Goal: Task Accomplishment & Management: Use online tool/utility

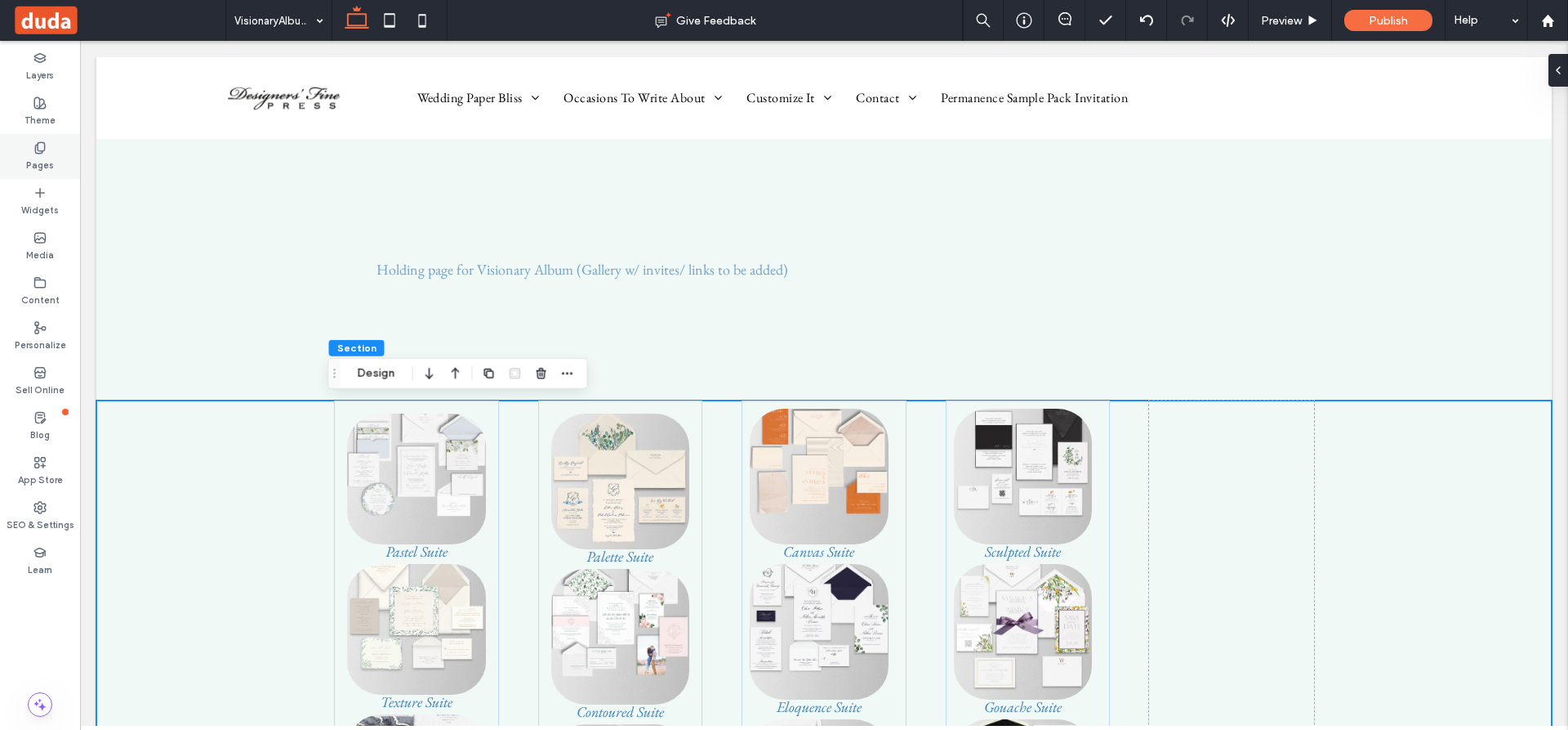
click at [37, 149] on use at bounding box center [40, 148] width 9 height 11
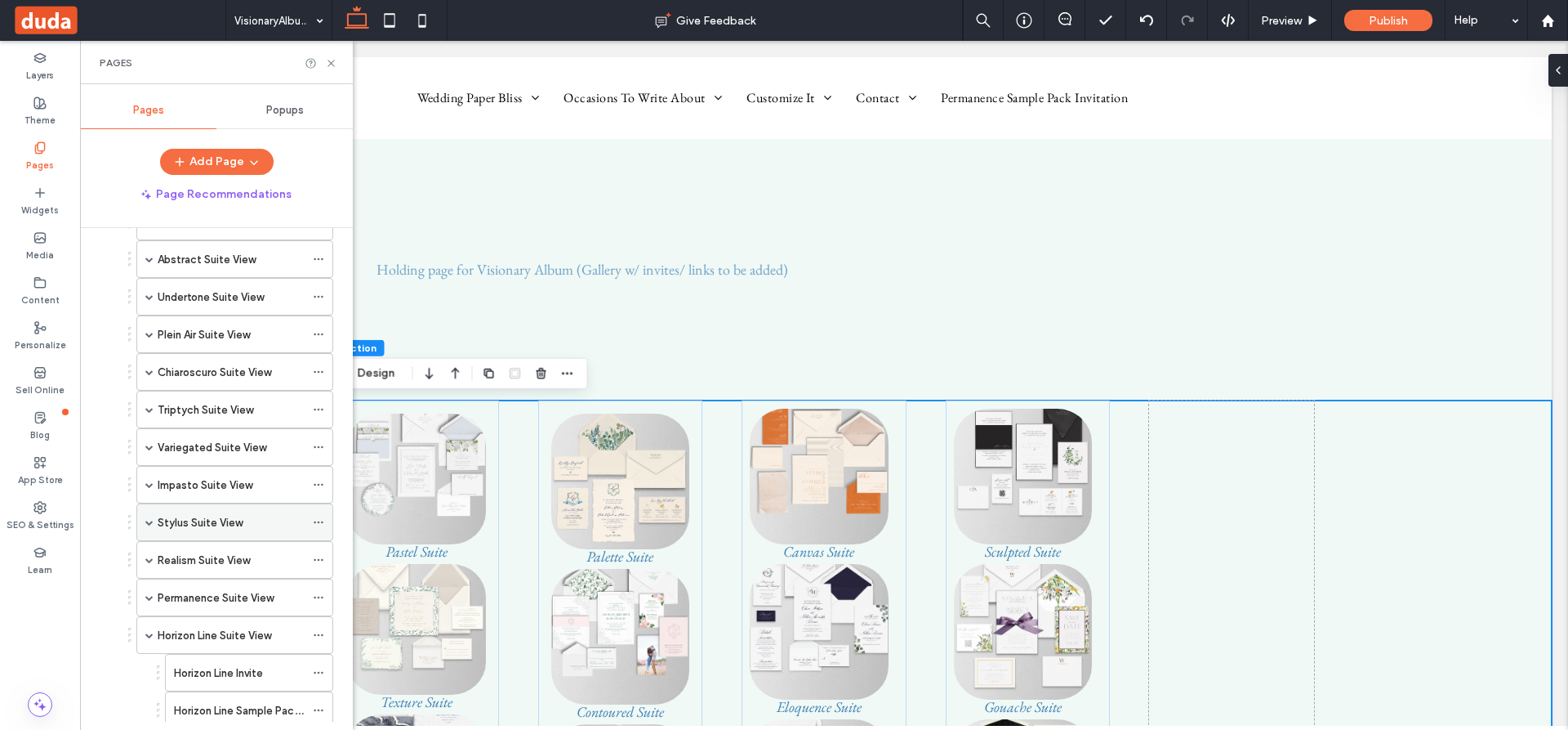
scroll to position [927, 0]
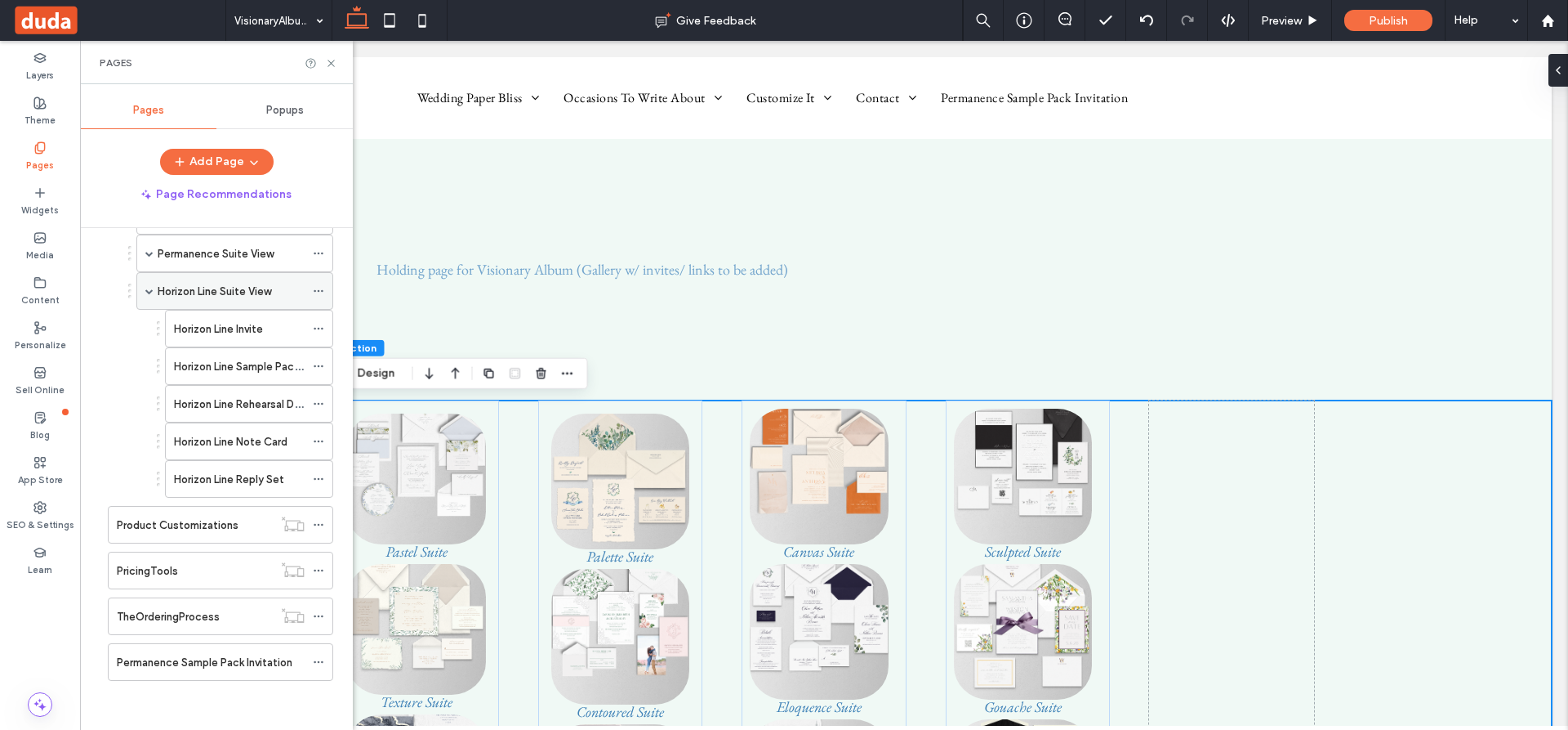
click at [149, 291] on span at bounding box center [149, 291] width 8 height 8
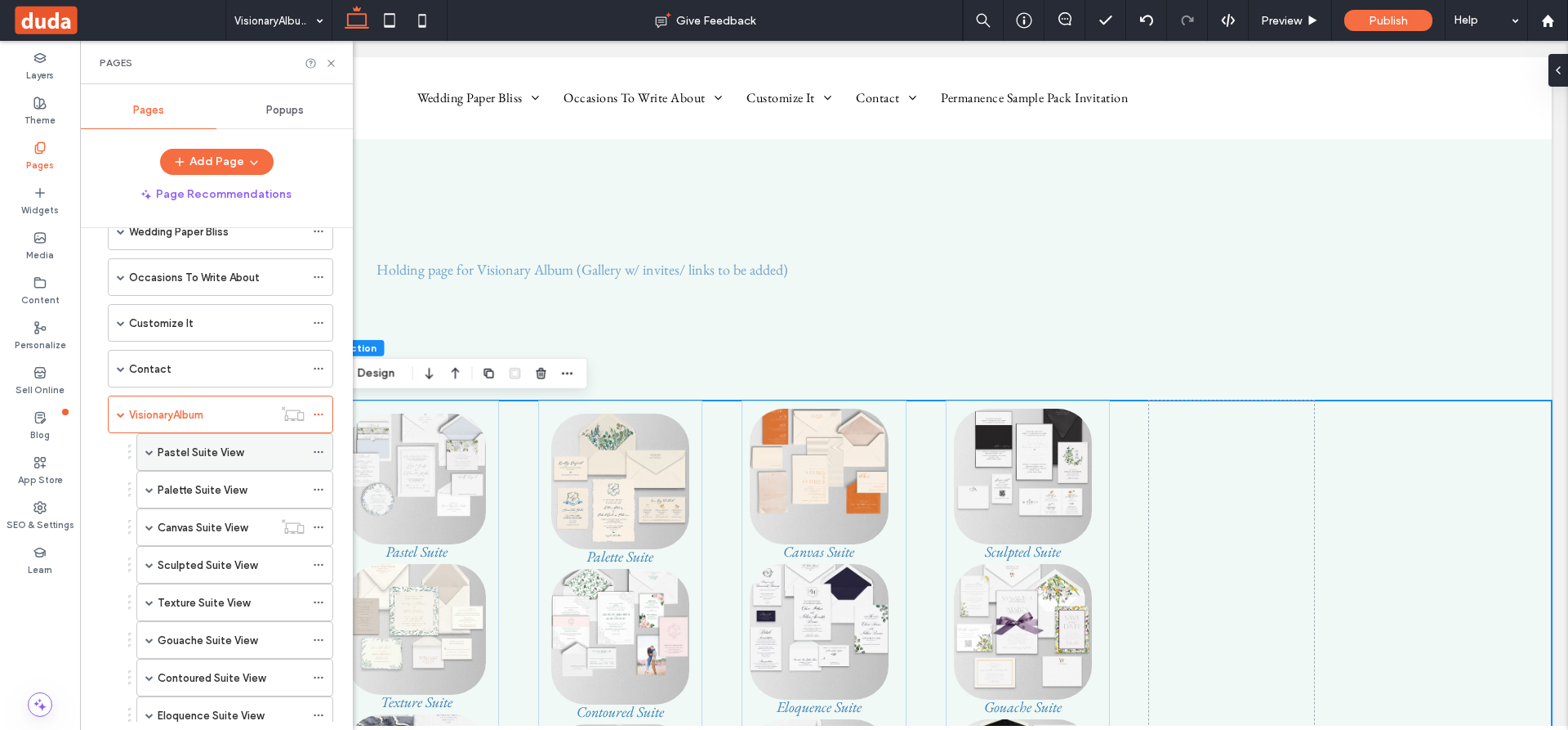
scroll to position [85, 0]
click at [117, 417] on div "VisionaryAlbum" at bounding box center [220, 418] width 226 height 37
click at [121, 419] on span at bounding box center [120, 418] width 8 height 8
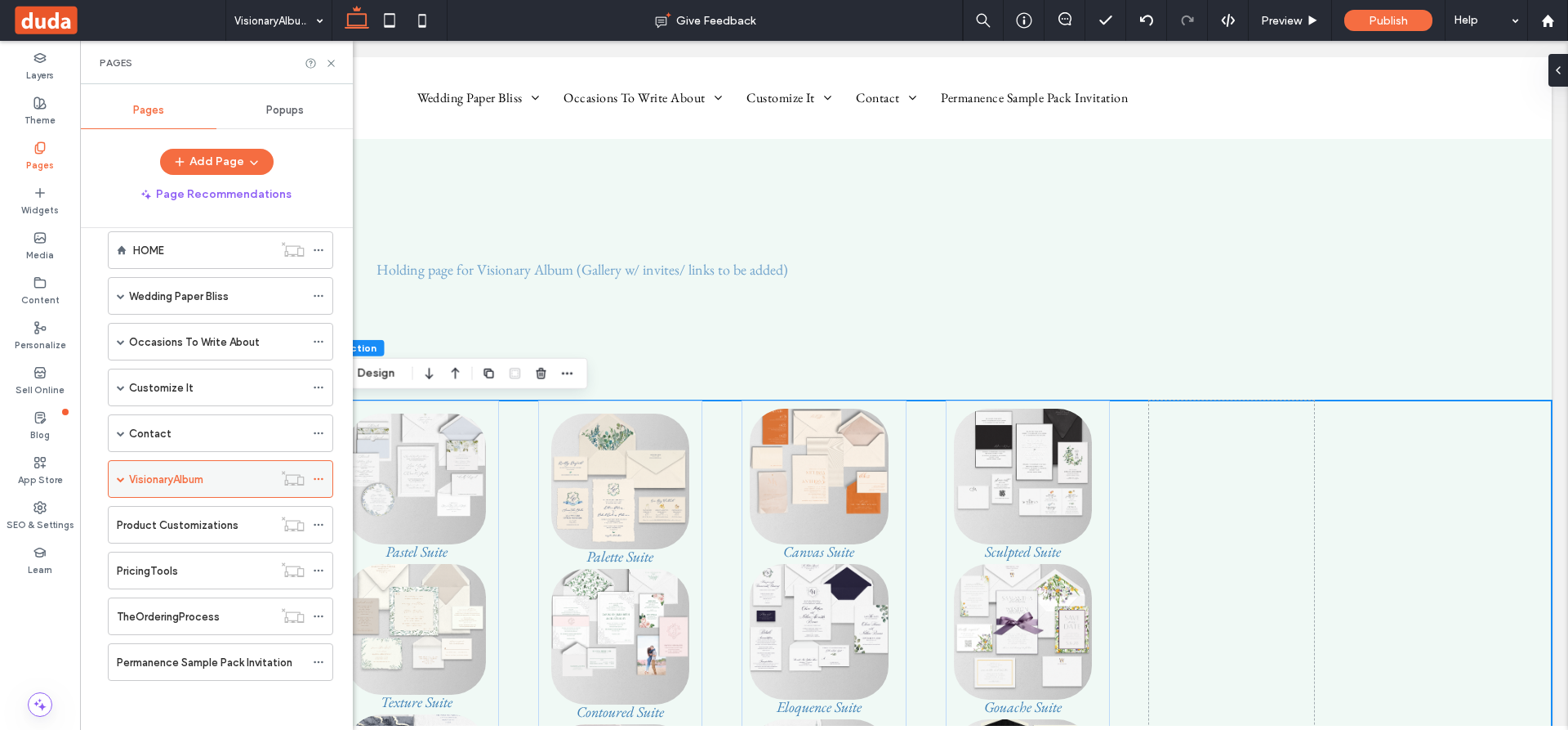
click at [321, 478] on icon at bounding box center [318, 478] width 12 height 12
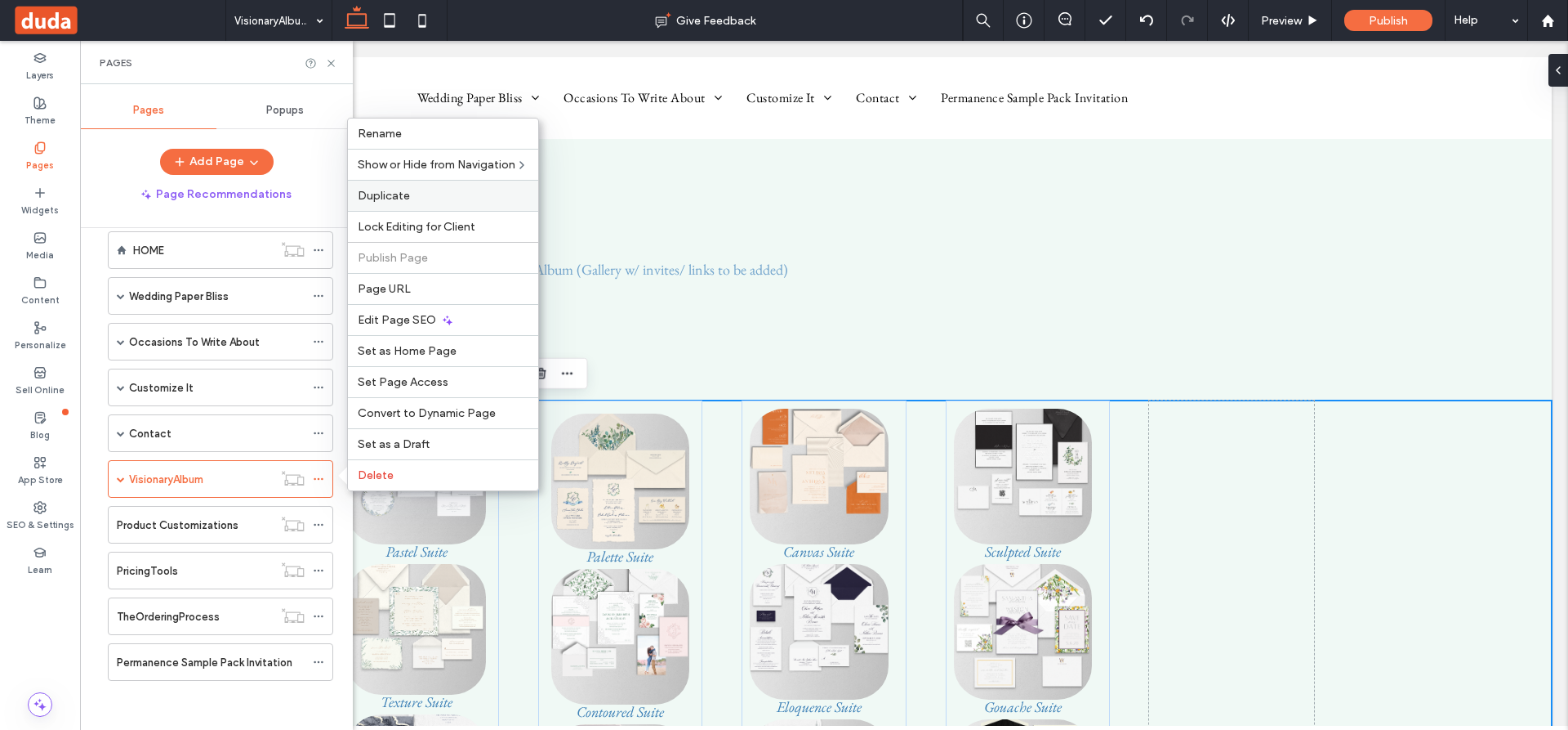
click at [383, 193] on span "Duplicate" at bounding box center [383, 196] width 52 height 14
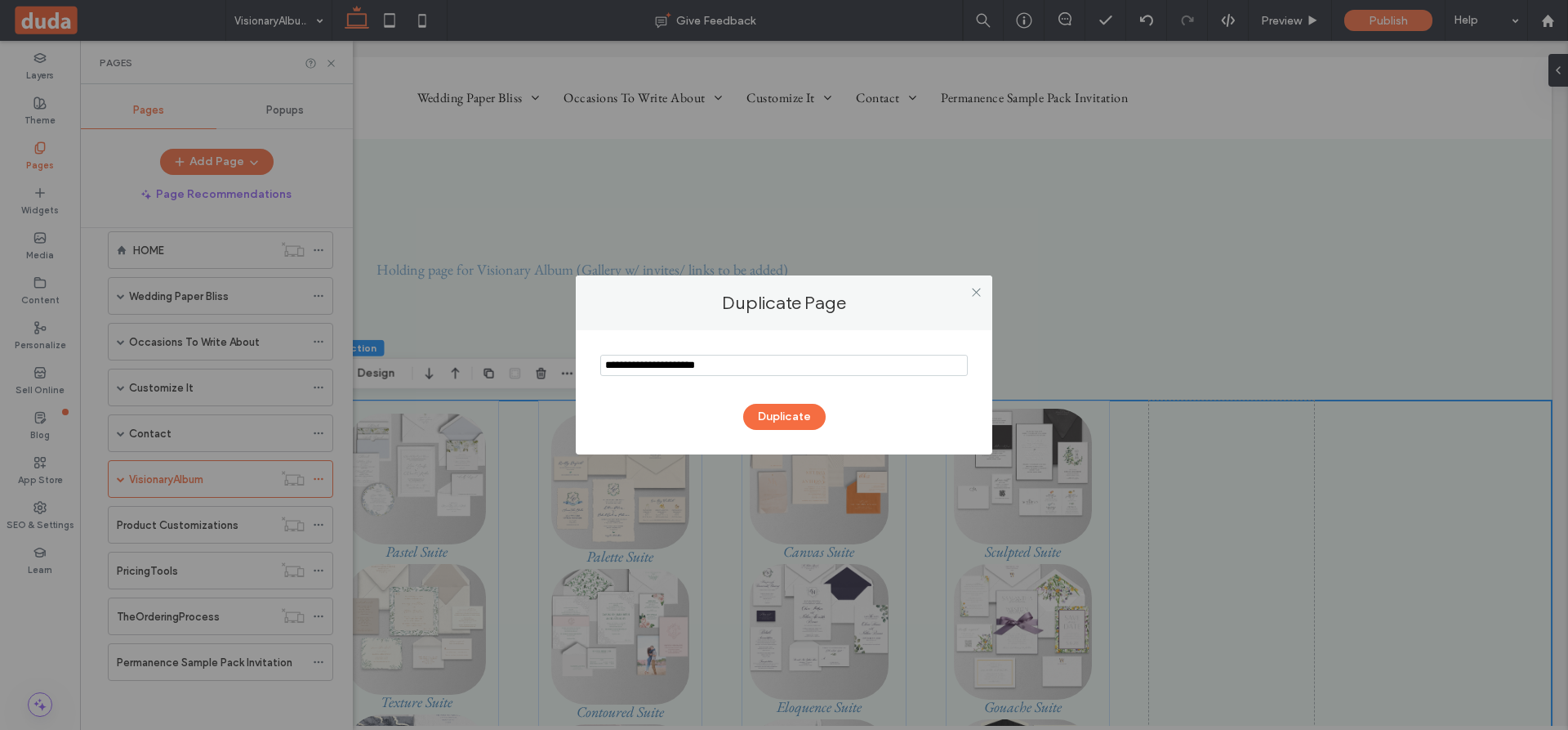
drag, startPoint x: 730, startPoint y: 367, endPoint x: 596, endPoint y: 372, distance: 134.1
click at [596, 372] on div "Duplicate" at bounding box center [784, 392] width 417 height 124
type input "**********"
click at [784, 409] on button "Duplicate" at bounding box center [784, 417] width 82 height 27
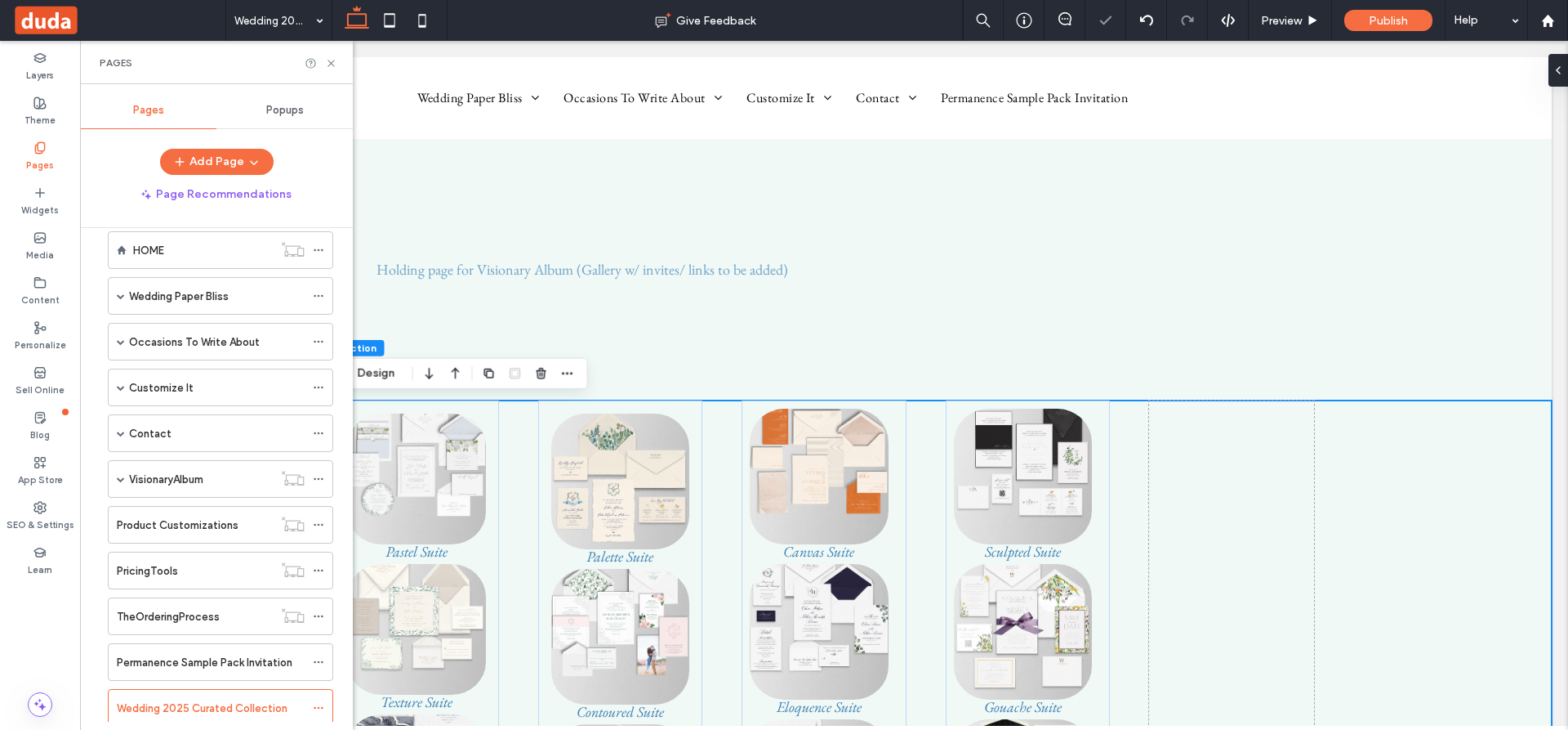
scroll to position [70, 0]
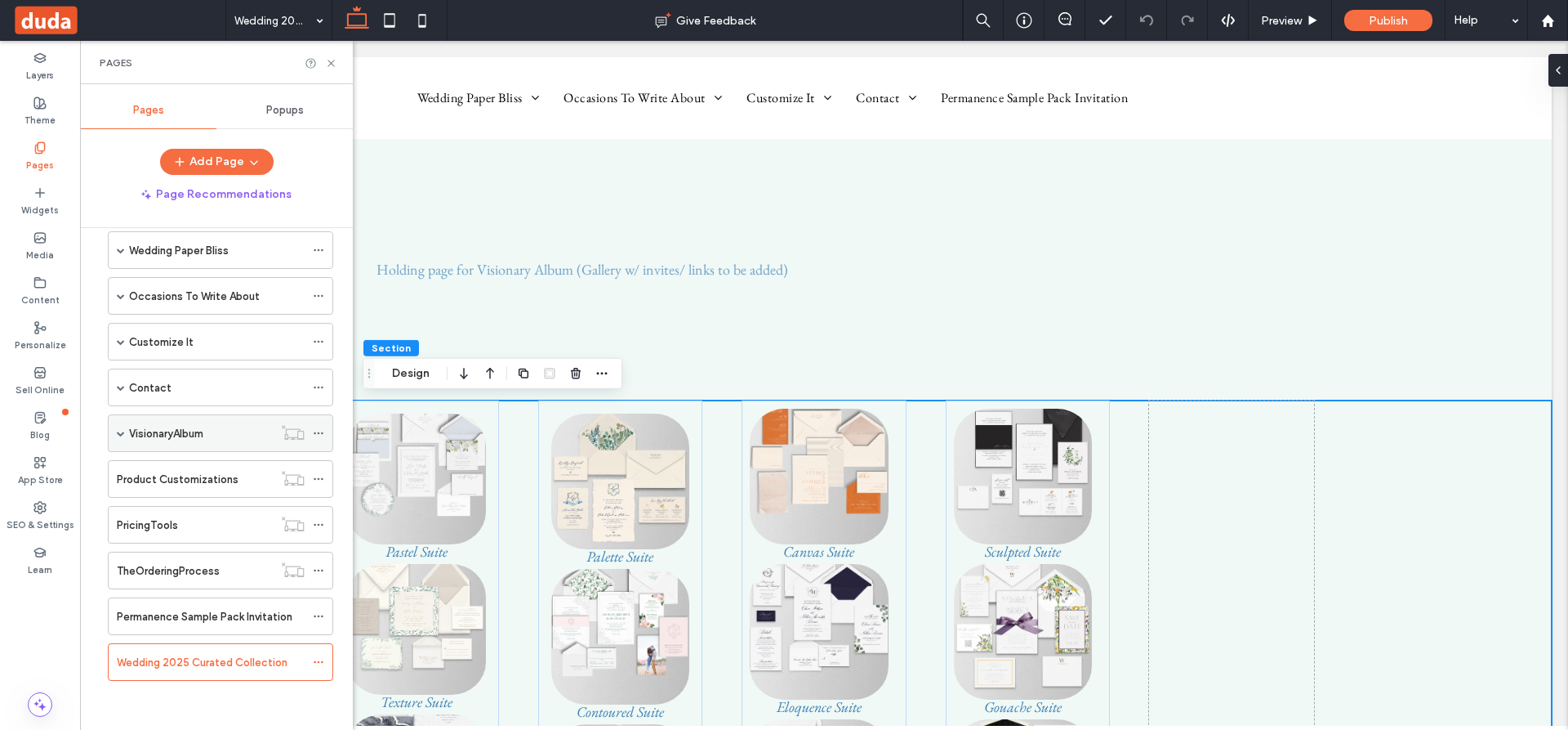
click at [147, 431] on label "VisionaryAlbum" at bounding box center [166, 433] width 74 height 28
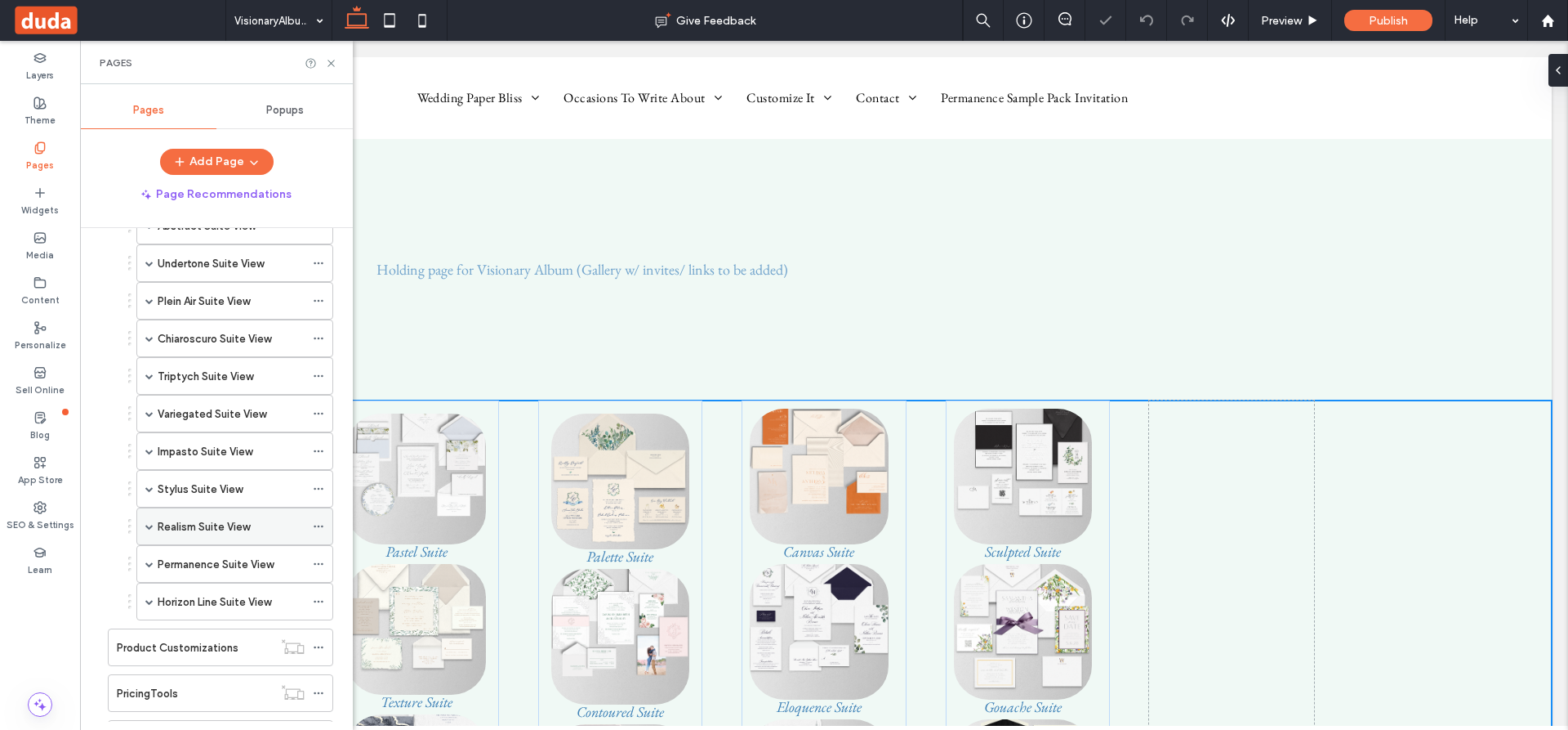
scroll to position [657, 0]
click at [187, 519] on label "Permanence Suite View" at bounding box center [215, 524] width 116 height 28
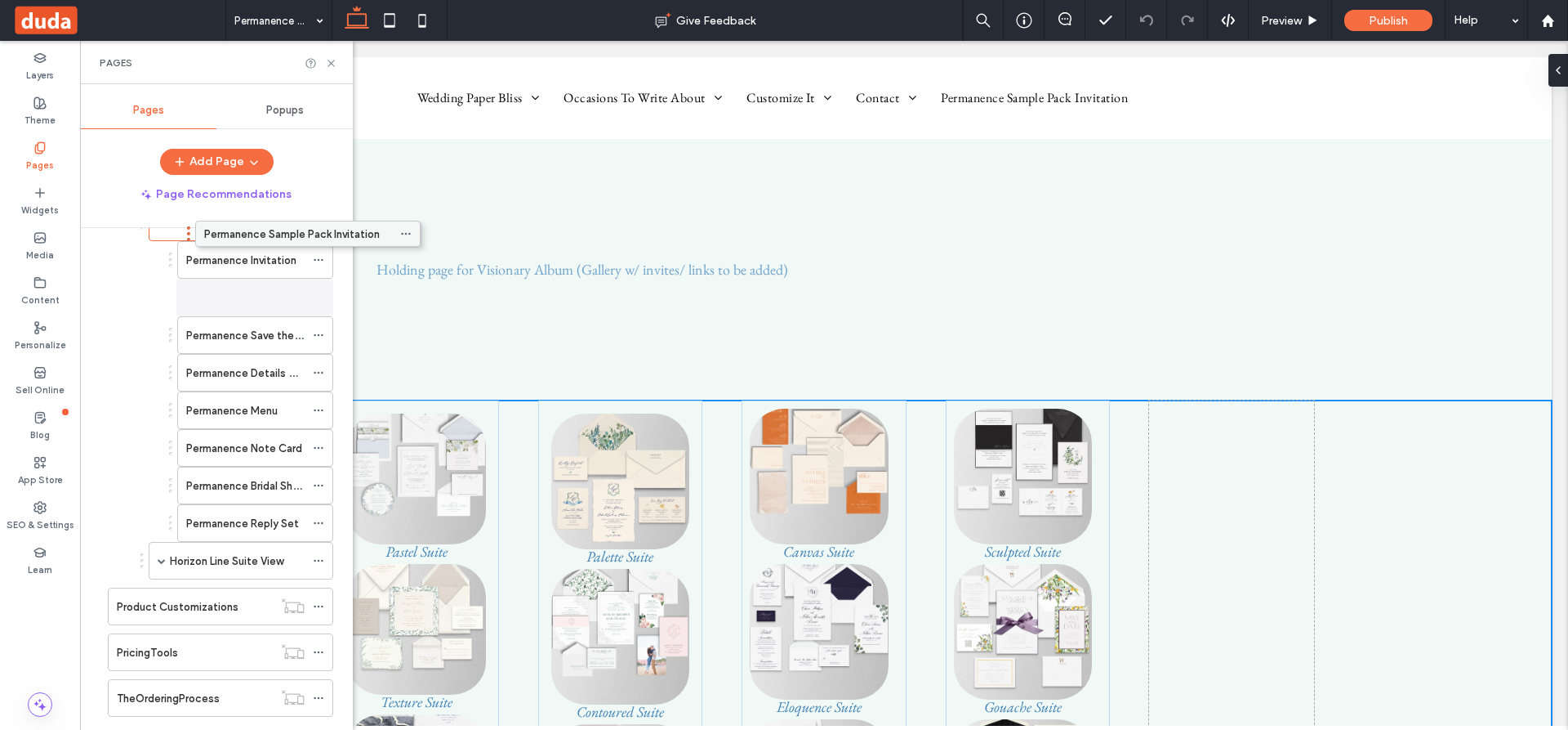
scroll to position [942, 0]
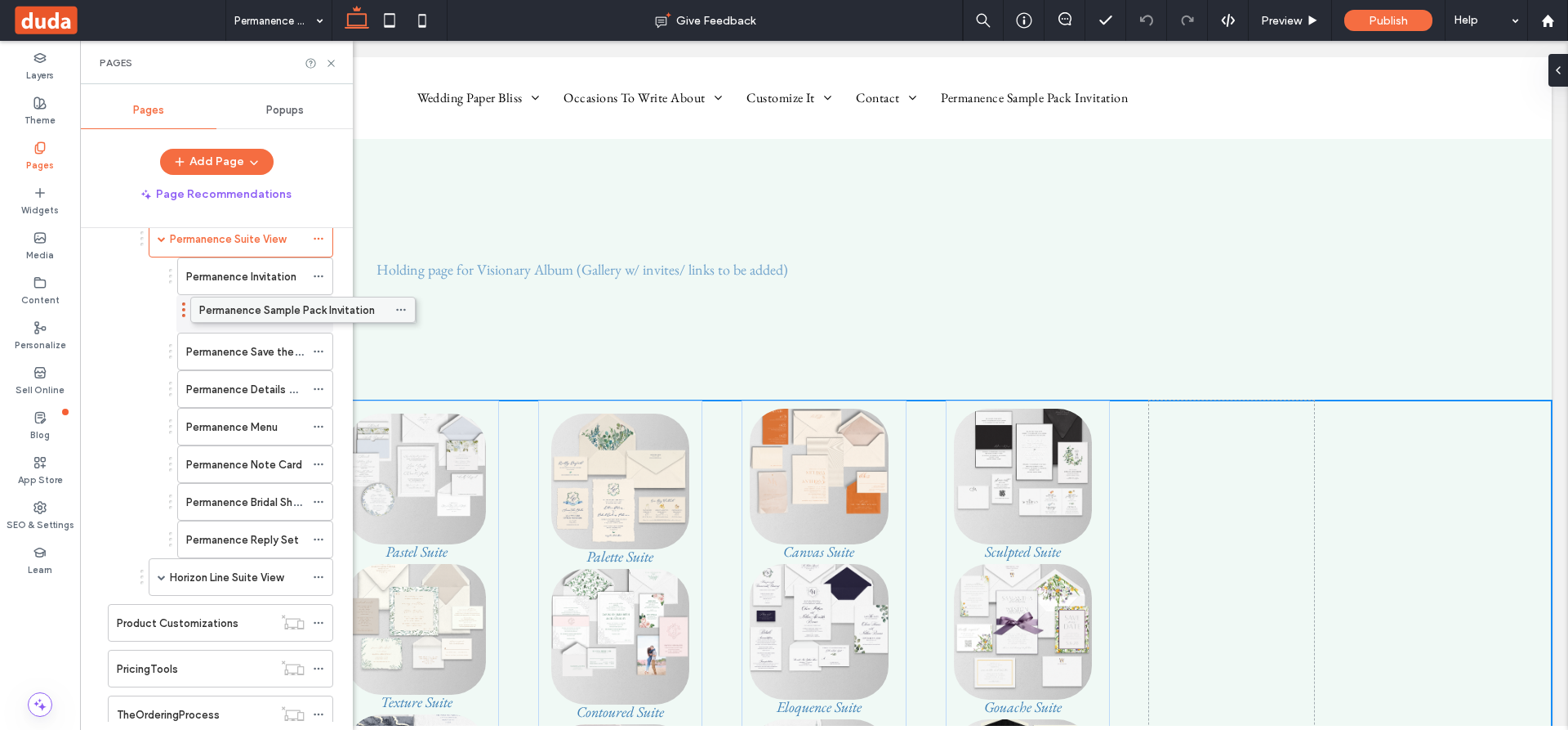
drag, startPoint x: 181, startPoint y: 616, endPoint x: 263, endPoint y: 315, distance: 312.0
click at [162, 237] on span at bounding box center [161, 238] width 8 height 8
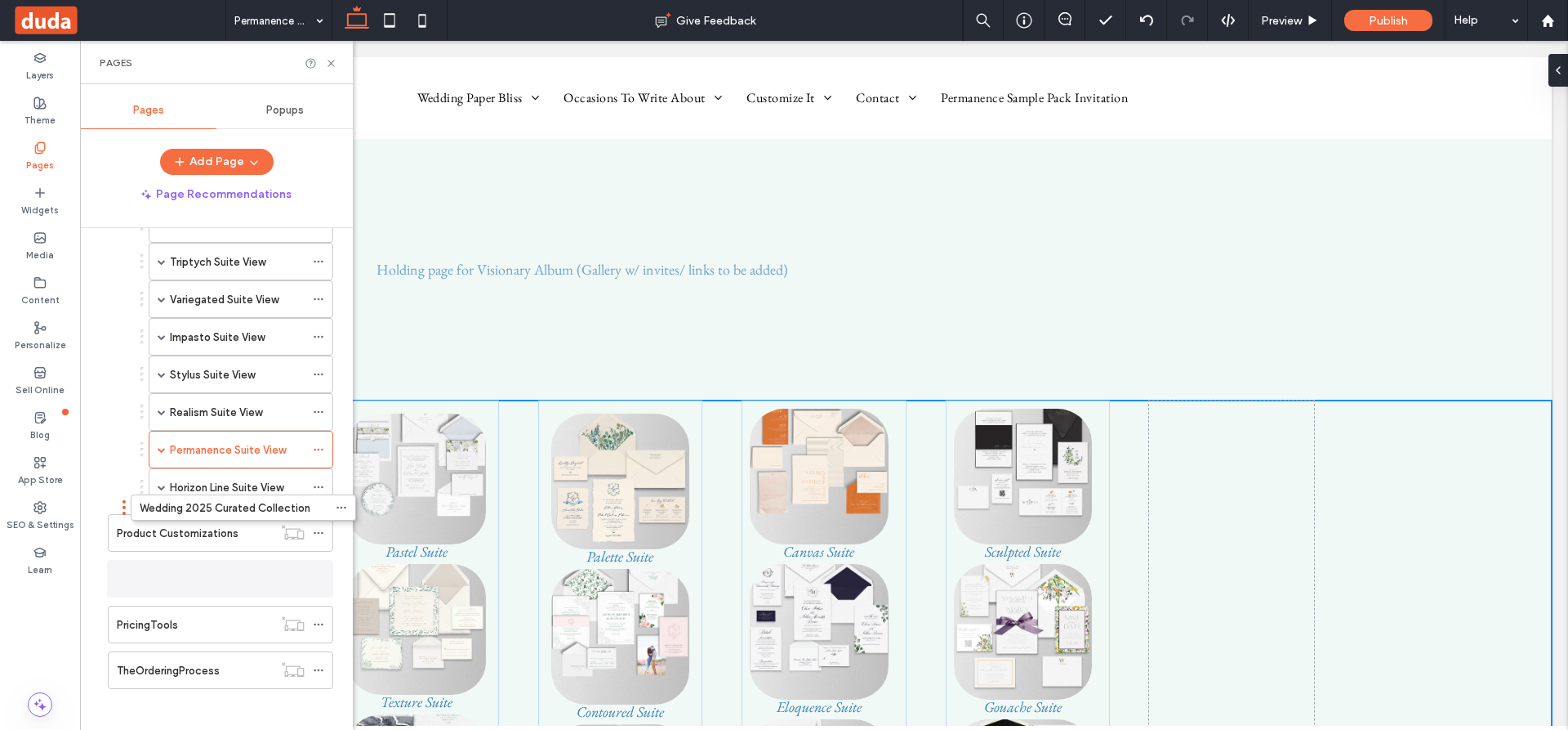
scroll to position [739, 0]
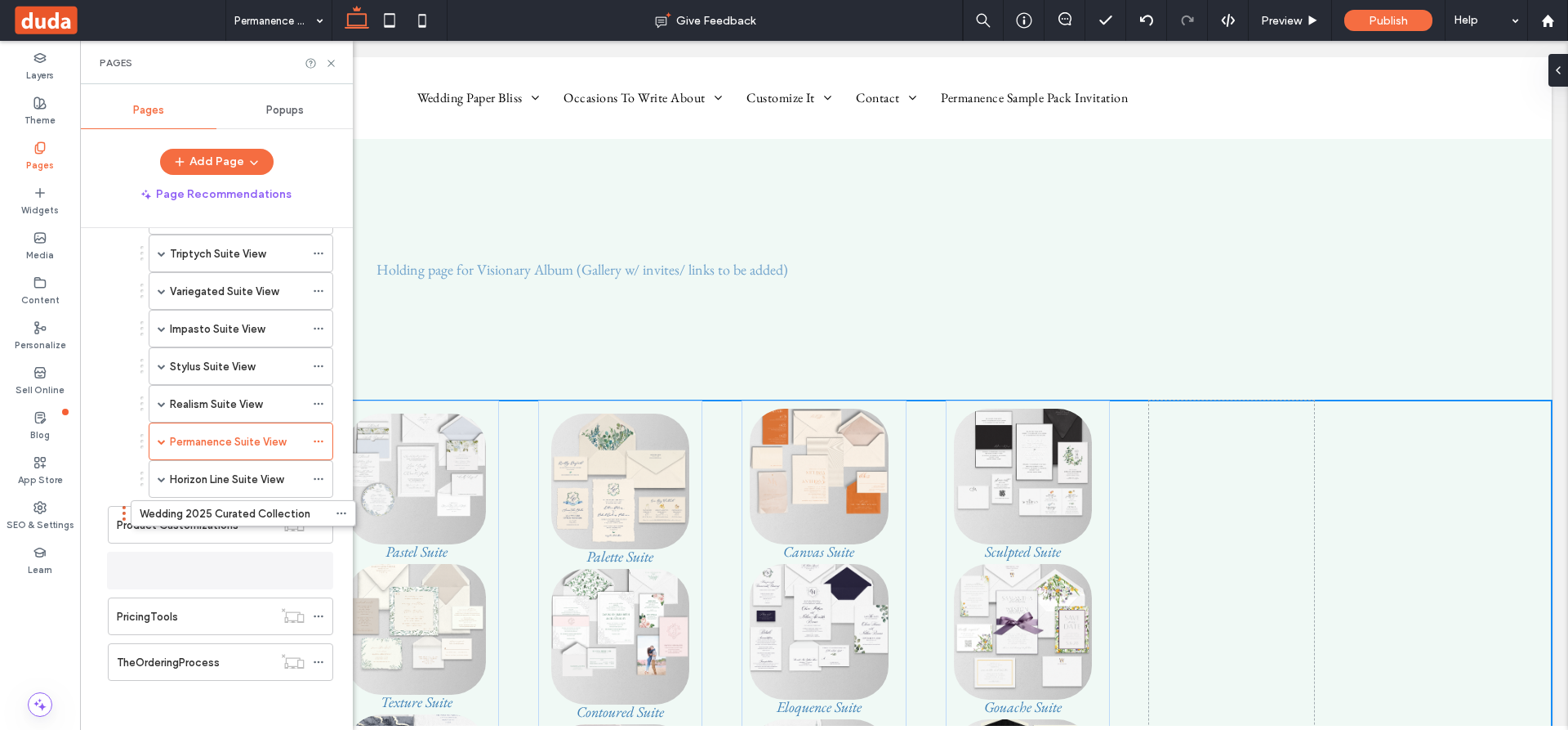
drag, startPoint x: 215, startPoint y: 660, endPoint x: 237, endPoint y: 555, distance: 107.3
drag, startPoint x: 205, startPoint y: 566, endPoint x: 208, endPoint y: 511, distance: 55.1
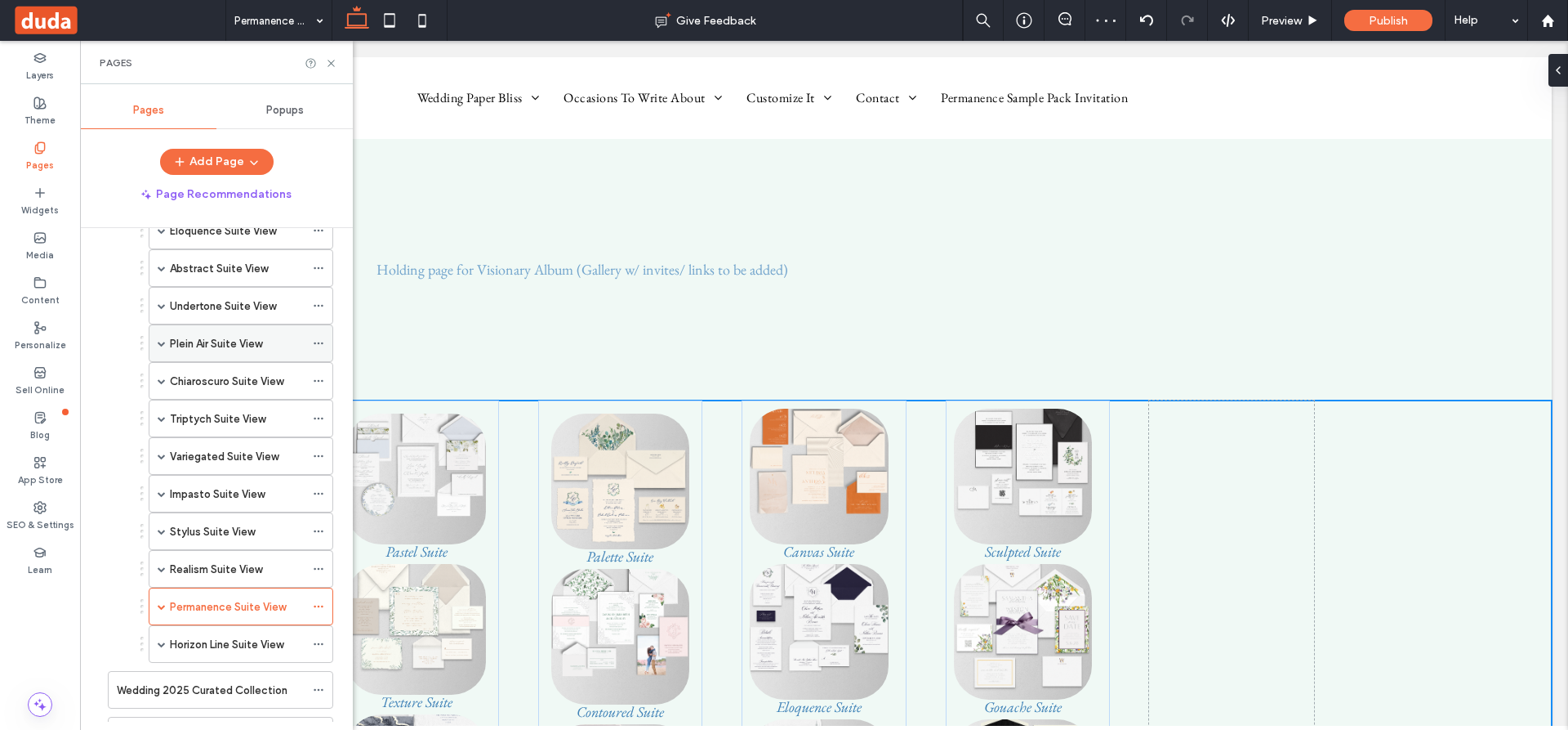
scroll to position [575, 0]
drag, startPoint x: 184, startPoint y: 683, endPoint x: 213, endPoint y: 686, distance: 29.2
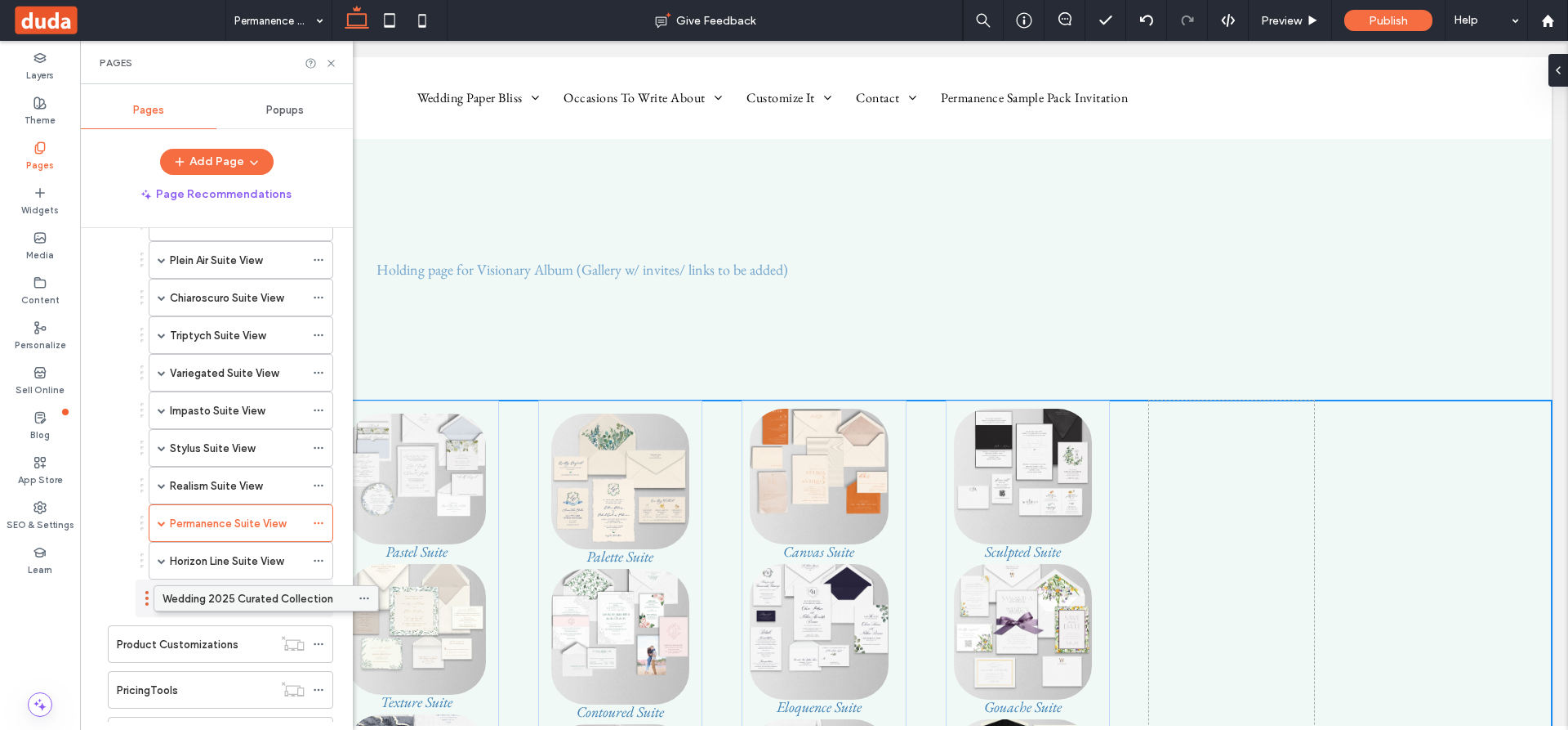
drag, startPoint x: 169, startPoint y: 601, endPoint x: 218, endPoint y: 598, distance: 49.1
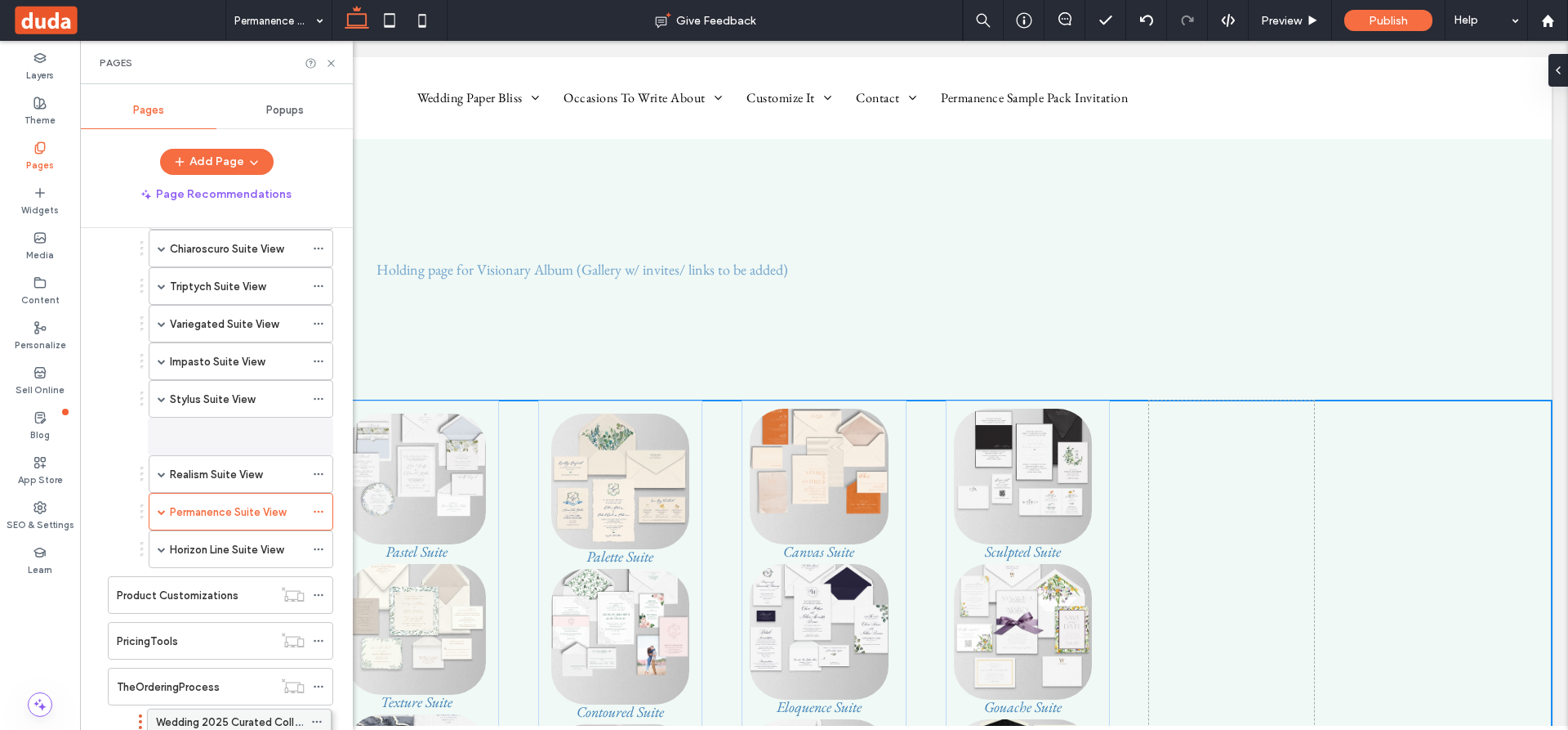
scroll to position [731, 0]
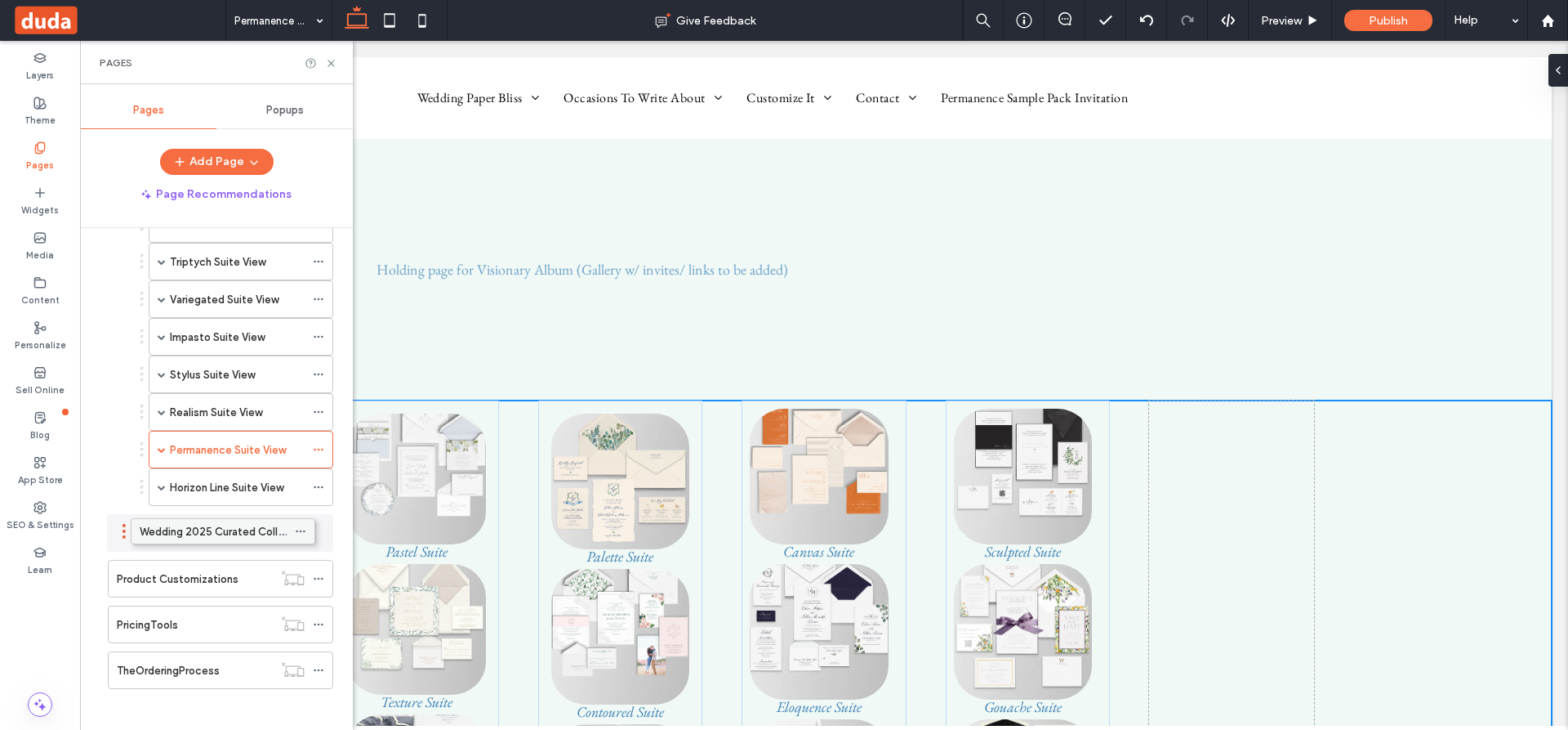
drag, startPoint x: 228, startPoint y: 603, endPoint x: 211, endPoint y: 533, distance: 72.0
click at [316, 532] on icon at bounding box center [318, 532] width 12 height 12
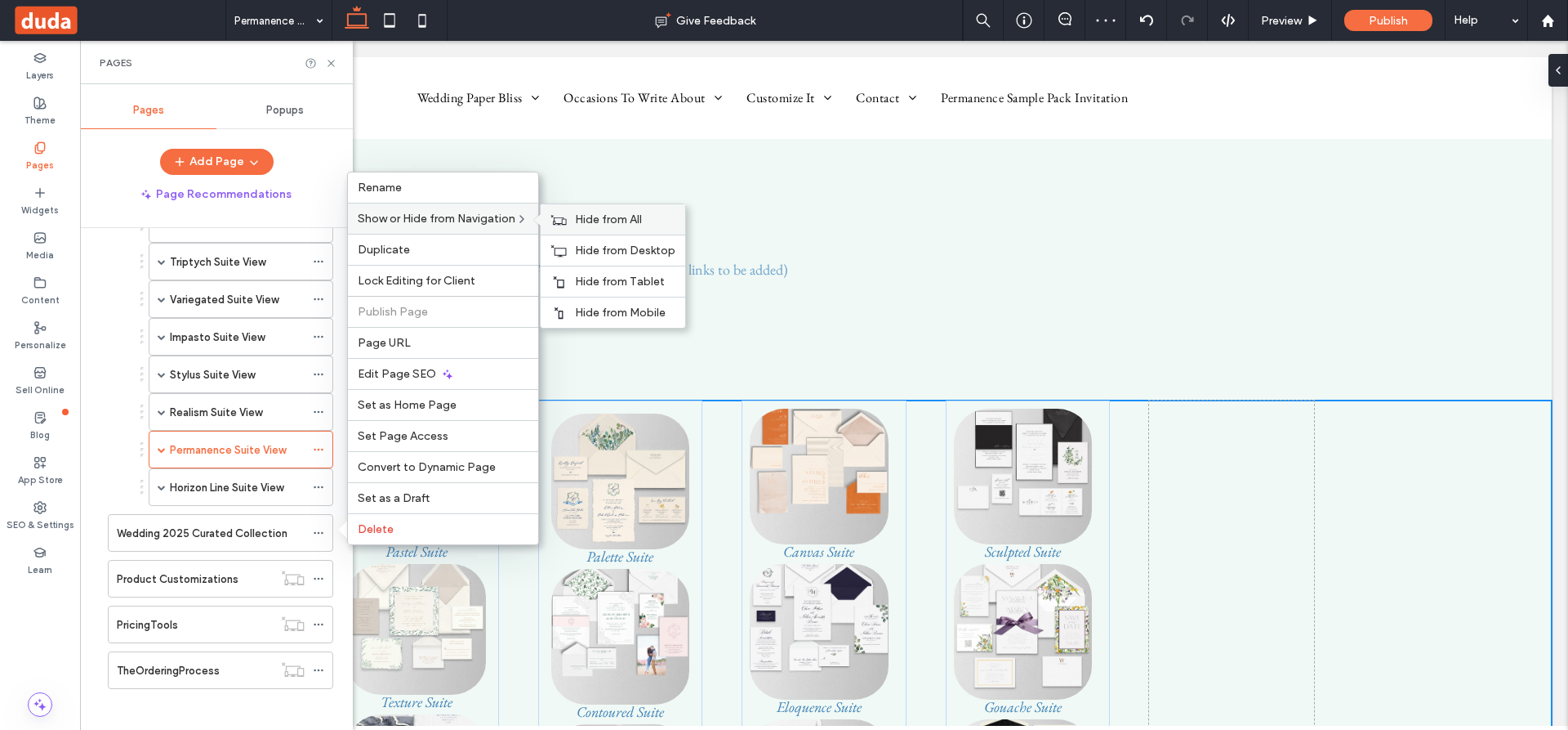
click at [601, 218] on span "Hide from All" at bounding box center [608, 220] width 67 height 14
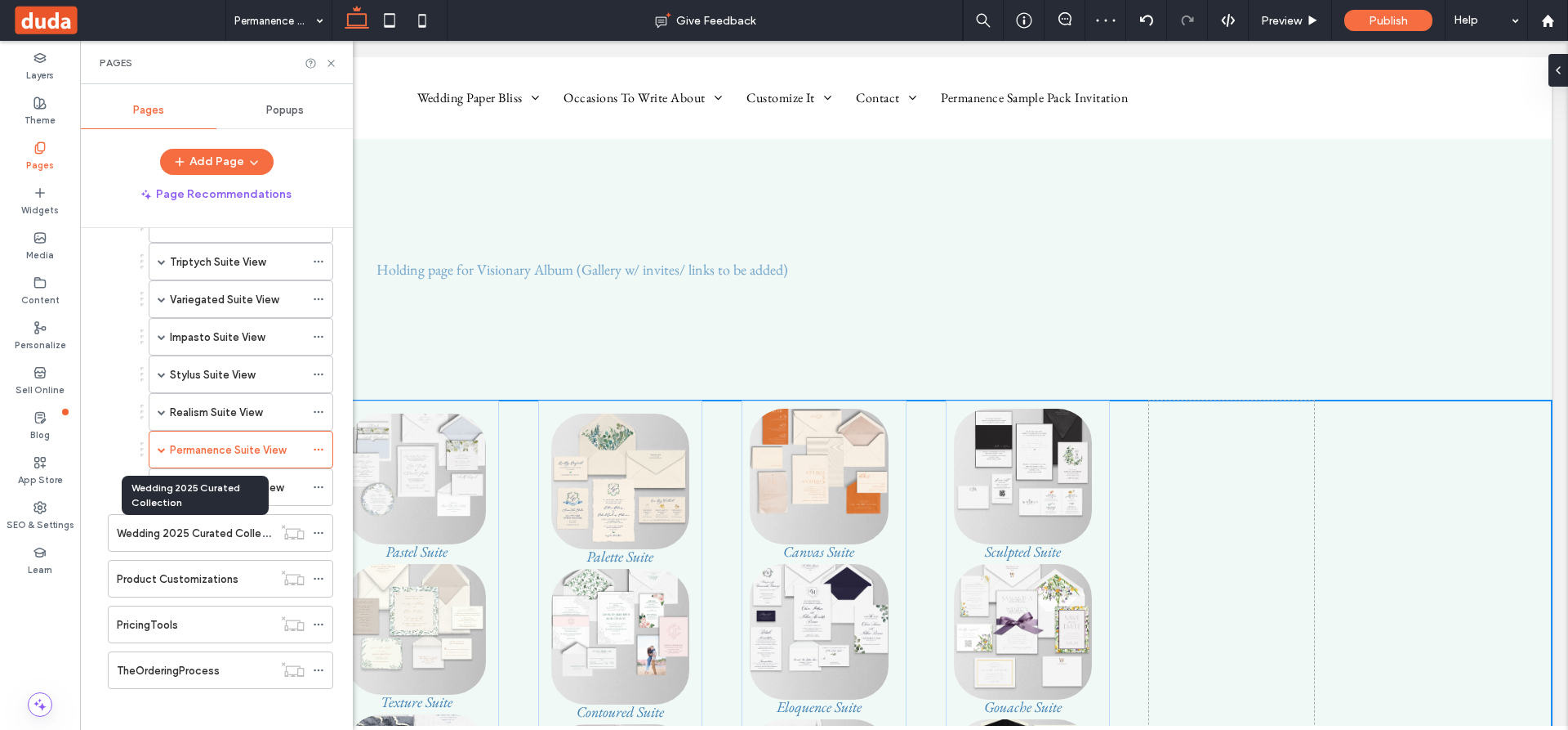
click at [192, 533] on label "Wedding 2025 Curated Collection" at bounding box center [202, 533] width 171 height 28
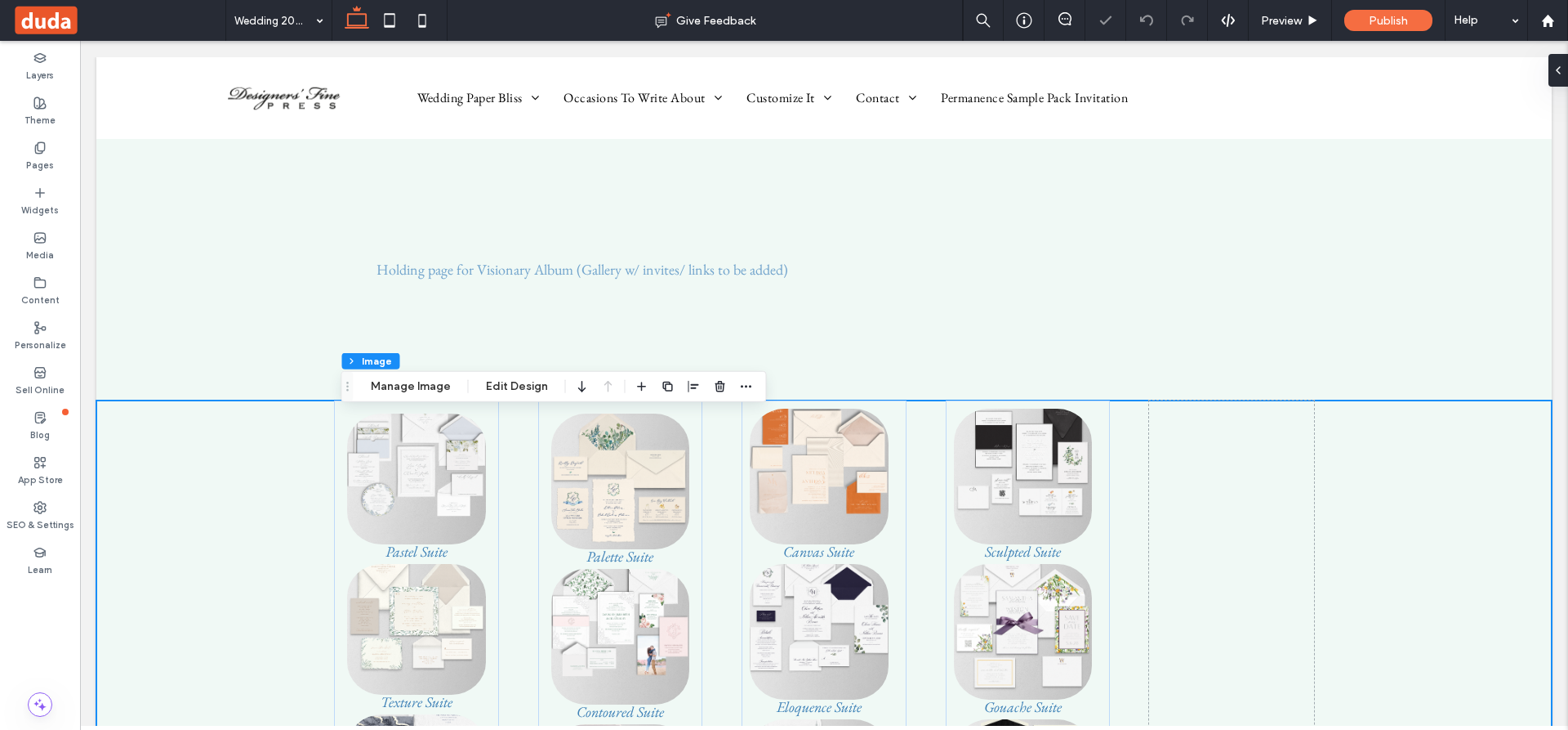
type input "**"
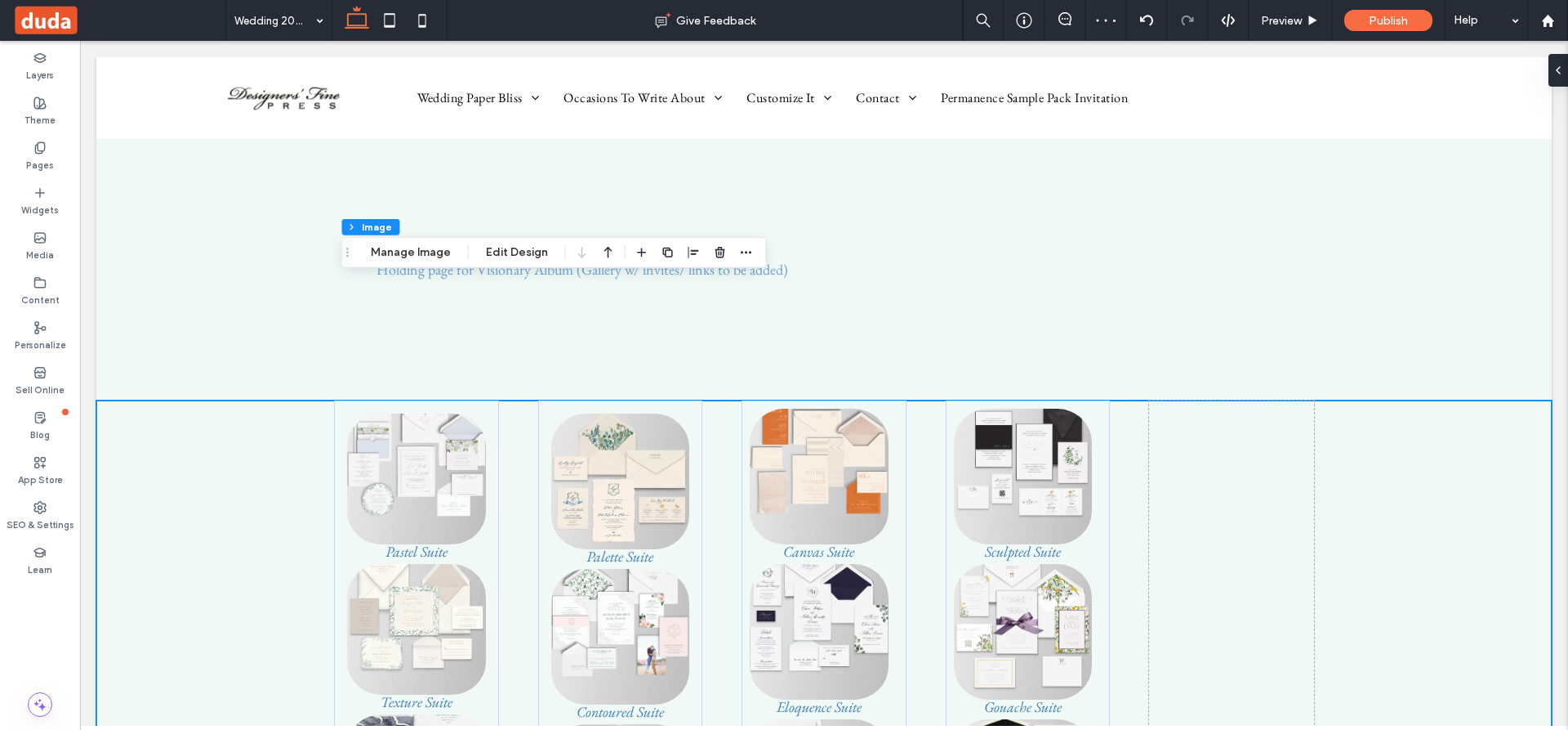
type input "**"
click at [715, 253] on use "button" at bounding box center [719, 252] width 10 height 11
click at [716, 118] on icon "button" at bounding box center [720, 121] width 13 height 13
click at [716, 361] on icon "button" at bounding box center [720, 360] width 13 height 13
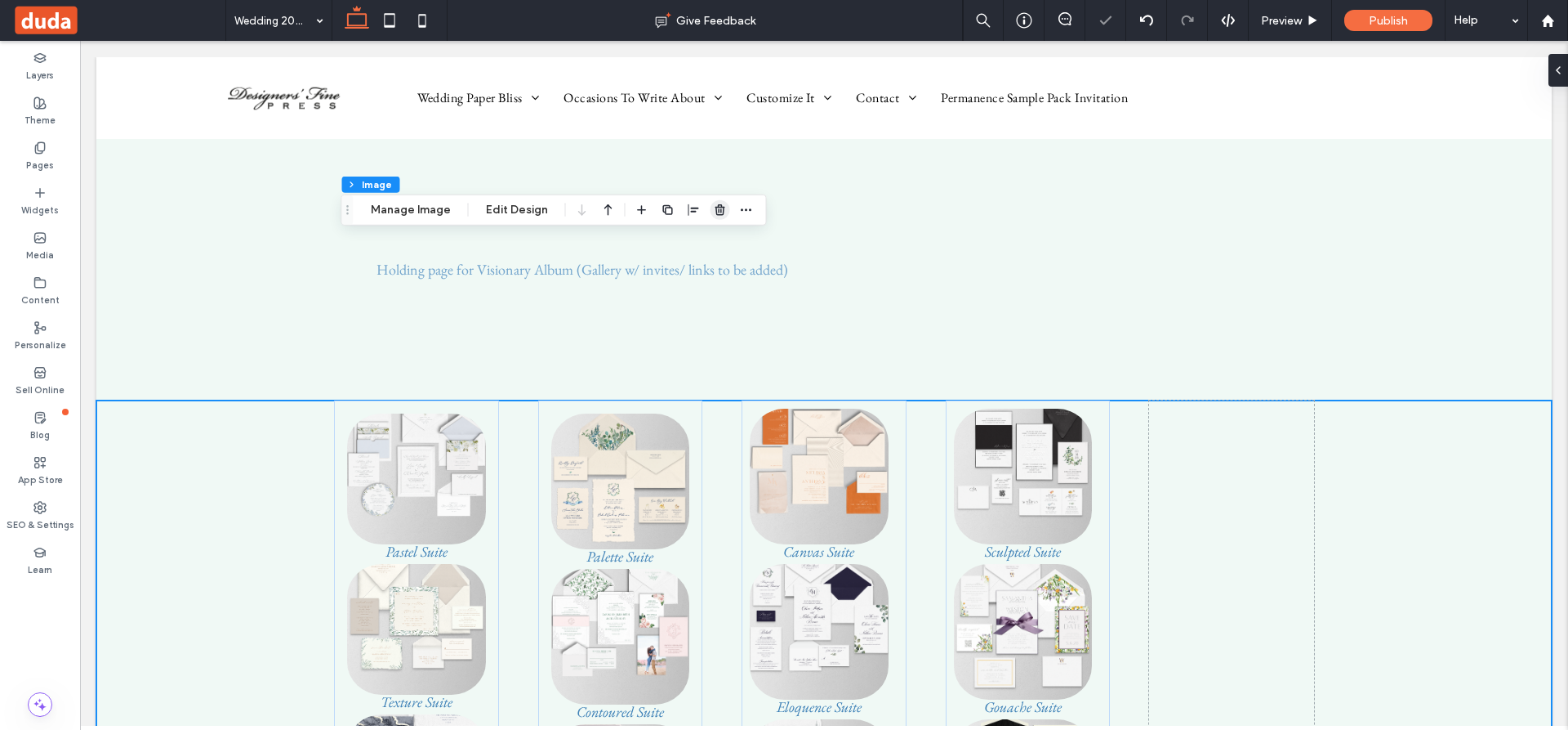
click at [714, 215] on use "button" at bounding box center [719, 210] width 10 height 11
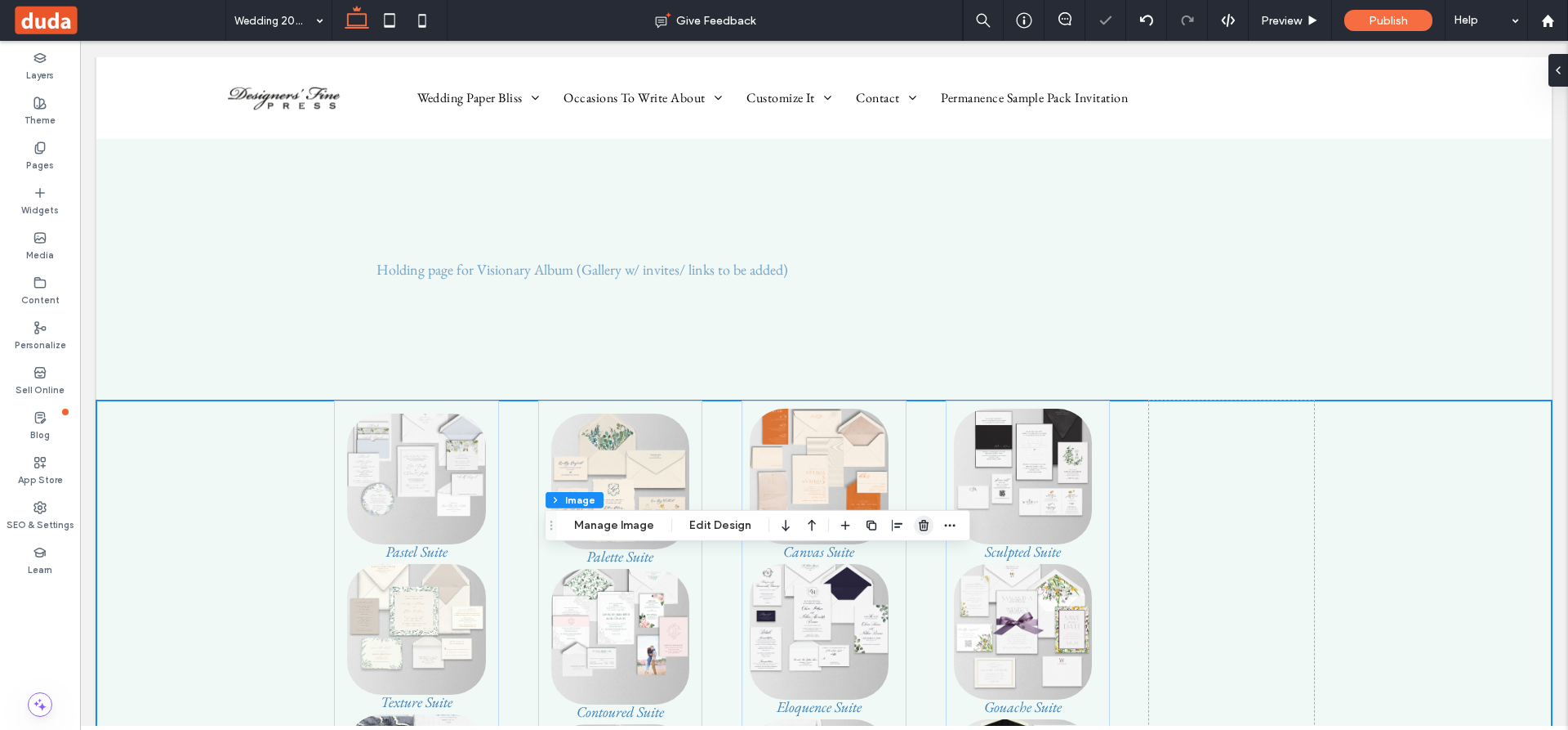
click at [919, 523] on use "button" at bounding box center [923, 525] width 10 height 11
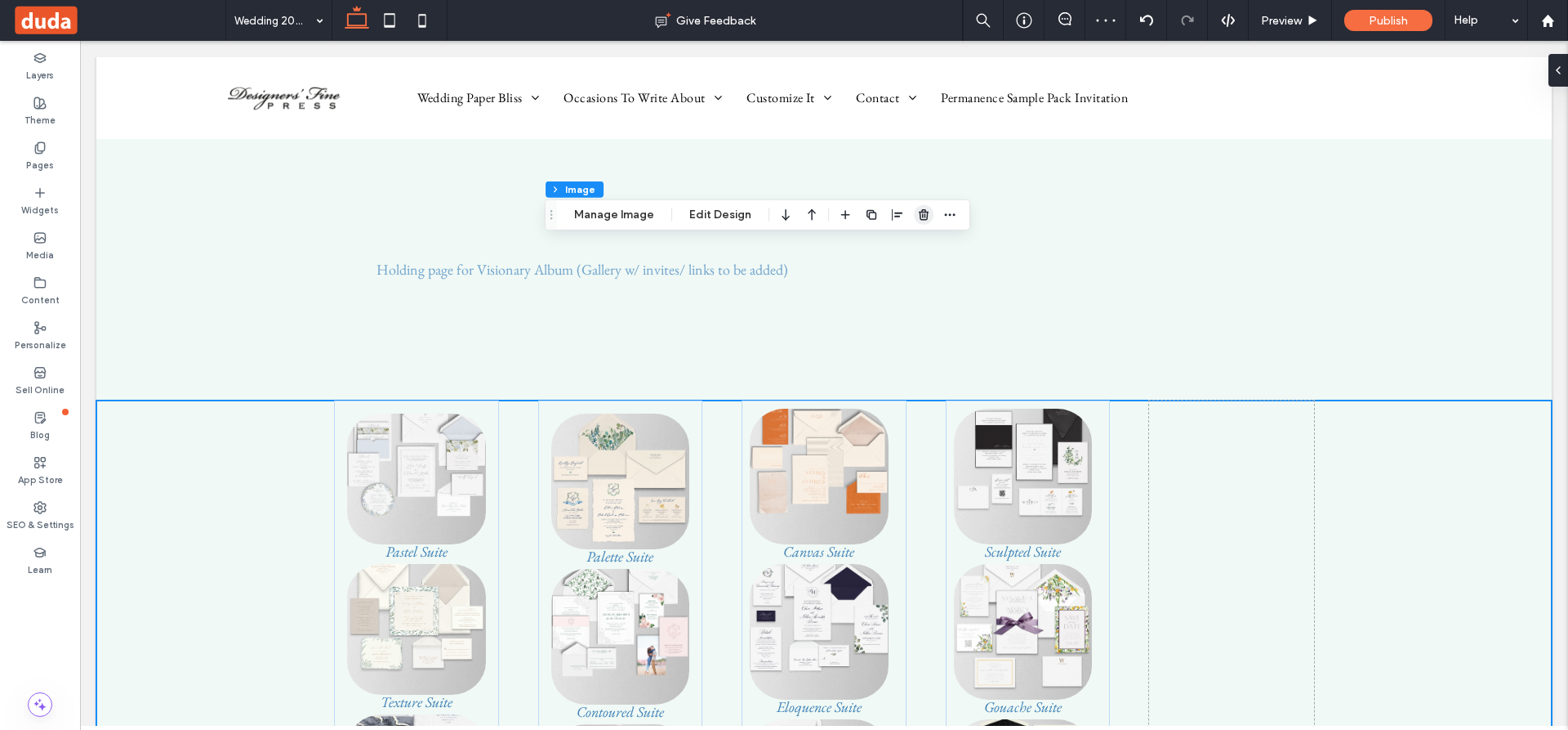
click at [922, 215] on use "button" at bounding box center [923, 214] width 10 height 11
click at [920, 216] on use "button" at bounding box center [923, 214] width 10 height 11
type input "**"
click at [923, 216] on use "button" at bounding box center [923, 214] width 10 height 11
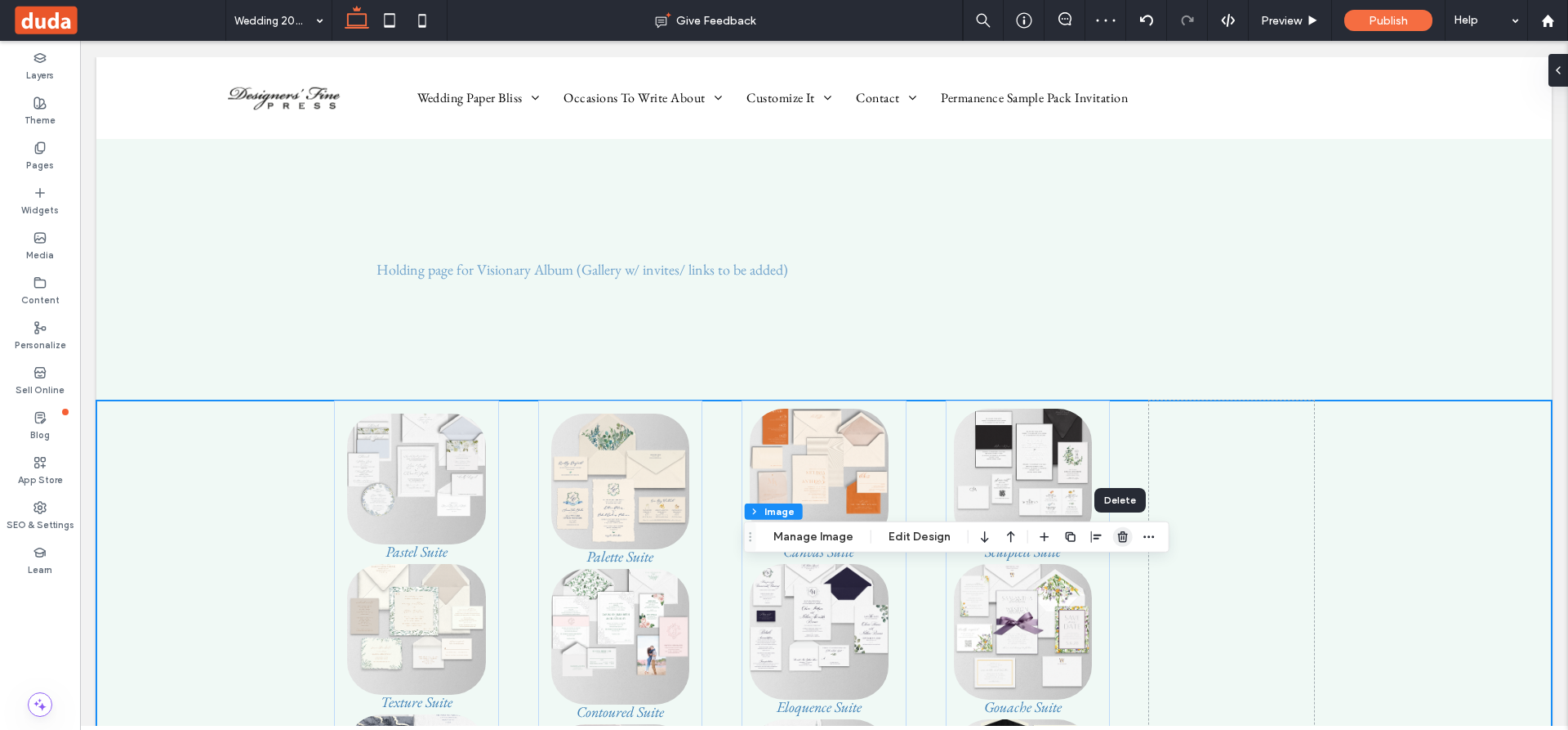
click at [1123, 534] on use "button" at bounding box center [1123, 537] width 10 height 11
type input "**"
click at [1122, 540] on icon "button" at bounding box center [1123, 537] width 13 height 13
click at [1118, 535] on icon "button" at bounding box center [1123, 537] width 13 height 13
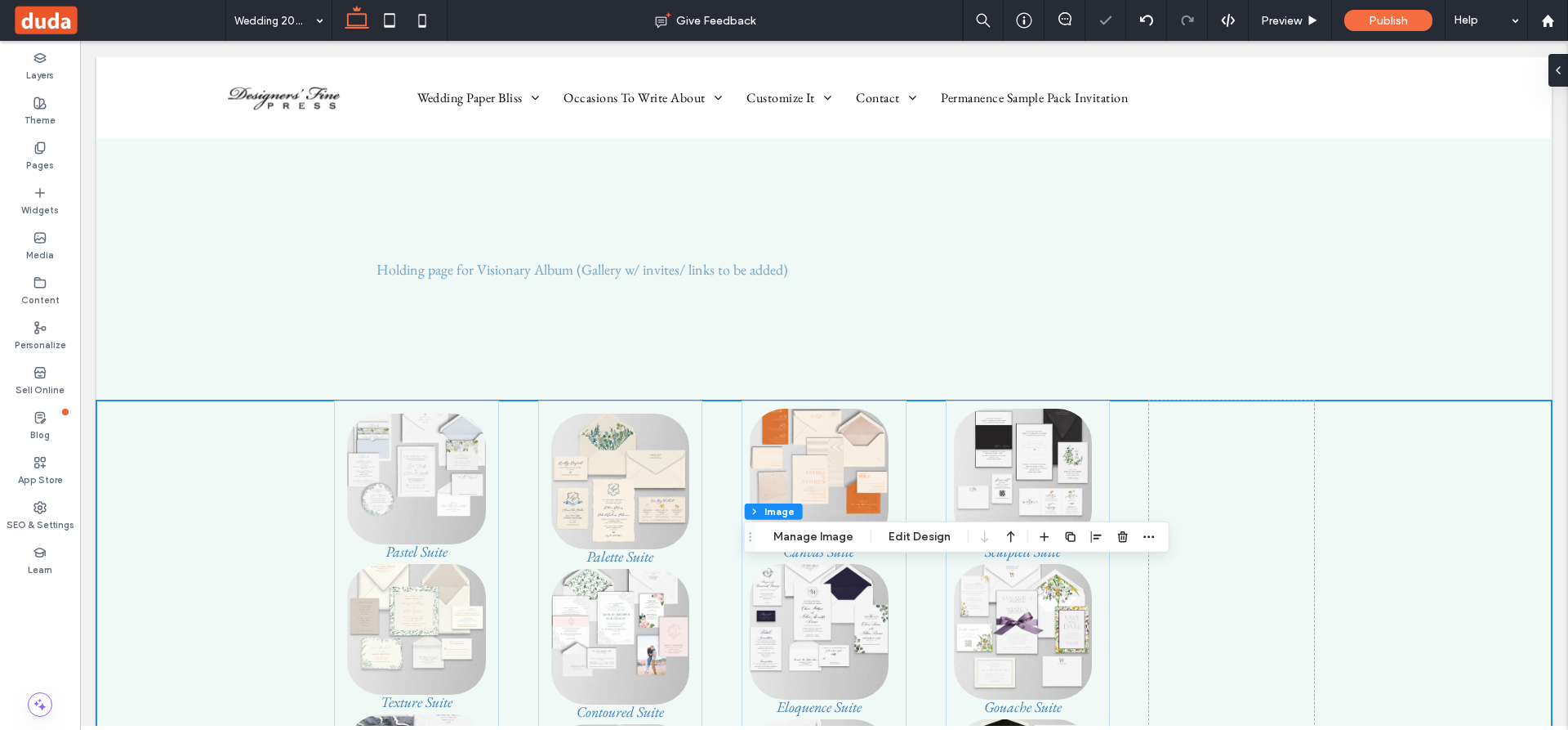
type input "**"
click at [1117, 540] on icon "button" at bounding box center [1123, 537] width 13 height 13
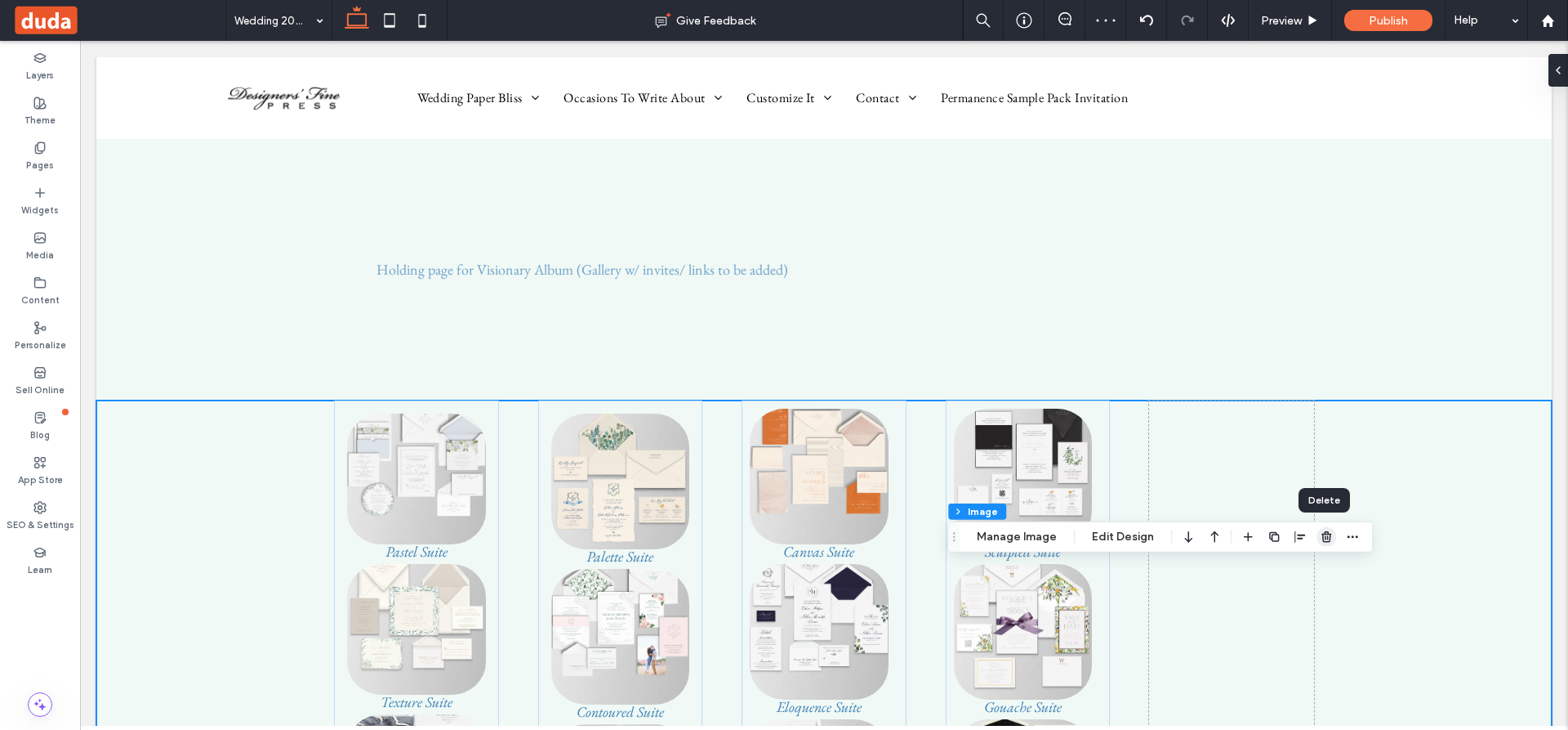
click at [1324, 533] on use "button" at bounding box center [1326, 537] width 10 height 11
click at [1325, 539] on icon "button" at bounding box center [1326, 537] width 13 height 13
type input "**"
click at [1328, 534] on use "button" at bounding box center [1326, 537] width 10 height 11
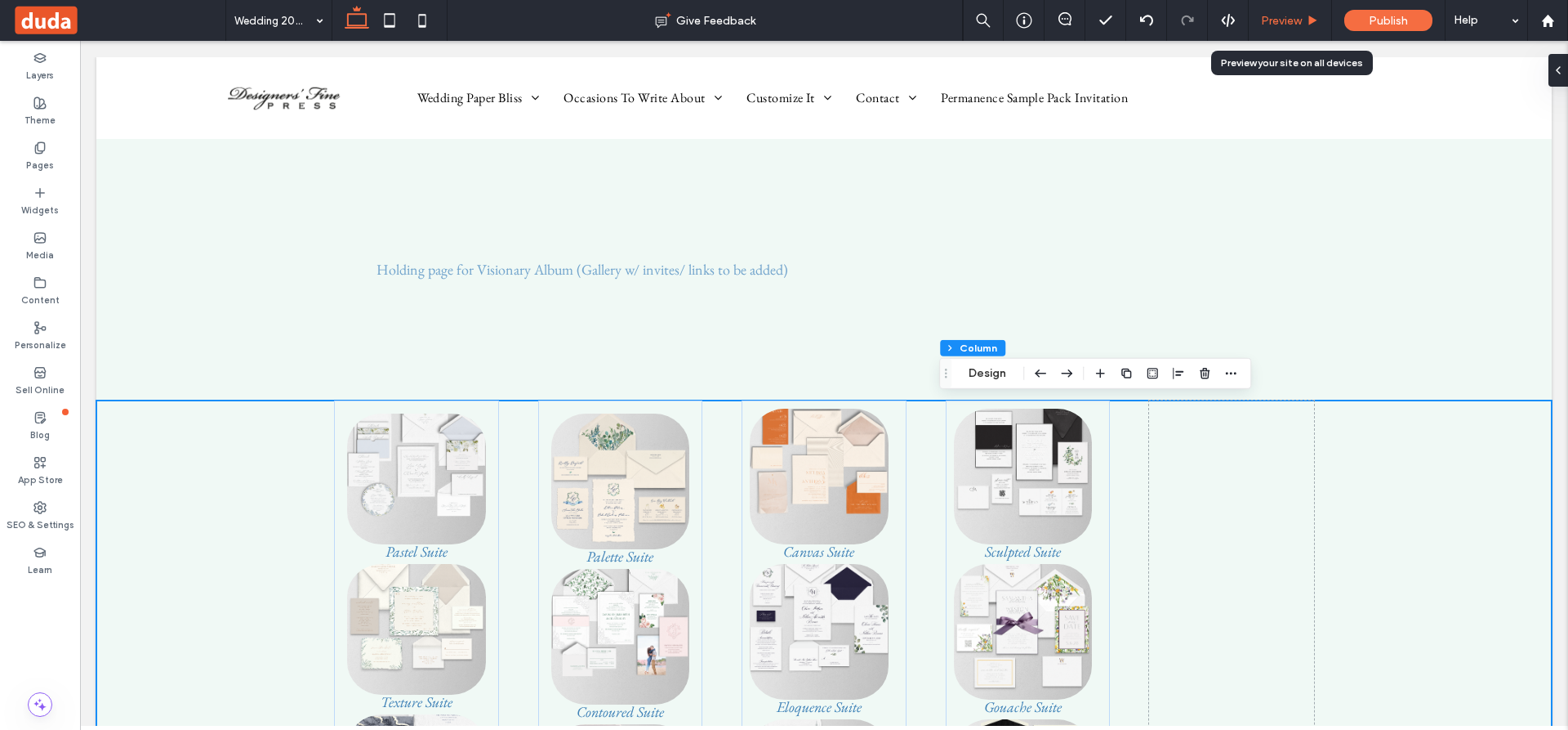
click at [1292, 17] on span "Preview" at bounding box center [1281, 21] width 41 height 14
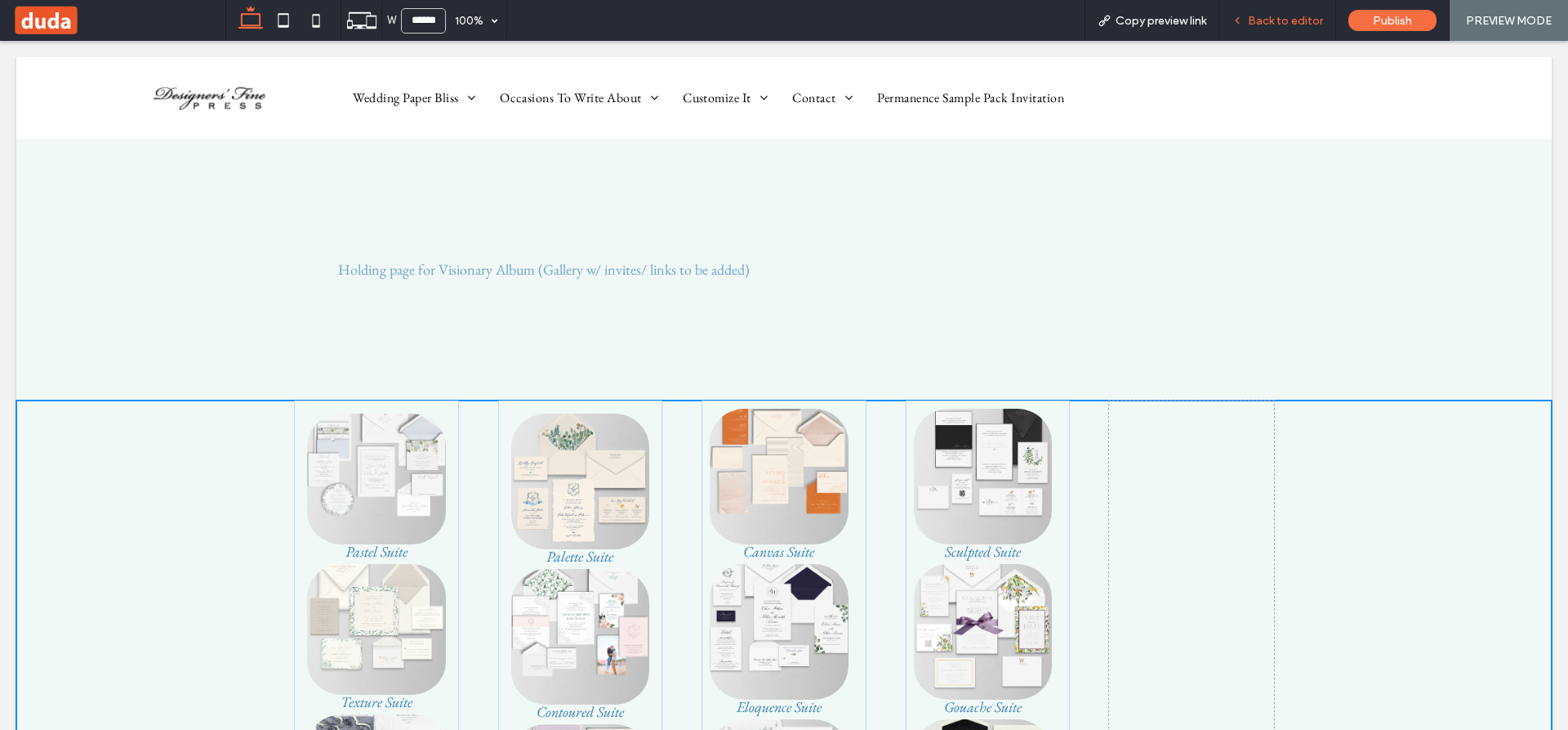
click at [1280, 19] on span "Back to editor" at bounding box center [1286, 21] width 75 height 14
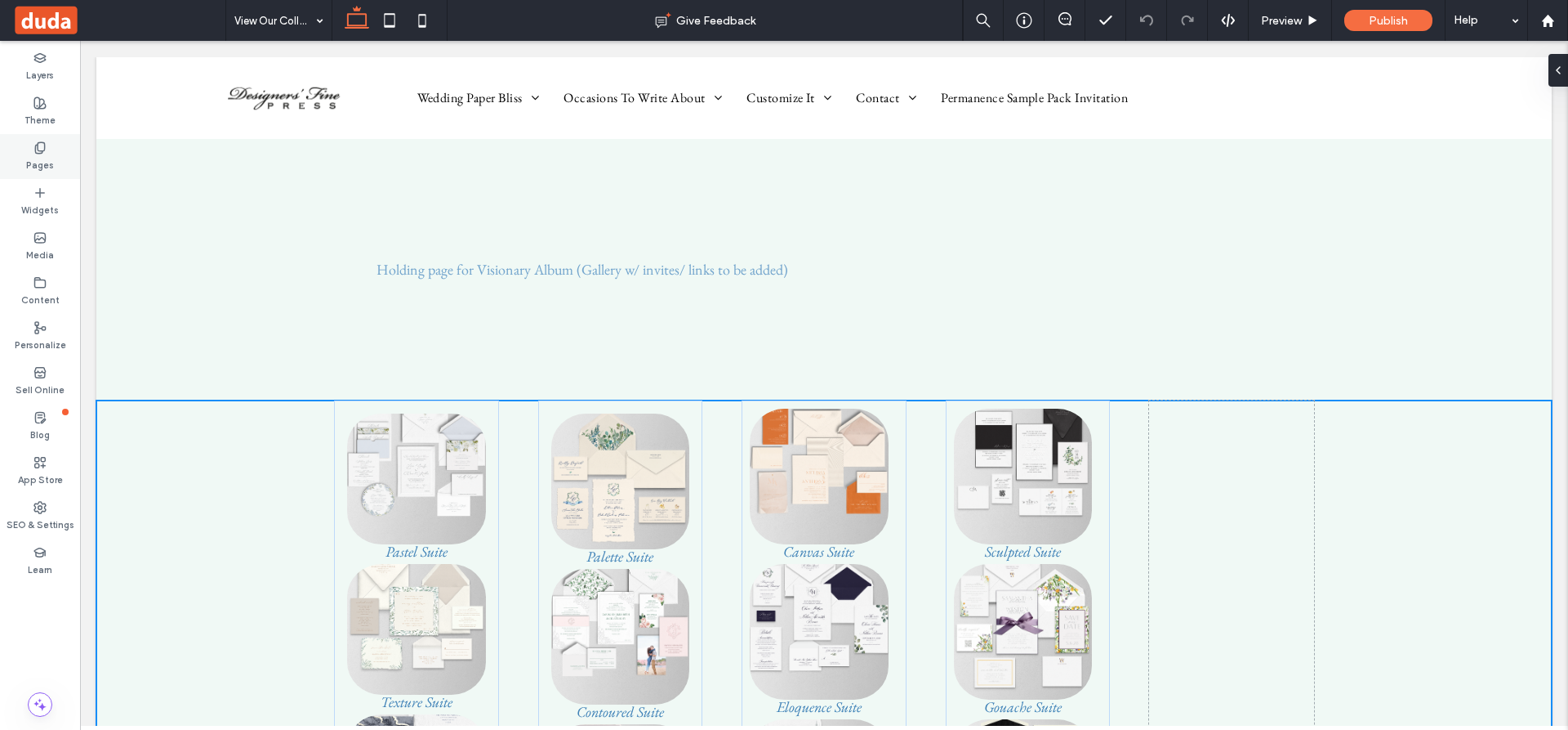
click at [37, 147] on use at bounding box center [40, 148] width 9 height 11
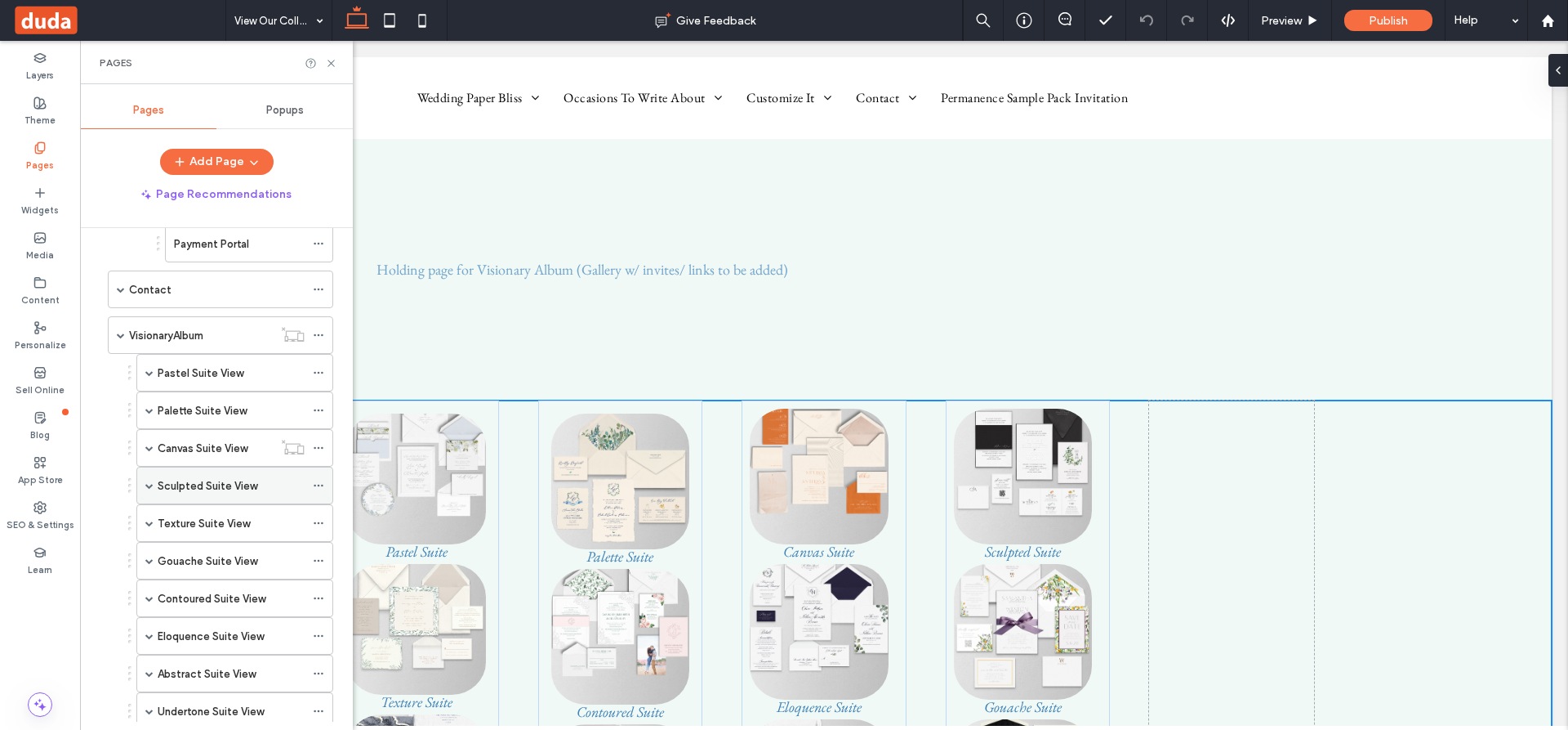
scroll to position [543, 0]
click at [40, 237] on use at bounding box center [41, 237] width 11 height 10
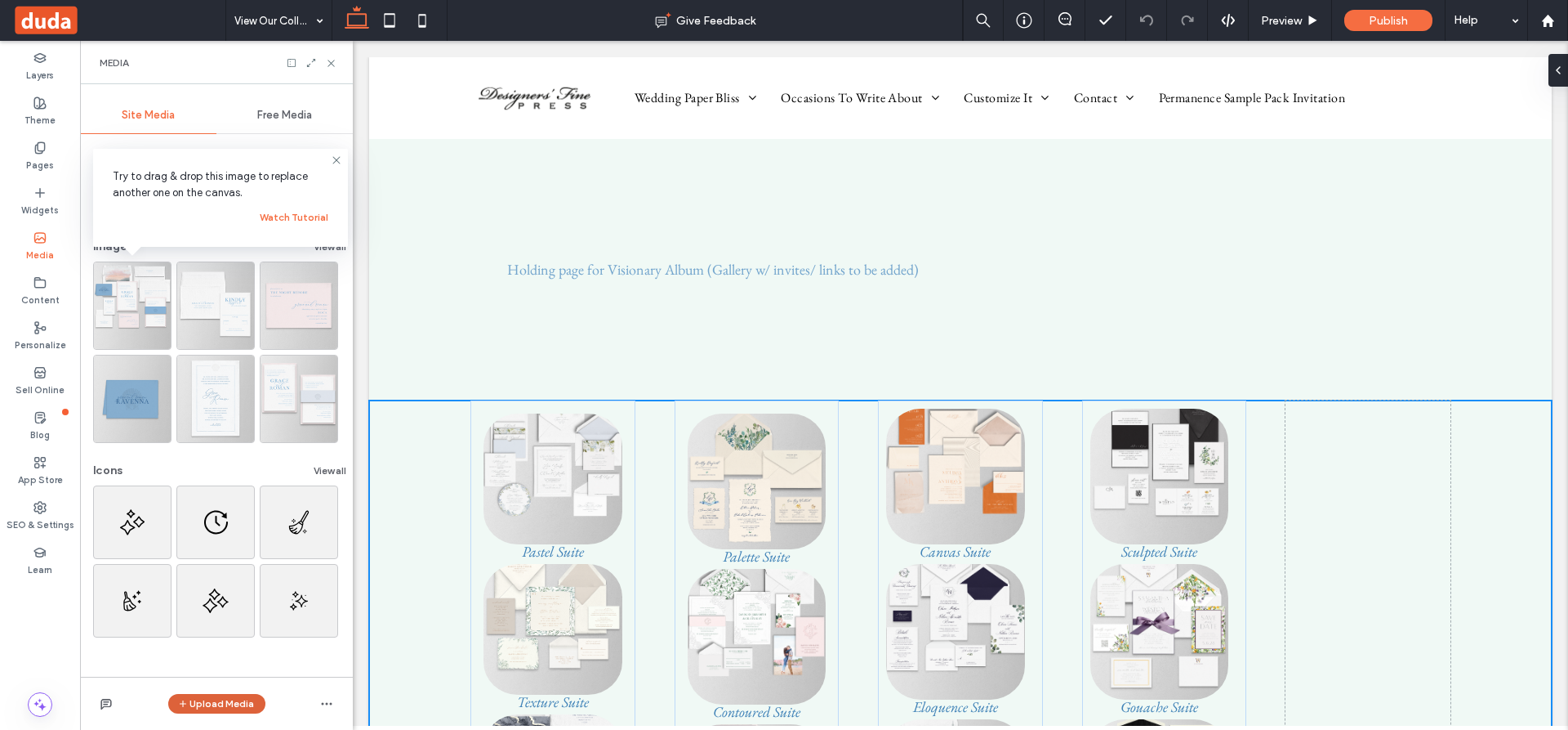
click at [209, 703] on button "Upload Media" at bounding box center [217, 703] width 97 height 19
click at [227, 601] on span "Images" at bounding box center [220, 602] width 35 height 16
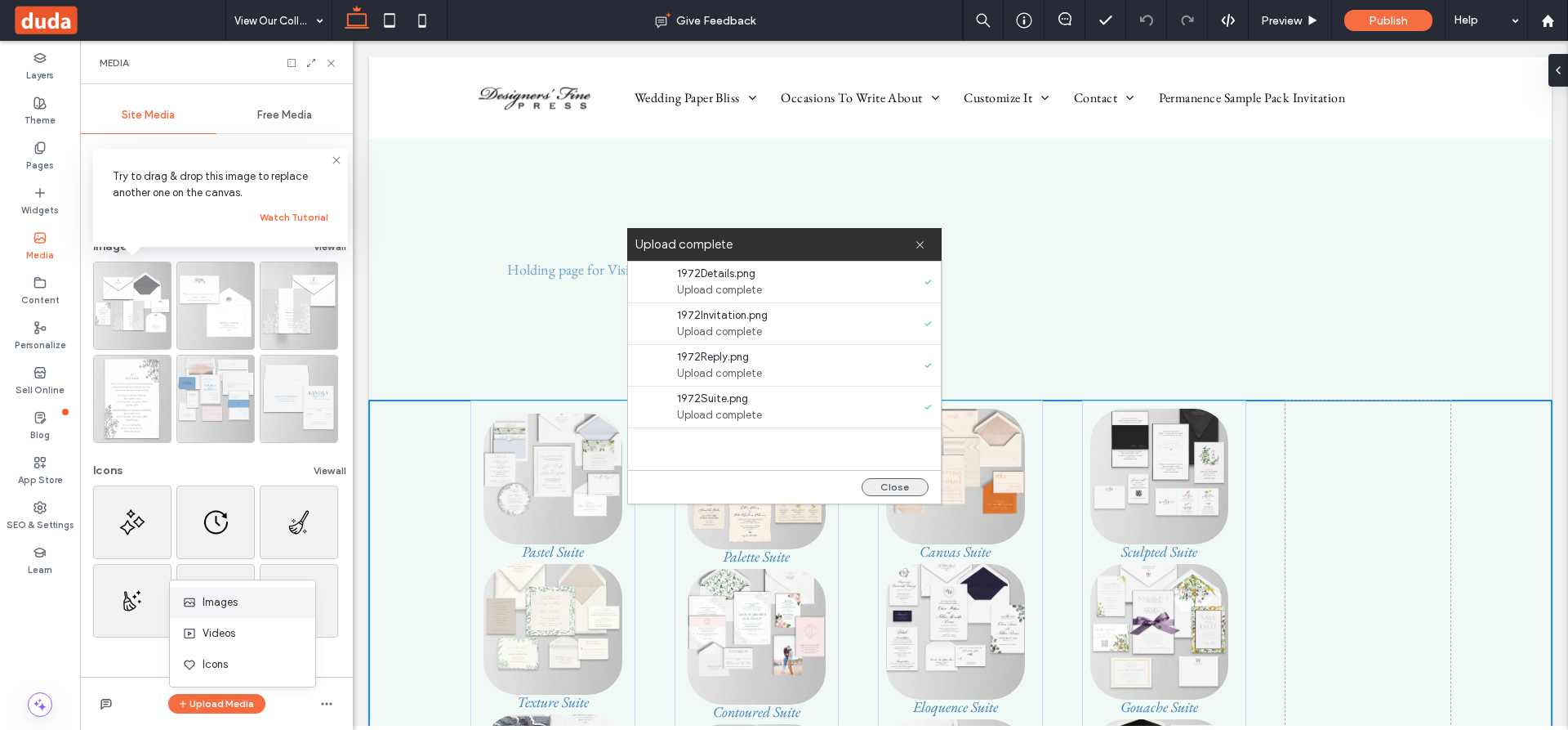
click at [902, 479] on button "Close" at bounding box center [895, 487] width 67 height 18
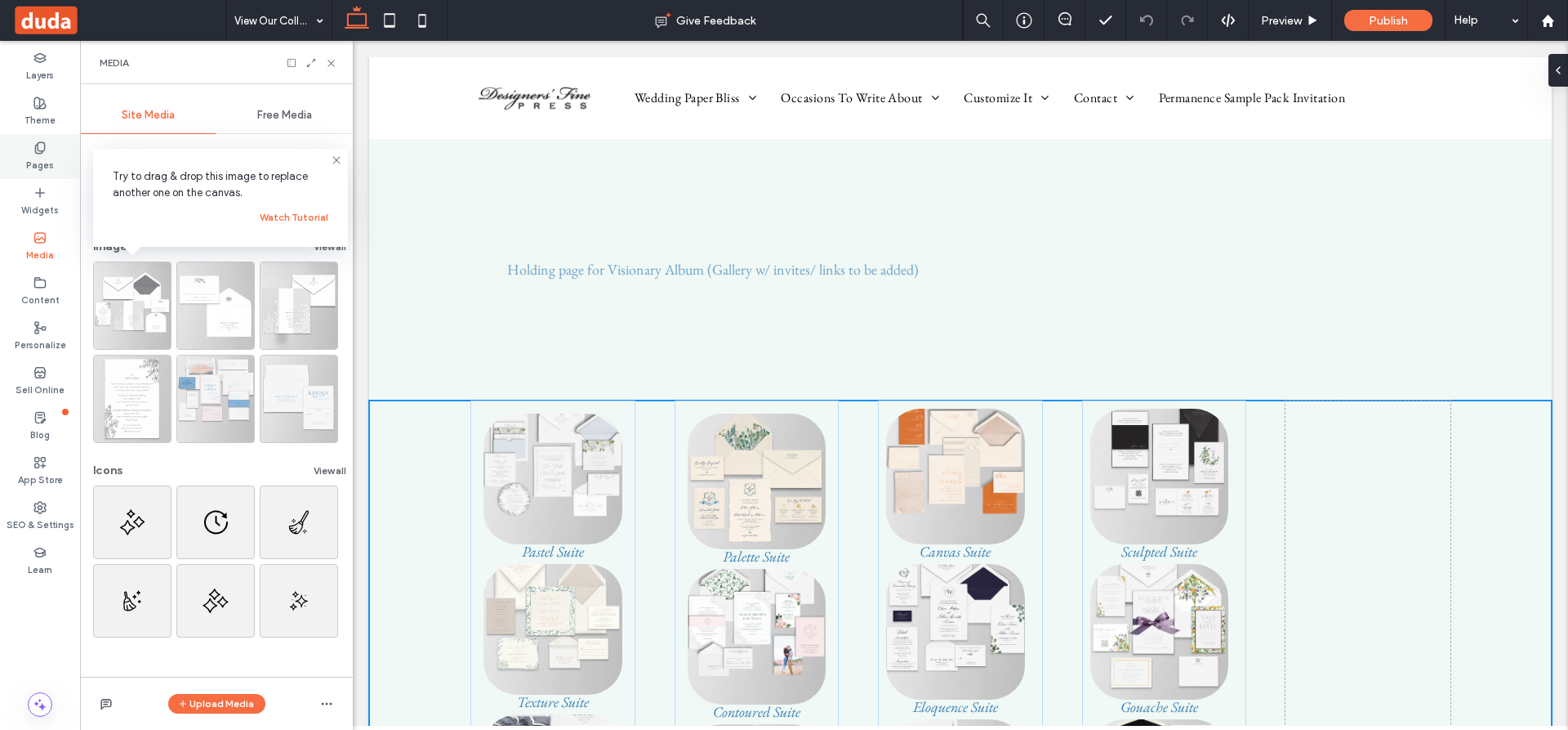
click at [38, 150] on use at bounding box center [40, 148] width 9 height 11
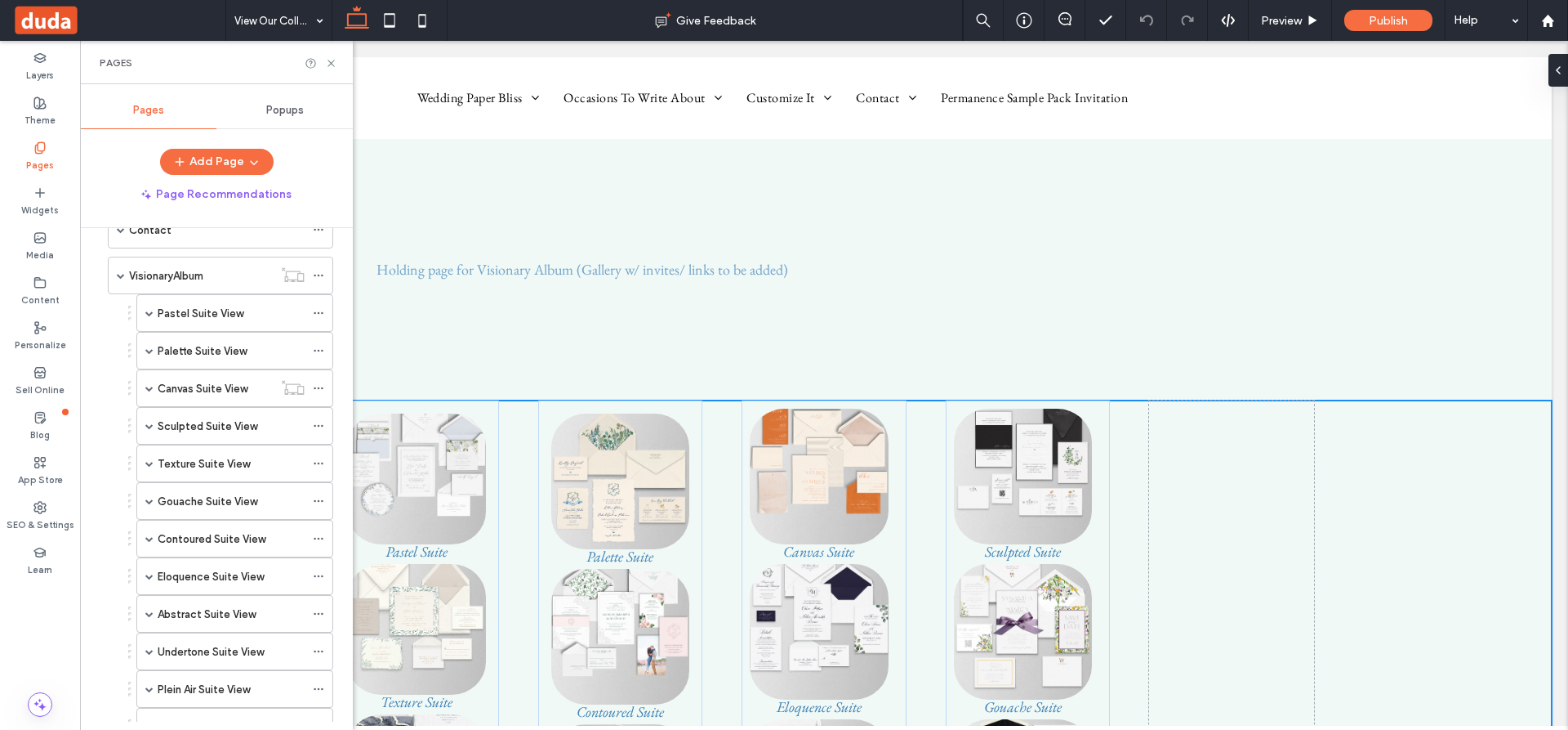
scroll to position [654, 0]
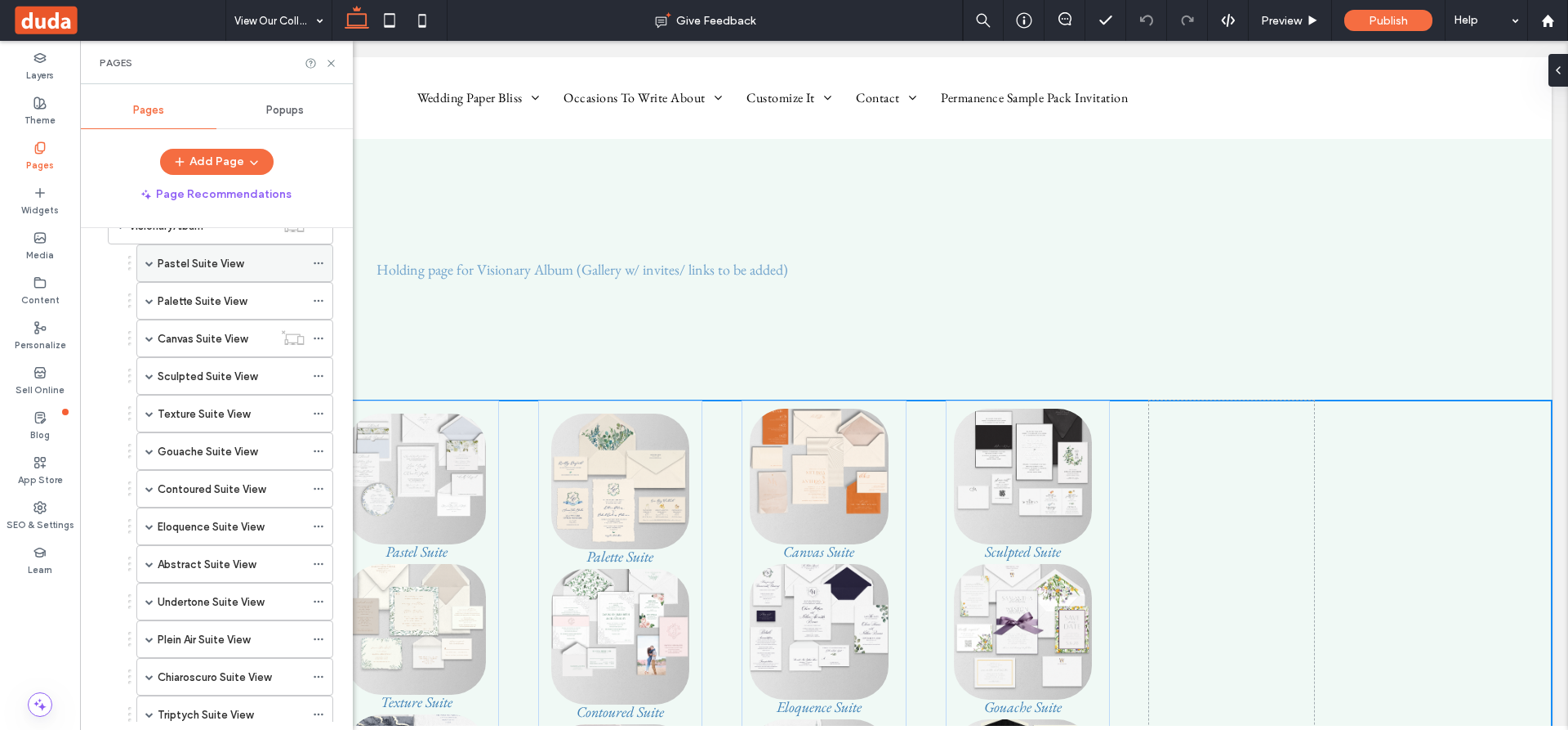
click at [318, 259] on icon at bounding box center [318, 263] width 12 height 12
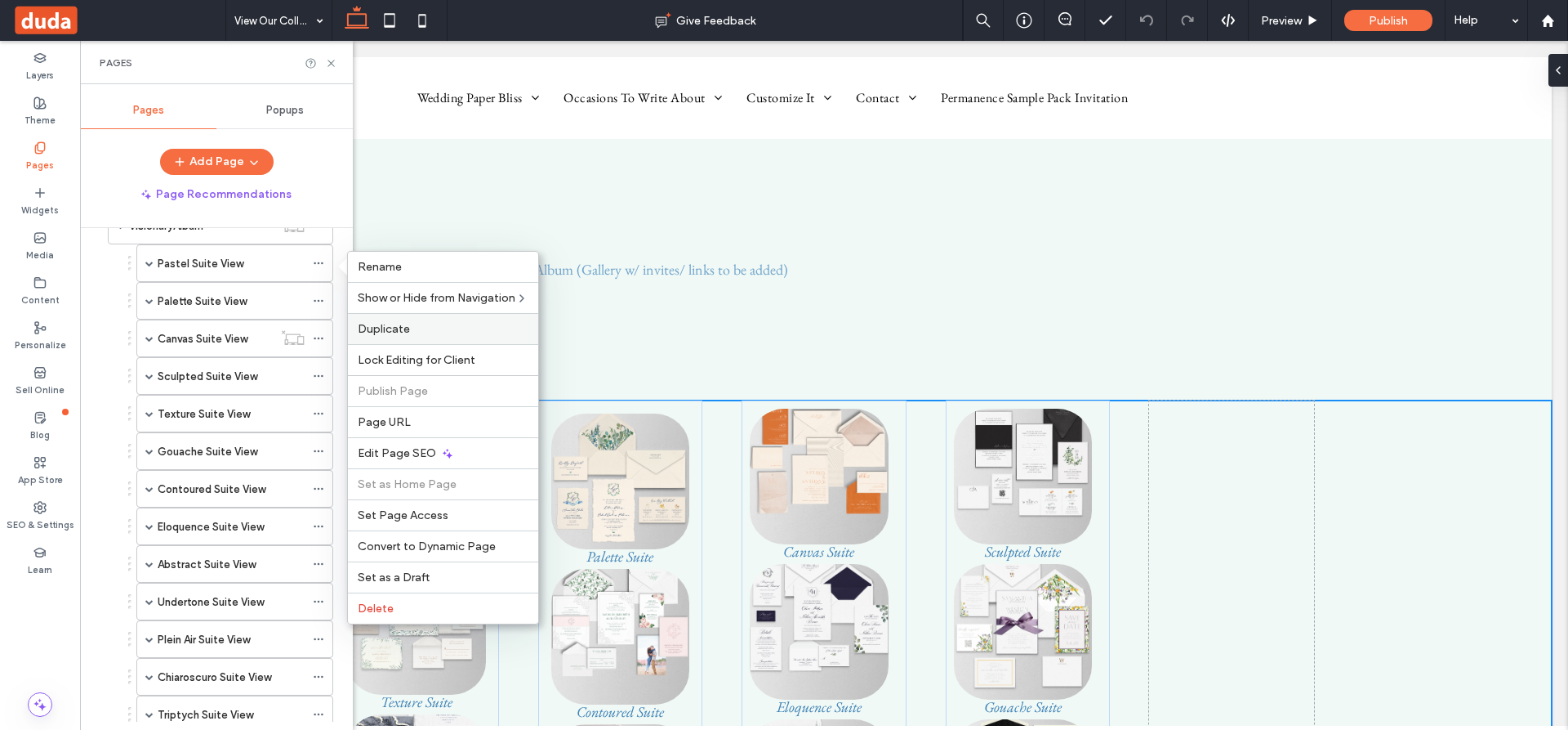
click at [380, 324] on span "Duplicate" at bounding box center [383, 329] width 52 height 14
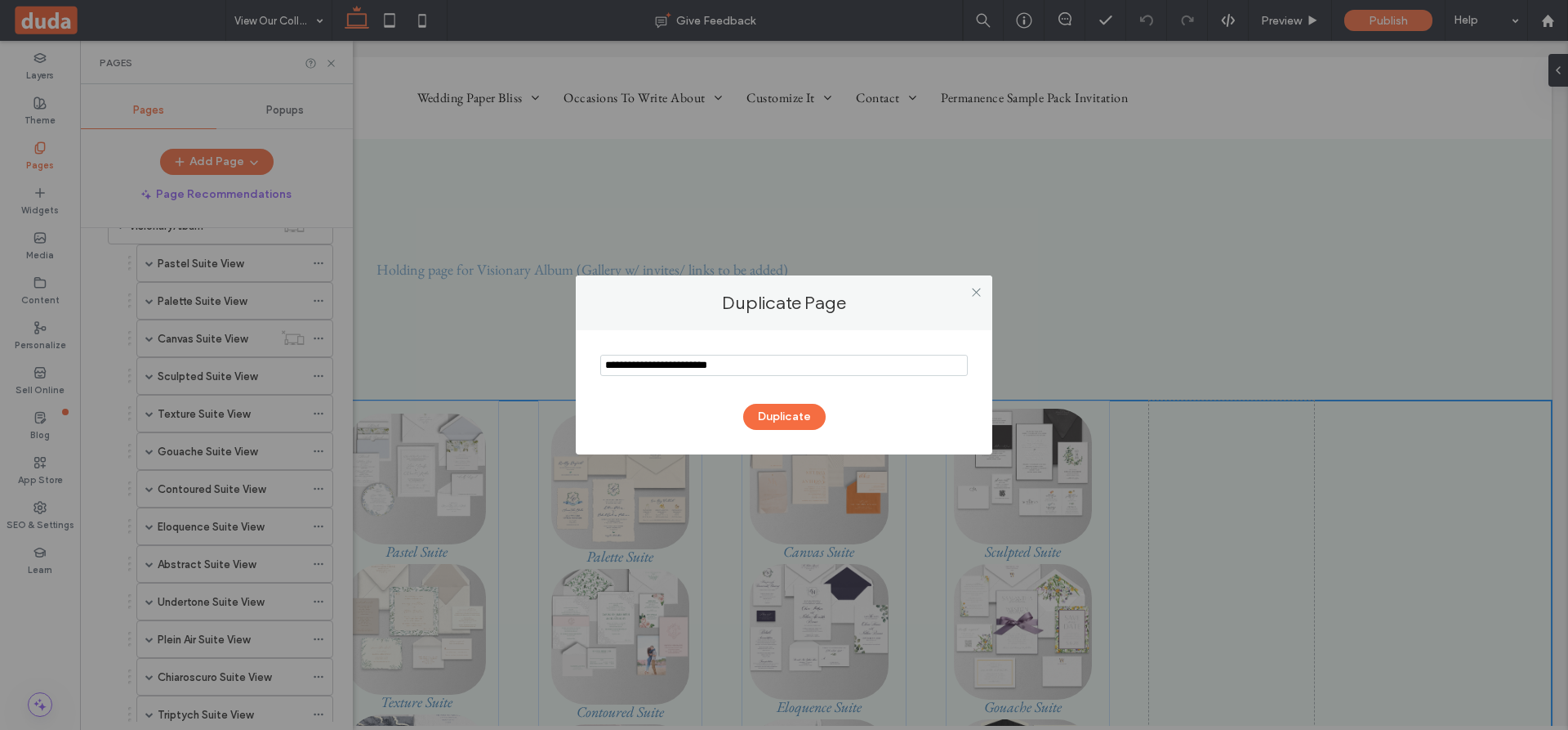
drag, startPoint x: 676, startPoint y: 365, endPoint x: 606, endPoint y: 367, distance: 70.0
click at [606, 367] on input "notEmpty" at bounding box center [784, 365] width 367 height 21
type input "**********"
click at [785, 414] on button "Duplicate" at bounding box center [784, 417] width 82 height 27
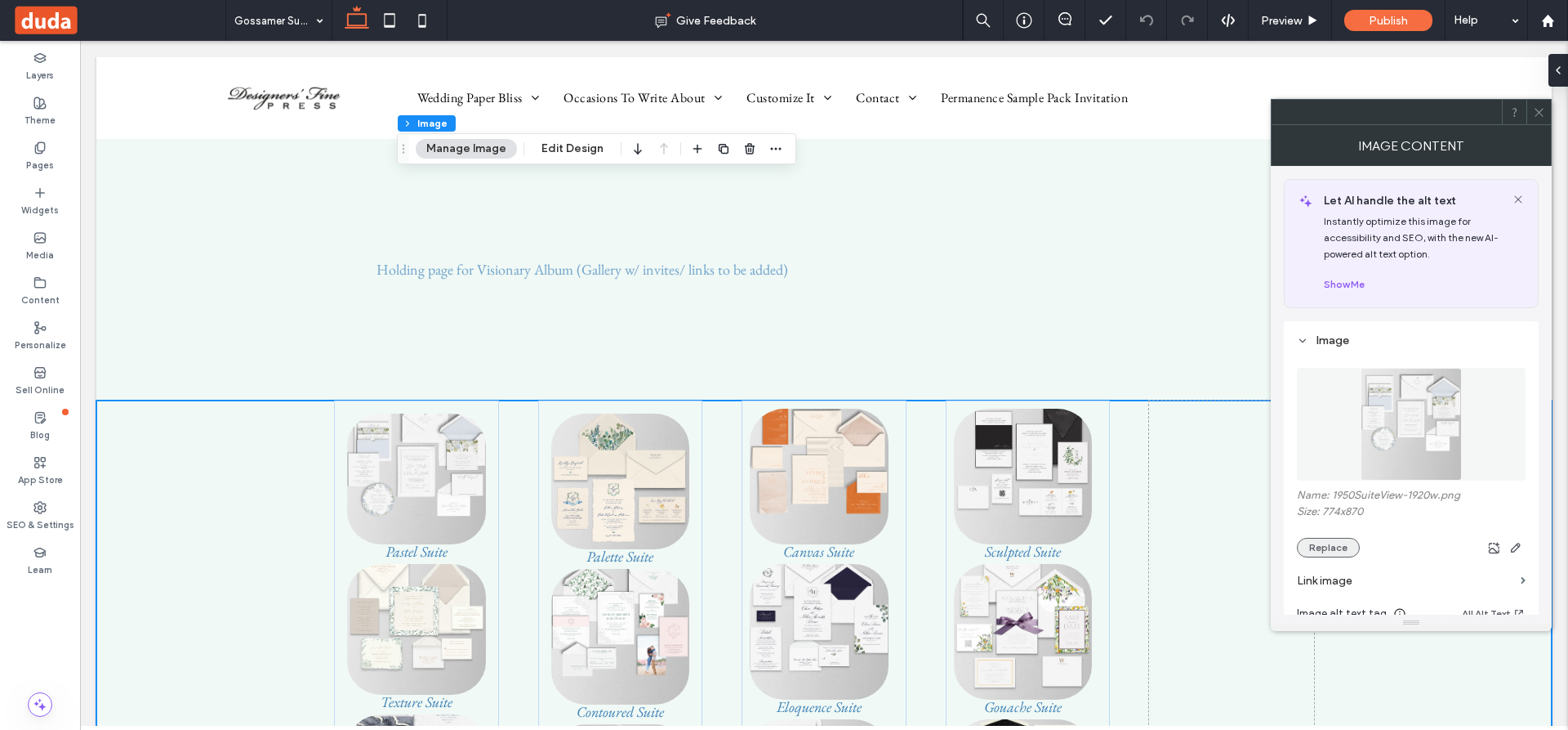
click at [1326, 544] on button "Replace" at bounding box center [1328, 548] width 63 height 19
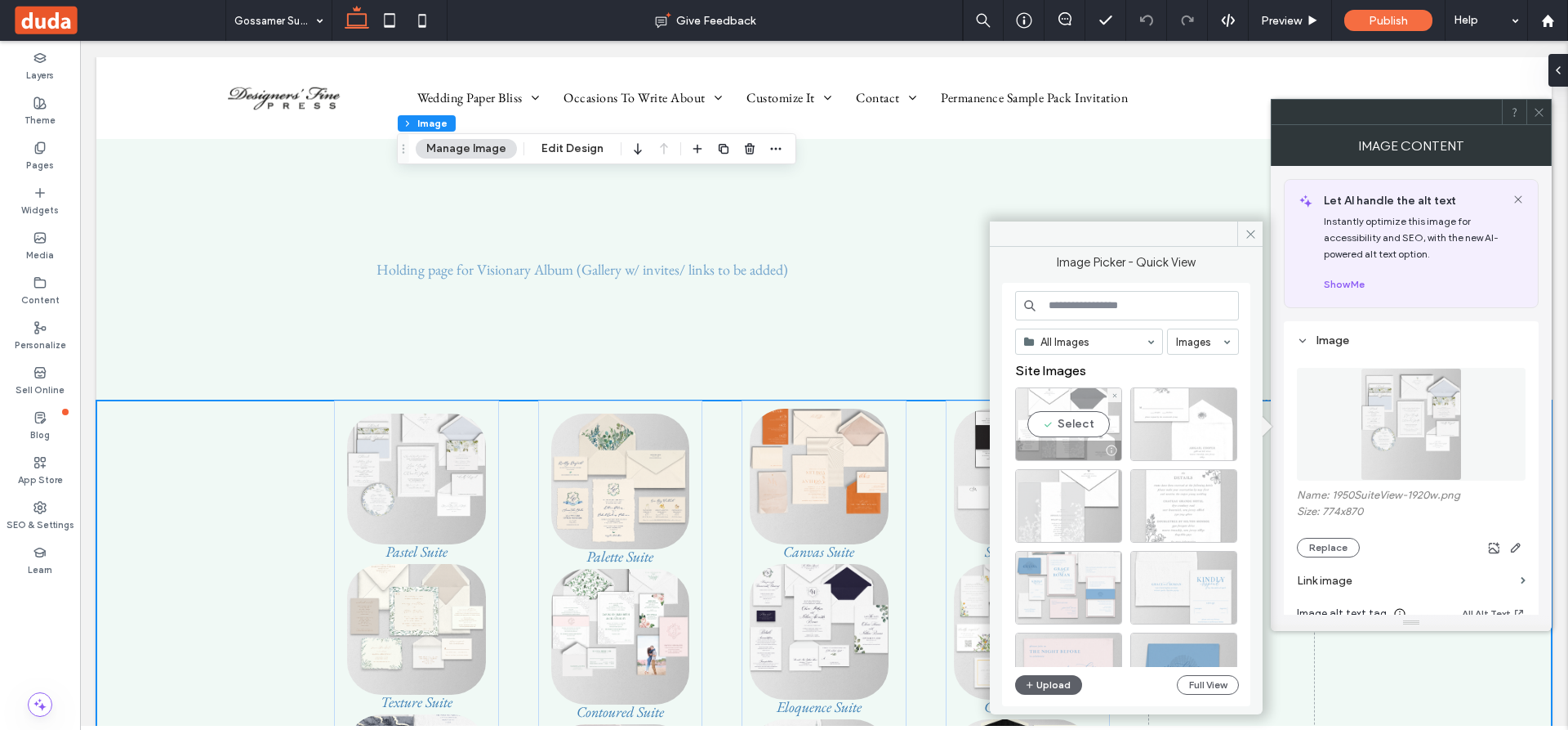
click at [1094, 429] on div "Select" at bounding box center [1069, 423] width 107 height 74
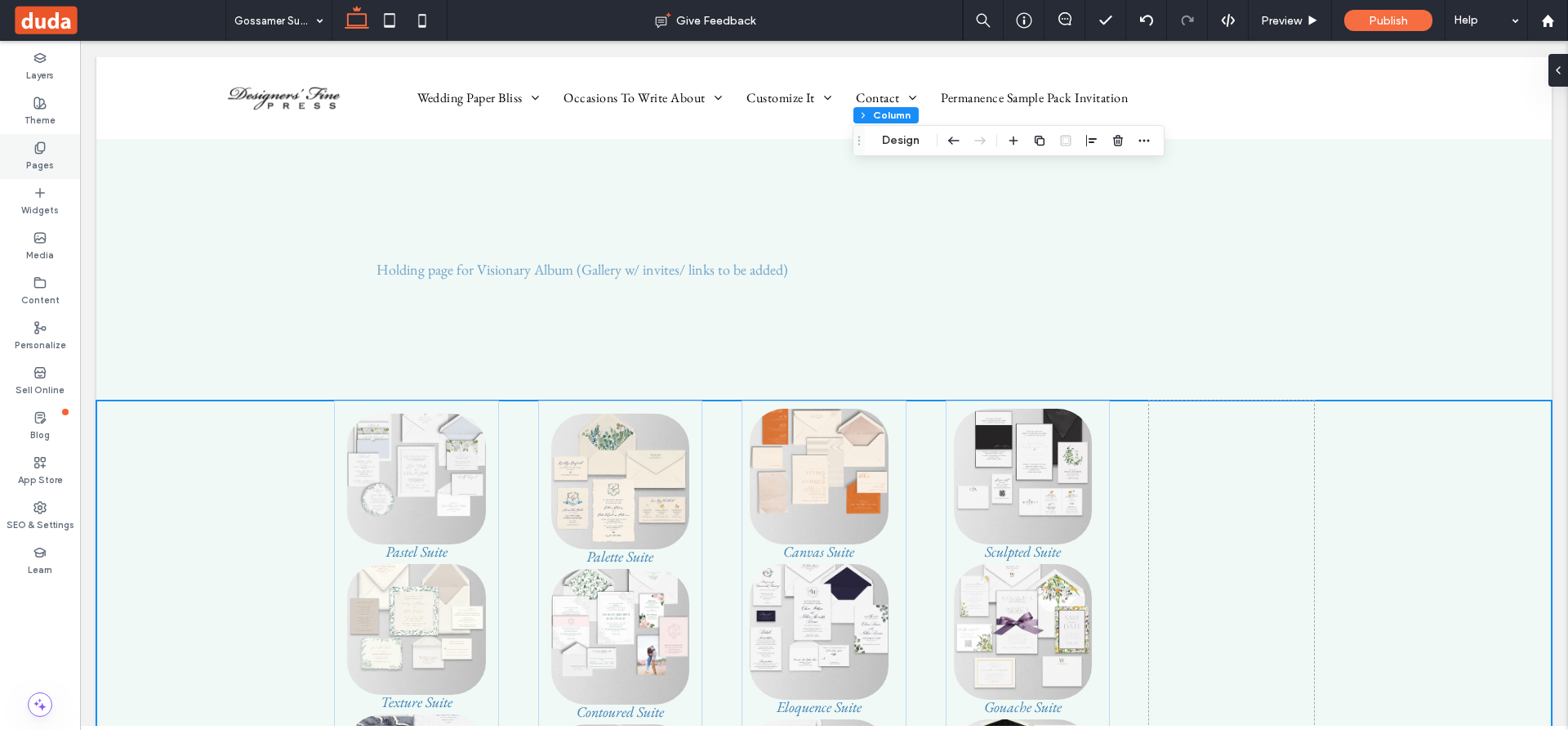
click at [37, 148] on icon at bounding box center [40, 148] width 13 height 13
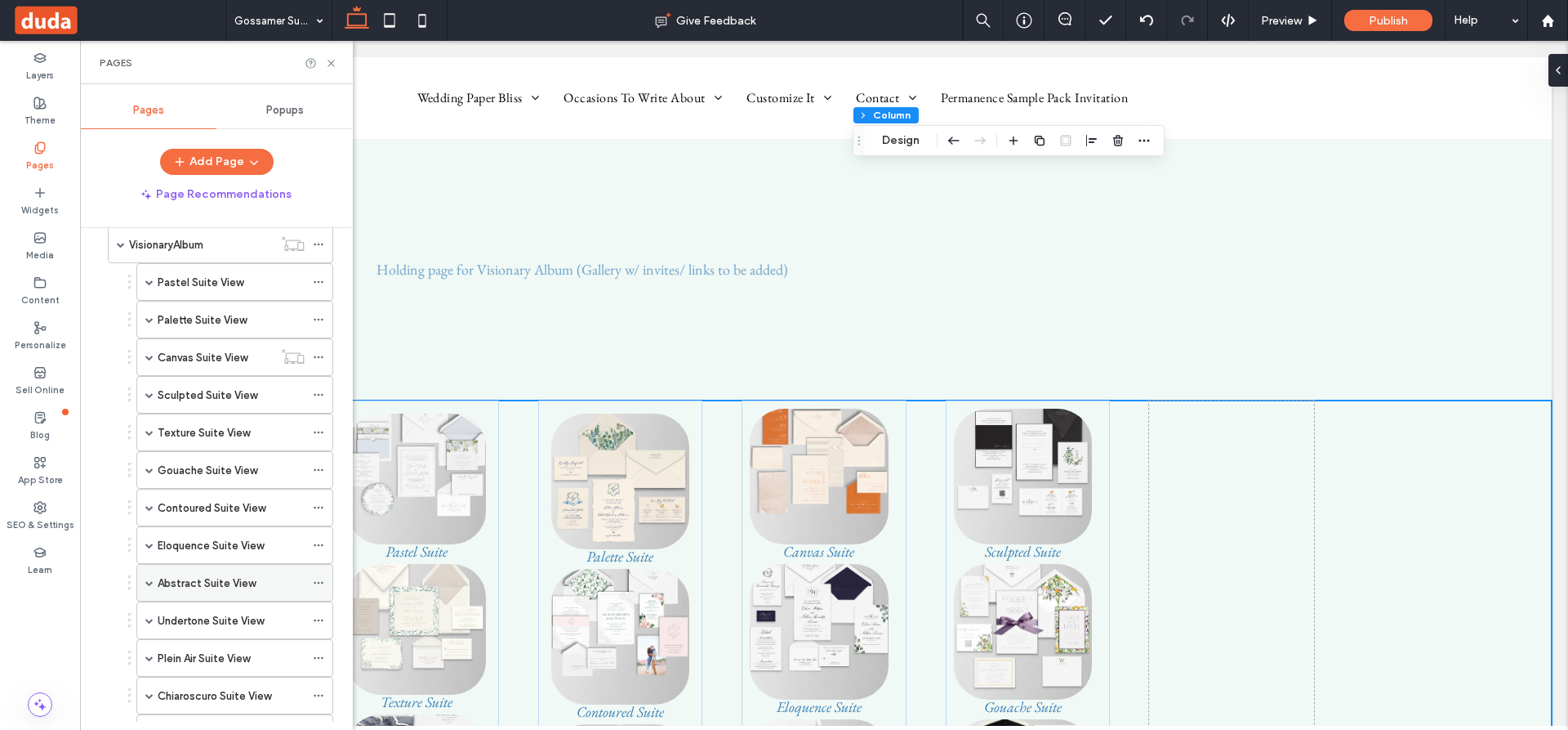
scroll to position [654, 0]
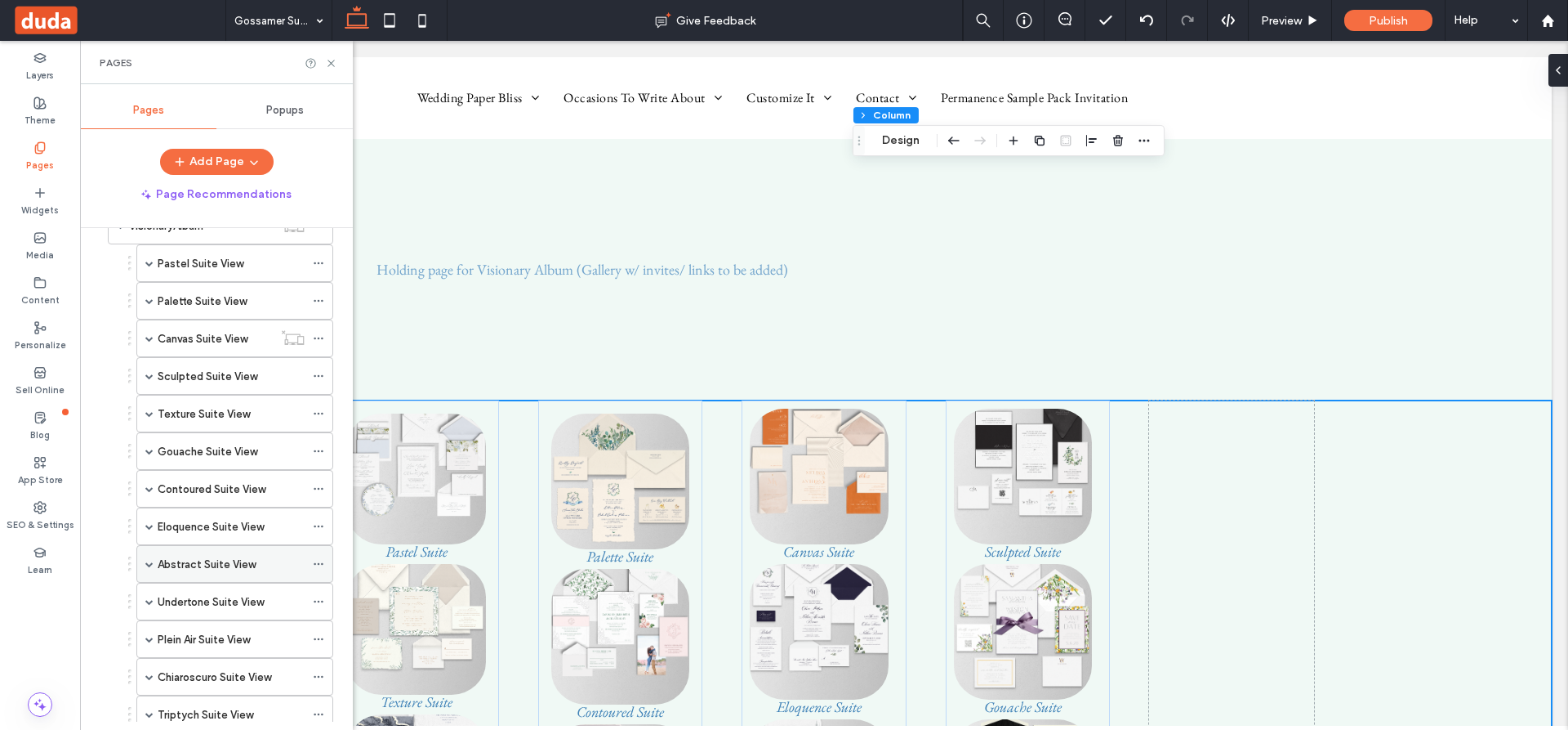
click at [317, 562] on icon at bounding box center [318, 563] width 12 height 12
click at [150, 562] on span at bounding box center [149, 563] width 8 height 8
click at [318, 674] on icon at bounding box center [318, 676] width 12 height 12
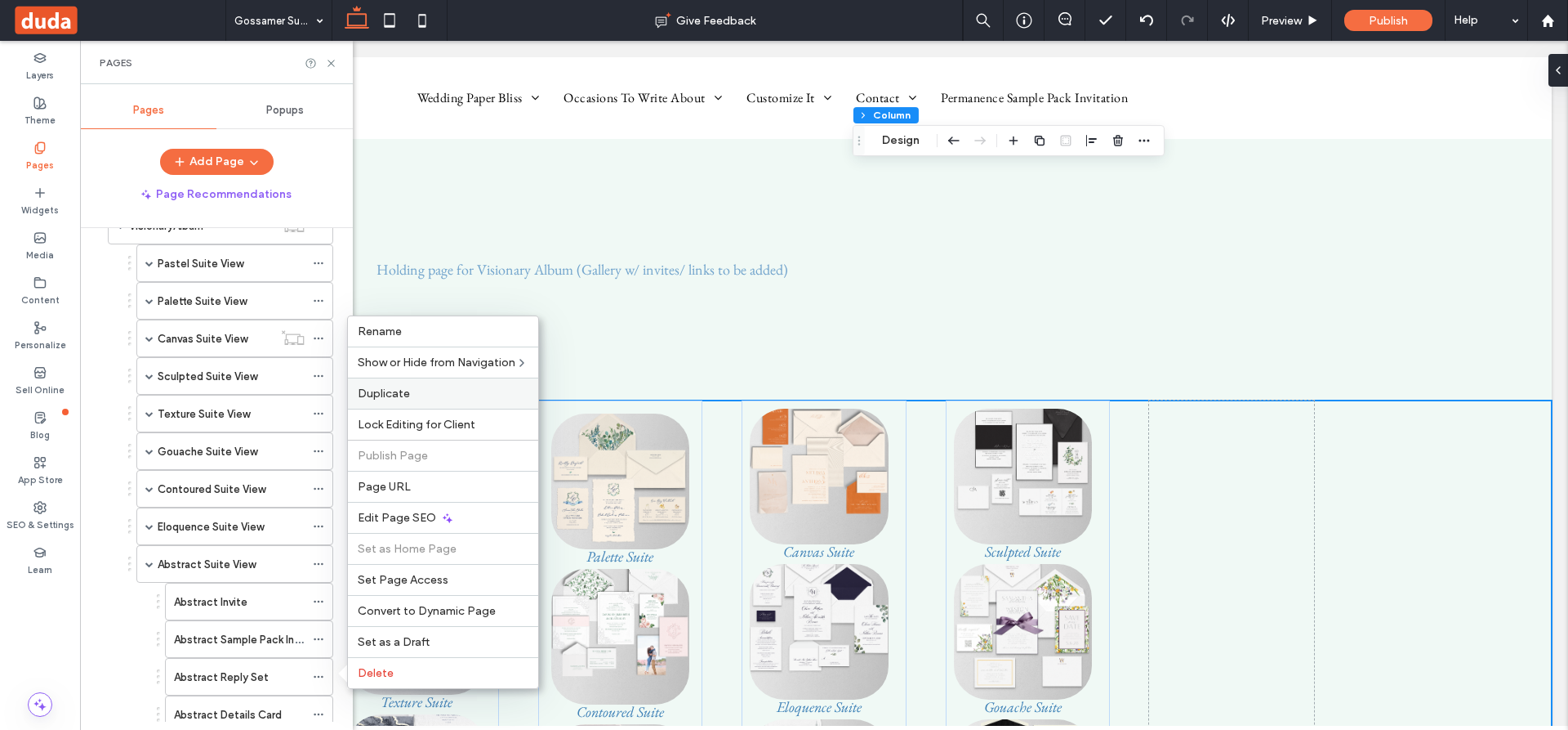
click at [398, 393] on span "Duplicate" at bounding box center [383, 393] width 52 height 14
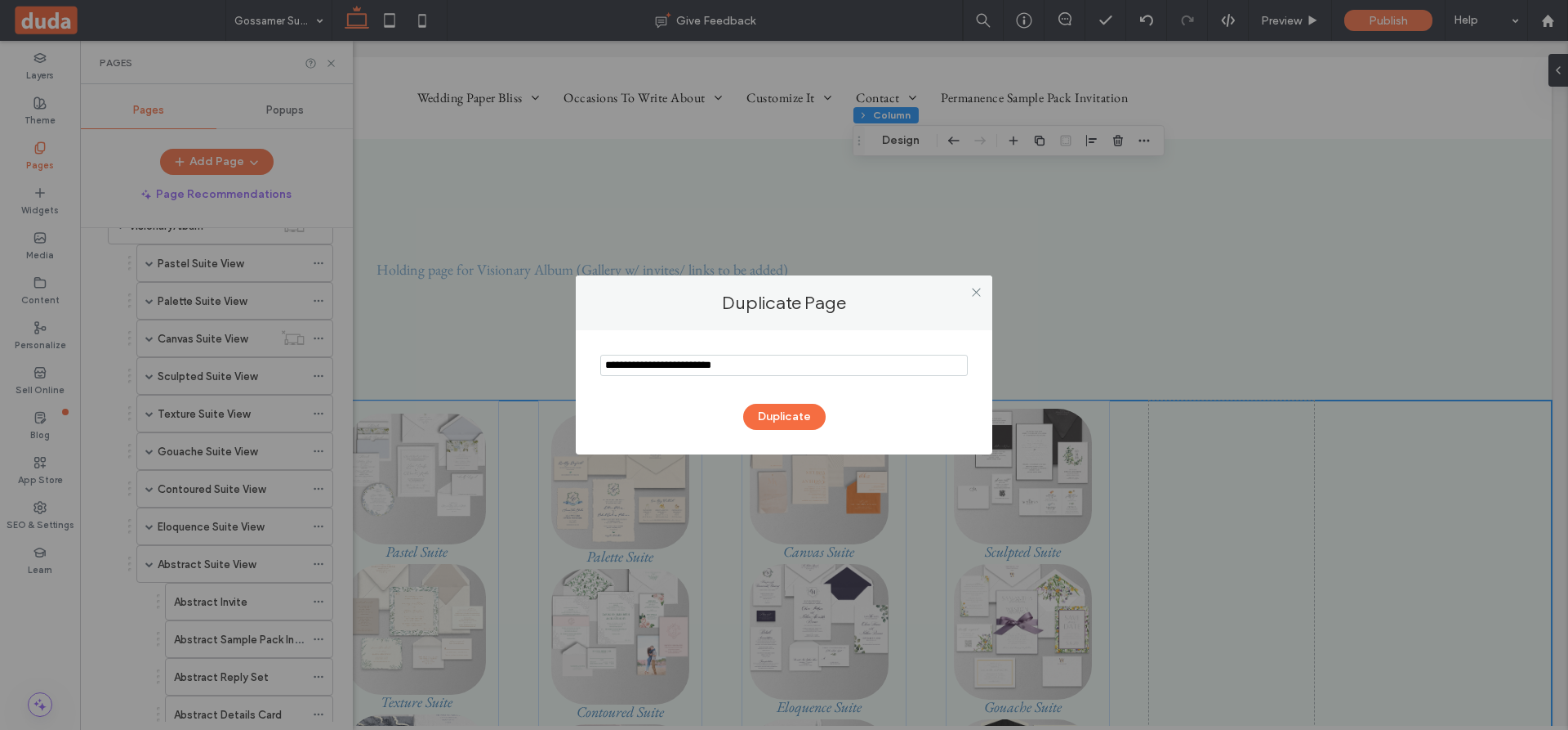
drag, startPoint x: 786, startPoint y: 368, endPoint x: 516, endPoint y: 331, distance: 272.5
click at [516, 331] on div "Duplicate Page Duplicate" at bounding box center [784, 365] width 1568 height 730
type input "**********"
click at [799, 417] on button "Duplicate" at bounding box center [784, 417] width 82 height 27
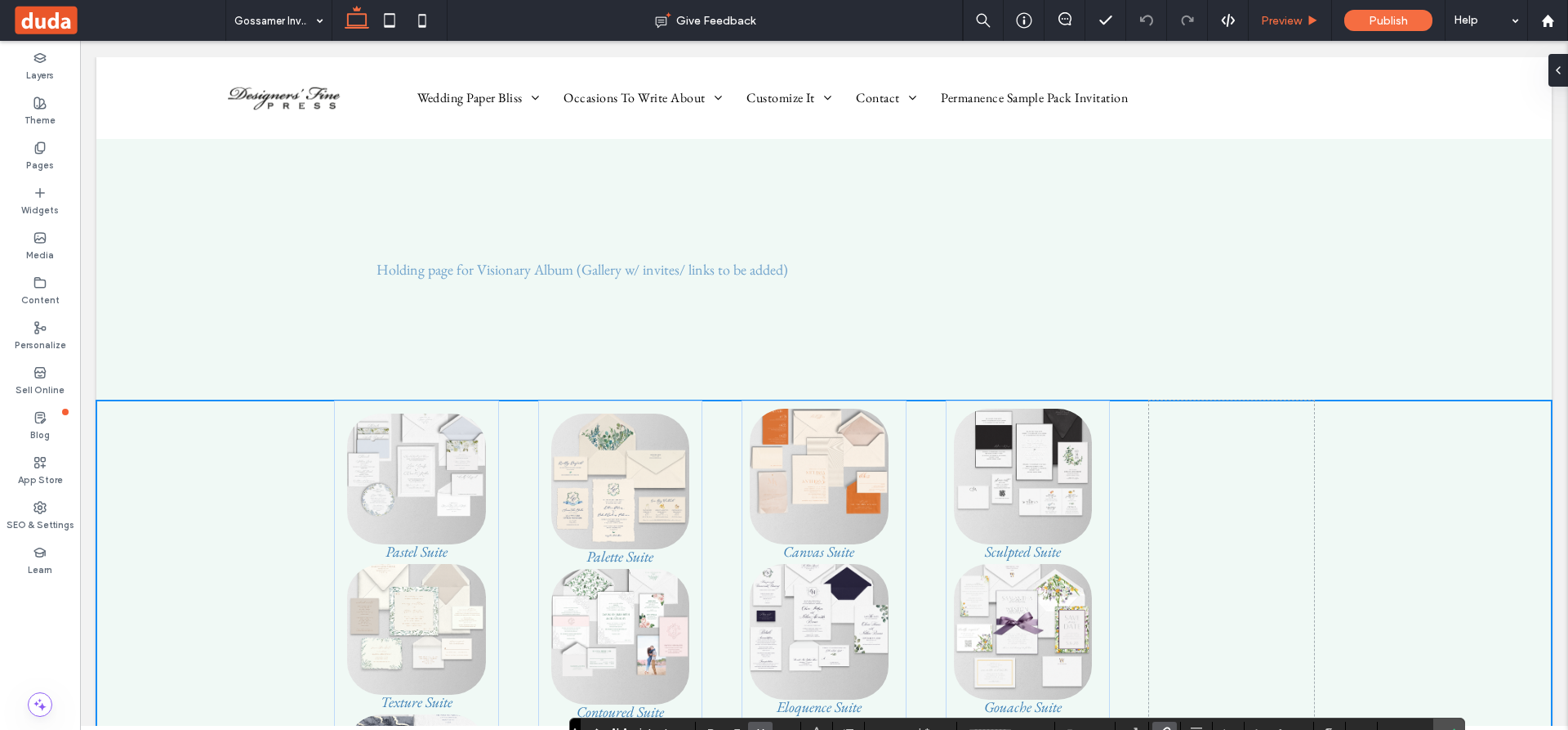
type input "**"
click at [37, 149] on icon at bounding box center [40, 148] width 13 height 13
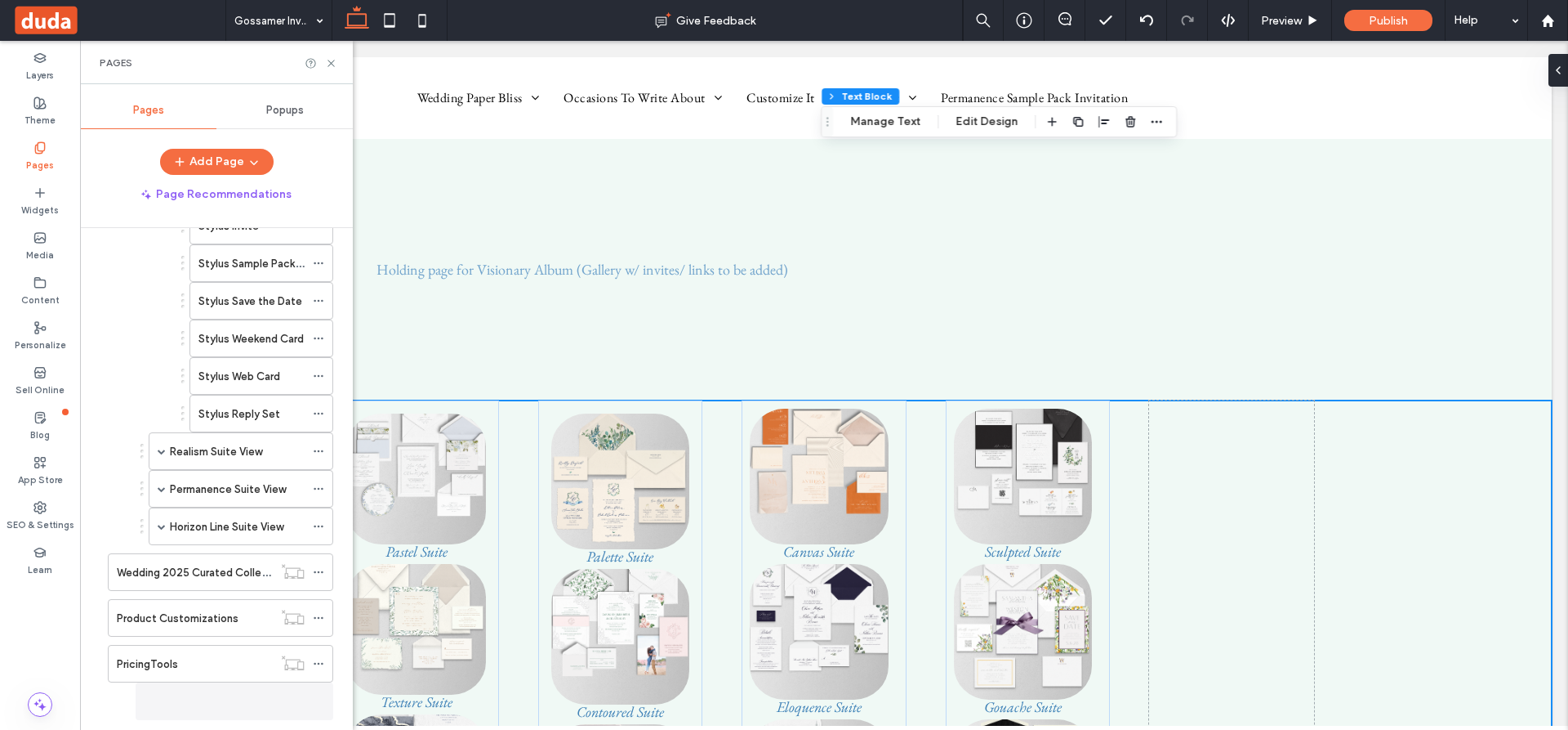
scroll to position [1799, 0]
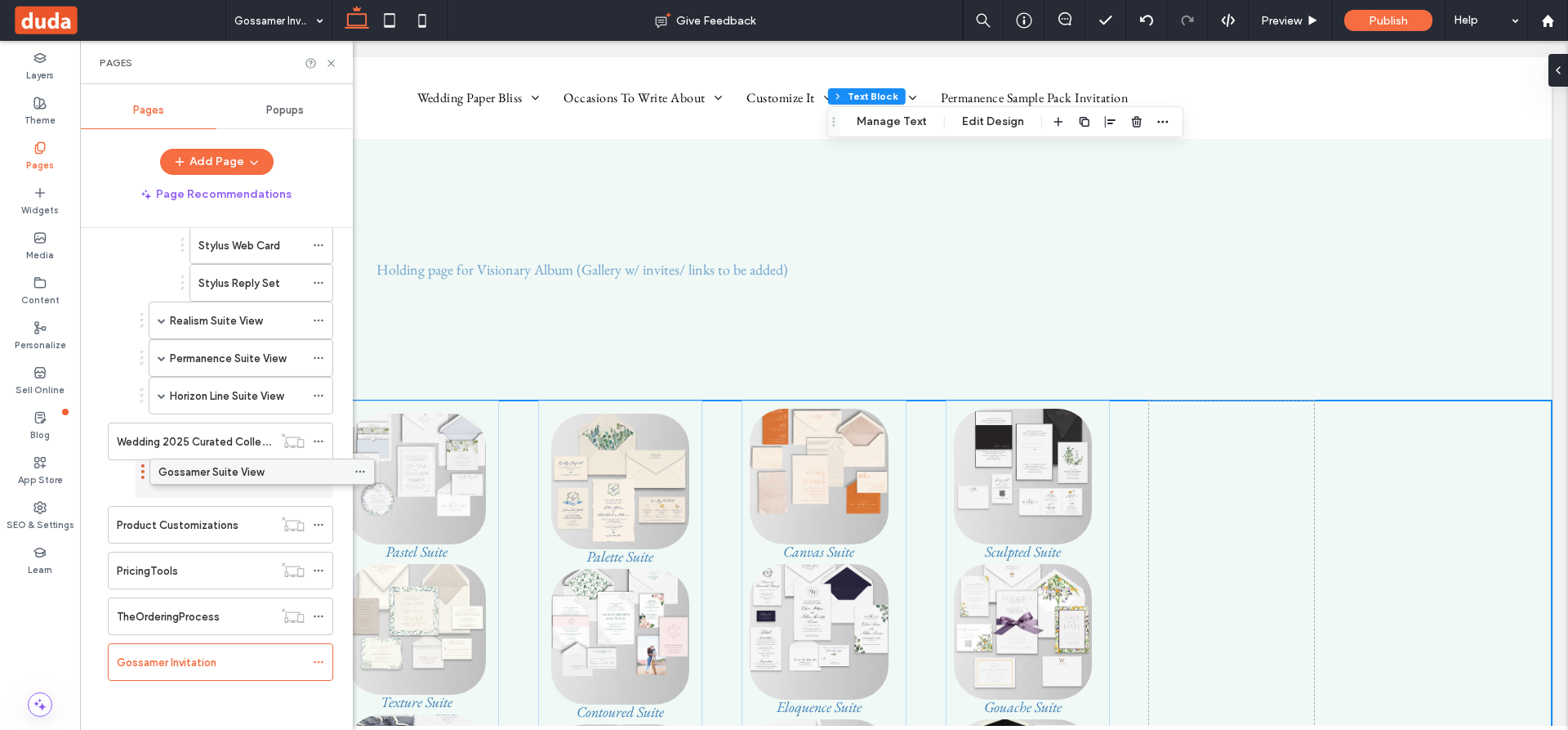
drag, startPoint x: 234, startPoint y: 612, endPoint x: 275, endPoint y: 473, distance: 144.9
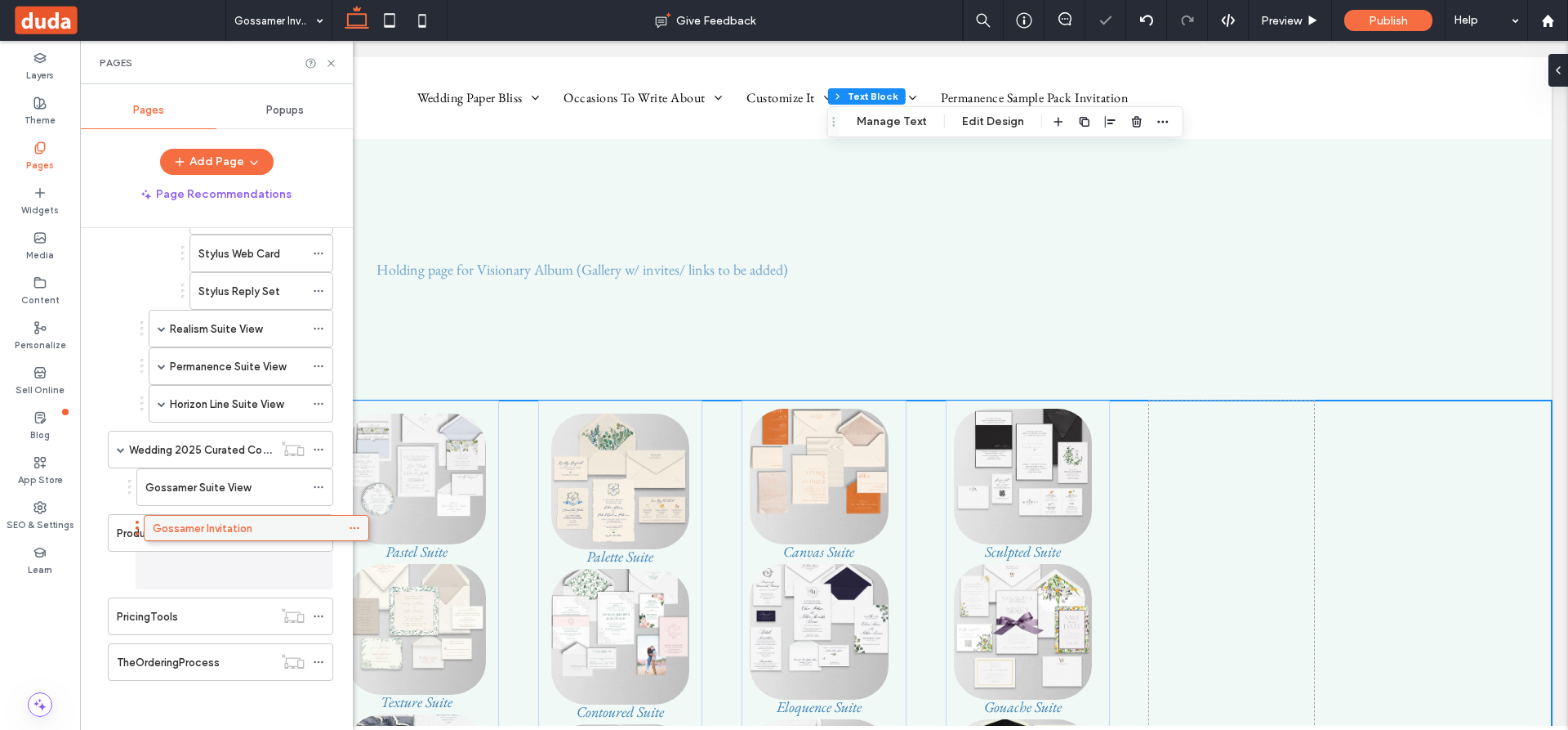
scroll to position [1791, 0]
drag, startPoint x: 221, startPoint y: 577, endPoint x: 305, endPoint y: 550, distance: 88.2
drag, startPoint x: 214, startPoint y: 509, endPoint x: 271, endPoint y: 511, distance: 57.0
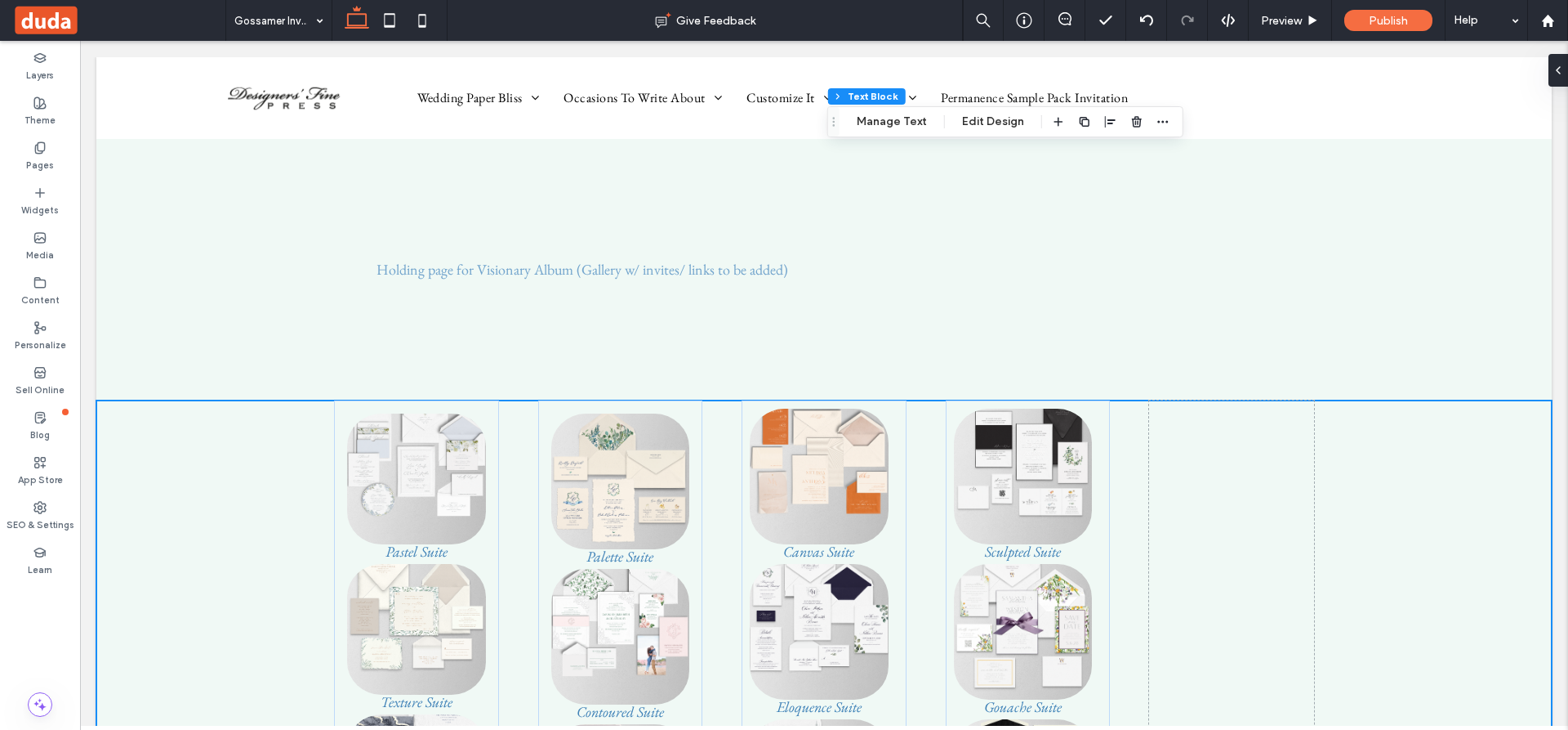
type input "**********"
type input "**"
click at [908, 120] on button "Manage Text" at bounding box center [892, 121] width 91 height 19
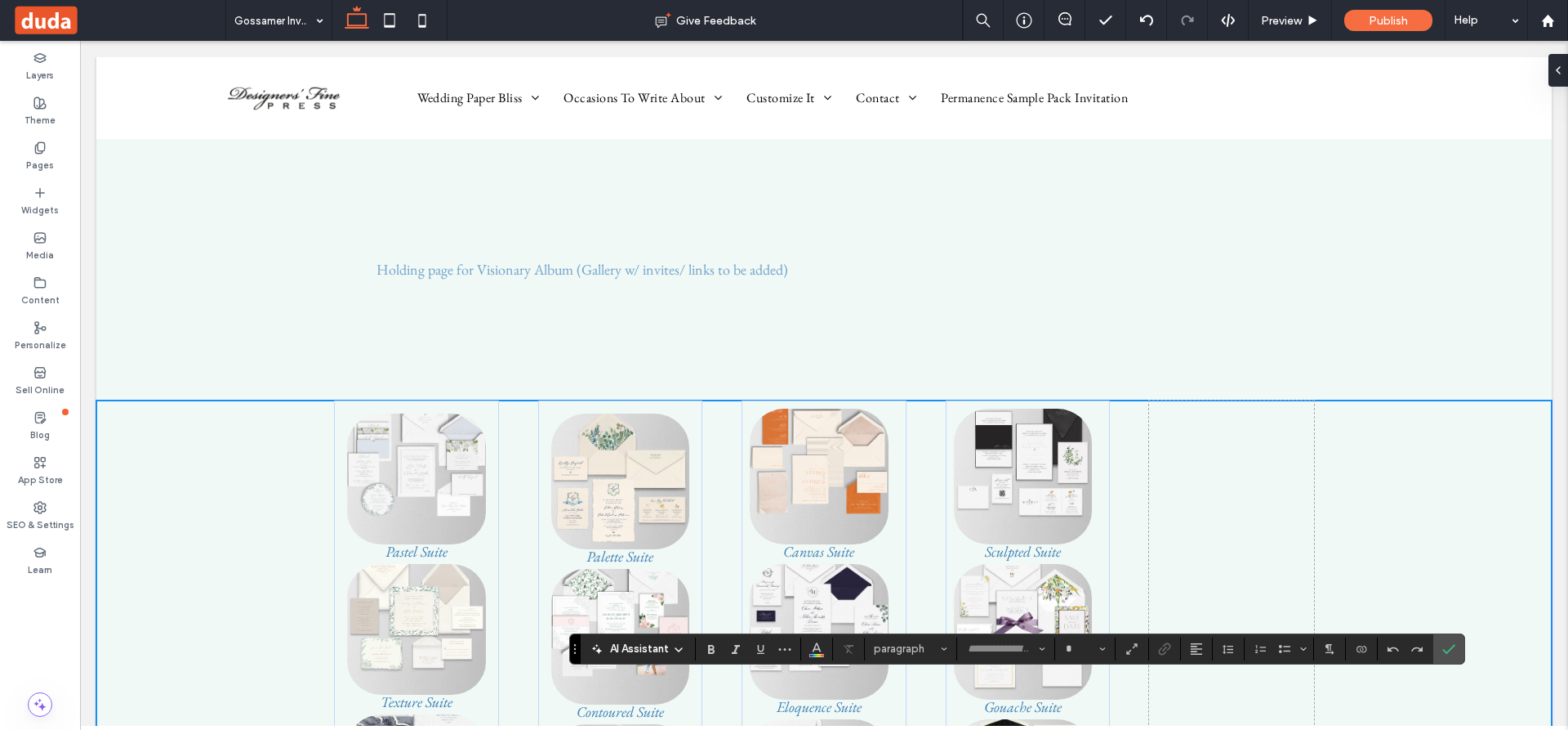
type input "**********"
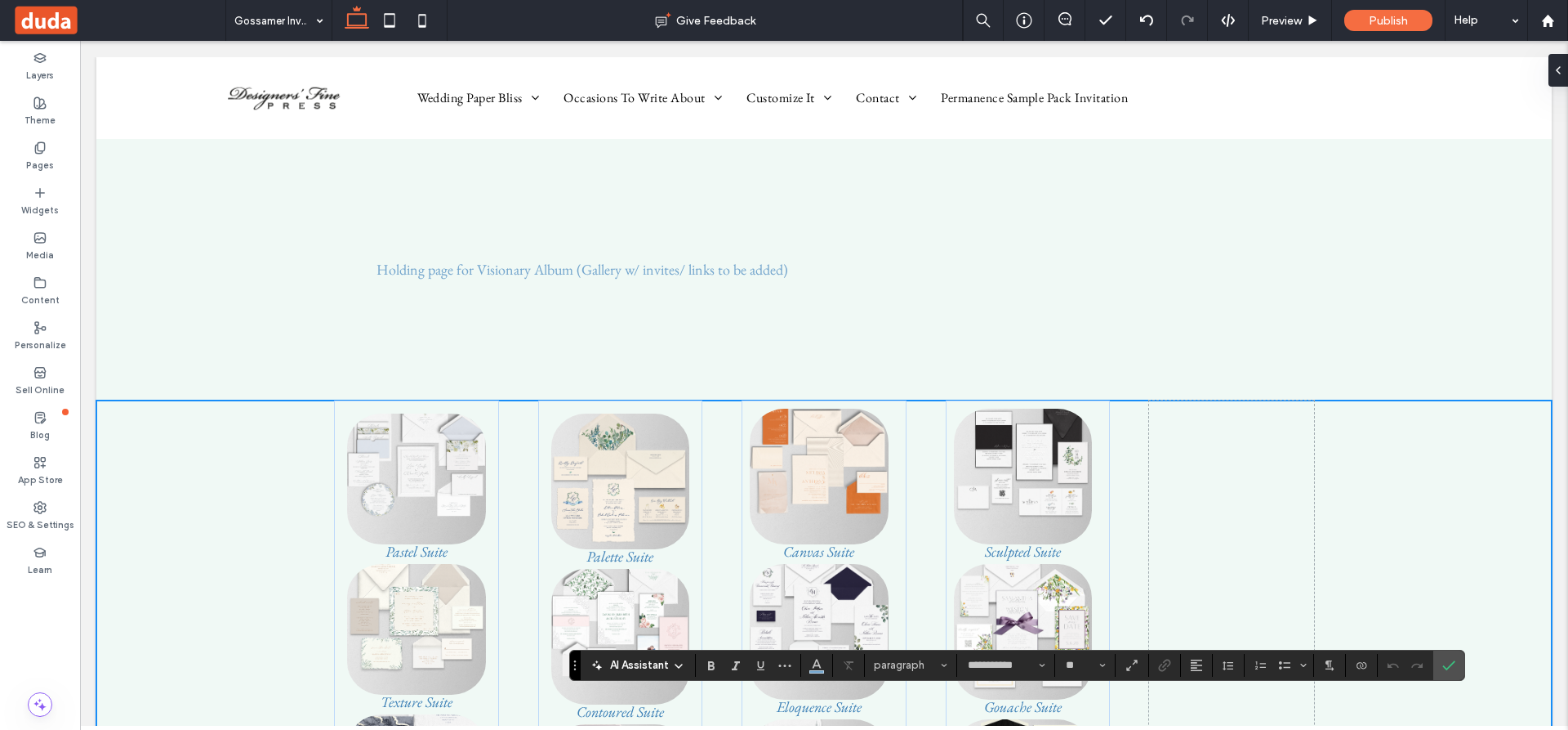
type input "**"
click at [1167, 664] on icon "Link" at bounding box center [1164, 665] width 13 height 13
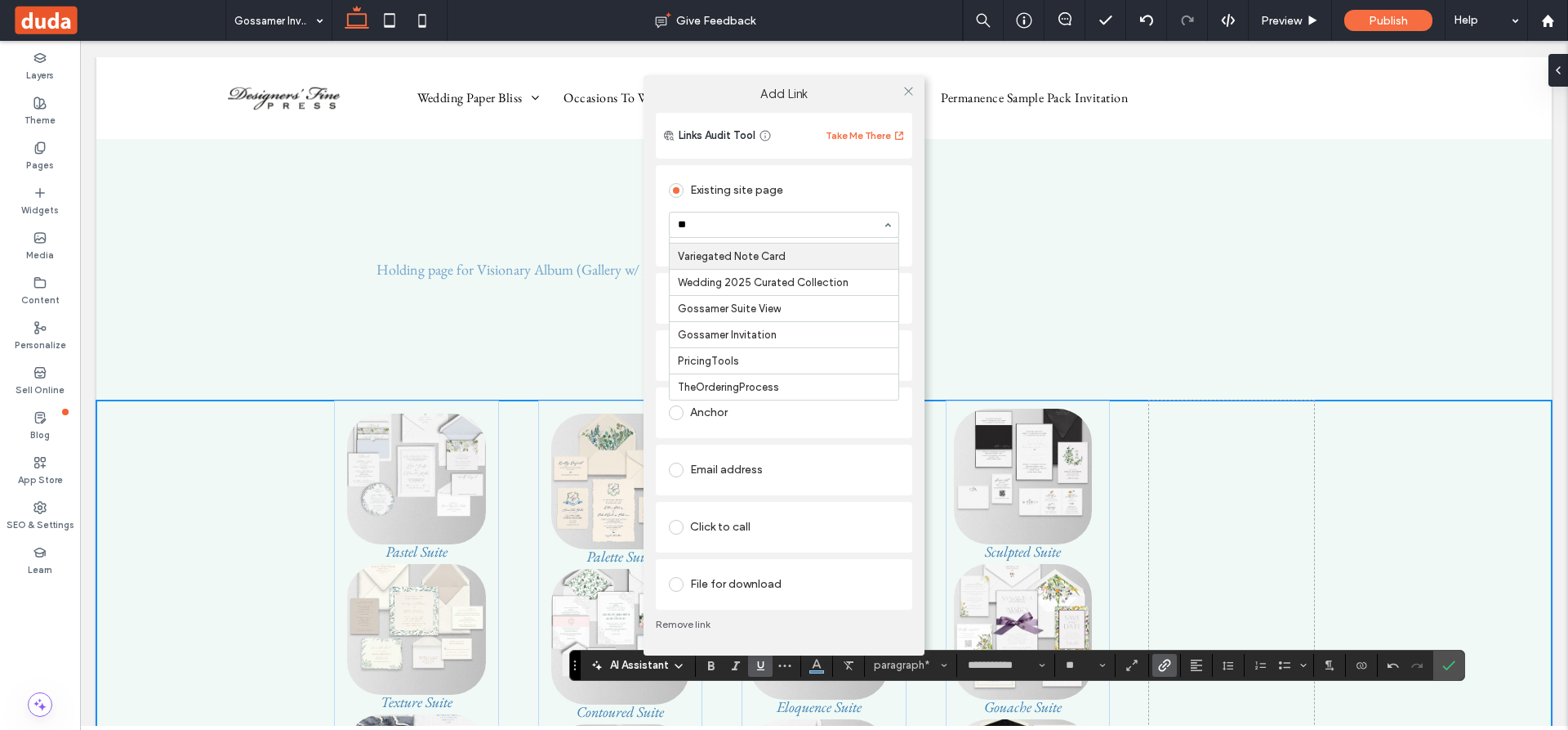
scroll to position [125, 0]
type input "***"
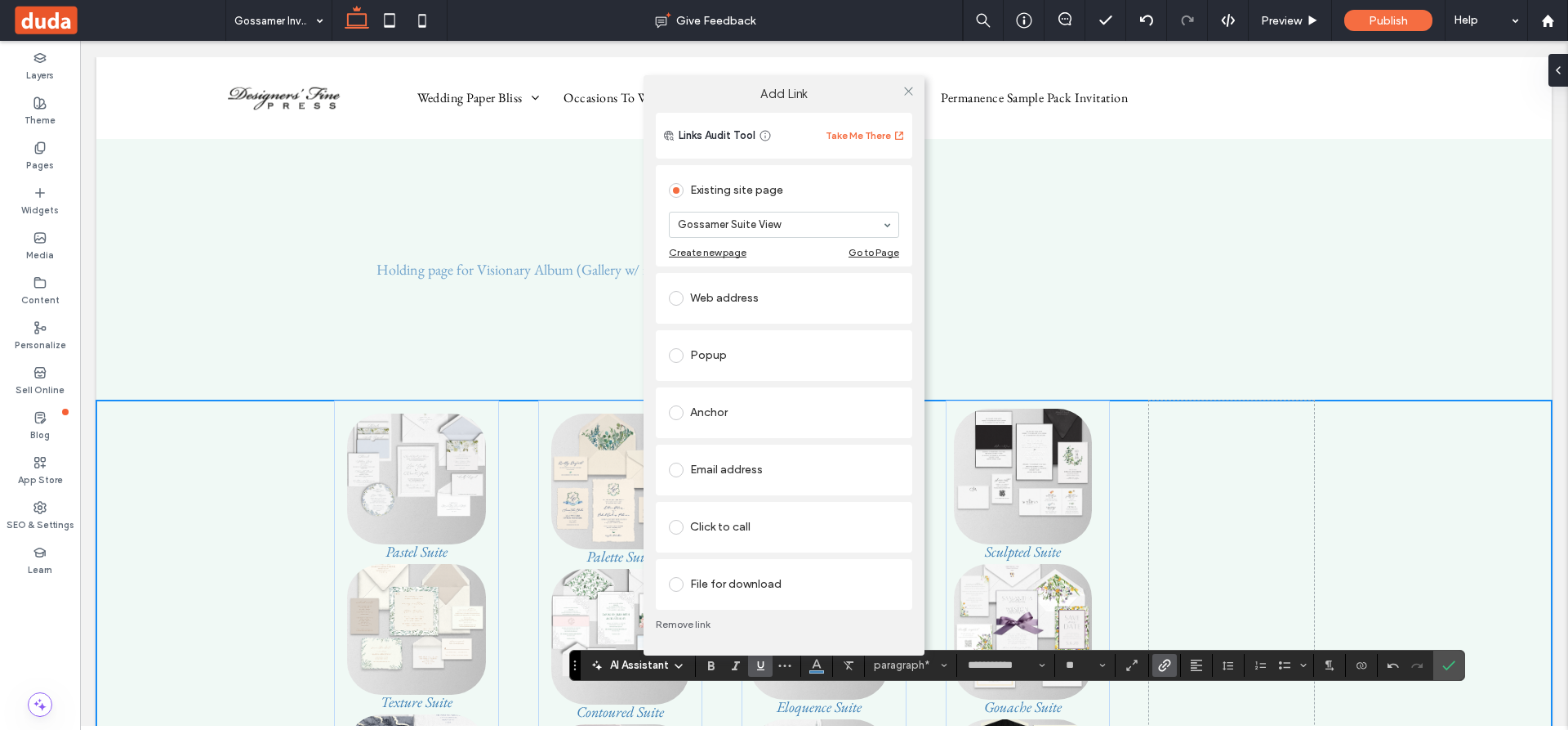
click at [1066, 375] on div "Add Link Links Audit Tool Take Me There Existing site page Gossamer Suite View …" at bounding box center [784, 365] width 1568 height 730
click at [908, 89] on icon at bounding box center [908, 91] width 12 height 12
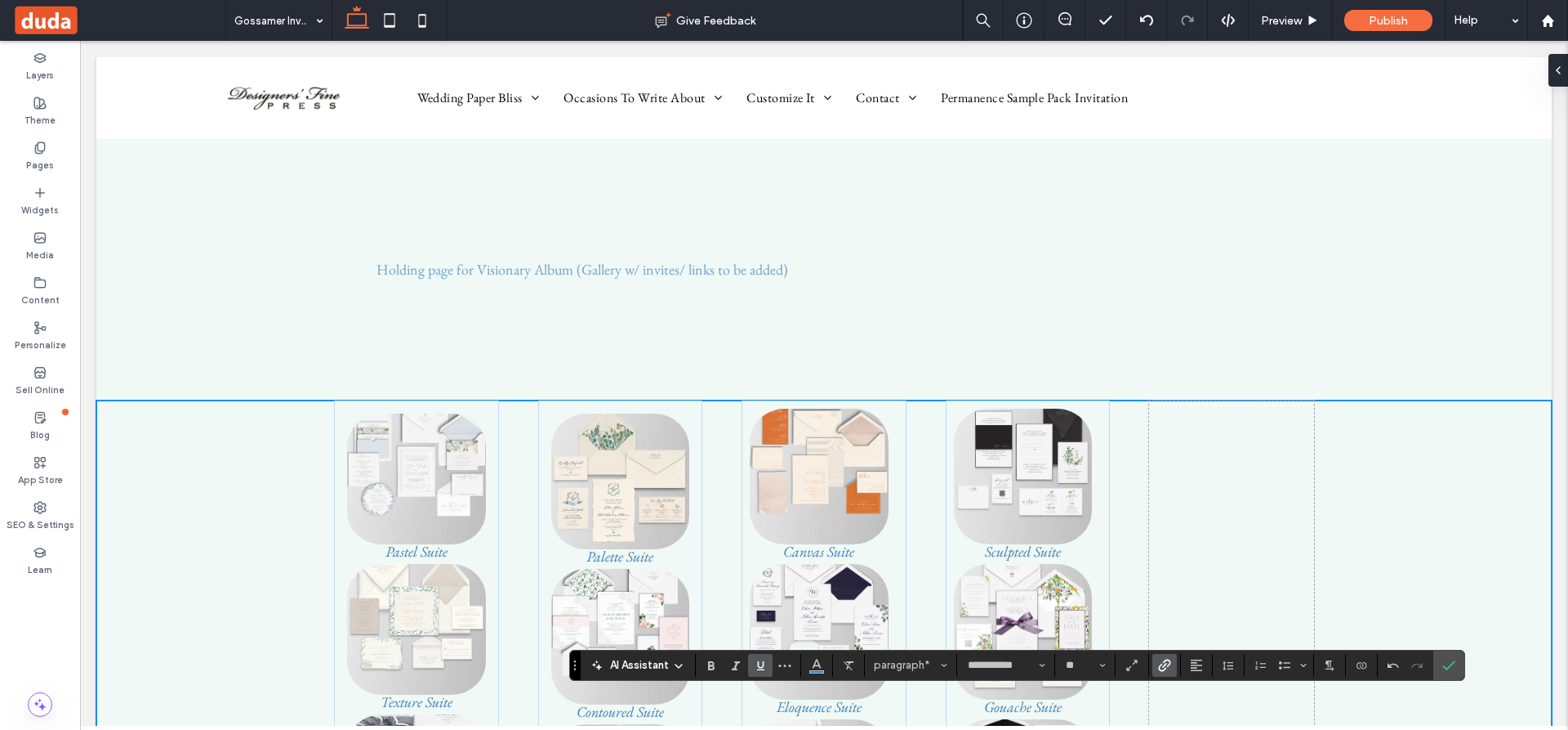
type input "**"
click at [41, 144] on icon at bounding box center [40, 148] width 13 height 13
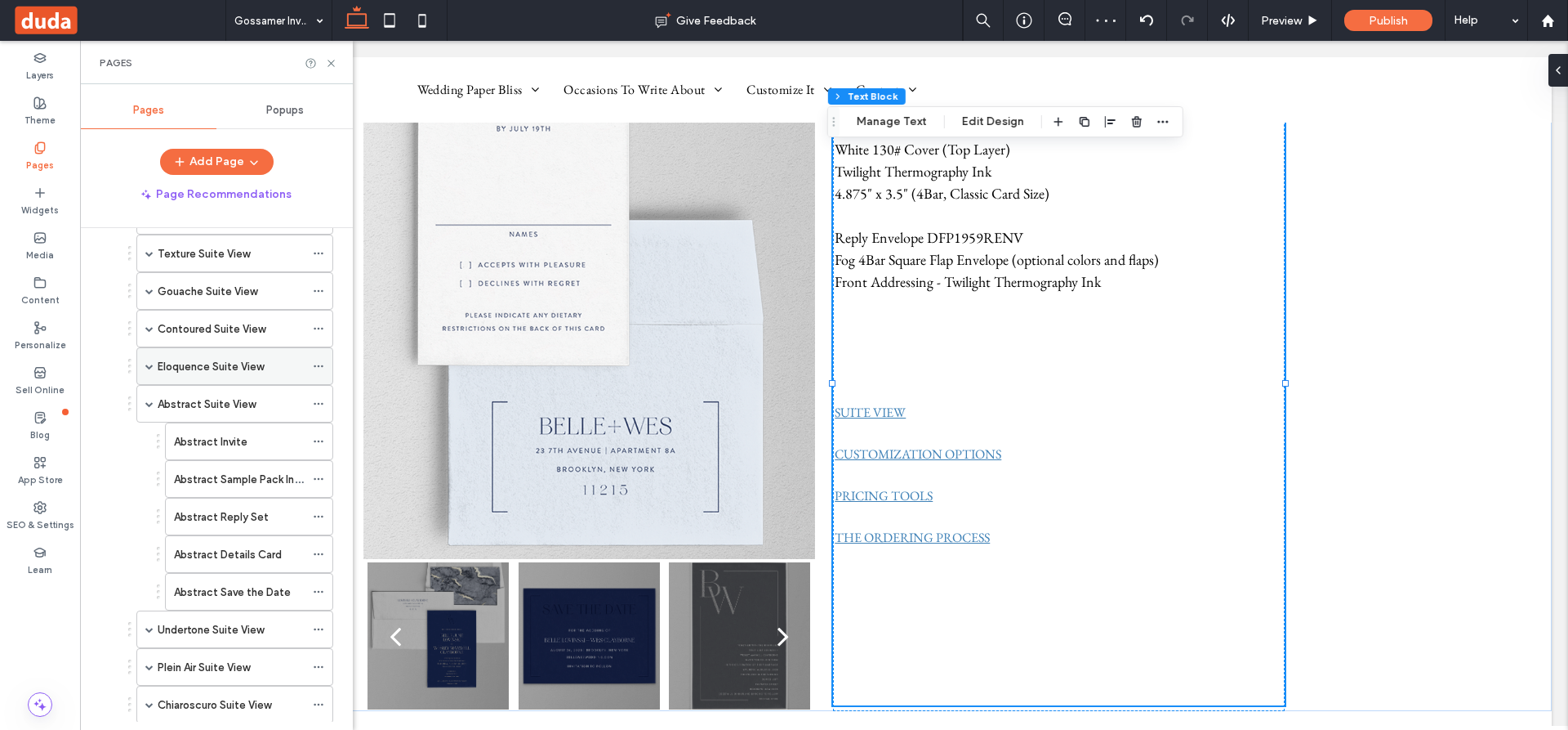
scroll to position [899, 0]
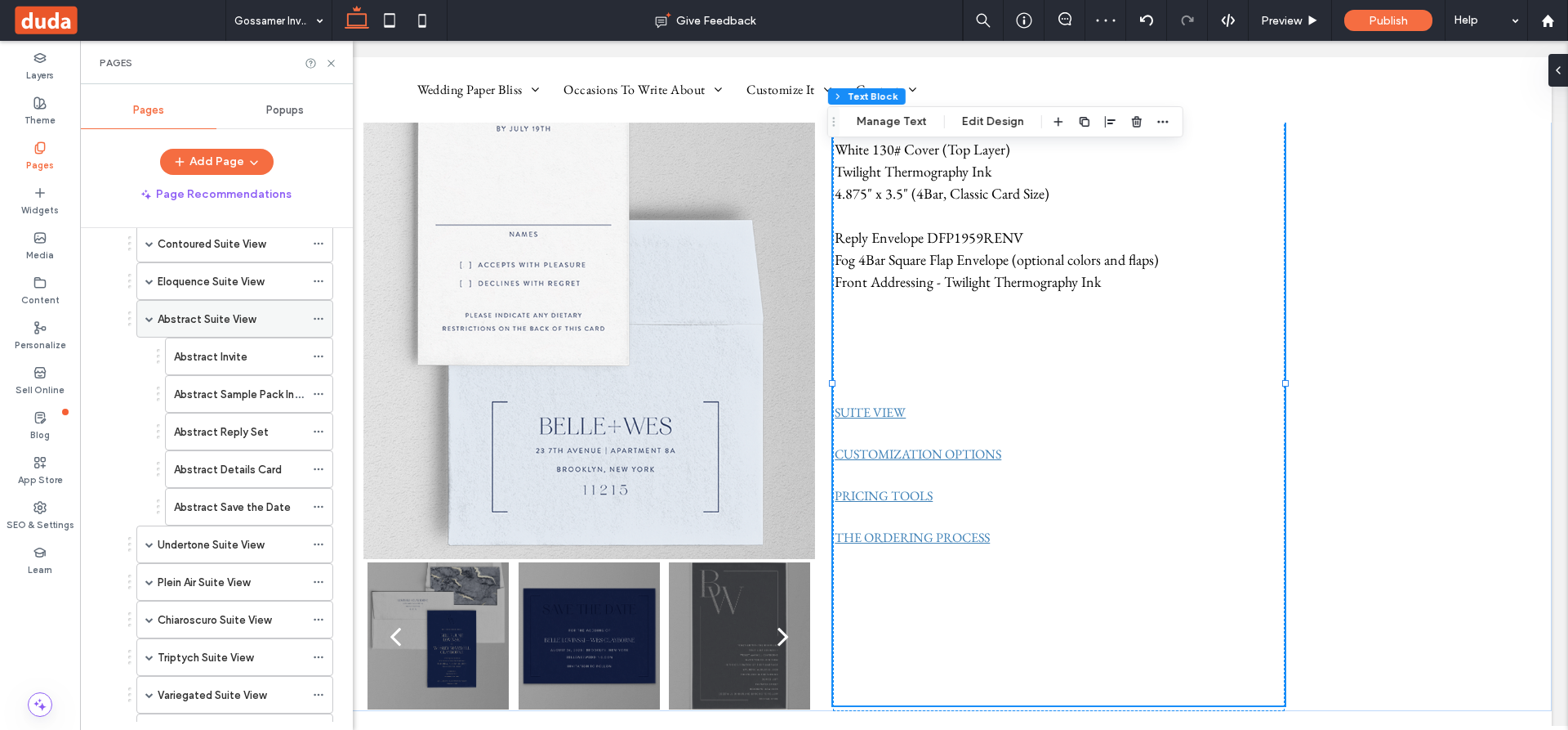
click at [145, 322] on span at bounding box center [149, 318] width 8 height 8
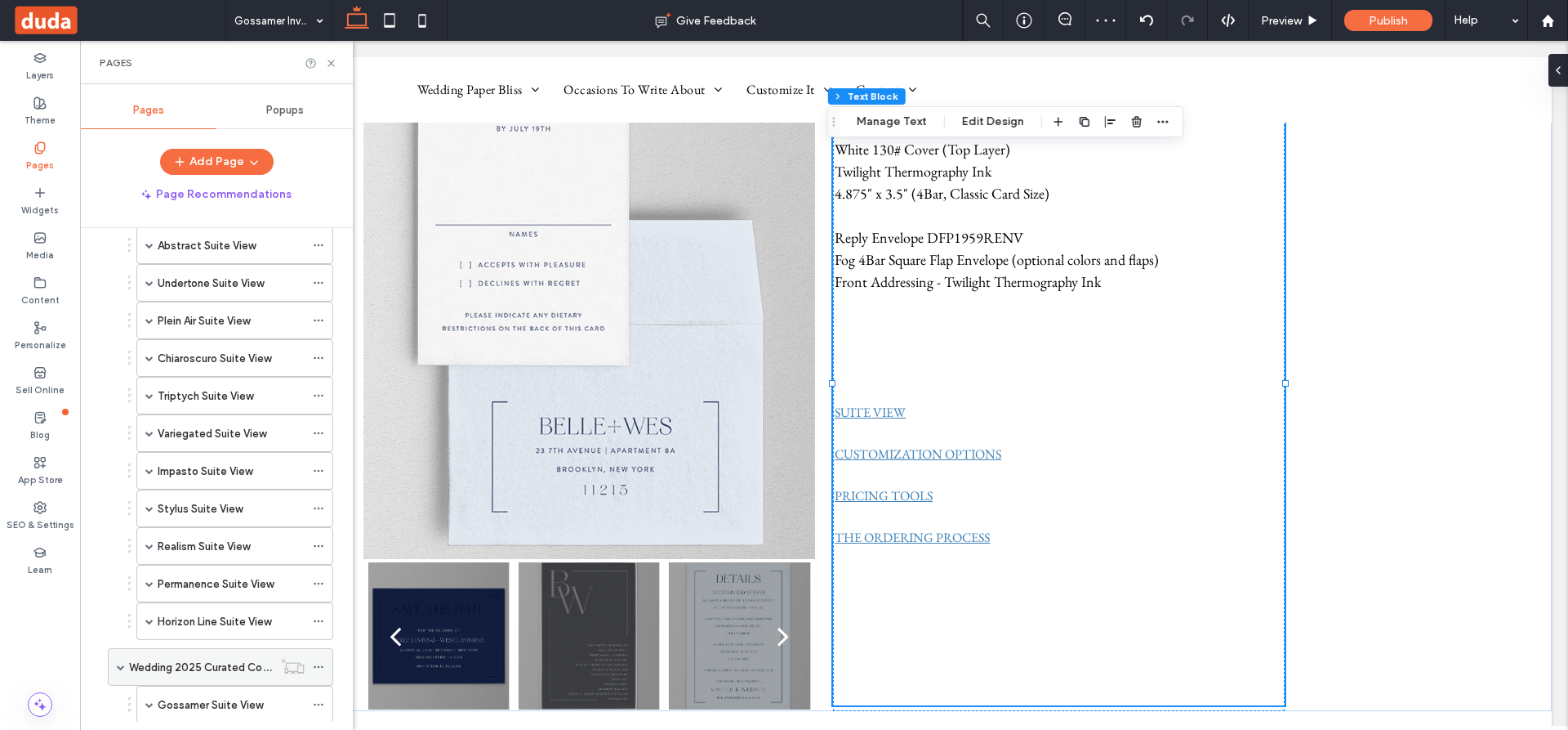
scroll to position [1190, 0]
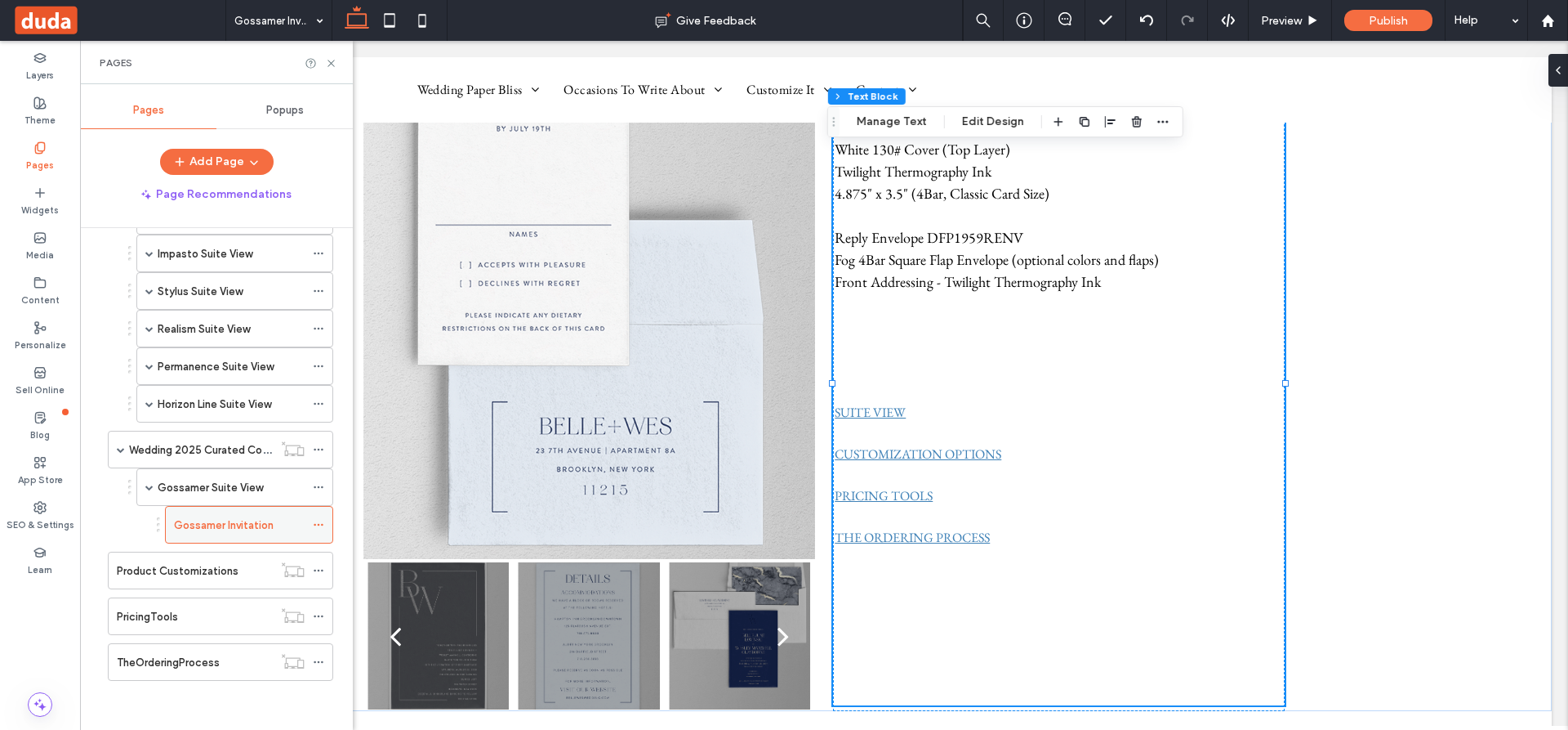
click at [316, 523] on icon at bounding box center [318, 524] width 12 height 12
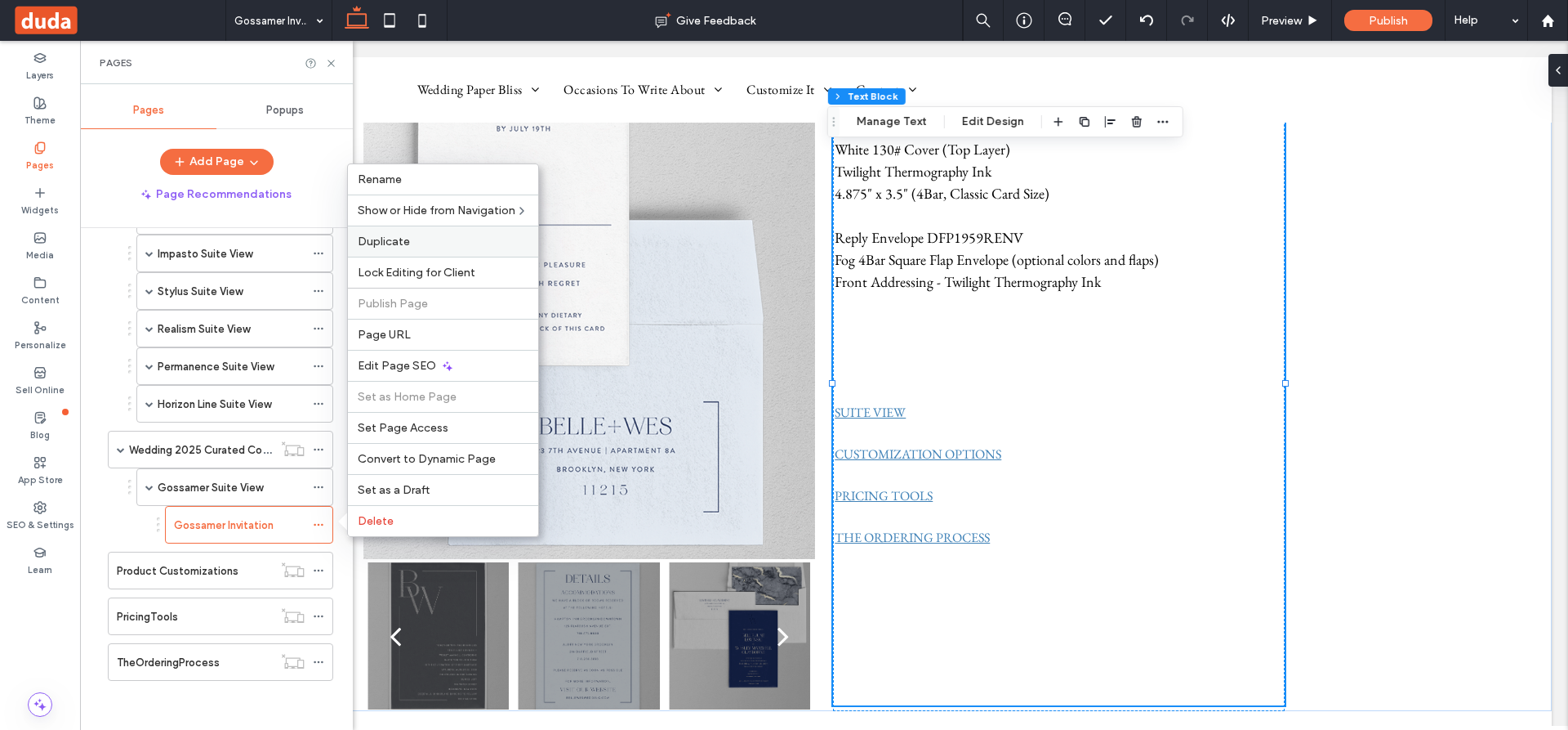
click at [397, 239] on span "Duplicate" at bounding box center [383, 242] width 52 height 14
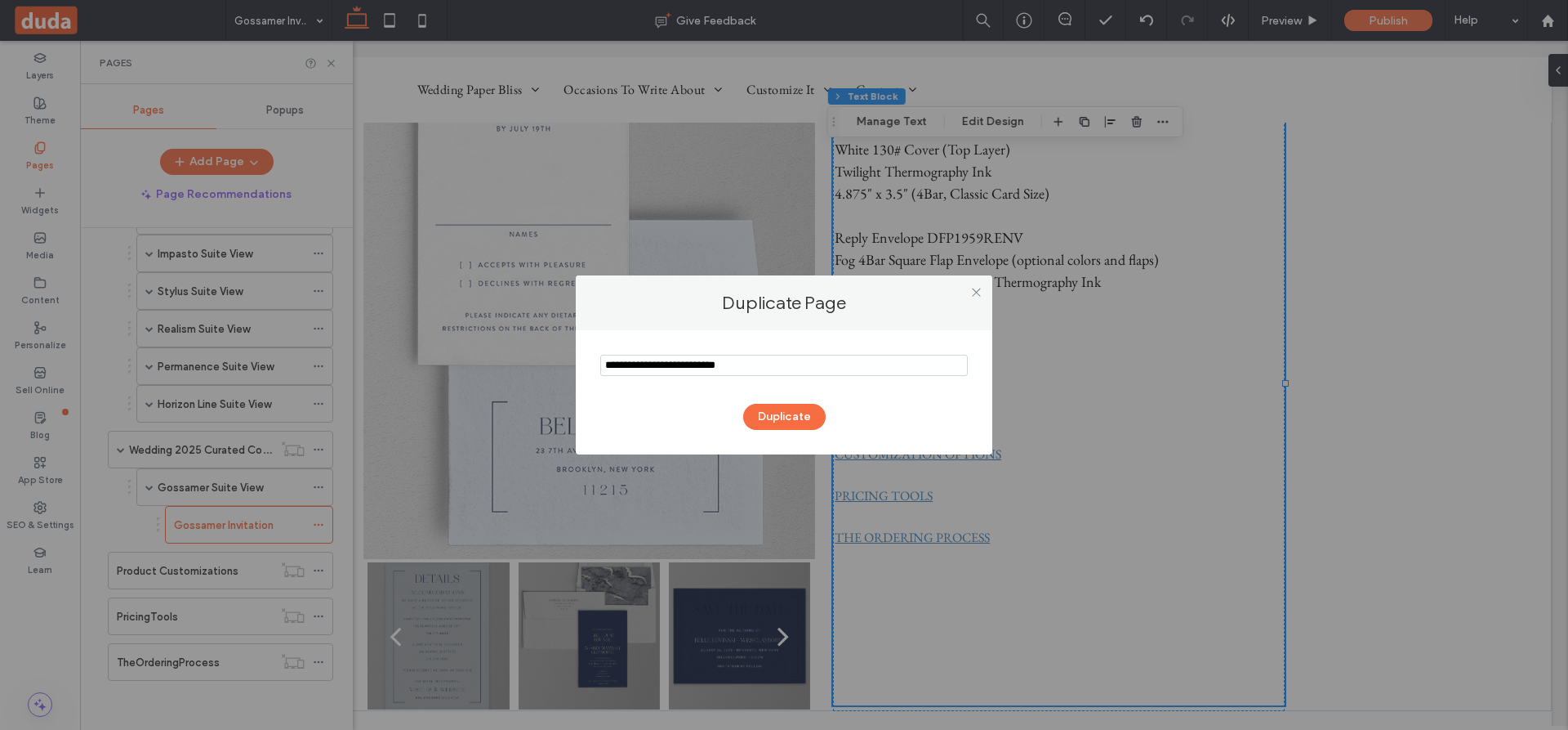
drag, startPoint x: 645, startPoint y: 365, endPoint x: 571, endPoint y: 362, distance: 74.1
click at [571, 362] on div "Duplicate Page Duplicate" at bounding box center [784, 365] width 1568 height 730
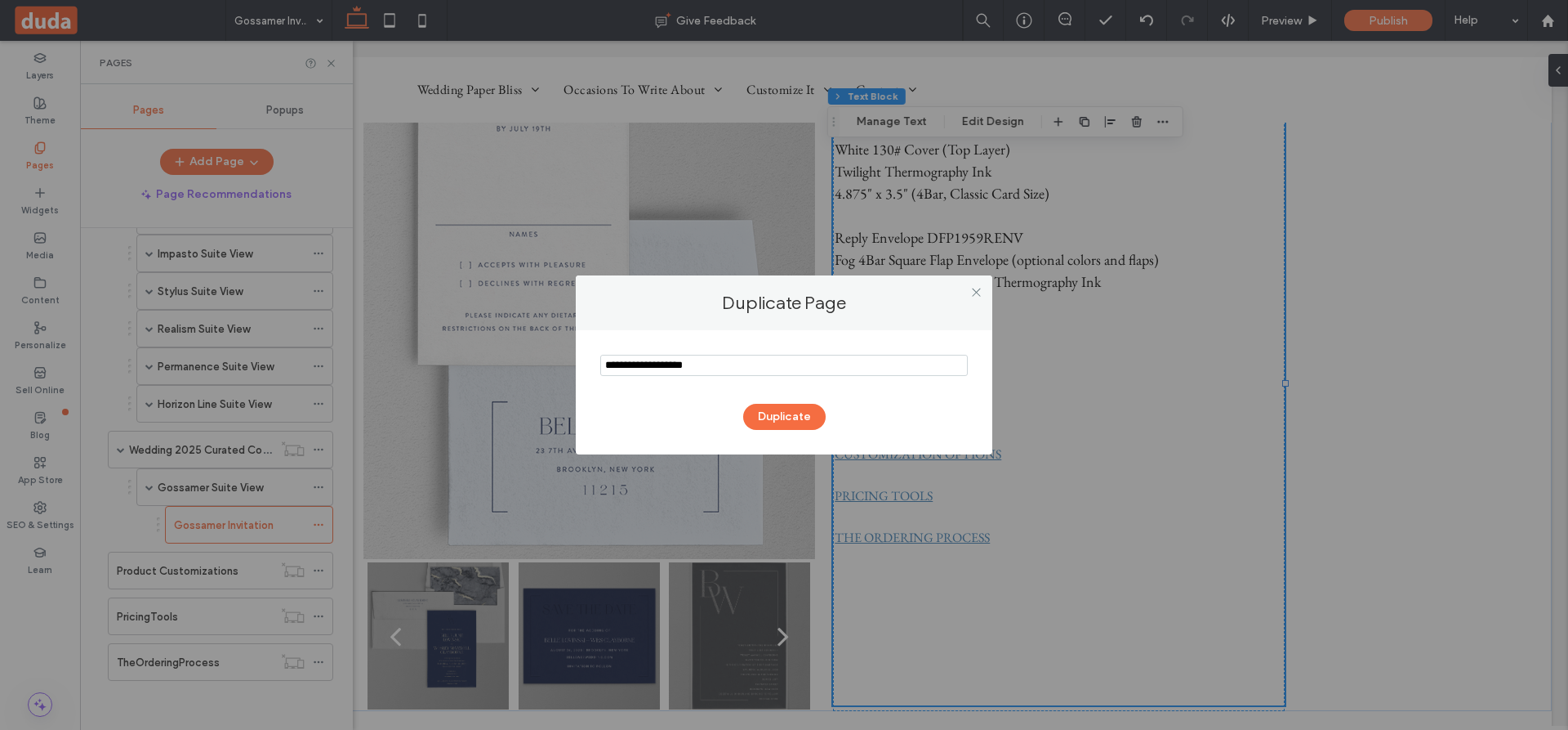
click at [729, 356] on input "notEmpty" at bounding box center [784, 365] width 367 height 21
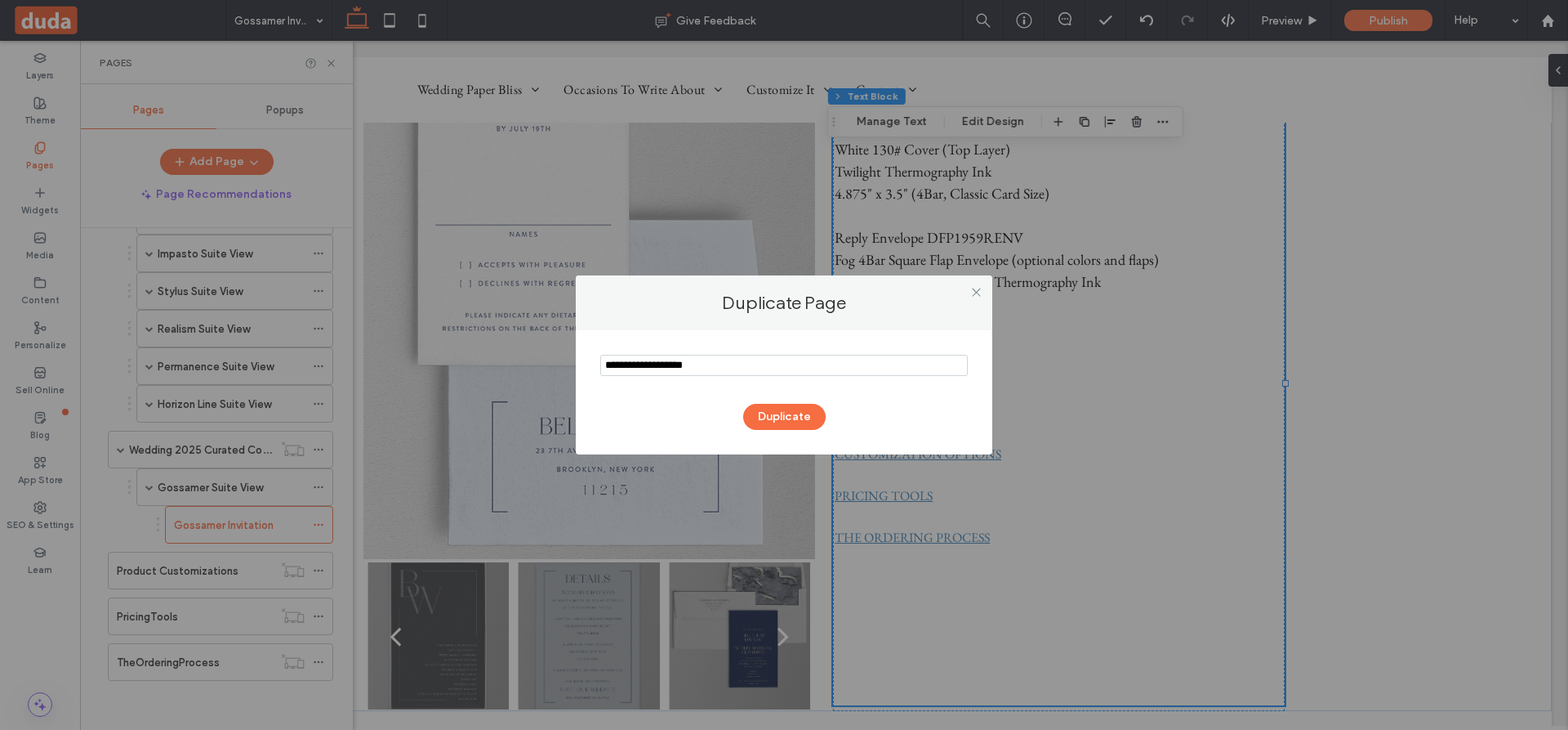
click at [753, 361] on input "notEmpty" at bounding box center [784, 365] width 367 height 21
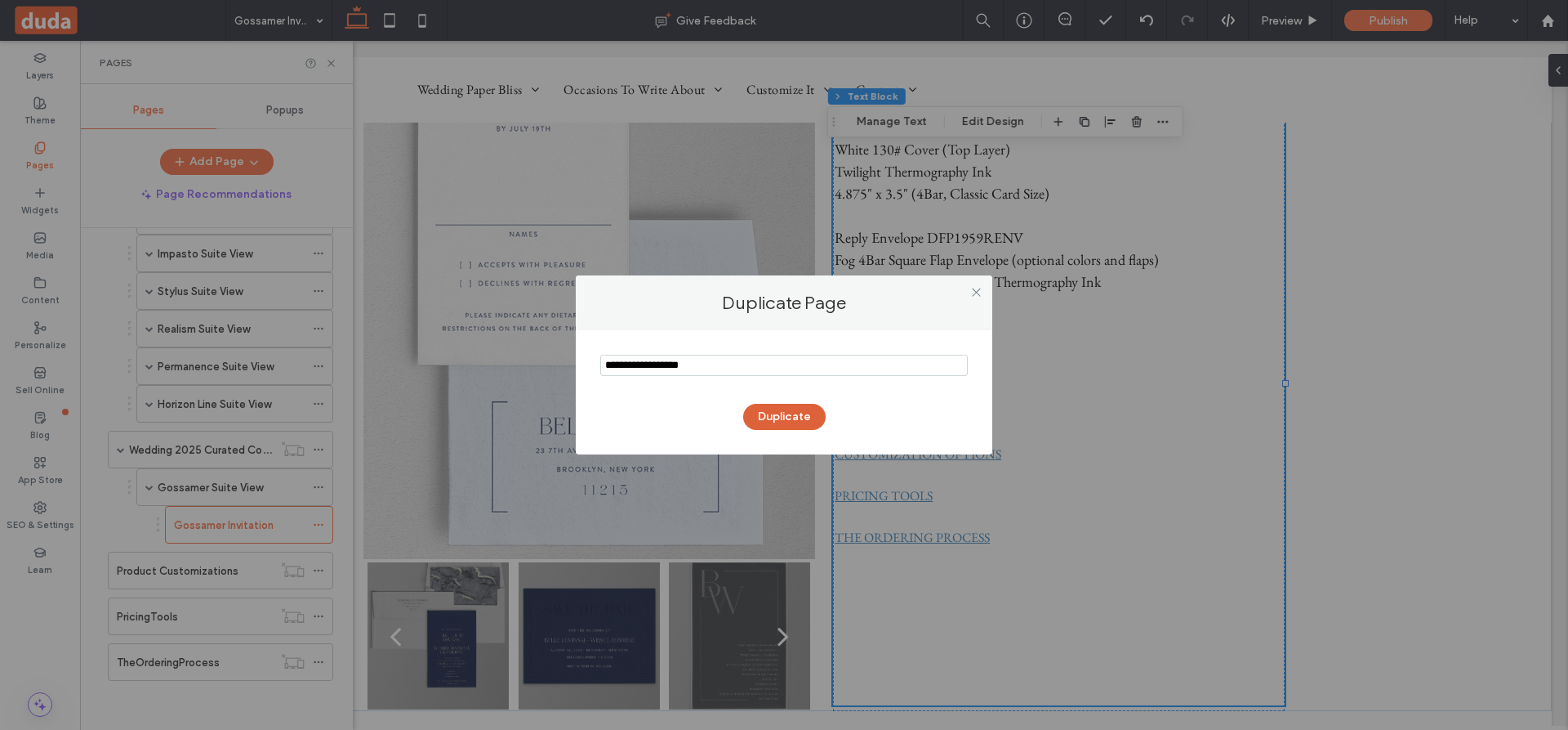
type input "**********"
click at [791, 416] on button "Duplicate" at bounding box center [784, 417] width 82 height 27
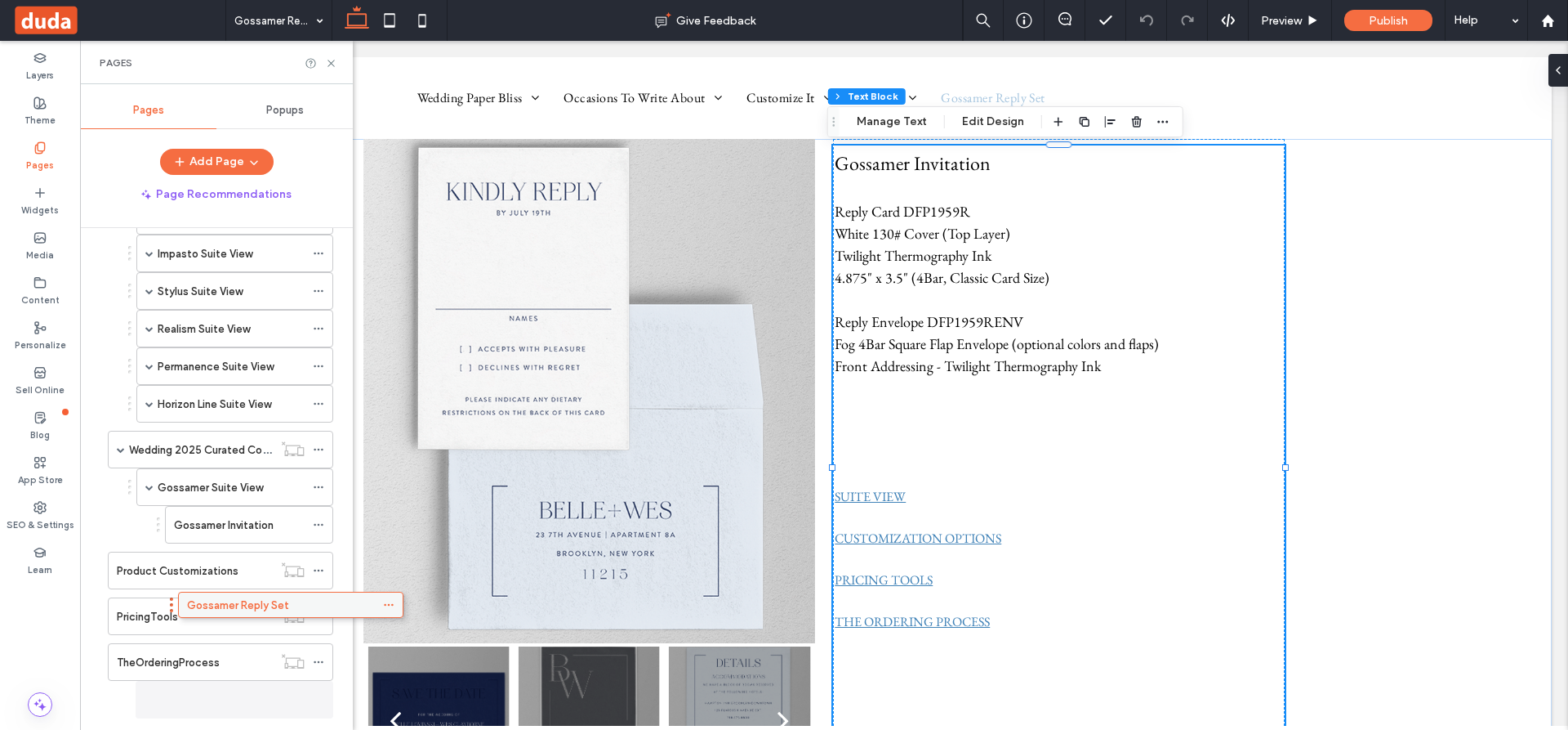
scroll to position [1207, 0]
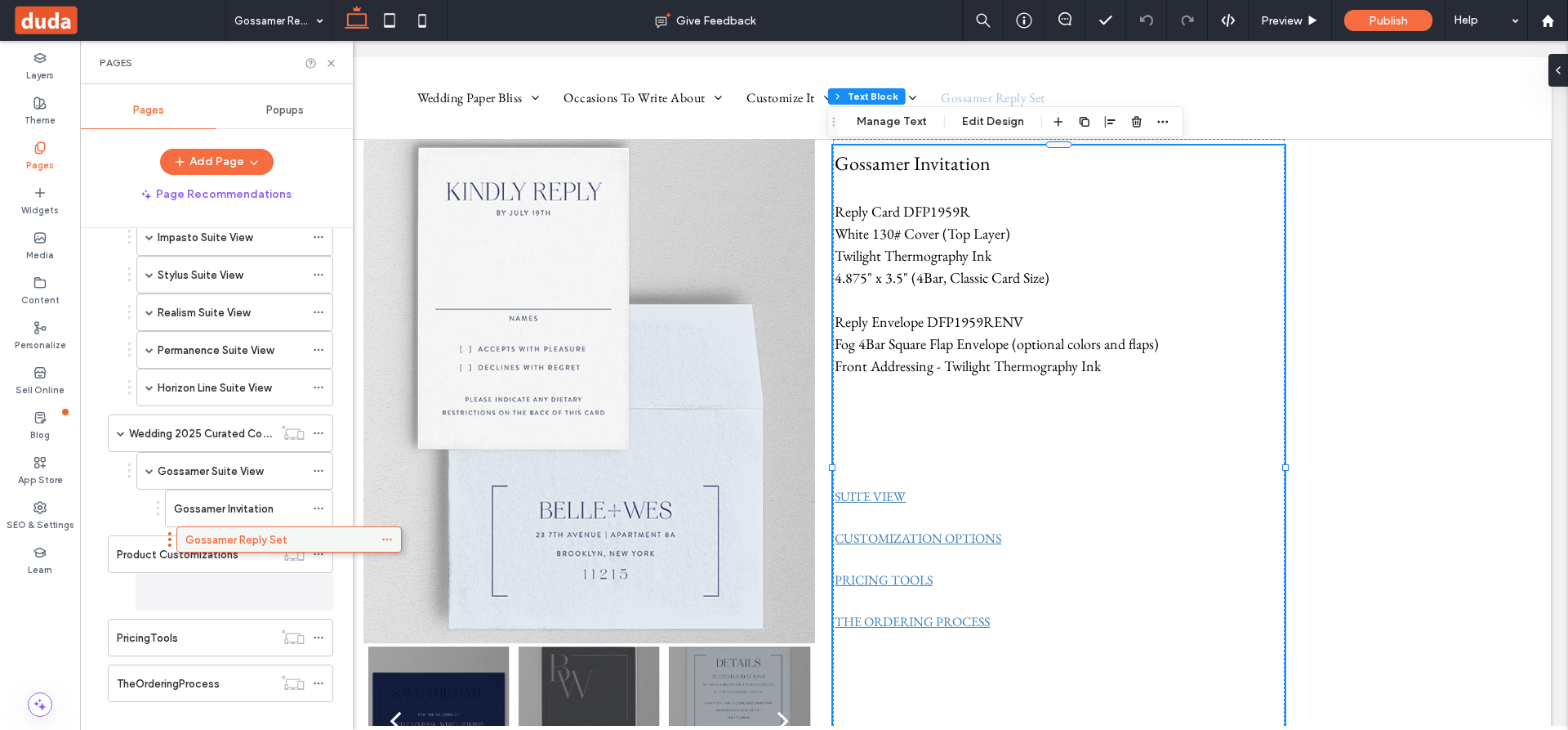
drag, startPoint x: 153, startPoint y: 707, endPoint x: 222, endPoint y: 544, distance: 177.0
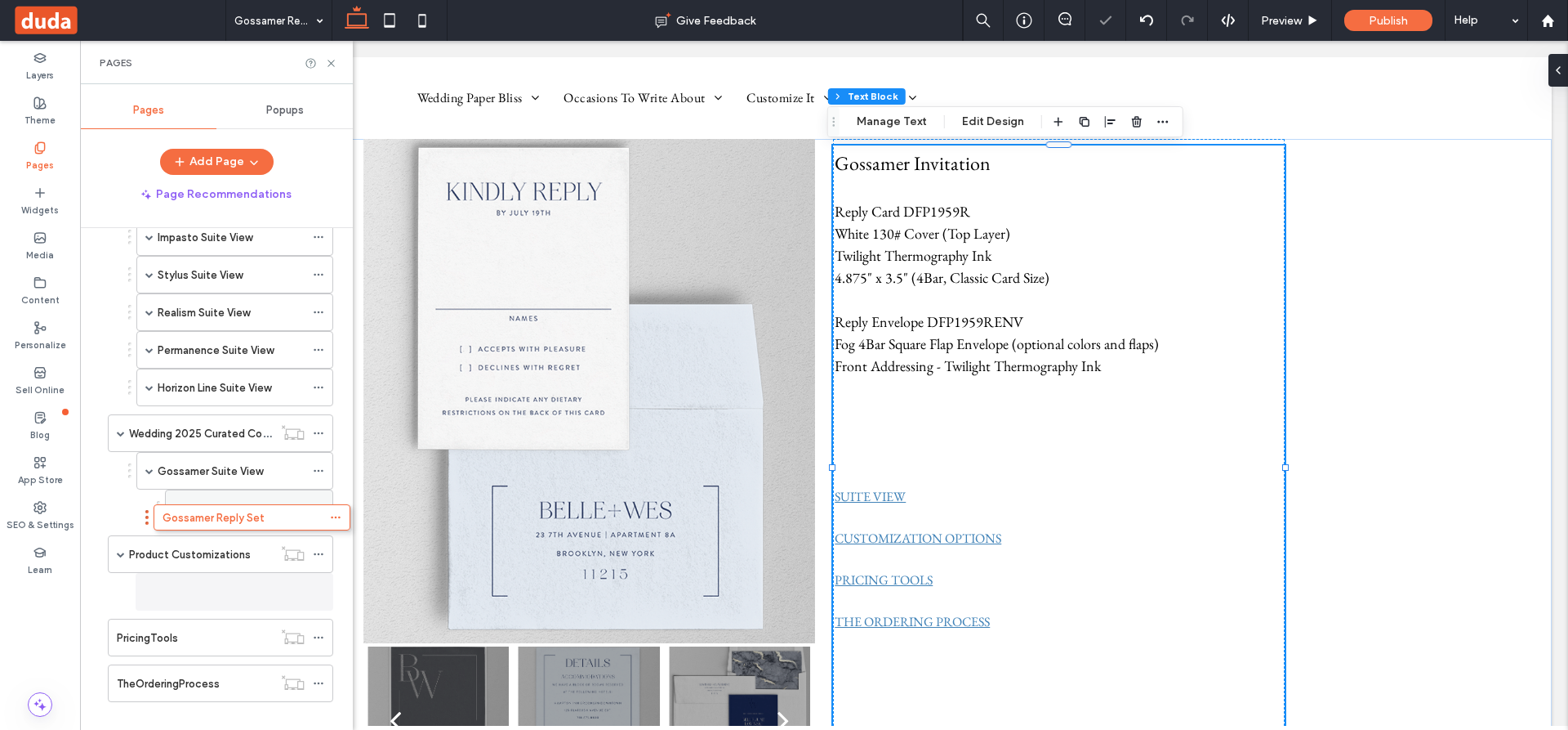
drag, startPoint x: 220, startPoint y: 586, endPoint x: 251, endPoint y: 509, distance: 83.0
drag, startPoint x: 286, startPoint y: 503, endPoint x: 289, endPoint y: 495, distance: 8.5
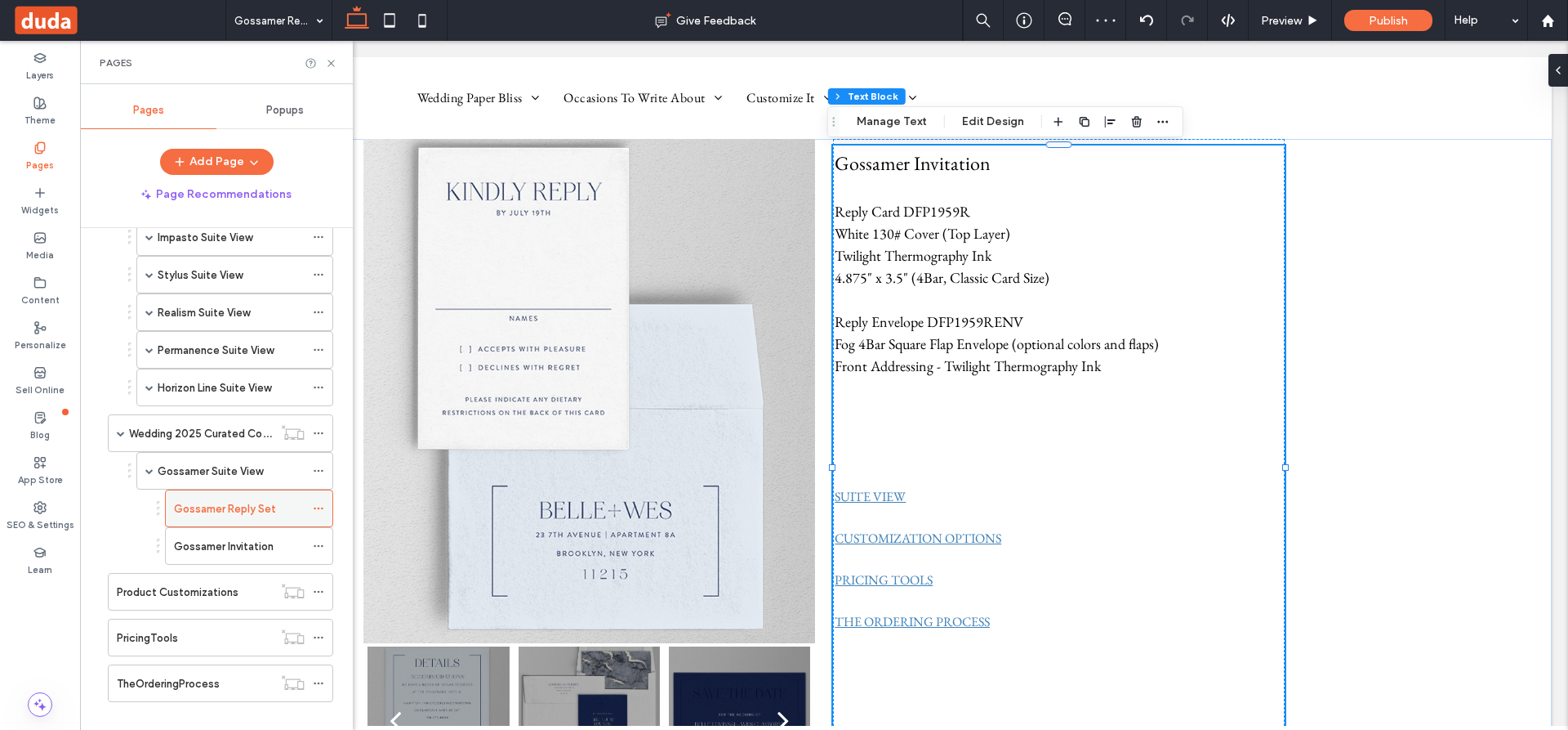
click at [318, 508] on icon at bounding box center [318, 508] width 12 height 12
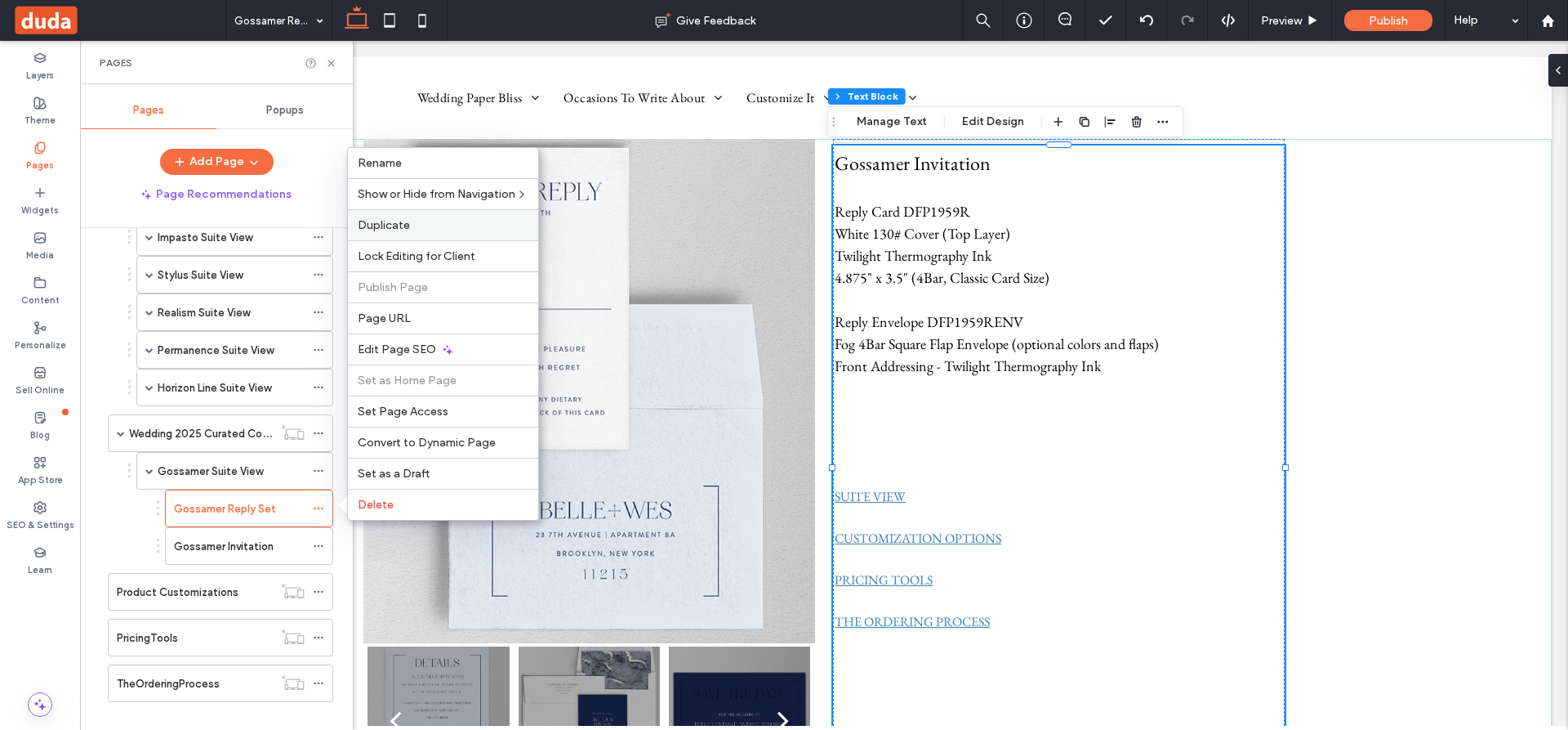
click at [385, 223] on span "Duplicate" at bounding box center [383, 225] width 52 height 14
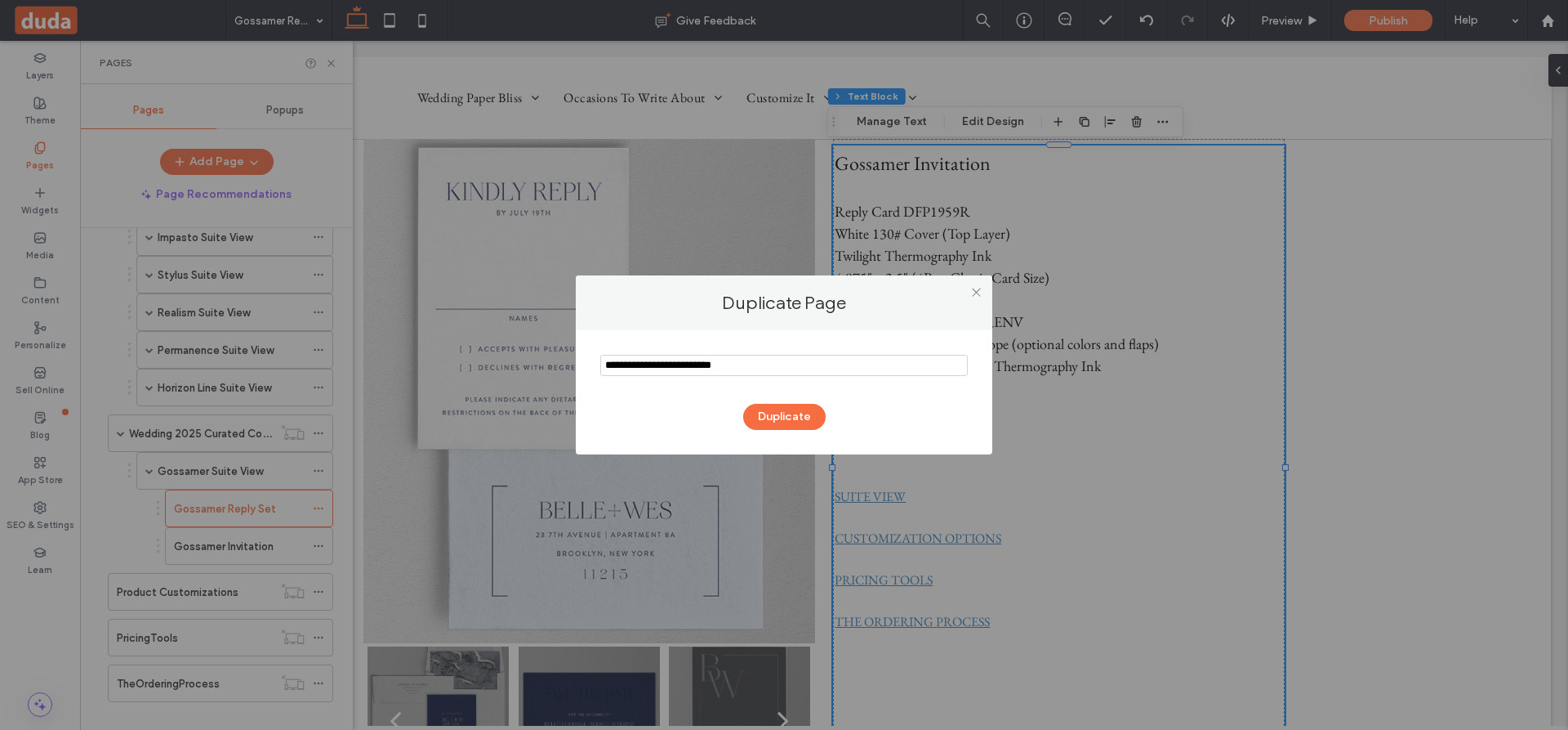
click at [754, 369] on input "notEmpty" at bounding box center [784, 365] width 367 height 21
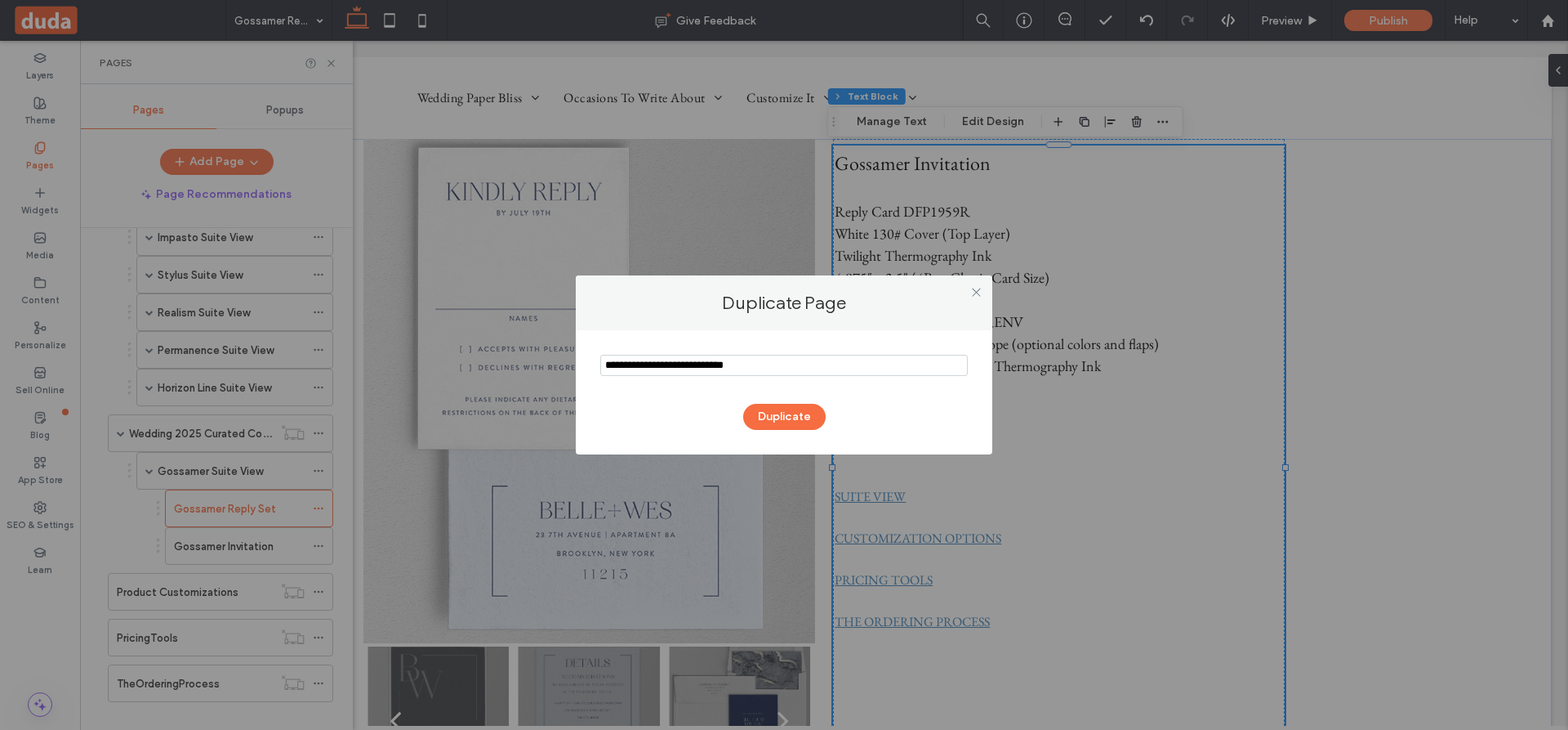
click at [648, 364] on input "notEmpty" at bounding box center [784, 365] width 367 height 21
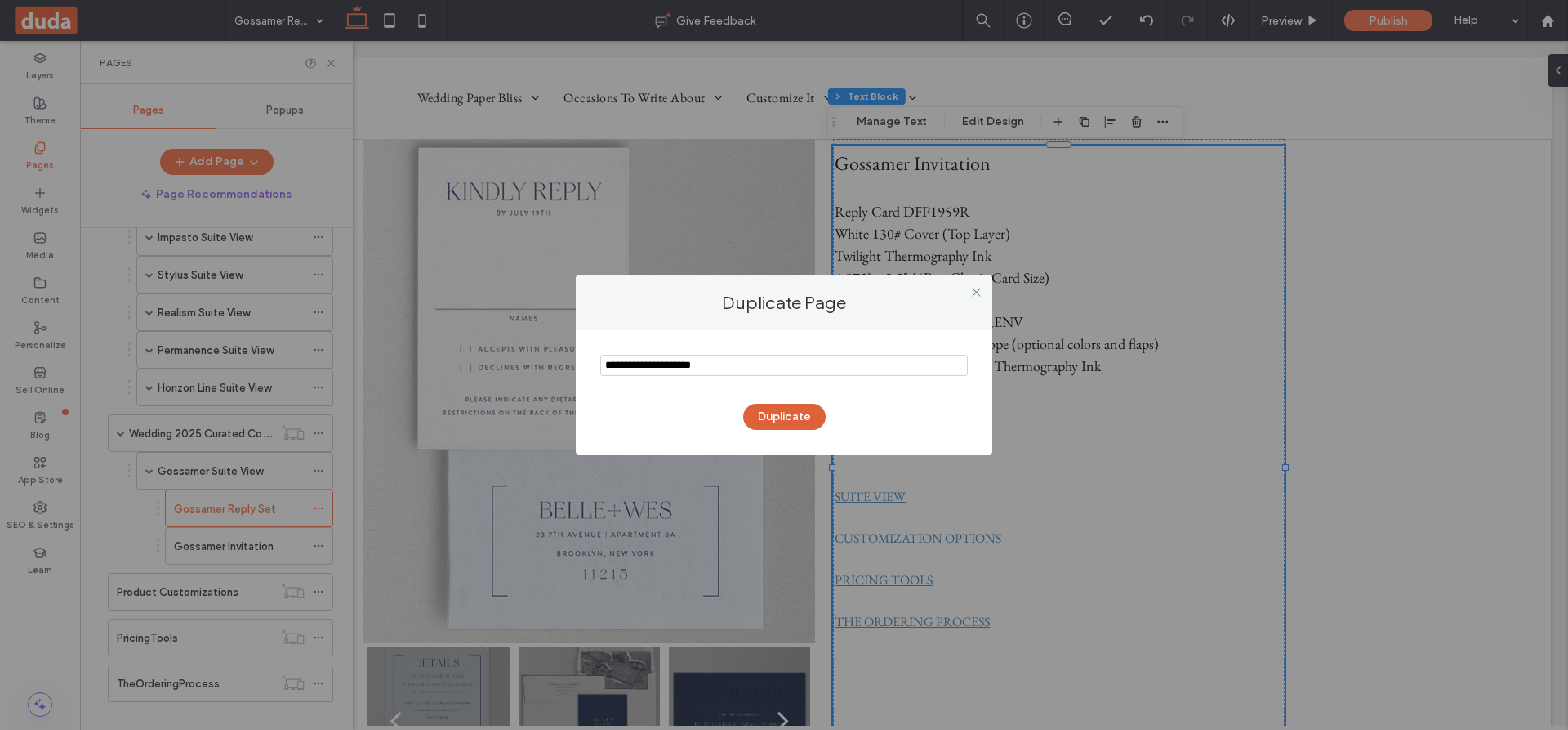
type input "**********"
click at [799, 417] on button "Duplicate" at bounding box center [784, 417] width 82 height 27
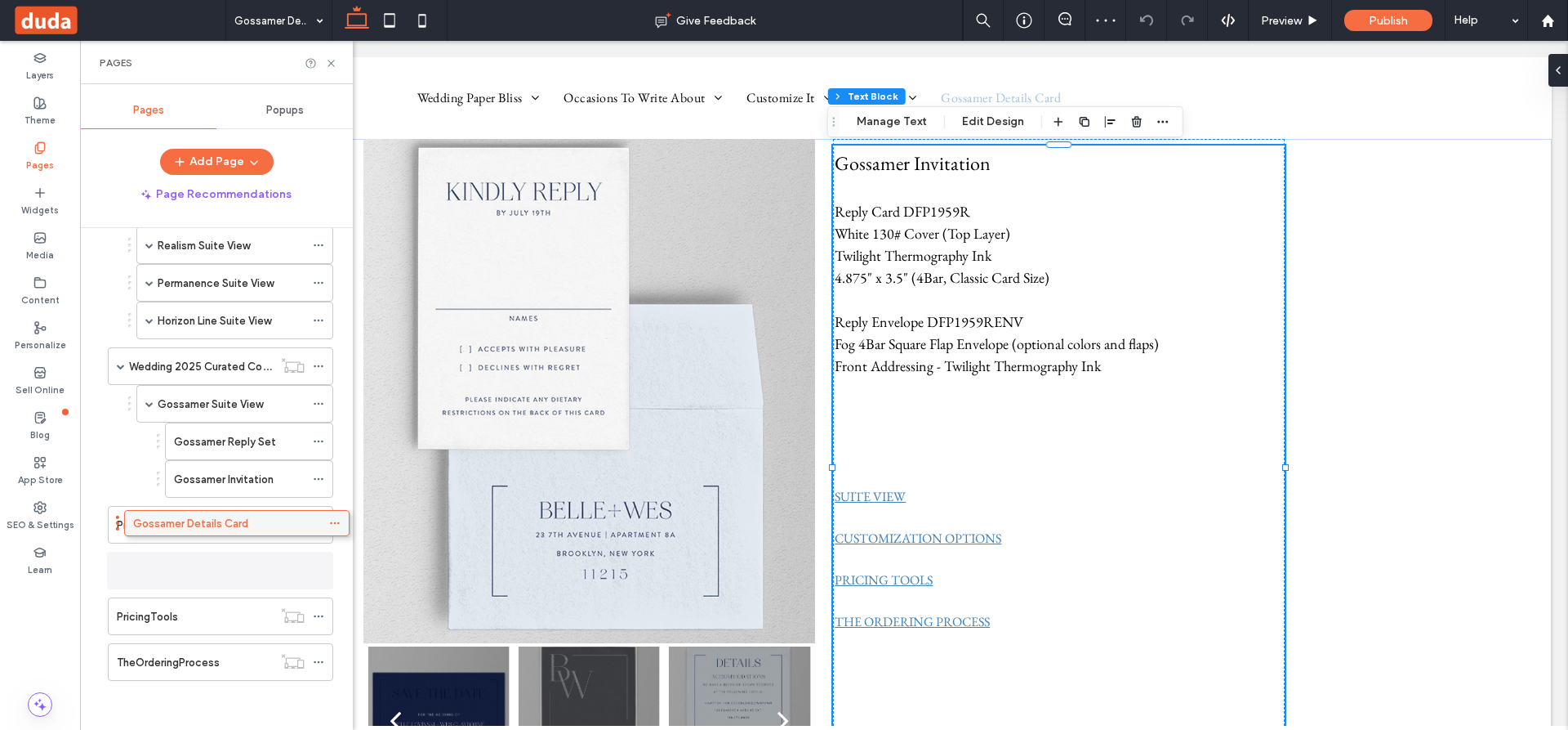
scroll to position [1265, 0]
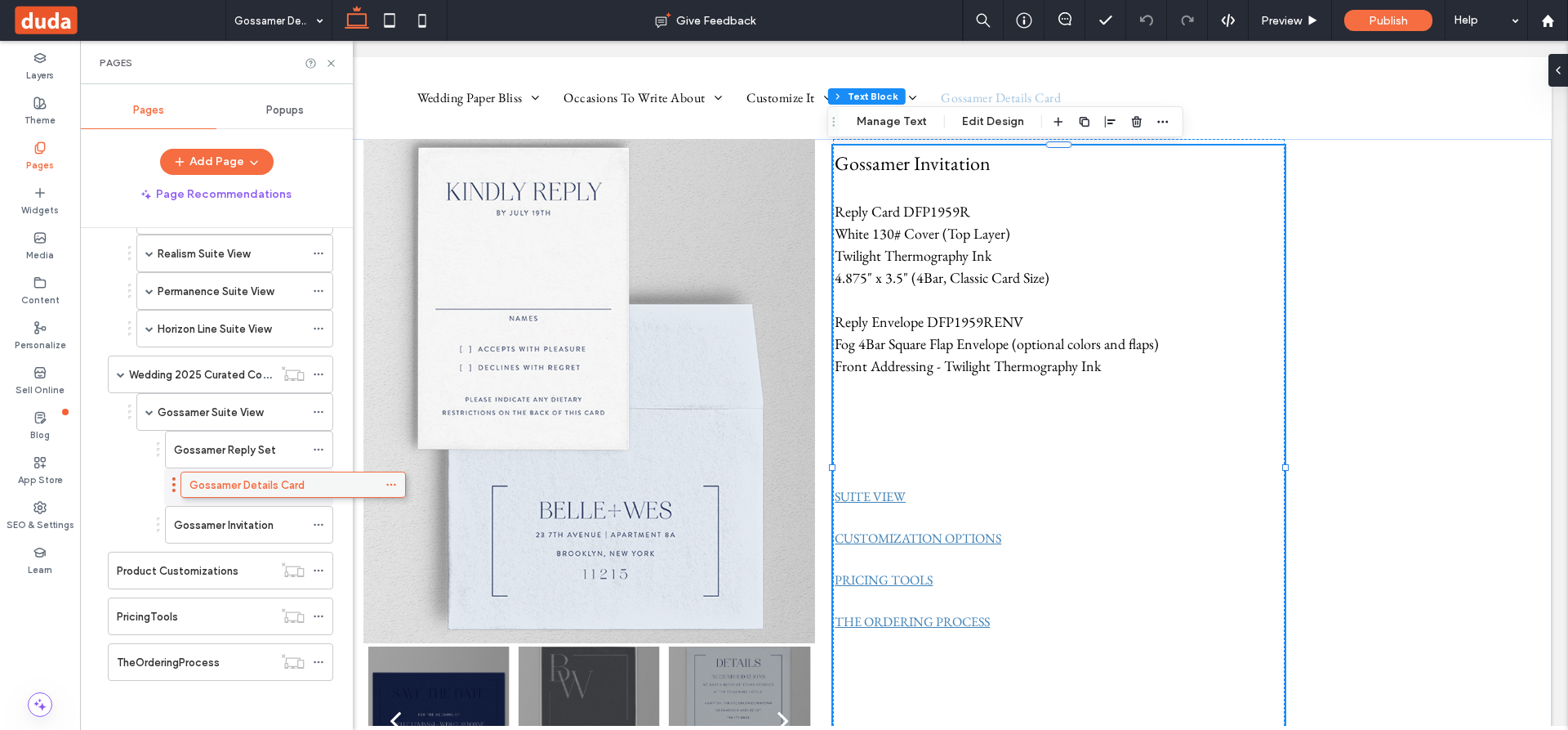
drag, startPoint x: 205, startPoint y: 660, endPoint x: 274, endPoint y: 490, distance: 183.5
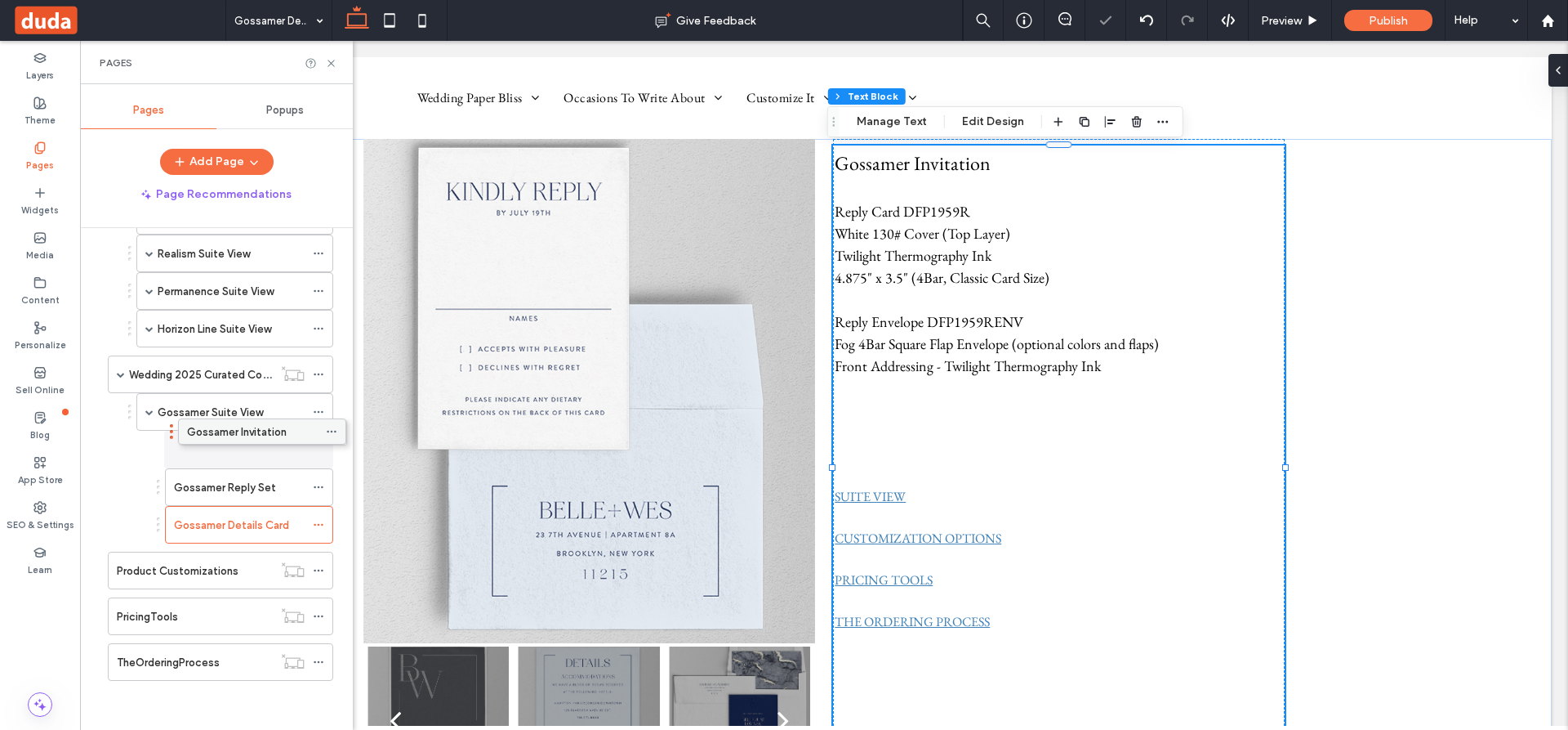
drag, startPoint x: 261, startPoint y: 523, endPoint x: 274, endPoint y: 436, distance: 88.0
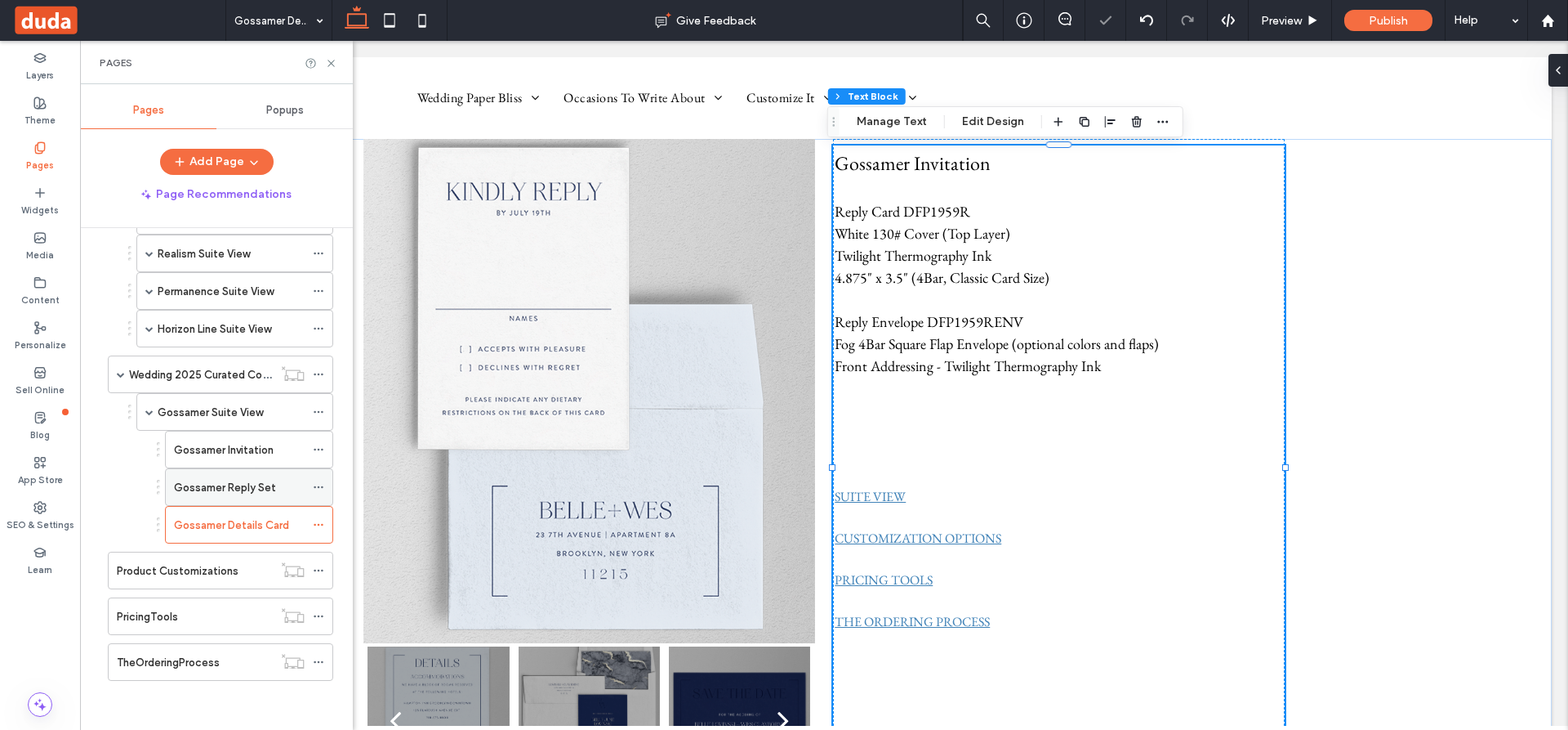
click at [240, 492] on label "Gossamer Reply Set" at bounding box center [225, 487] width 102 height 28
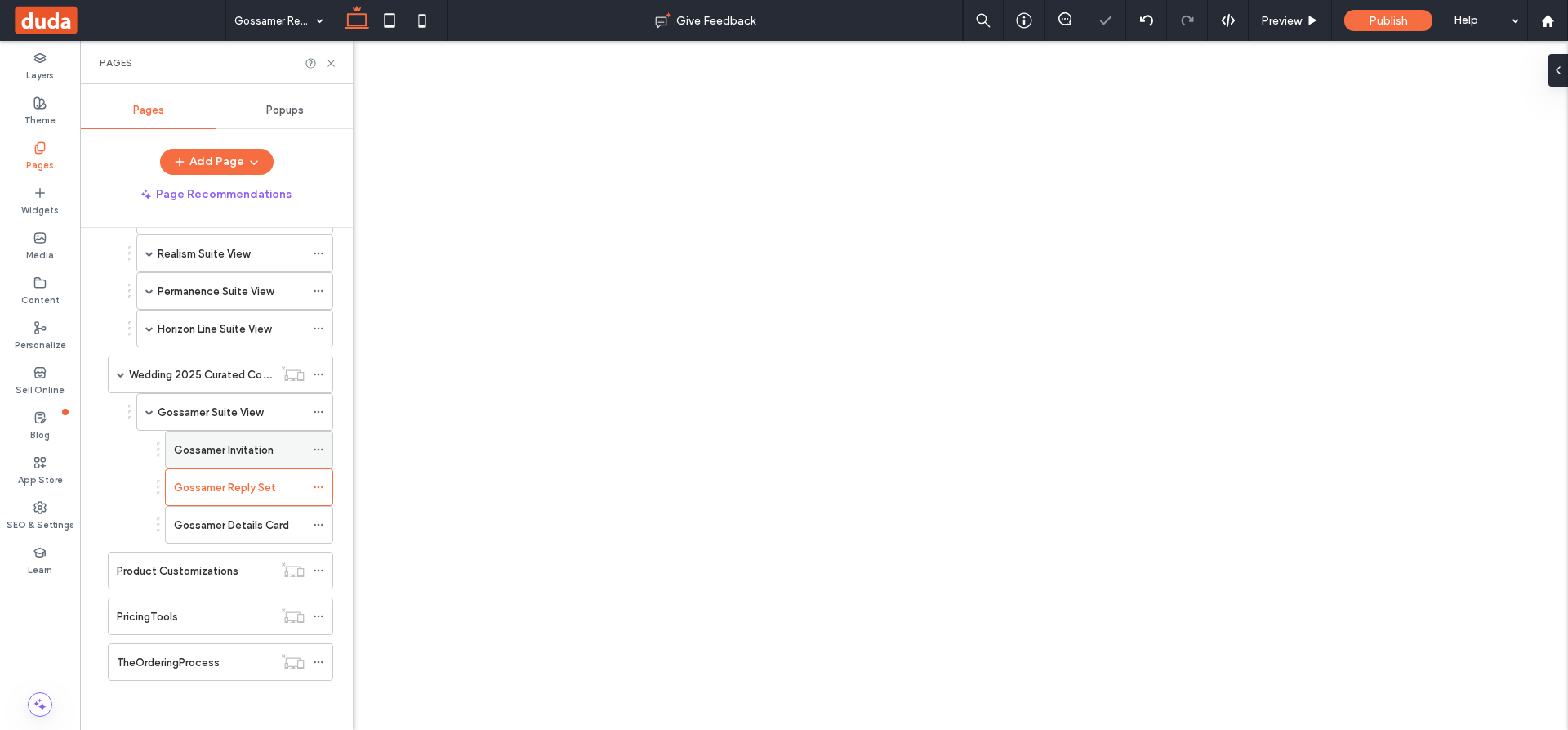
click at [271, 451] on label "Gossamer Invitation" at bounding box center [224, 450] width 100 height 28
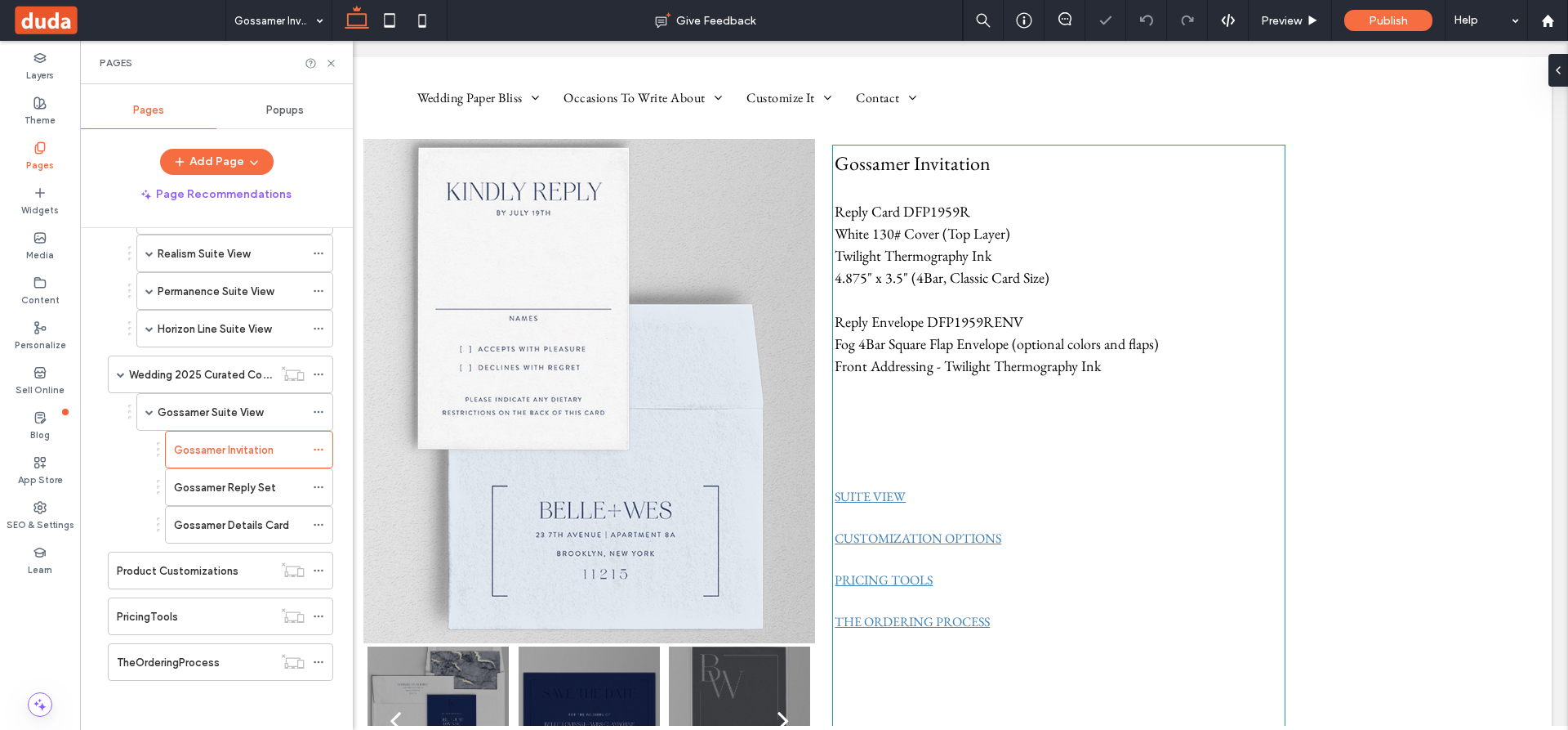
click at [1097, 483] on p at bounding box center [1059, 476] width 448 height 22
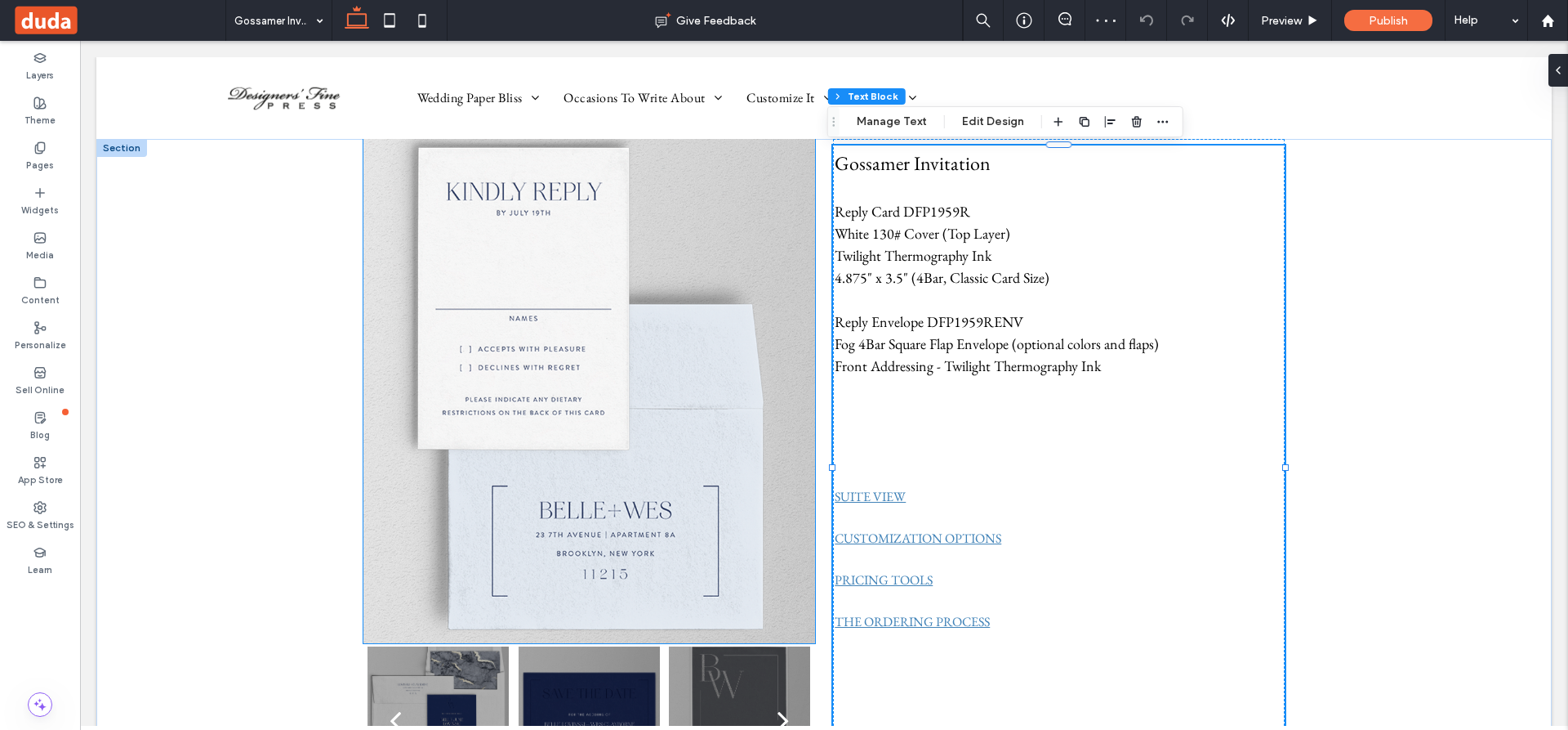
click at [521, 468] on img at bounding box center [590, 390] width 452 height 509
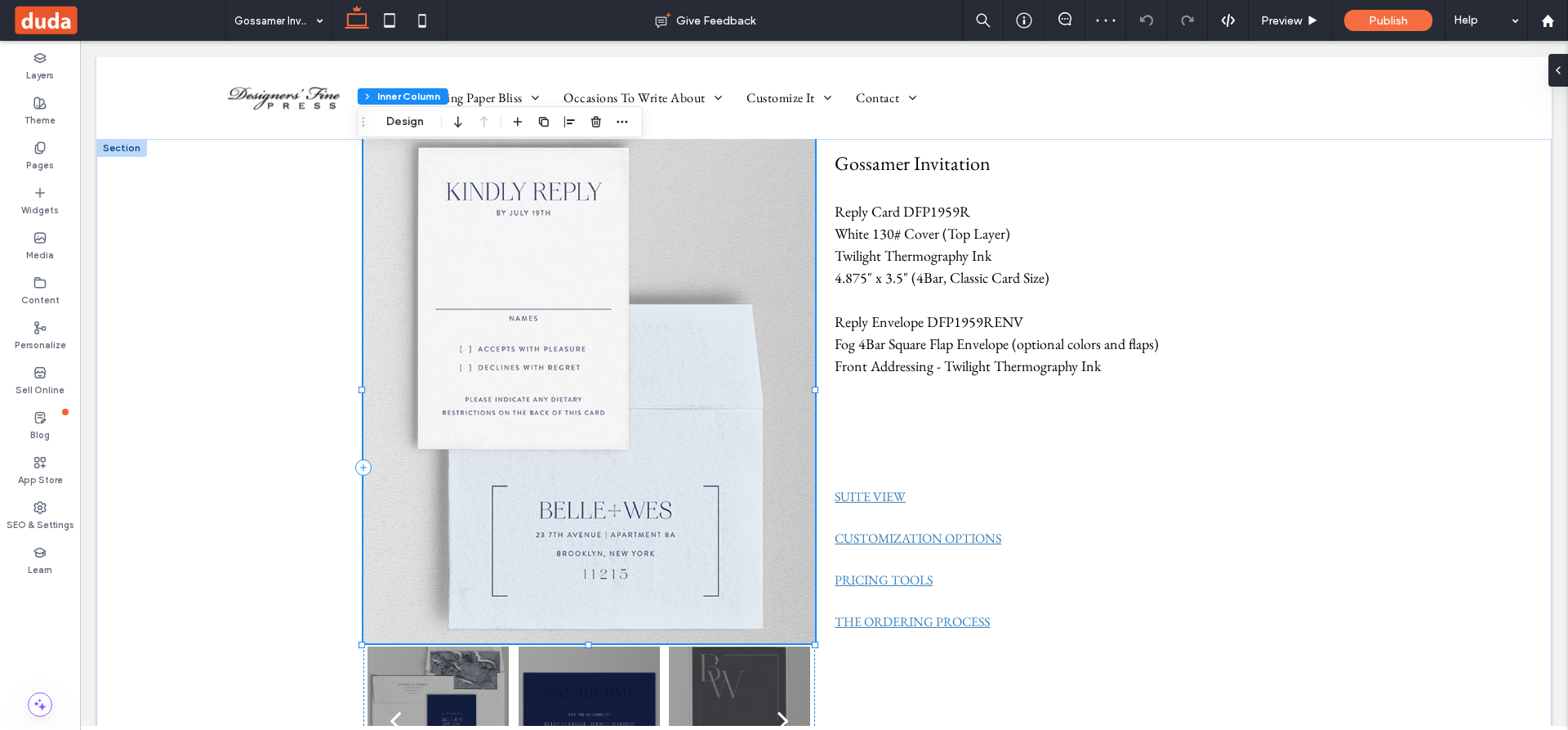
click at [521, 468] on img at bounding box center [590, 390] width 452 height 509
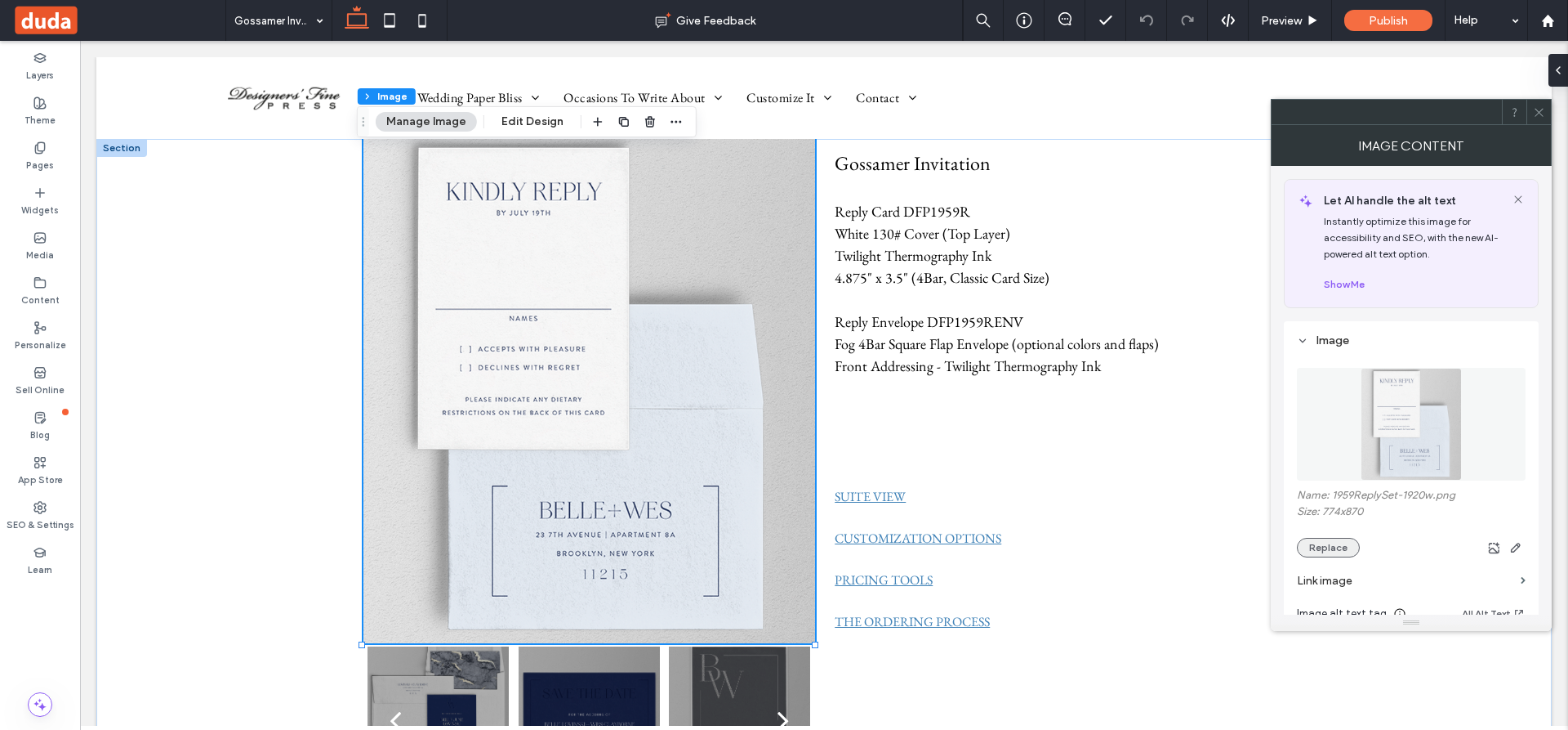
click at [1336, 539] on button "Replace" at bounding box center [1328, 548] width 63 height 19
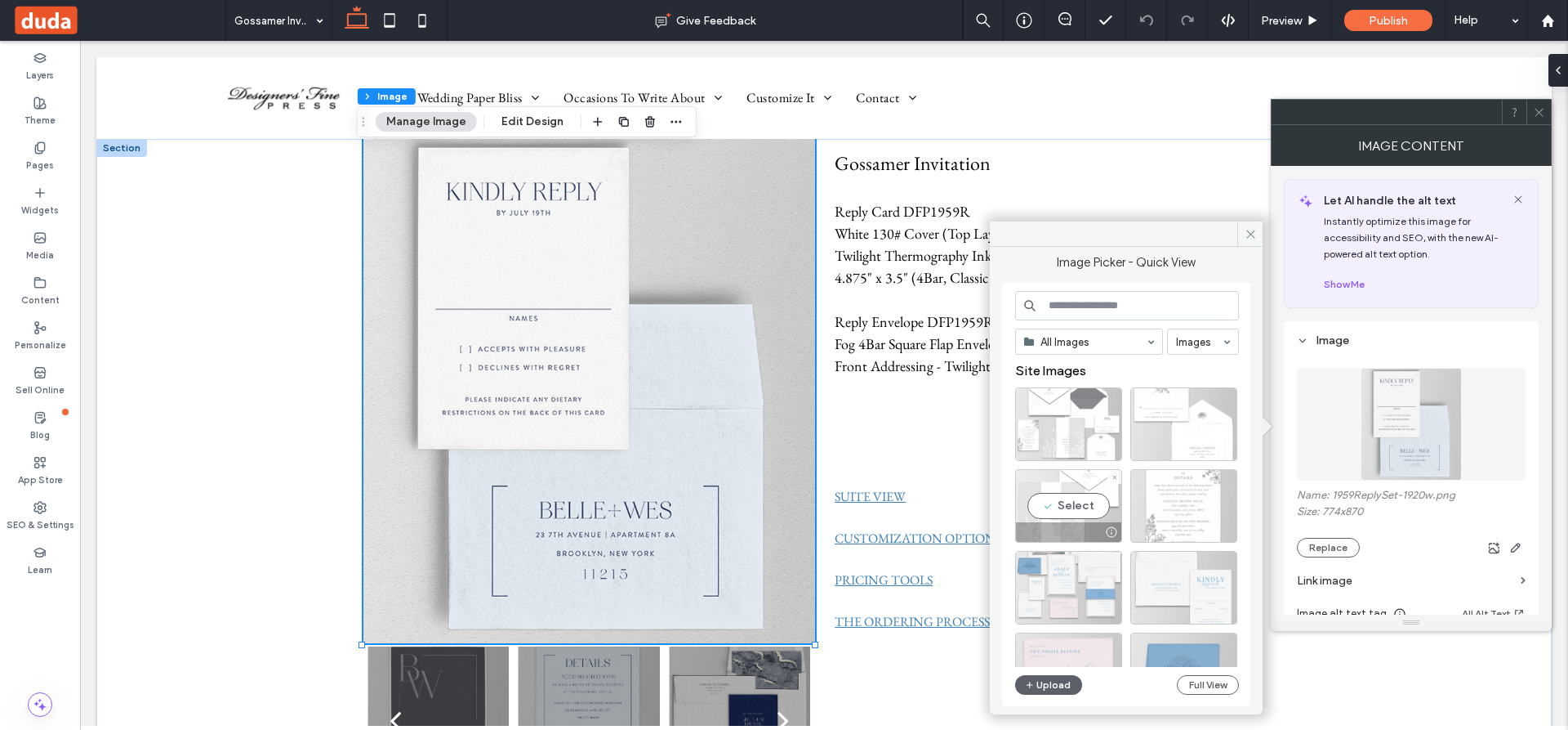
click at [1059, 504] on div "Select" at bounding box center [1069, 506] width 107 height 74
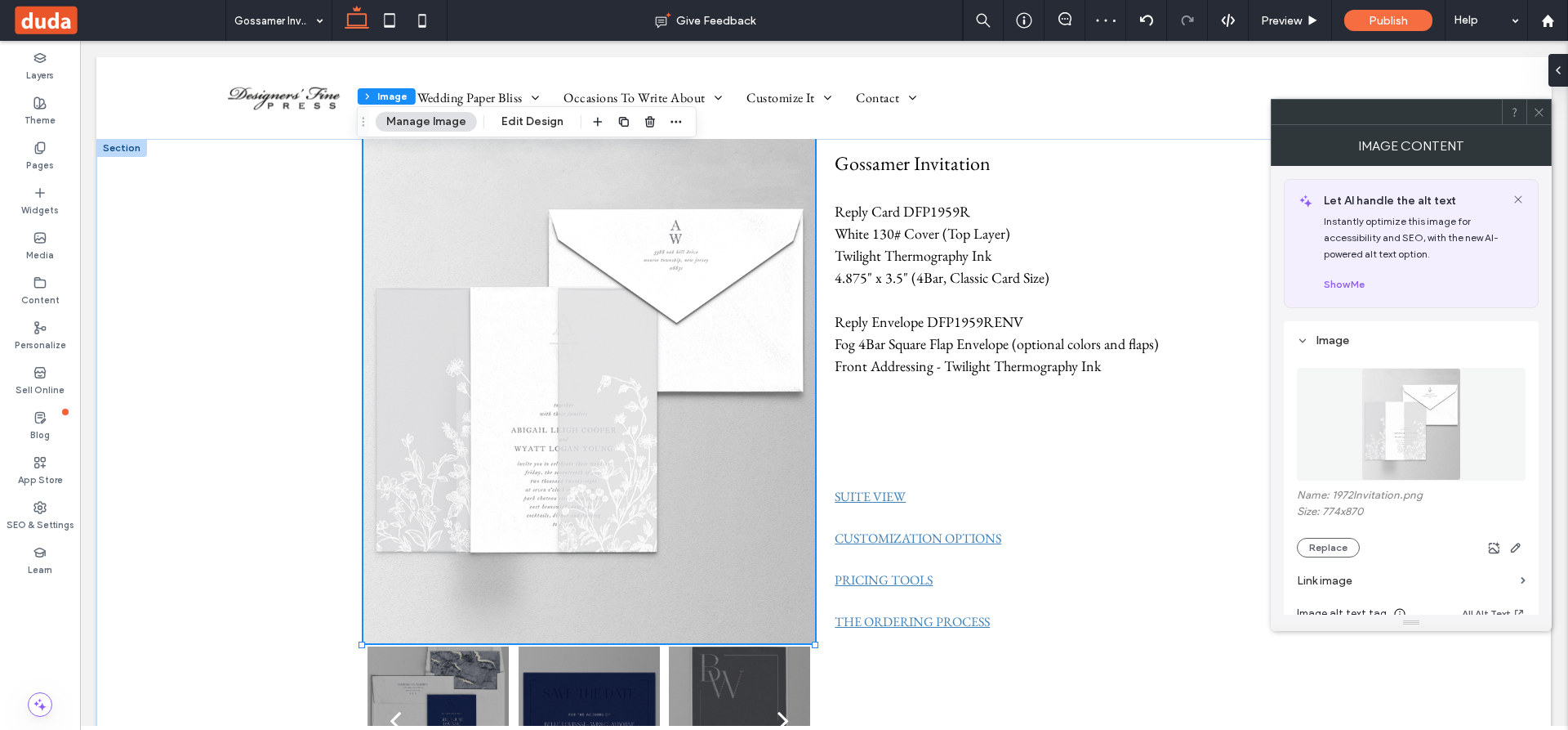
click at [1541, 110] on icon at bounding box center [1540, 113] width 12 height 12
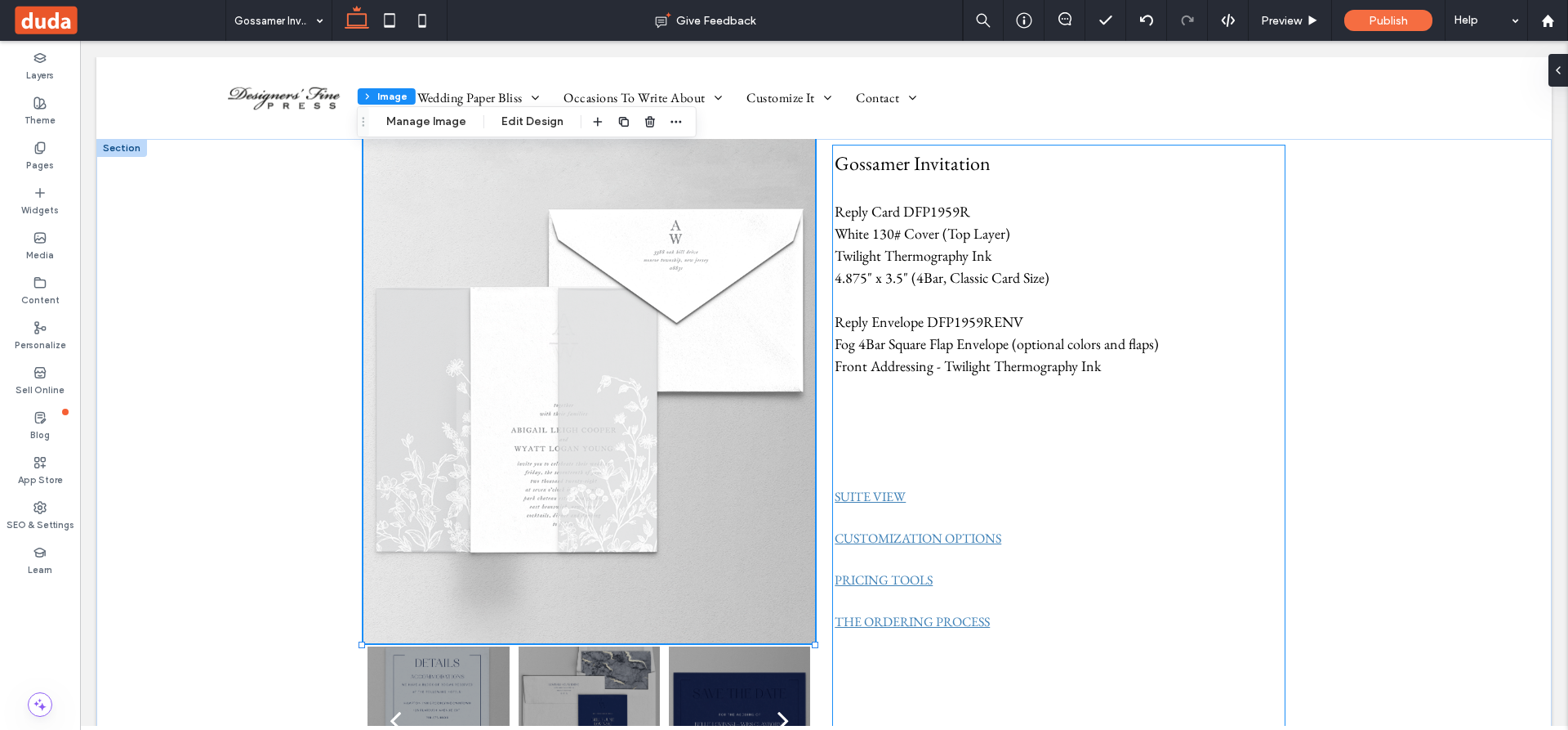
click at [881, 395] on p at bounding box center [1059, 387] width 448 height 22
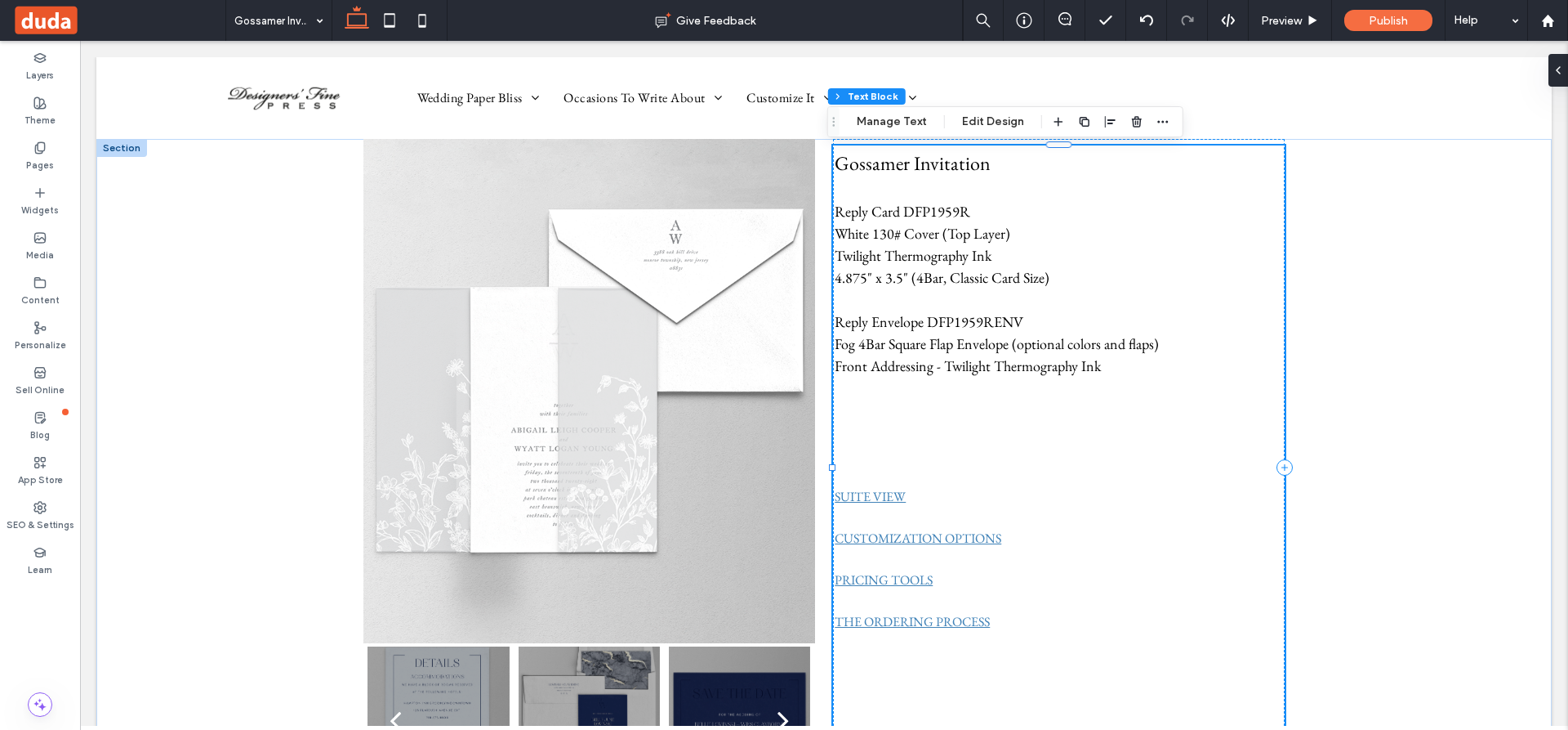
click at [848, 215] on span "Reply Card DFP1959R" at bounding box center [902, 211] width 135 height 19
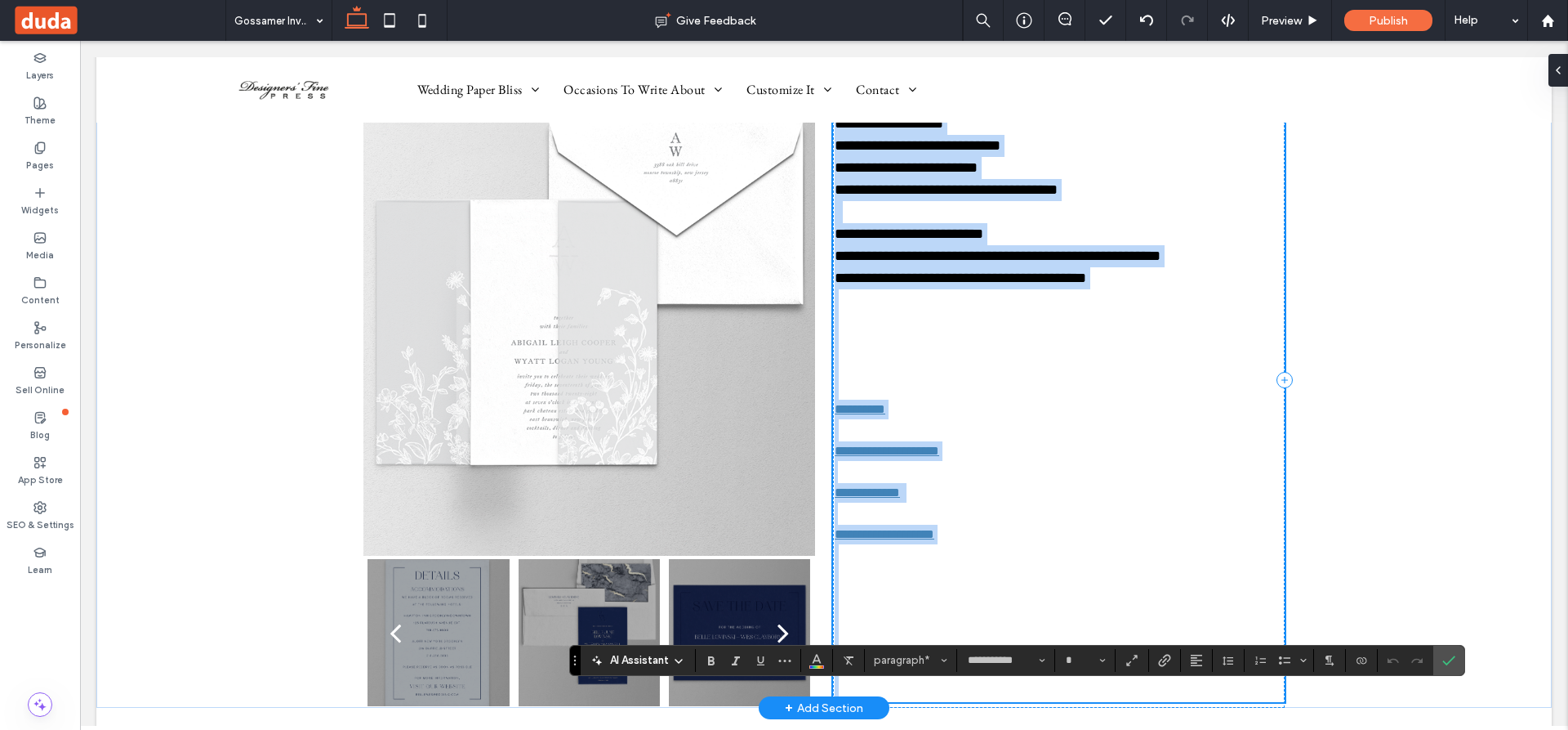
scroll to position [68, 0]
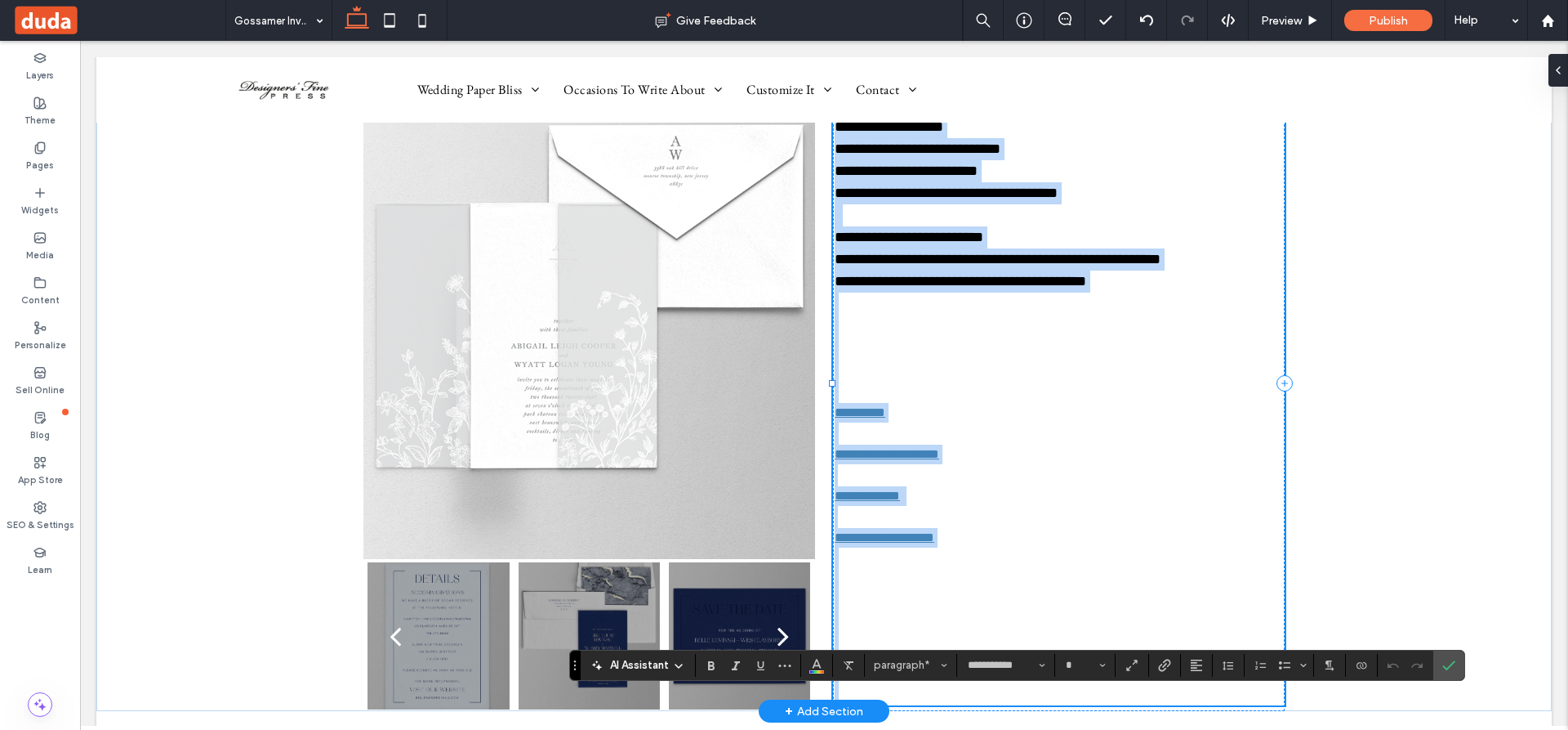
click at [932, 263] on span "**********" at bounding box center [998, 259] width 326 height 15
type input "**"
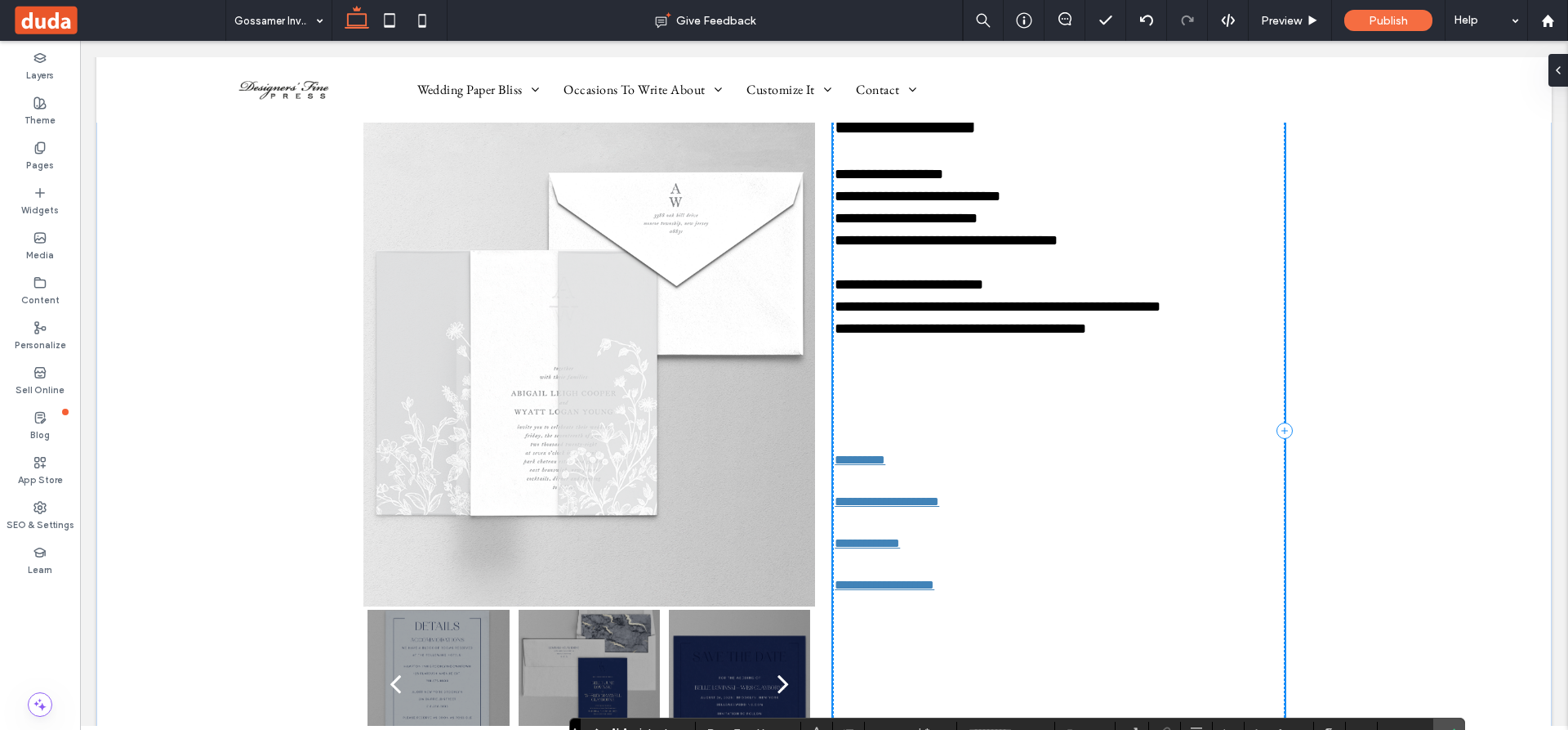
scroll to position [0, 0]
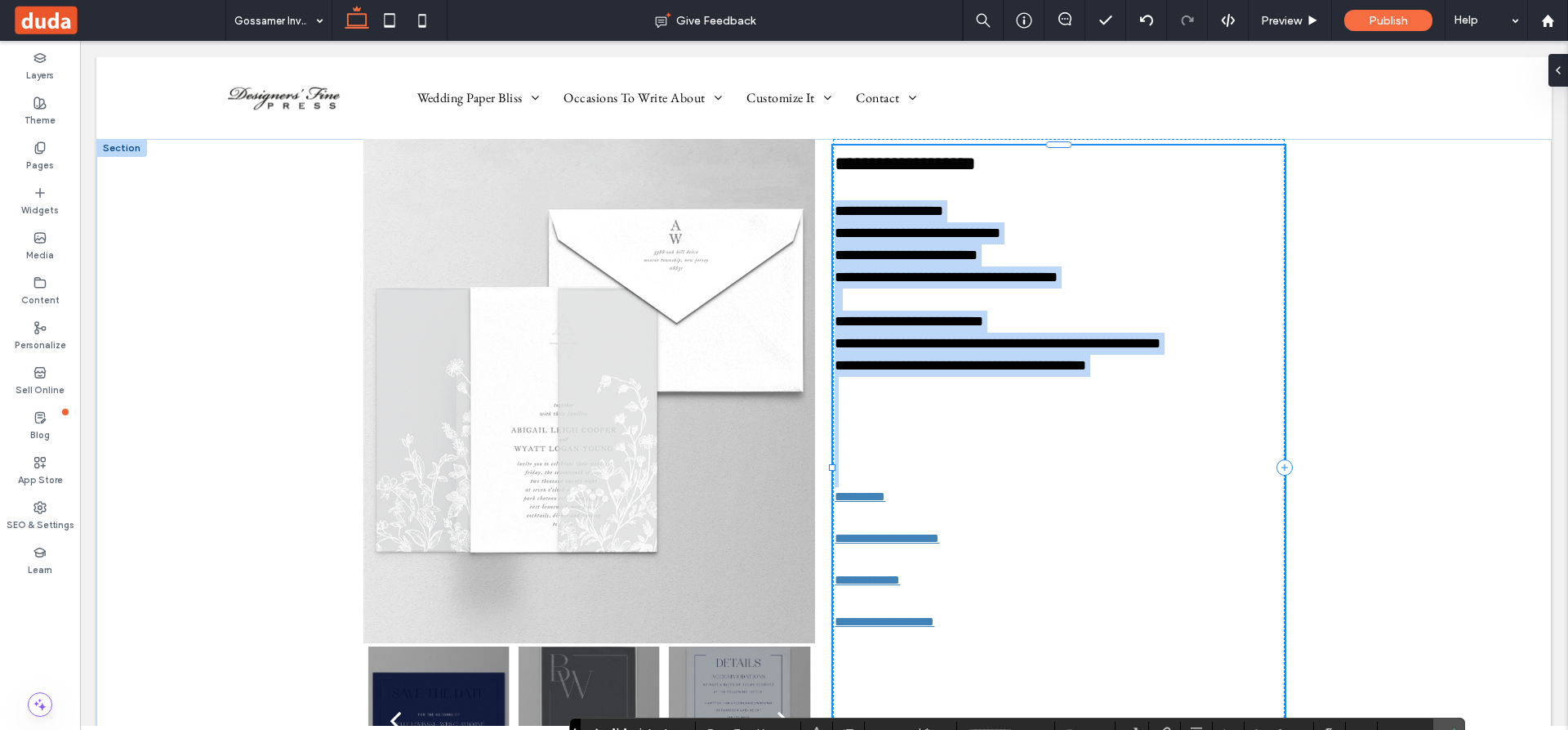
drag, startPoint x: 828, startPoint y: 207, endPoint x: 999, endPoint y: 472, distance: 315.4
click at [999, 472] on div "**********" at bounding box center [1059, 468] width 448 height 638
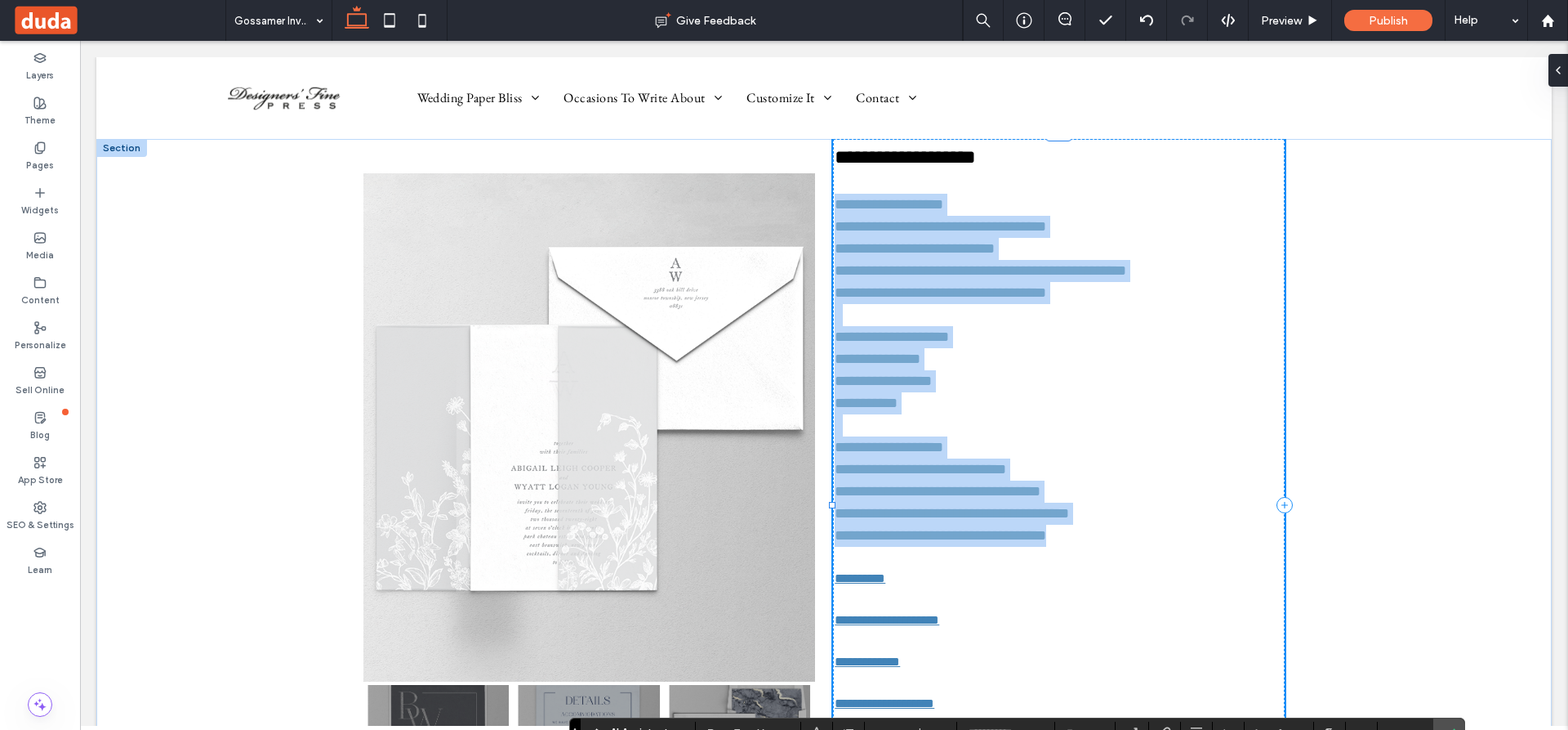
drag, startPoint x: 1064, startPoint y: 542, endPoint x: 828, endPoint y: 202, distance: 413.9
click at [835, 202] on div "**********" at bounding box center [1059, 505] width 448 height 726
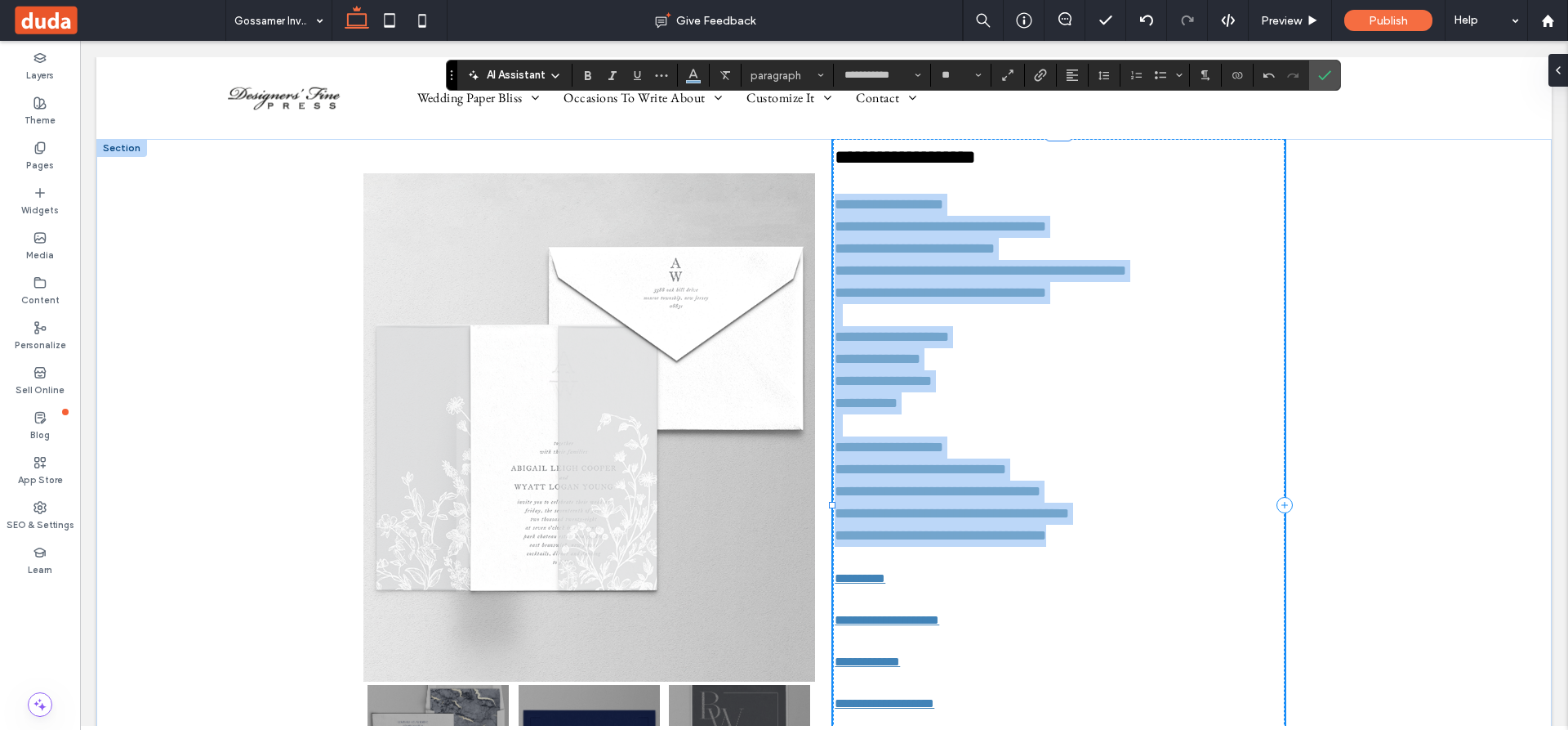
drag, startPoint x: 576, startPoint y: 726, endPoint x: 453, endPoint y: 68, distance: 669.4
click at [453, 68] on section "Drag" at bounding box center [452, 74] width 11 height 29
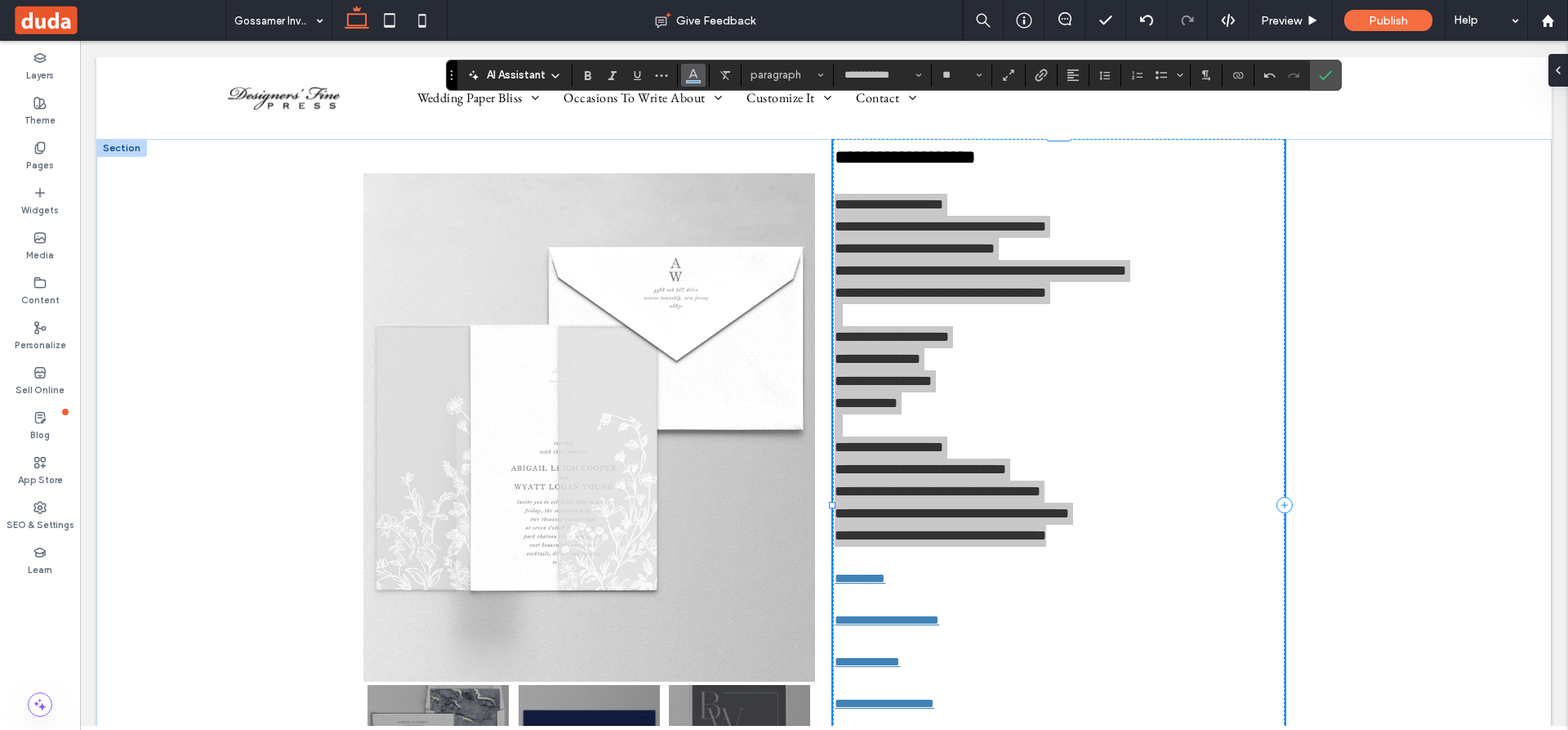
click at [696, 73] on use "Color" at bounding box center [694, 73] width 9 height 9
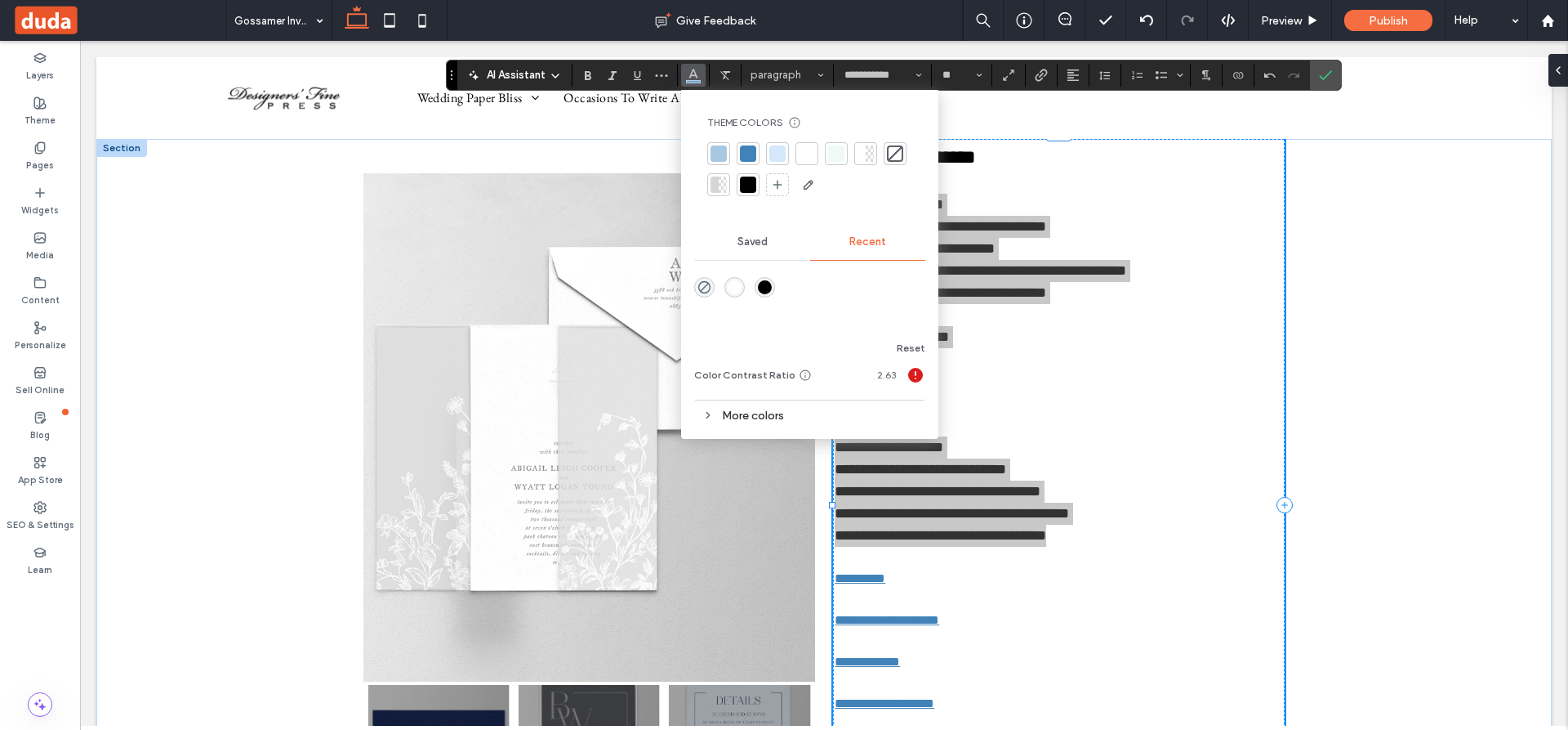
click at [744, 183] on div at bounding box center [748, 184] width 16 height 16
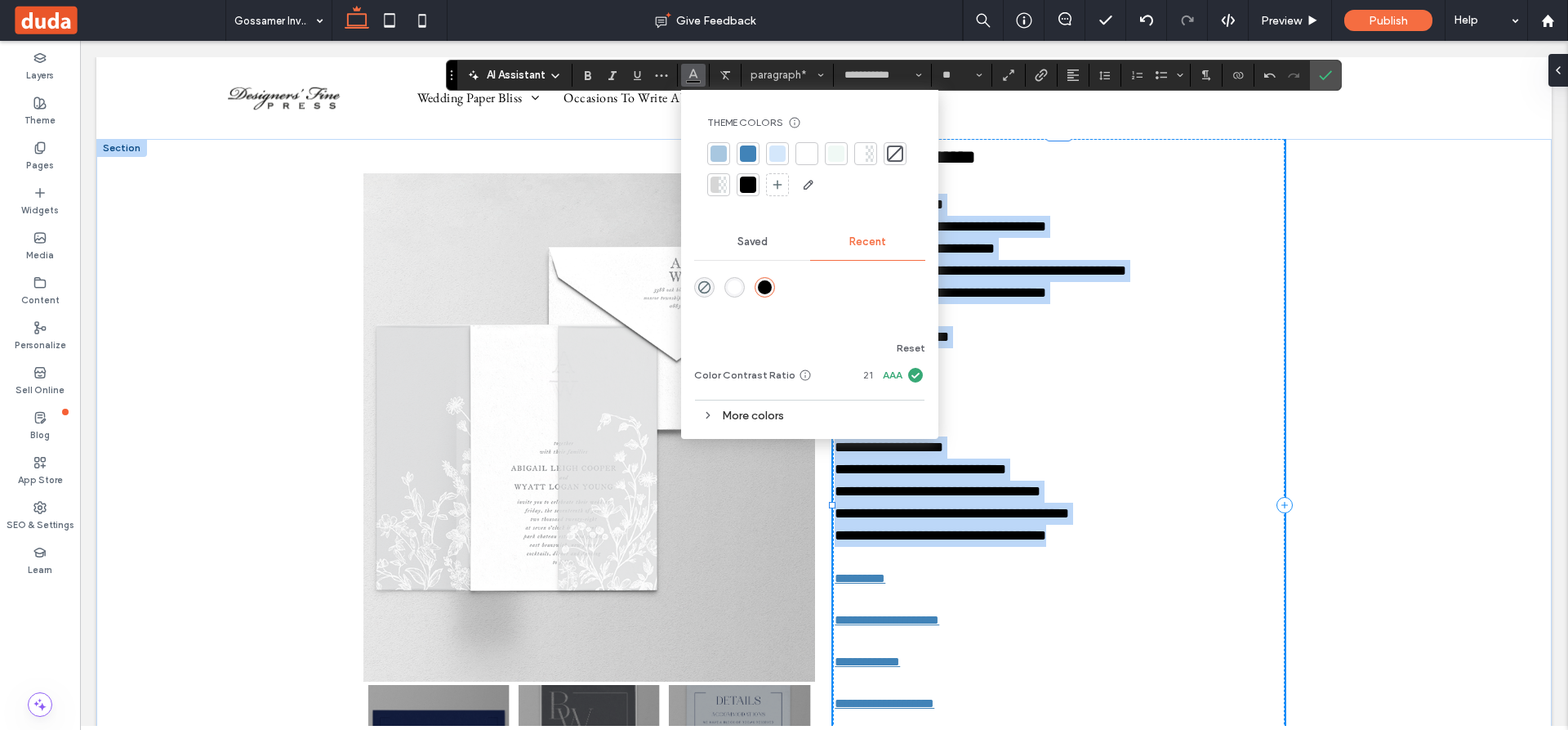
click at [1107, 348] on p "**********" at bounding box center [1059, 359] width 448 height 22
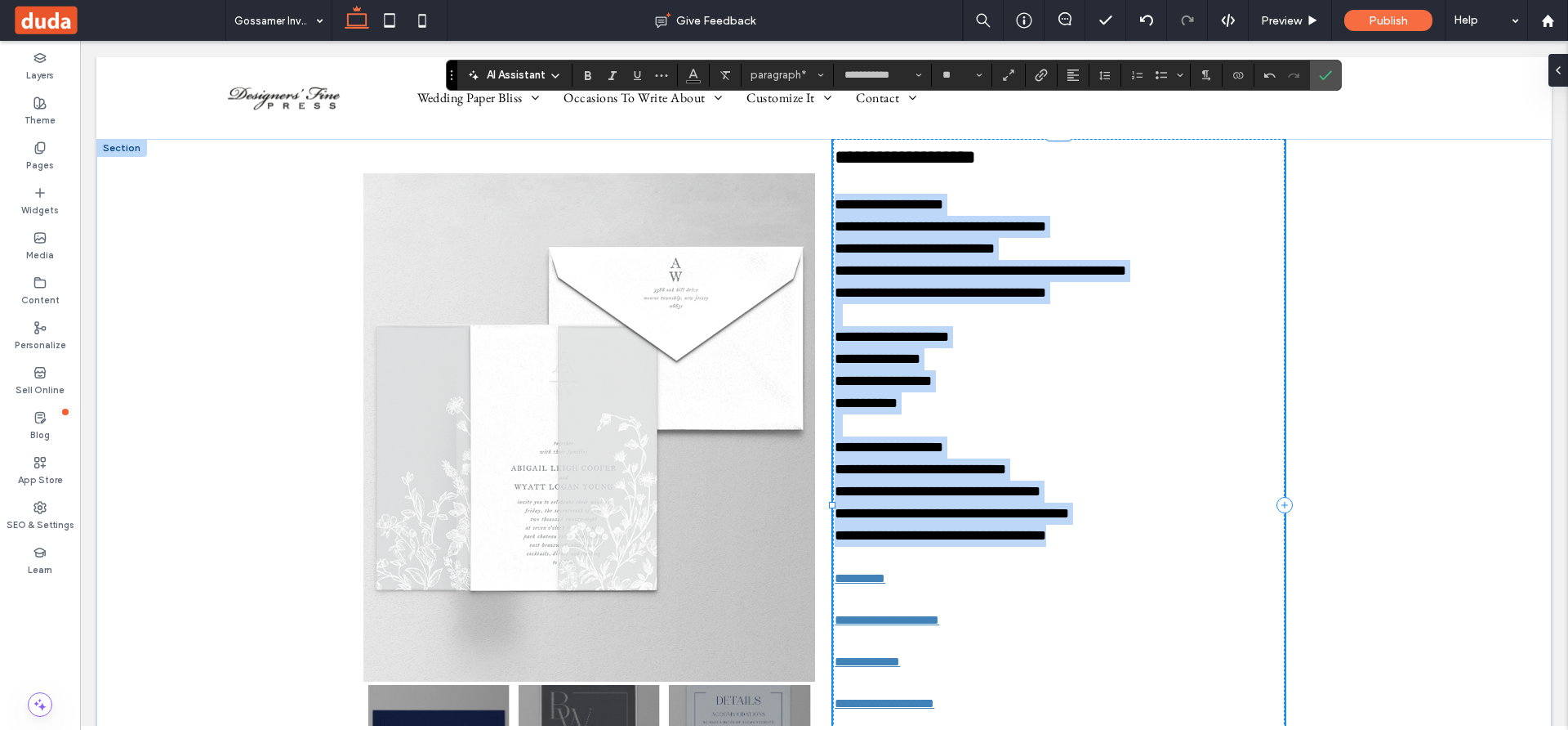
click at [1158, 387] on p "**********" at bounding box center [1059, 381] width 448 height 22
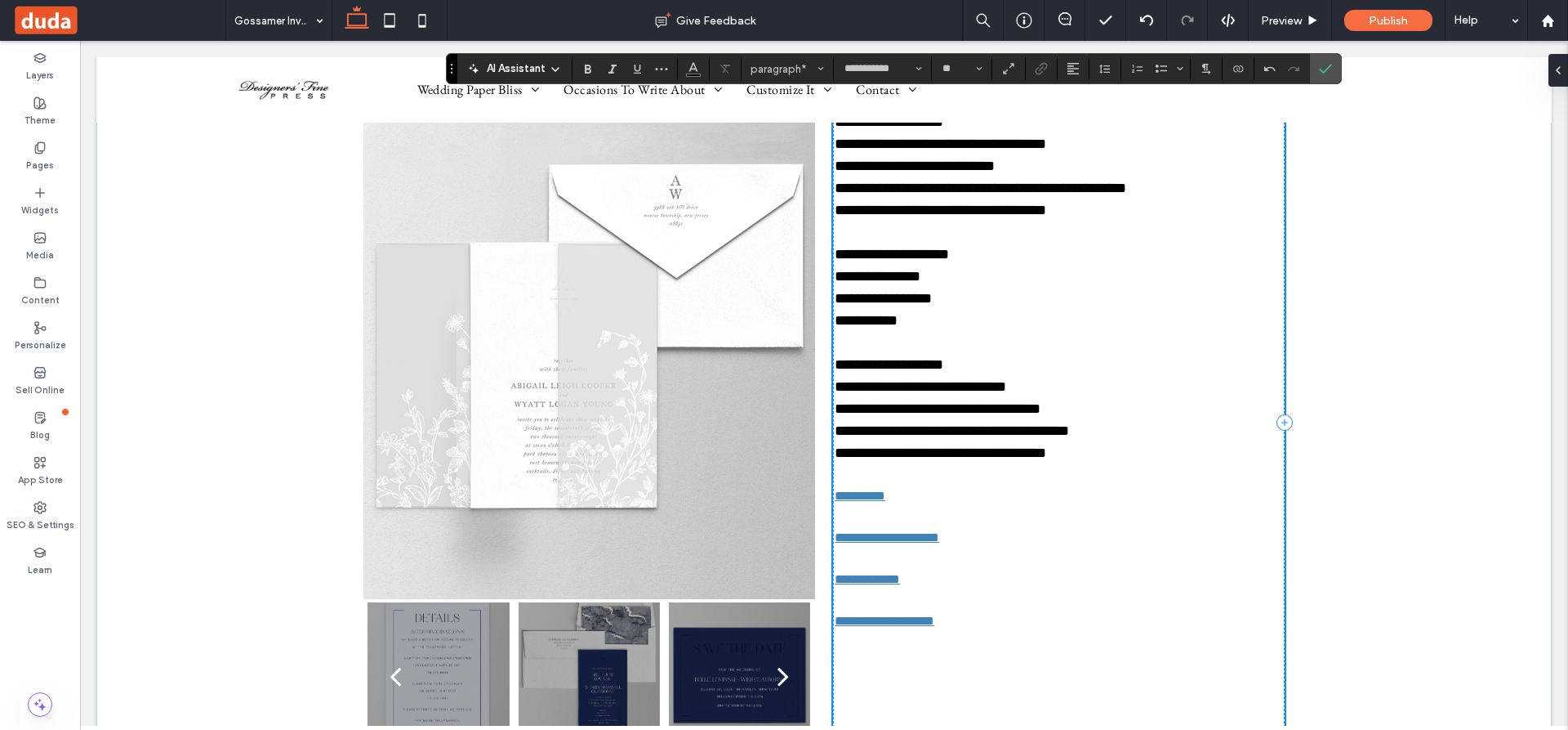
scroll to position [82, 0]
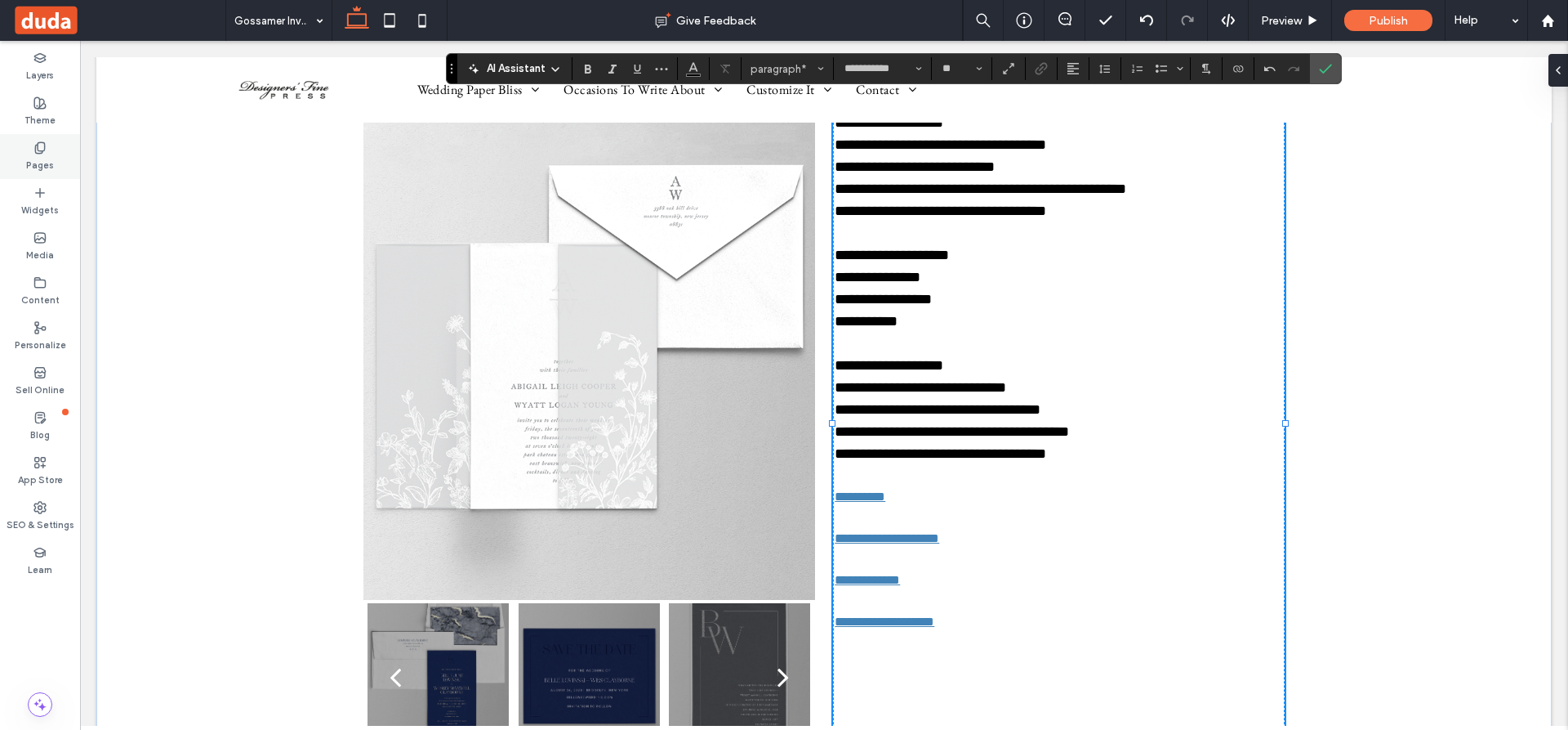
click at [43, 146] on icon at bounding box center [40, 148] width 13 height 13
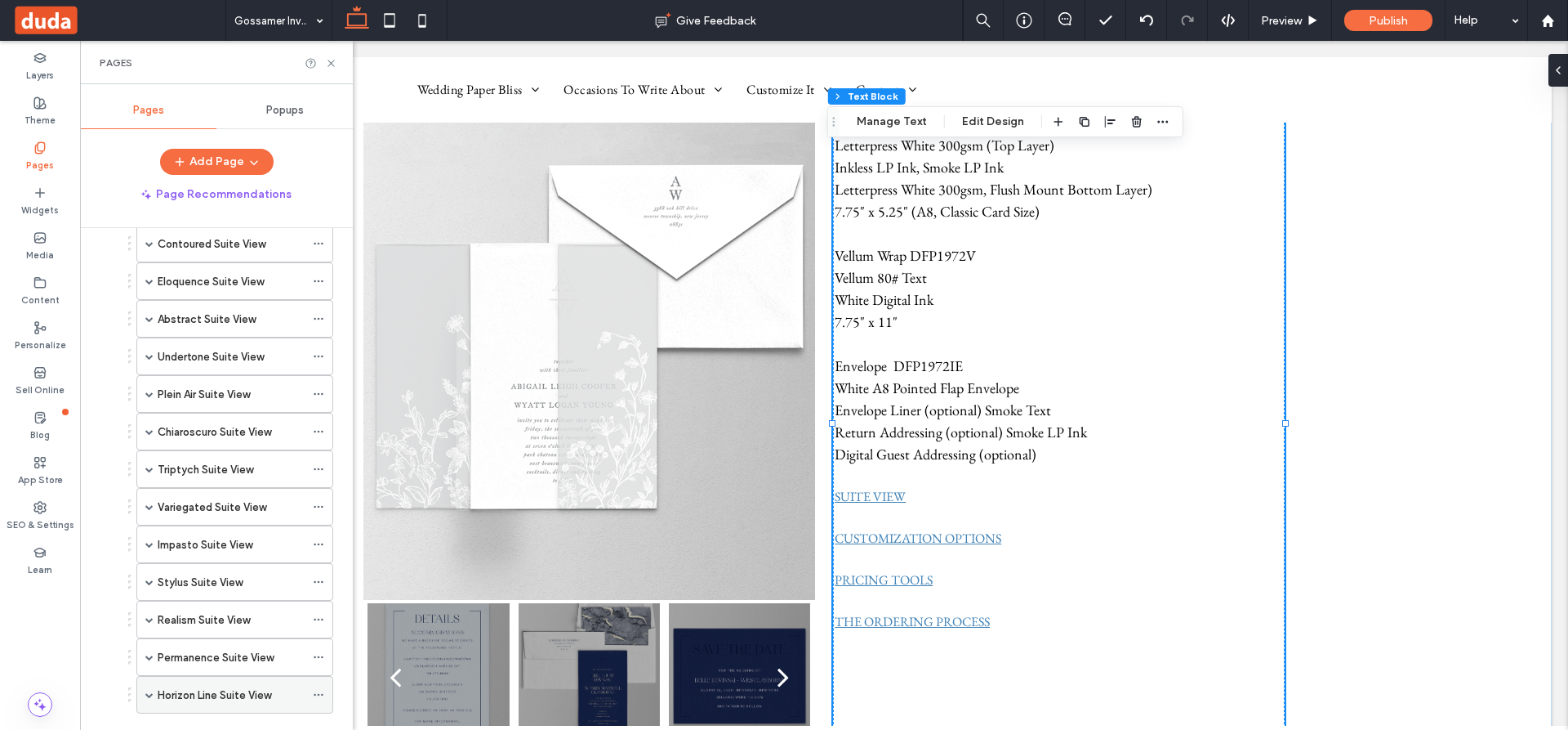
scroll to position [572, 0]
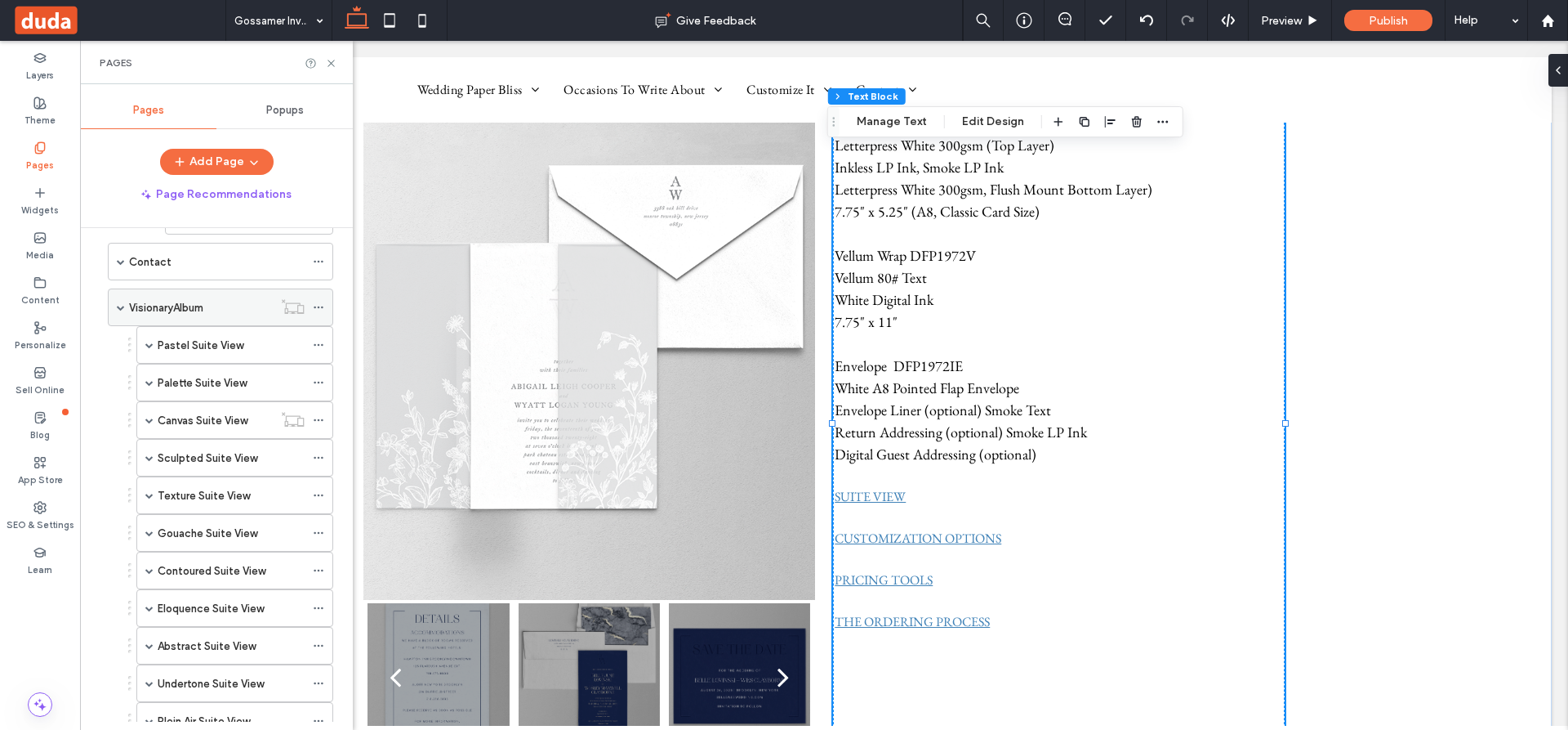
click at [118, 307] on span at bounding box center [120, 307] width 8 height 8
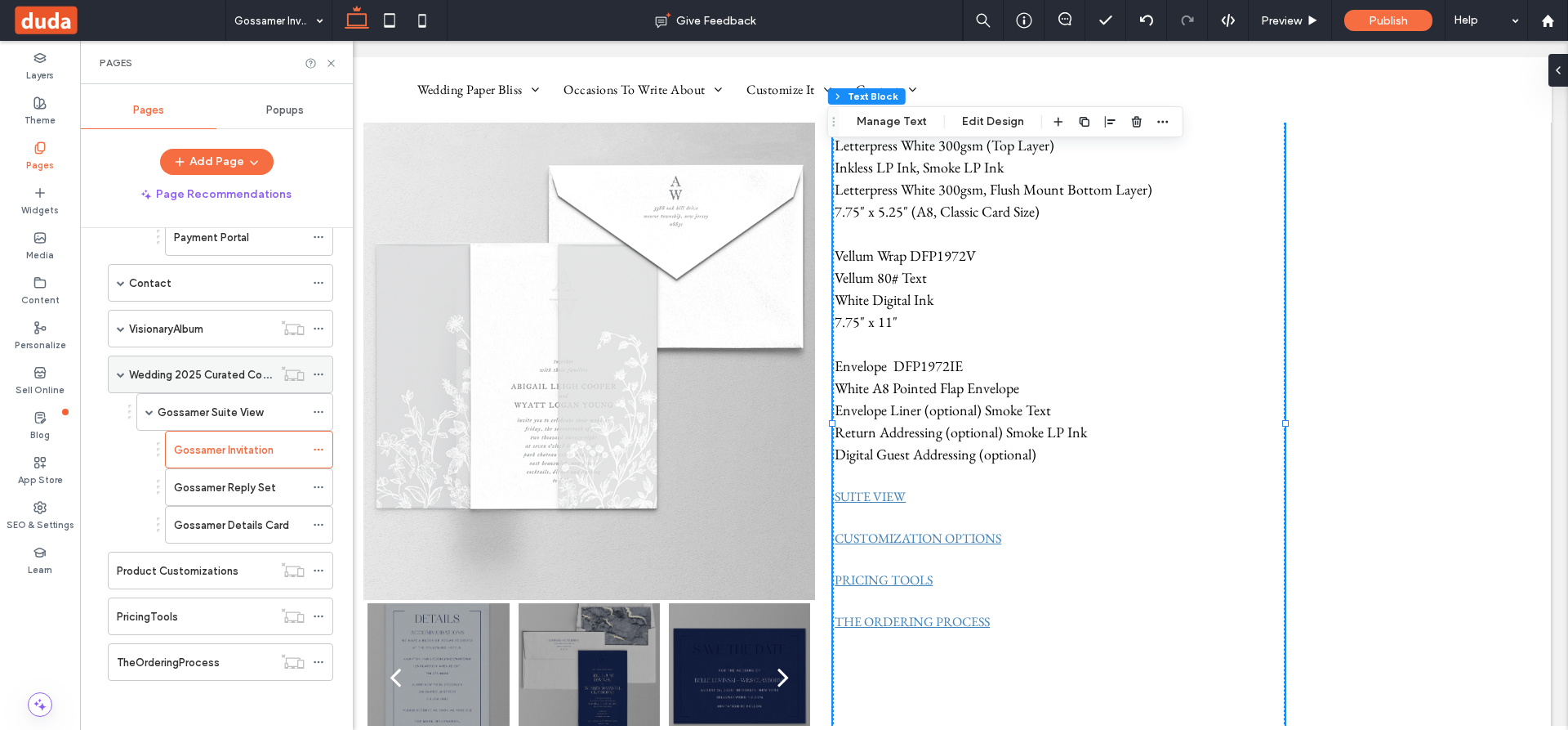
scroll to position [551, 0]
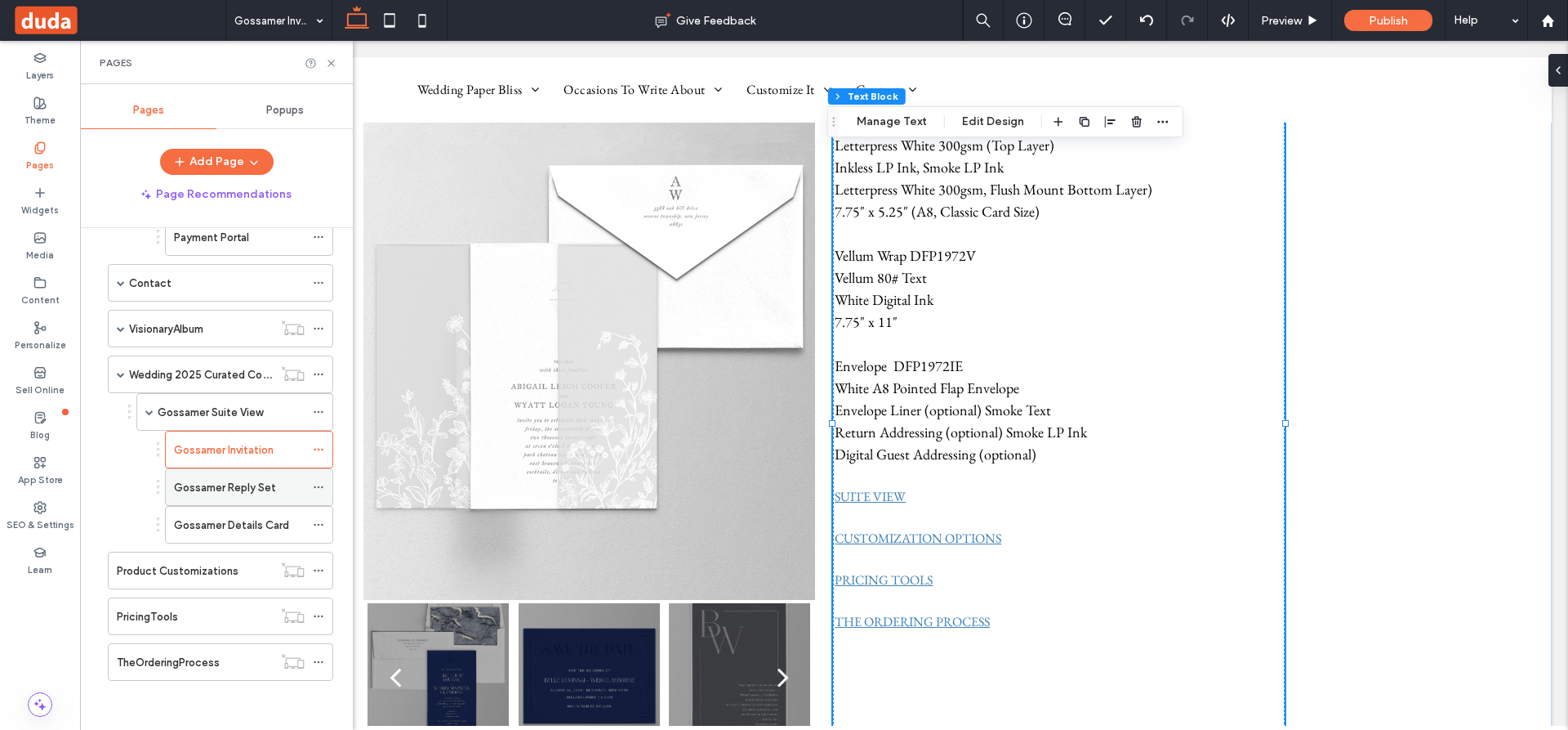
click at [245, 483] on label "Gossamer Reply Set" at bounding box center [225, 487] width 102 height 28
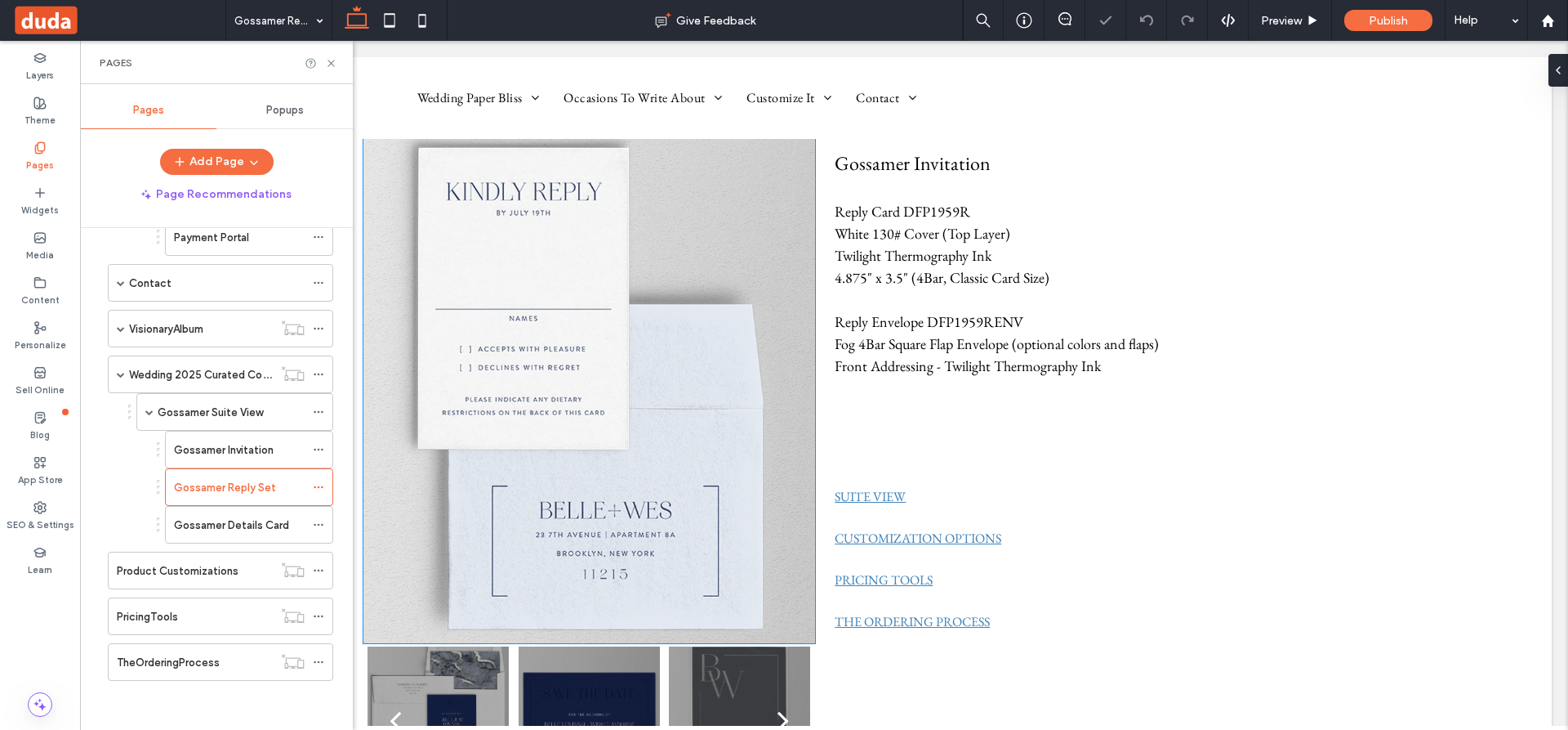
click at [646, 498] on img at bounding box center [590, 390] width 452 height 509
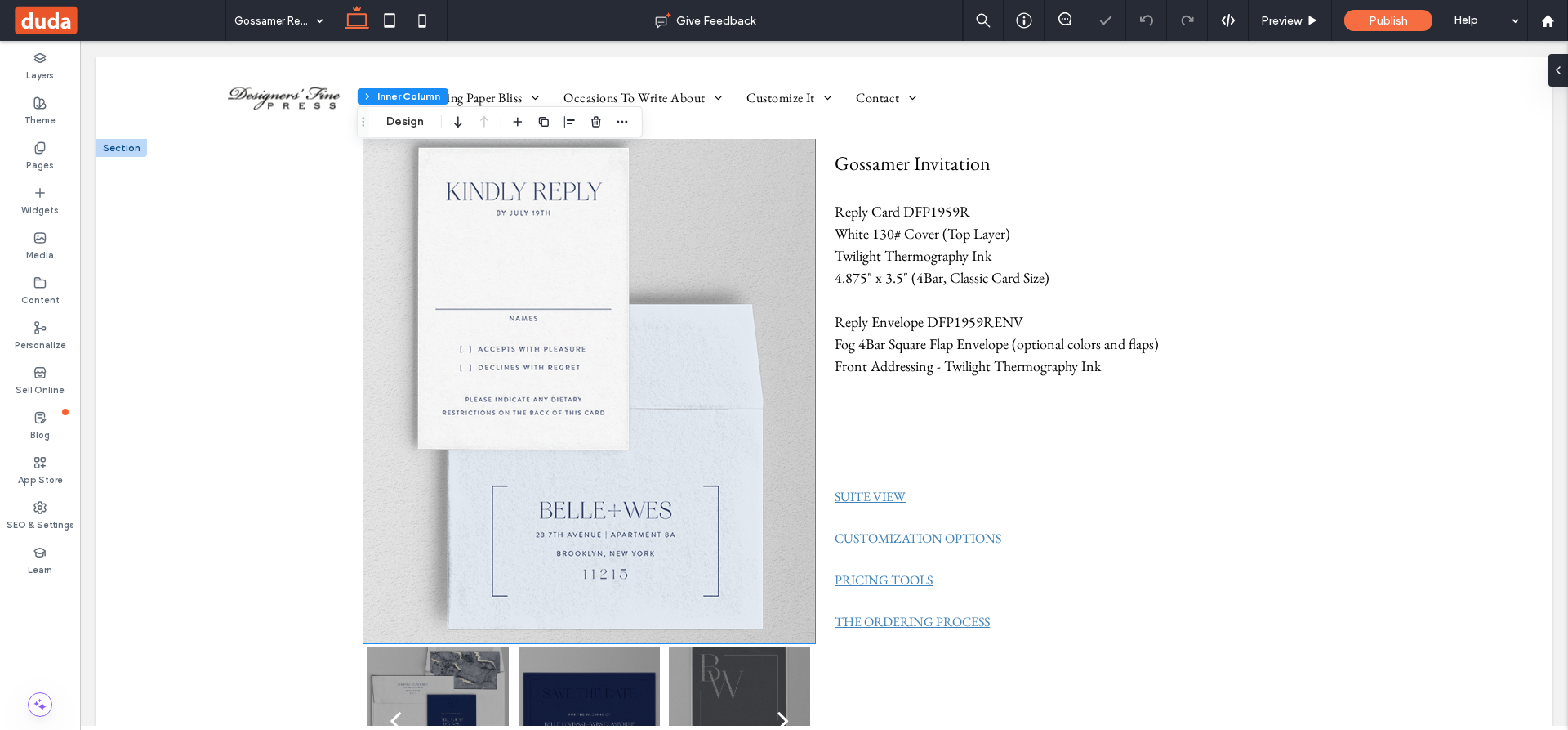
click at [646, 498] on img at bounding box center [590, 390] width 452 height 509
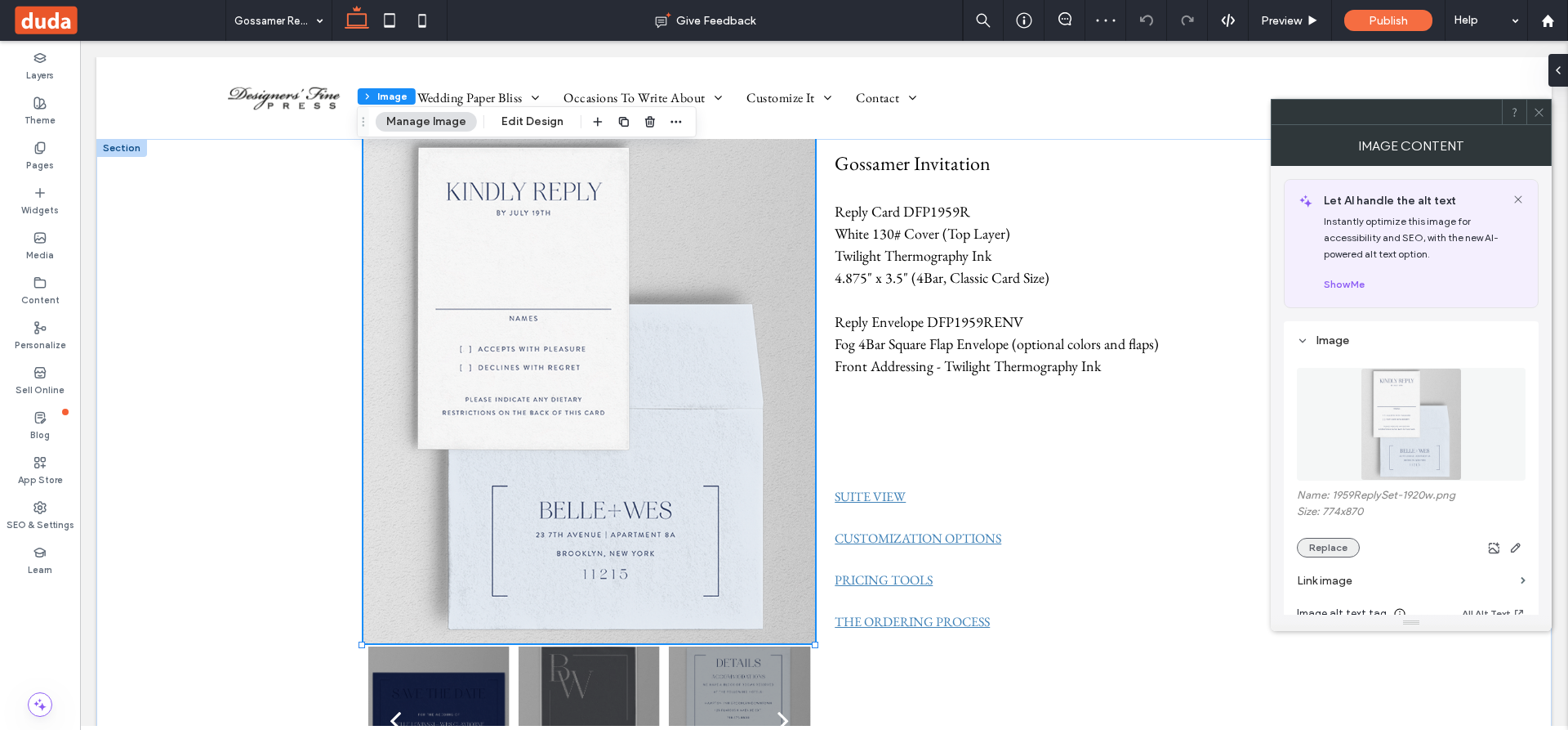
click at [1329, 542] on button "Replace" at bounding box center [1328, 548] width 63 height 19
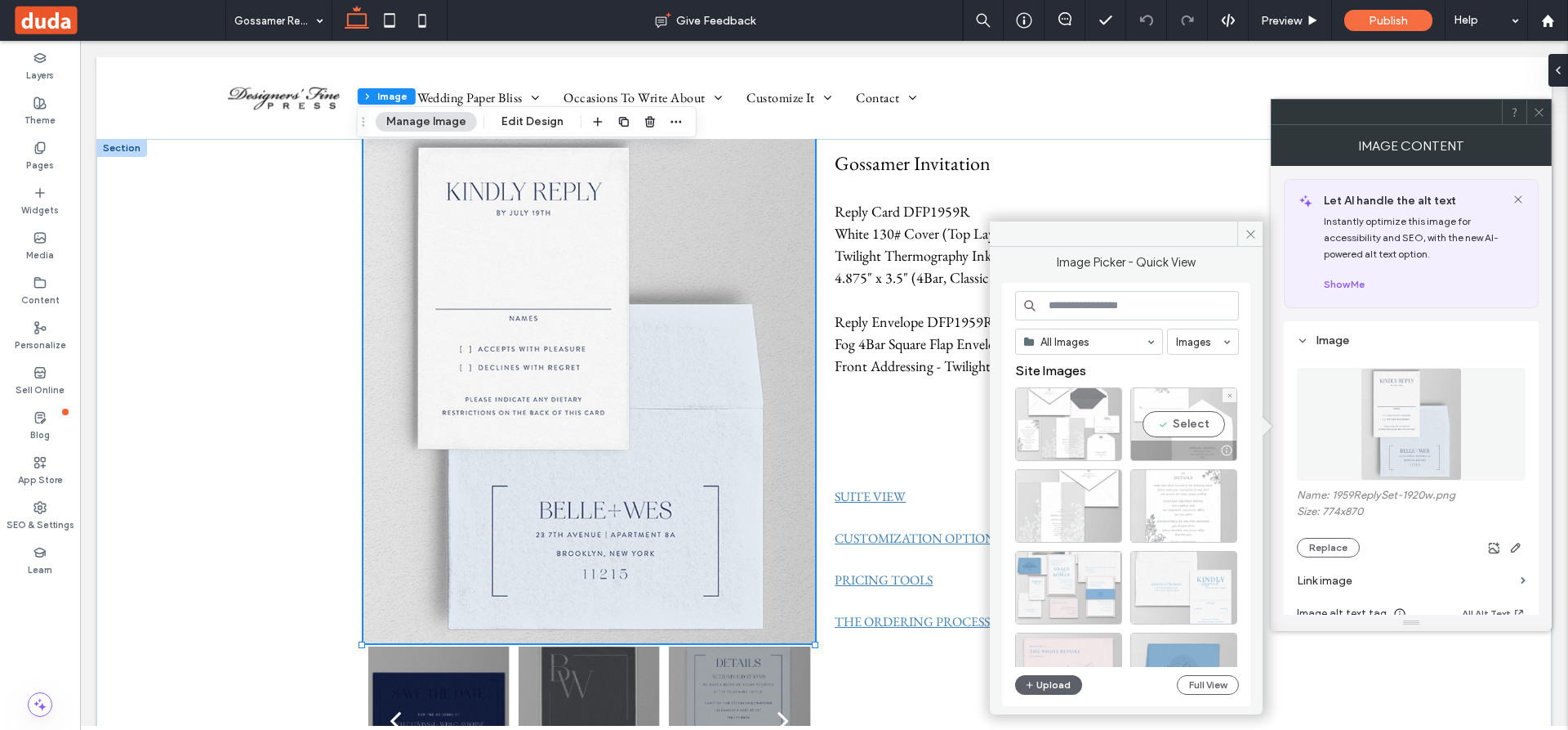
click at [1180, 431] on div "Select" at bounding box center [1184, 423] width 107 height 74
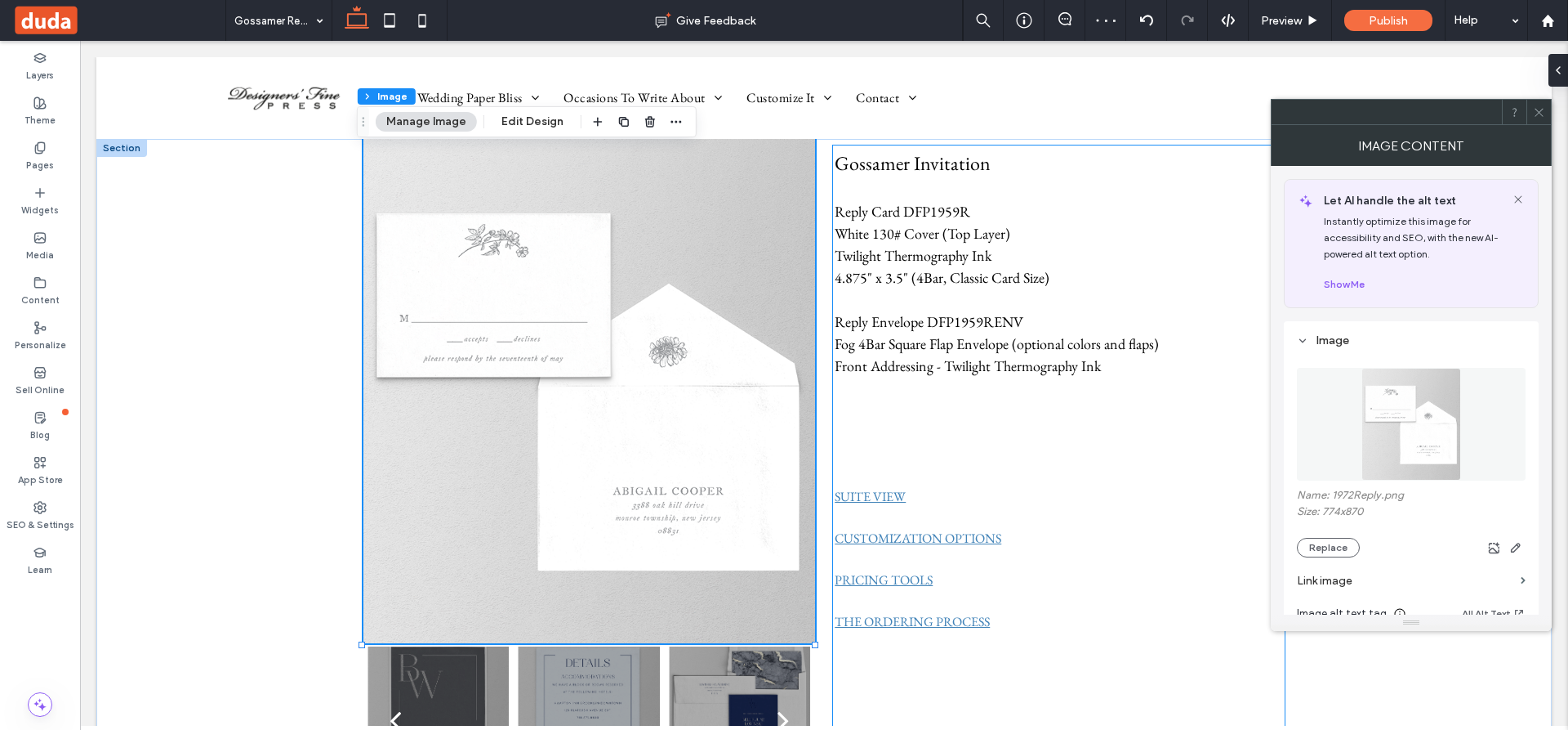
click at [1036, 510] on p at bounding box center [1059, 517] width 448 height 22
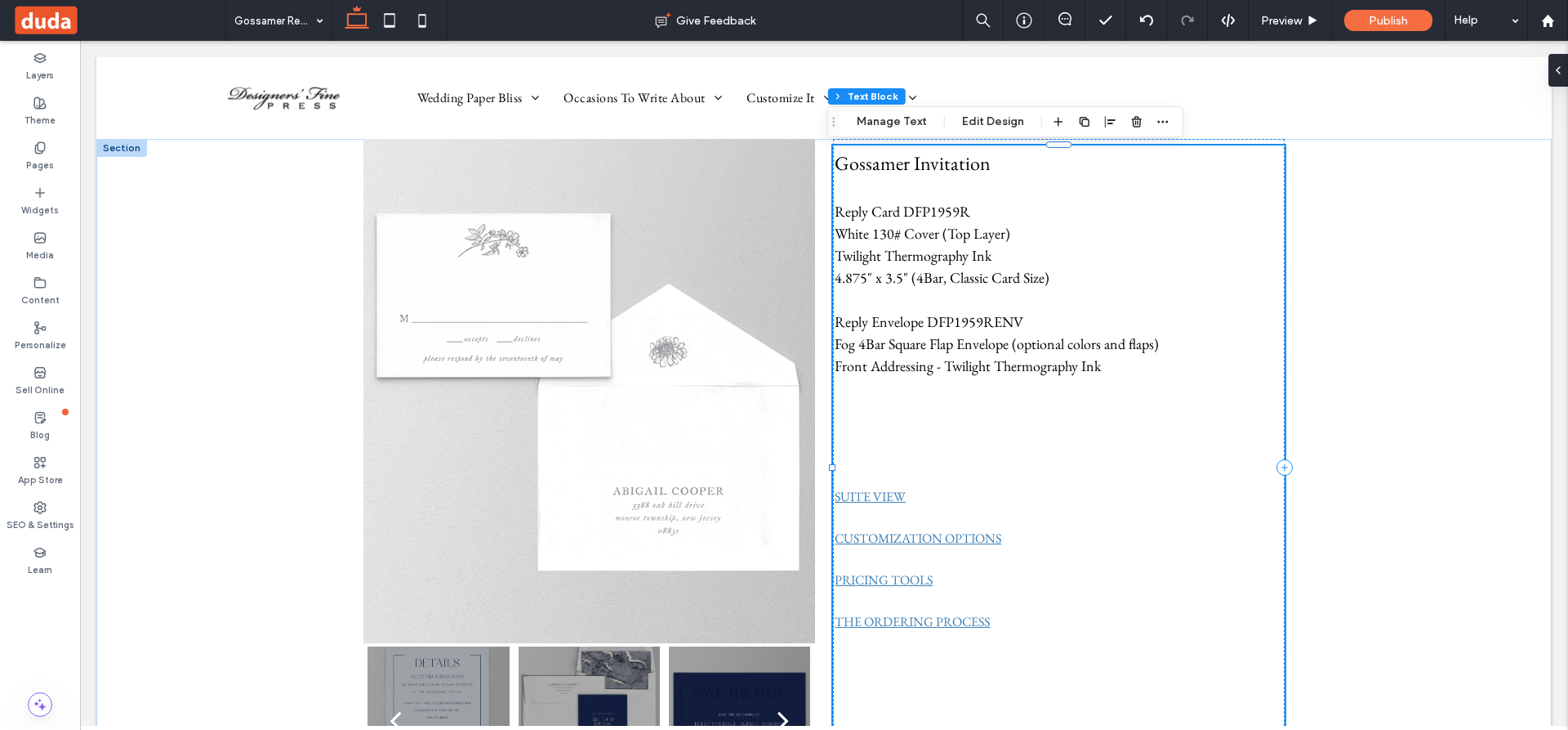
click at [1114, 175] on p "Gossamer Invitation" at bounding box center [1059, 163] width 448 height 29
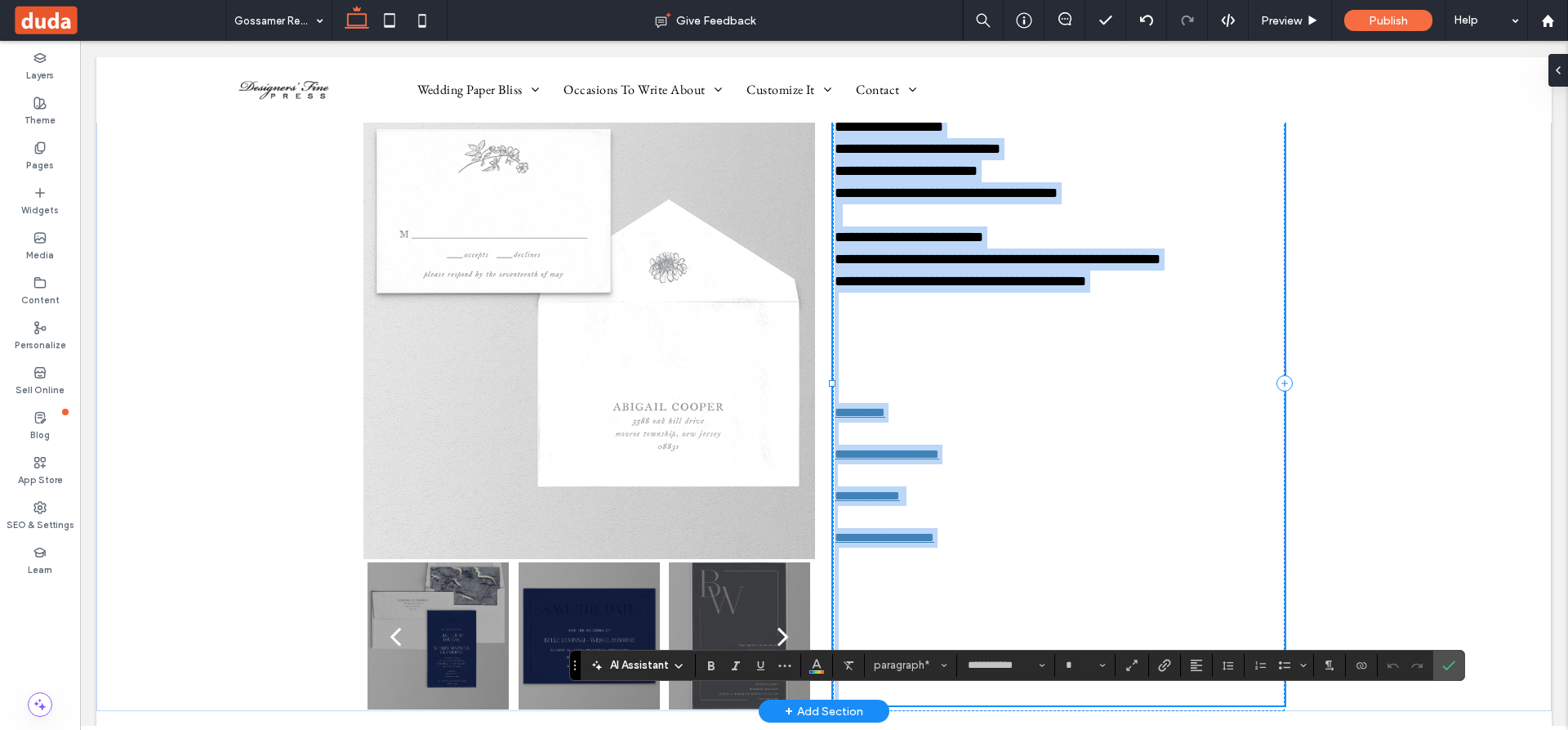
click at [1102, 171] on p "**********" at bounding box center [1059, 171] width 448 height 22
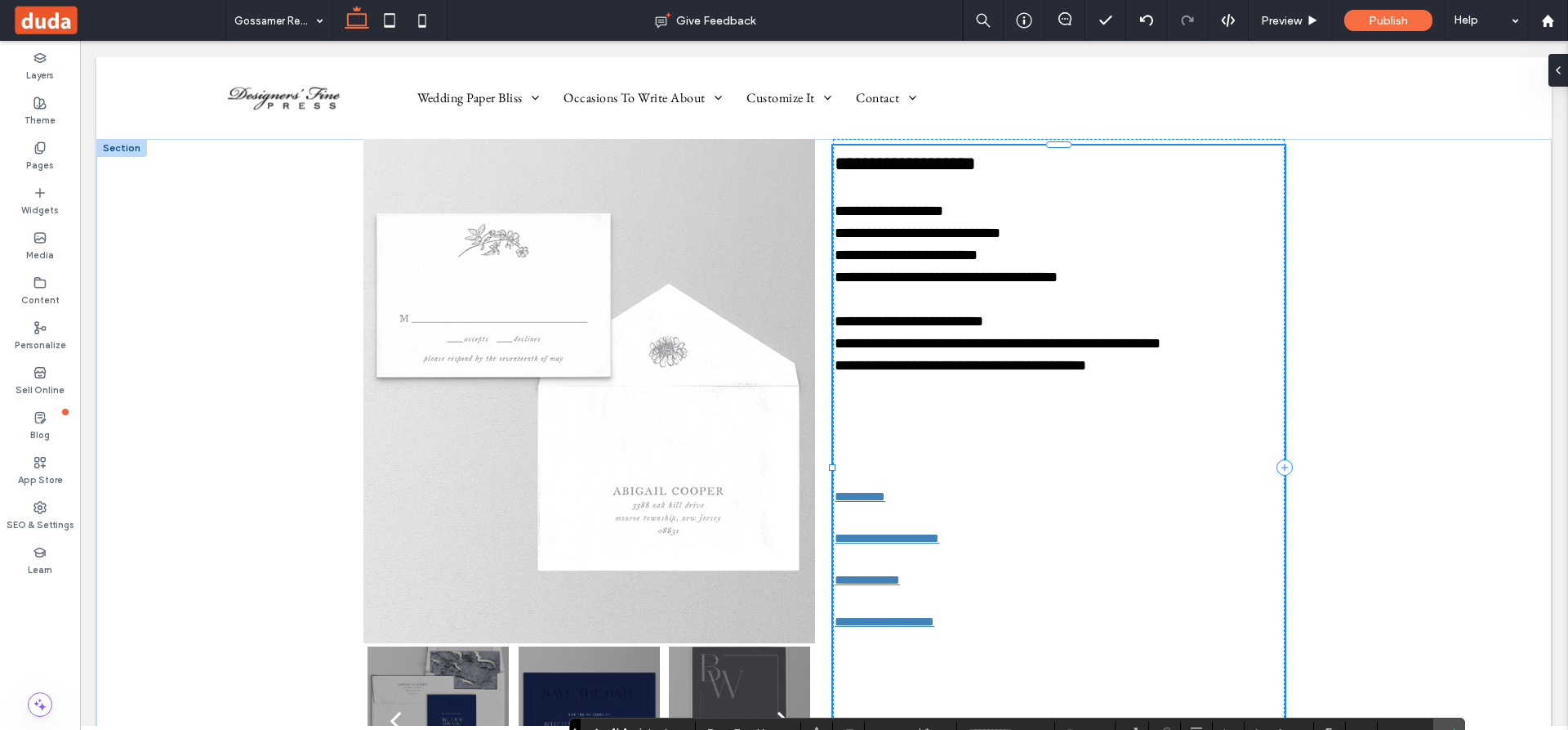
type input "**"
click at [1037, 170] on p "**********" at bounding box center [1059, 163] width 448 height 29
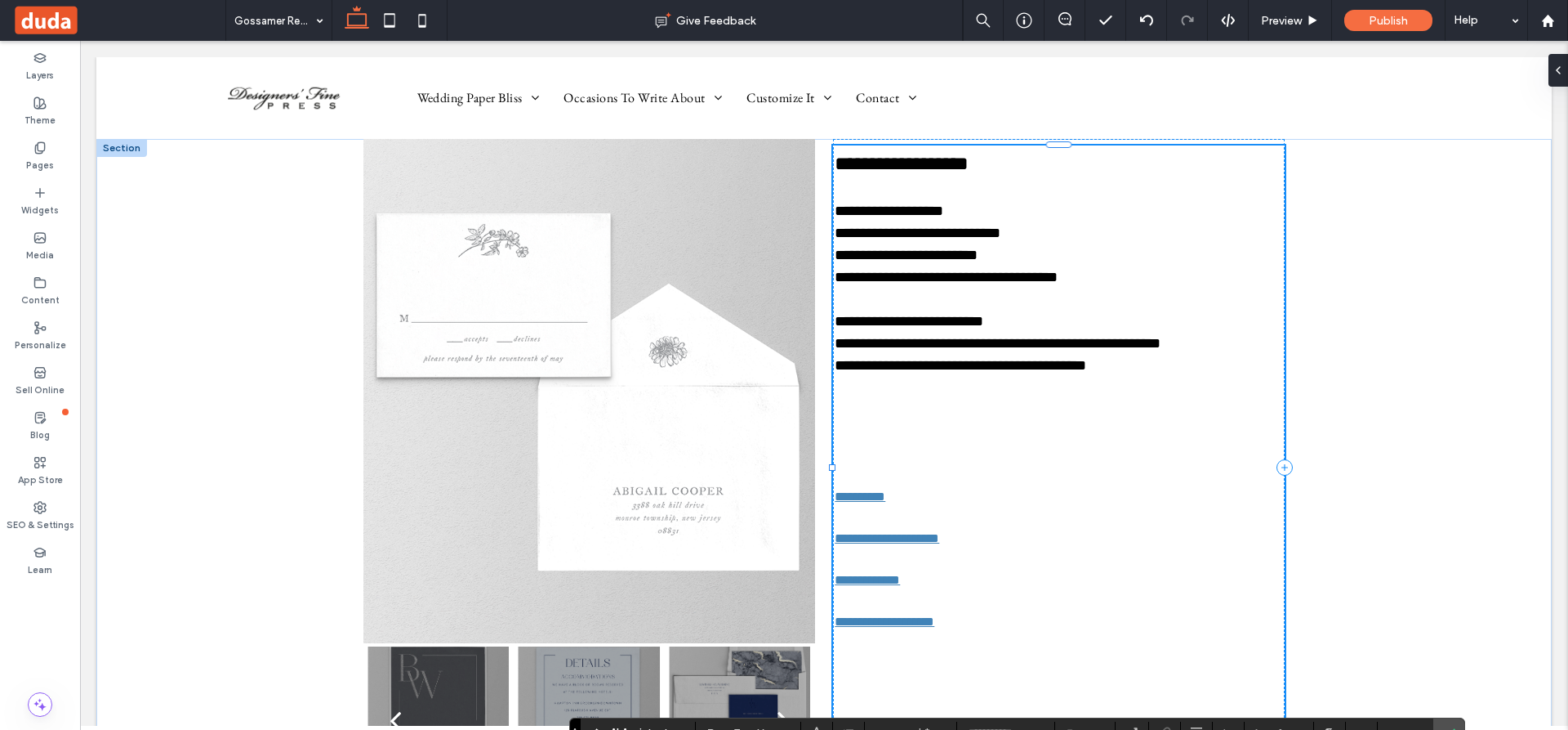
click at [1035, 195] on p at bounding box center [1059, 189] width 448 height 22
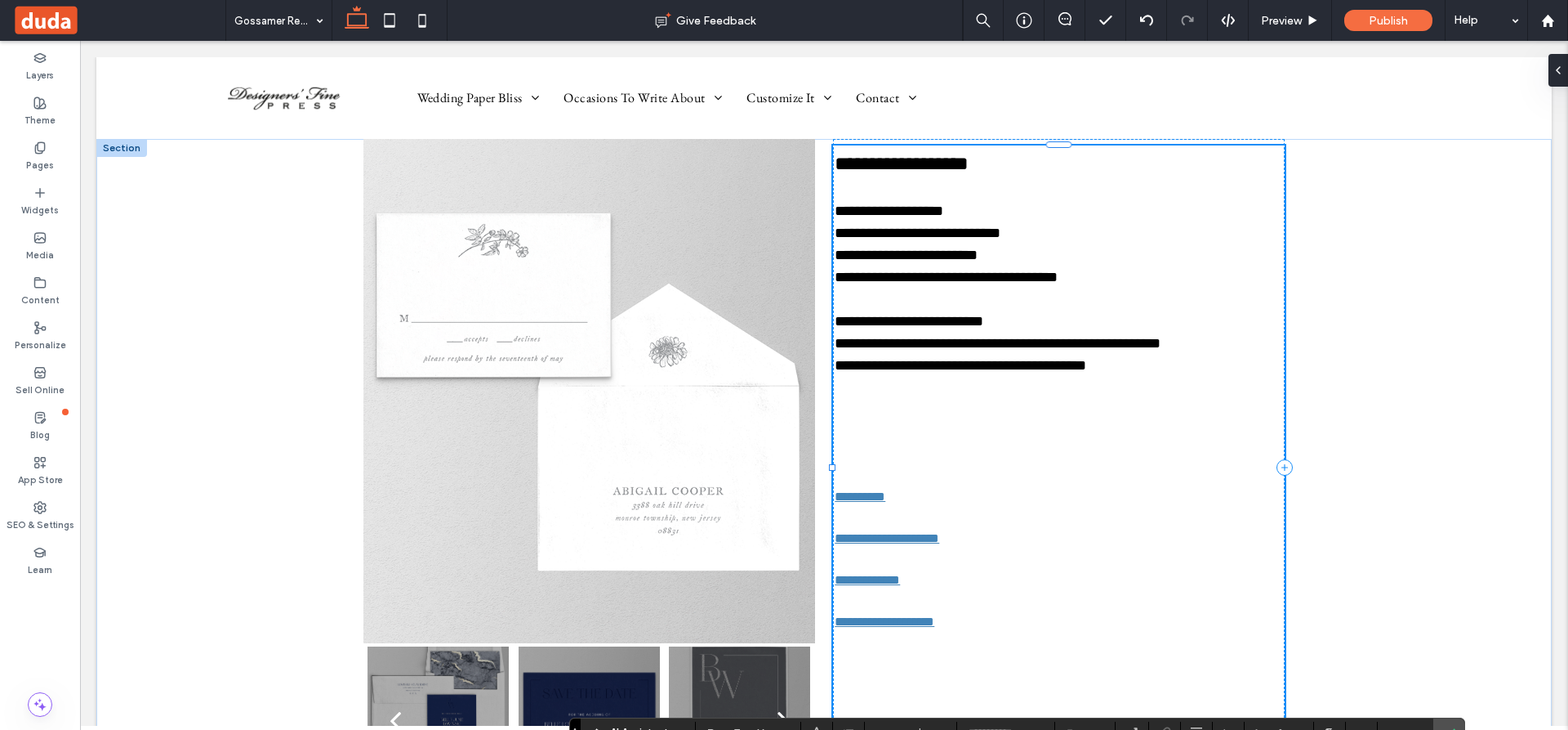
click at [1066, 407] on p at bounding box center [1059, 409] width 448 height 22
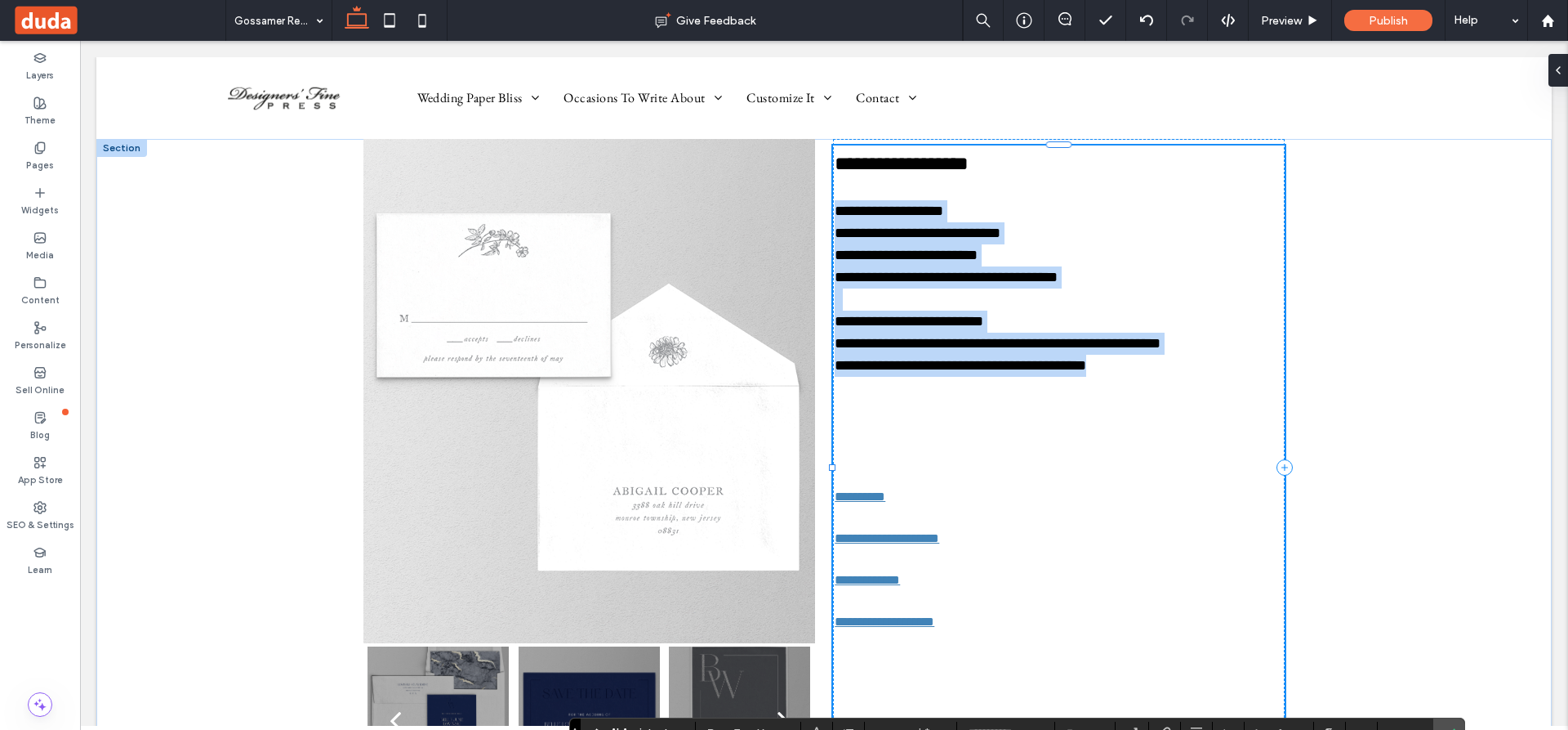
drag, startPoint x: 1118, startPoint y: 371, endPoint x: 829, endPoint y: 210, distance: 330.8
click at [835, 210] on div "**********" at bounding box center [1059, 468] width 448 height 638
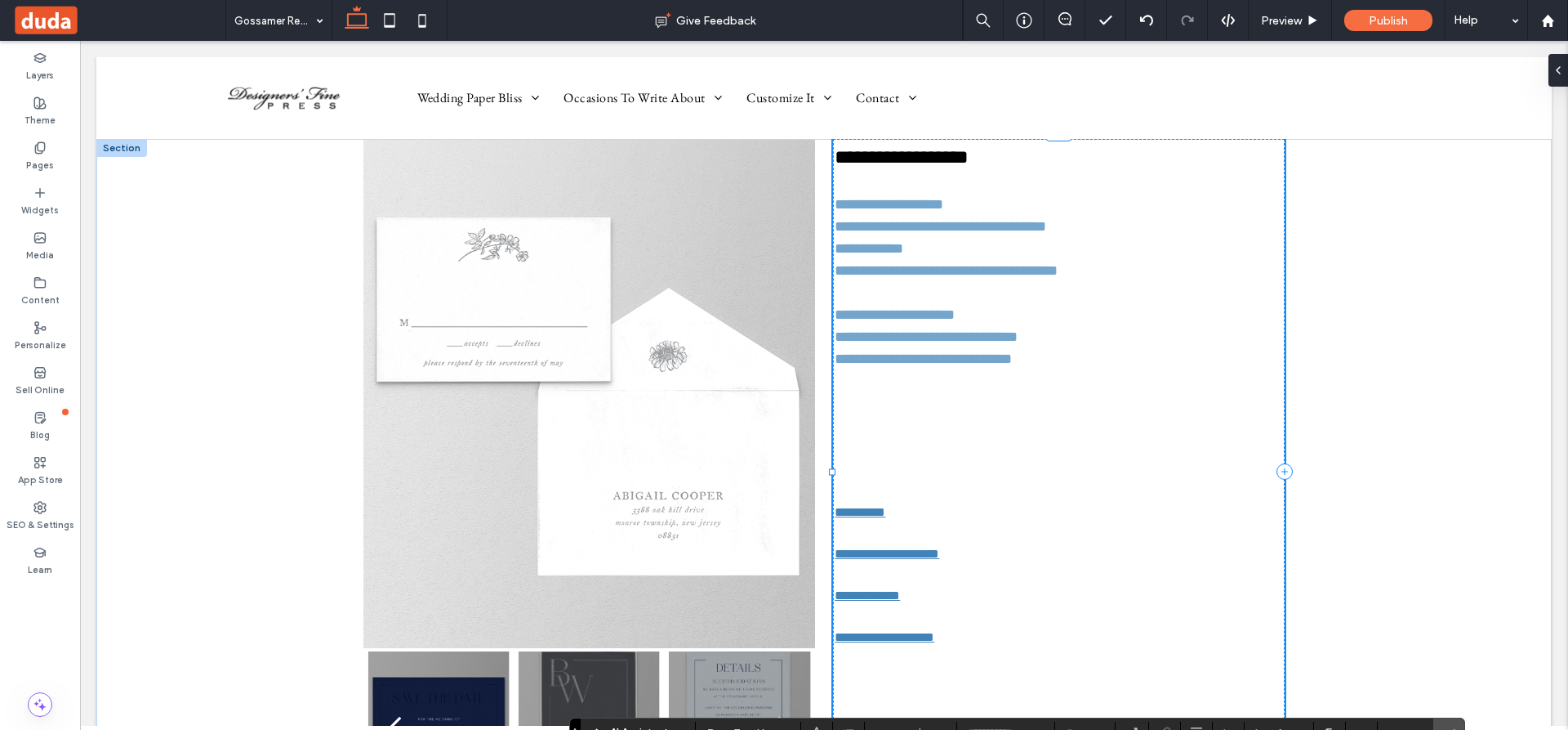
click at [1094, 361] on p "**********" at bounding box center [1059, 359] width 448 height 22
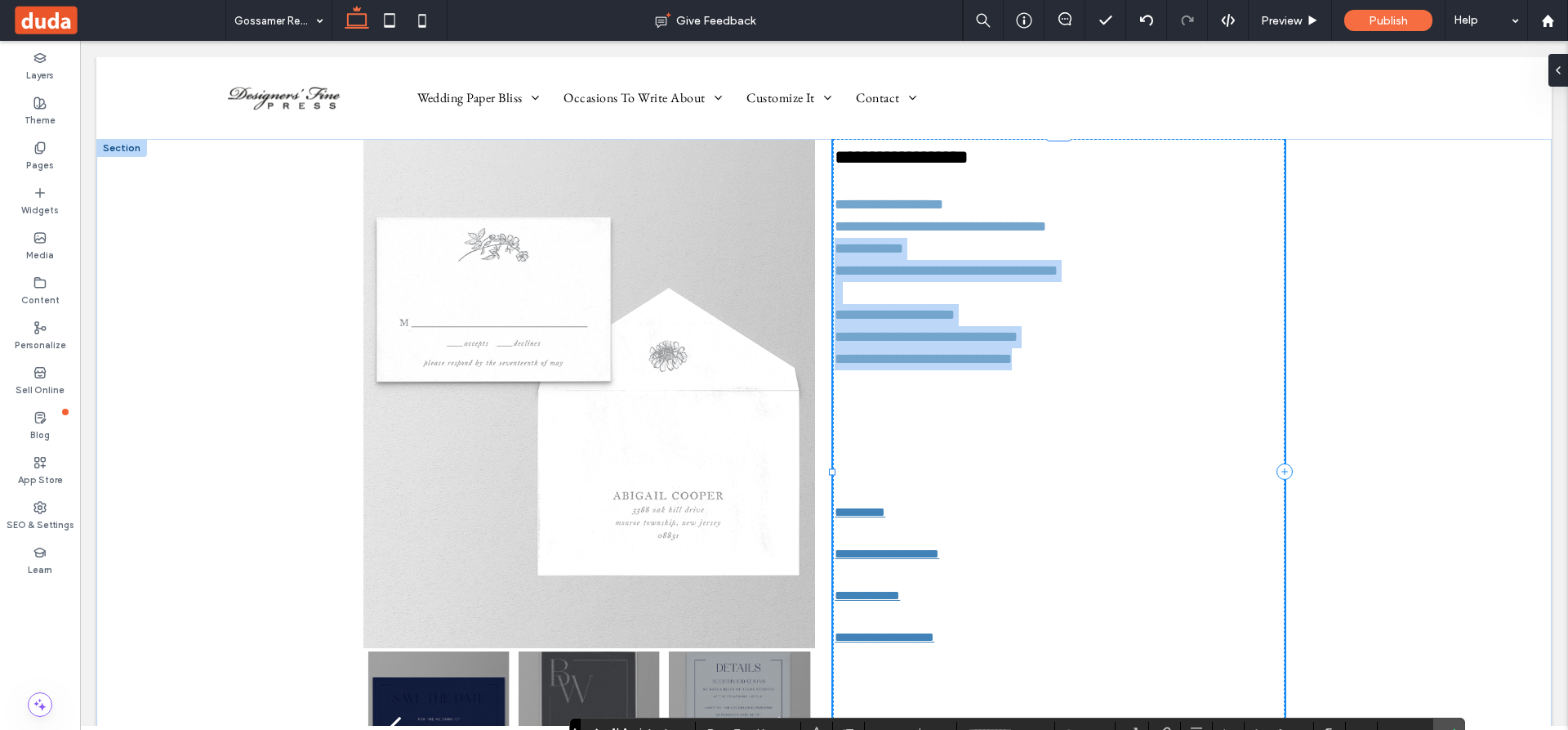
type input "**"
drag, startPoint x: 1082, startPoint y: 368, endPoint x: 820, endPoint y: 195, distance: 314.0
click at [820, 195] on div "**********" at bounding box center [823, 472] width 980 height 666
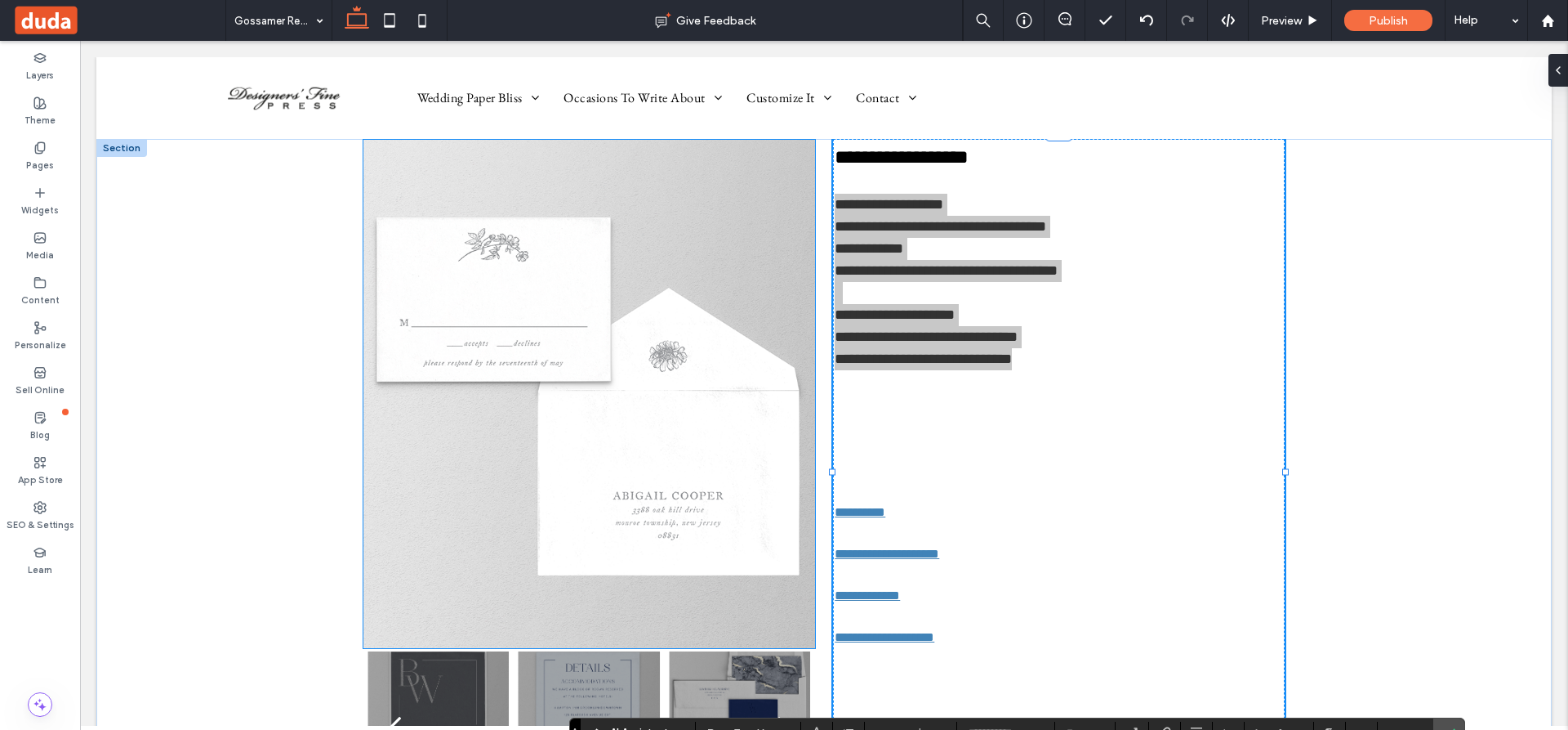
drag, startPoint x: 663, startPoint y: 763, endPoint x: 575, endPoint y: 531, distance: 248.1
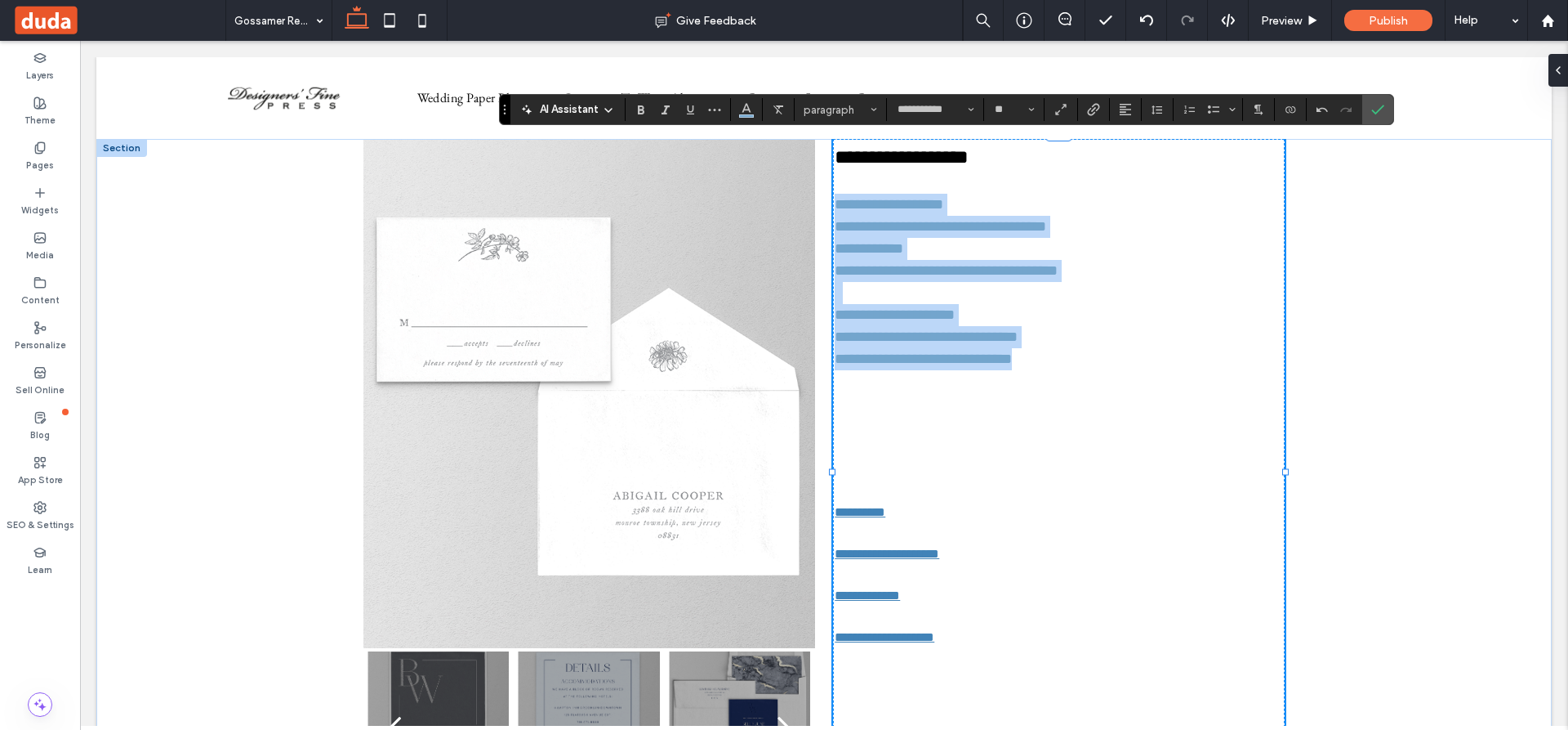
drag, startPoint x: 574, startPoint y: 725, endPoint x: 503, endPoint y: 101, distance: 628.0
click at [503, 101] on section "Drag" at bounding box center [506, 109] width 11 height 29
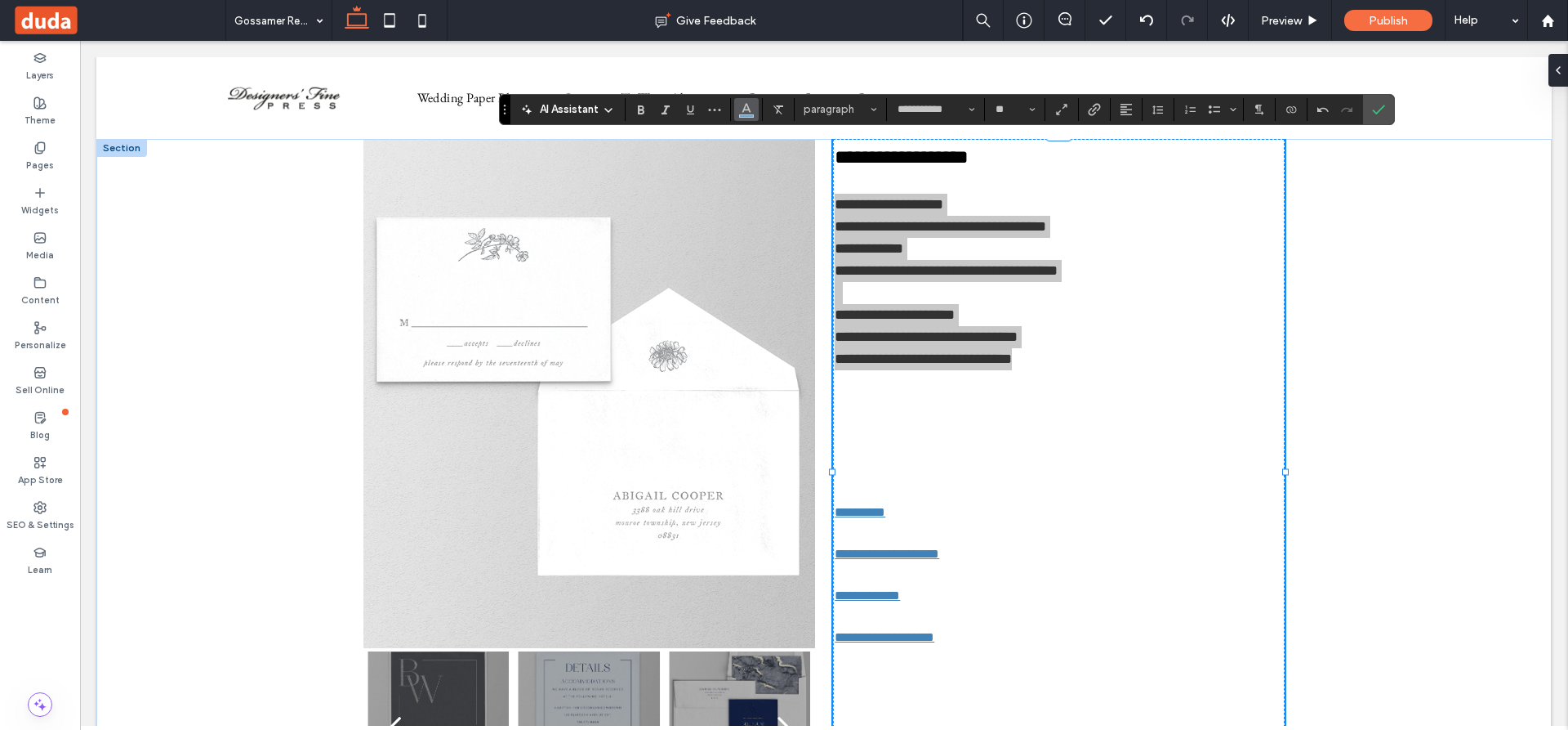
click at [749, 106] on icon "Color" at bounding box center [746, 107] width 13 height 13
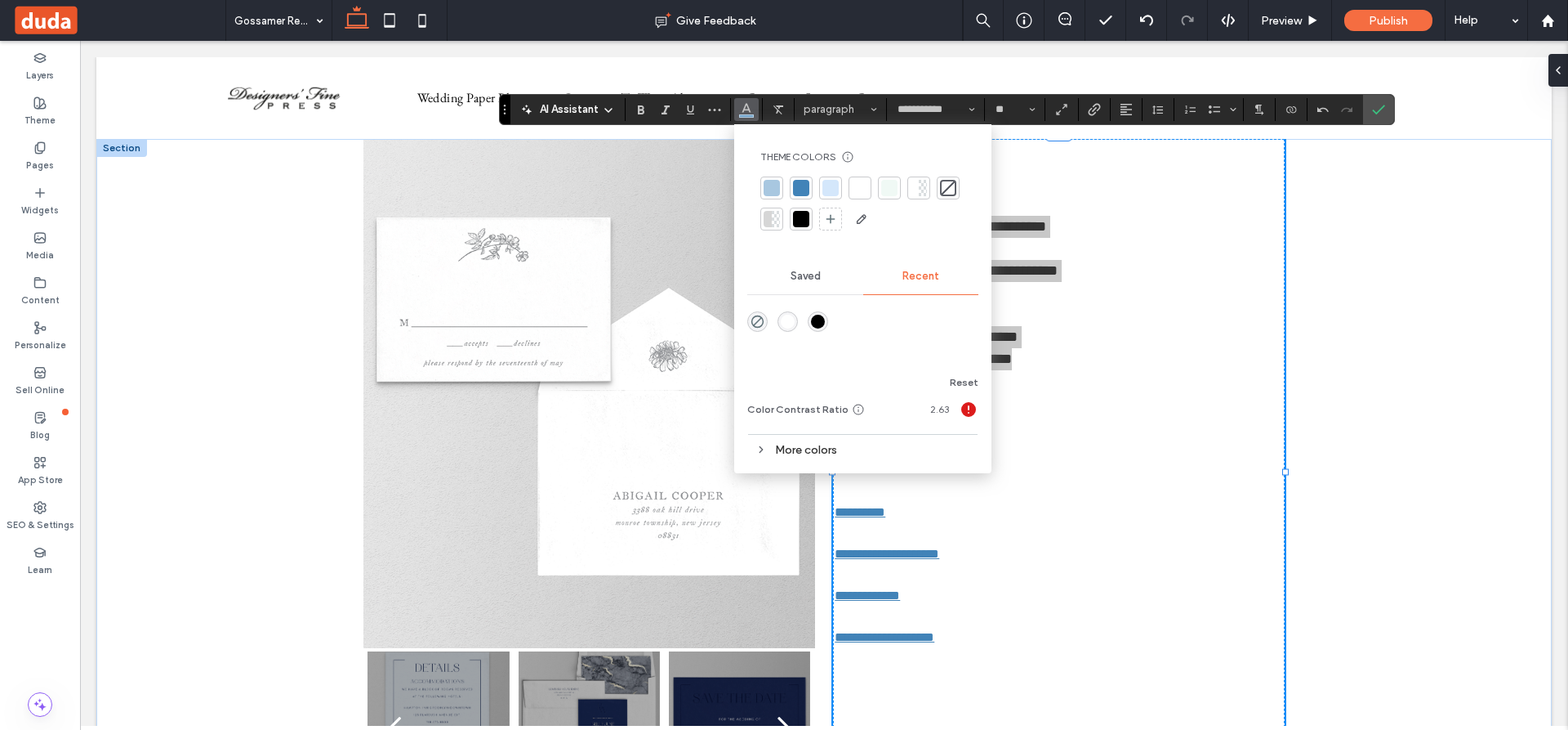
click at [797, 216] on div at bounding box center [801, 219] width 16 height 16
click at [1096, 309] on p "**********" at bounding box center [1059, 315] width 448 height 22
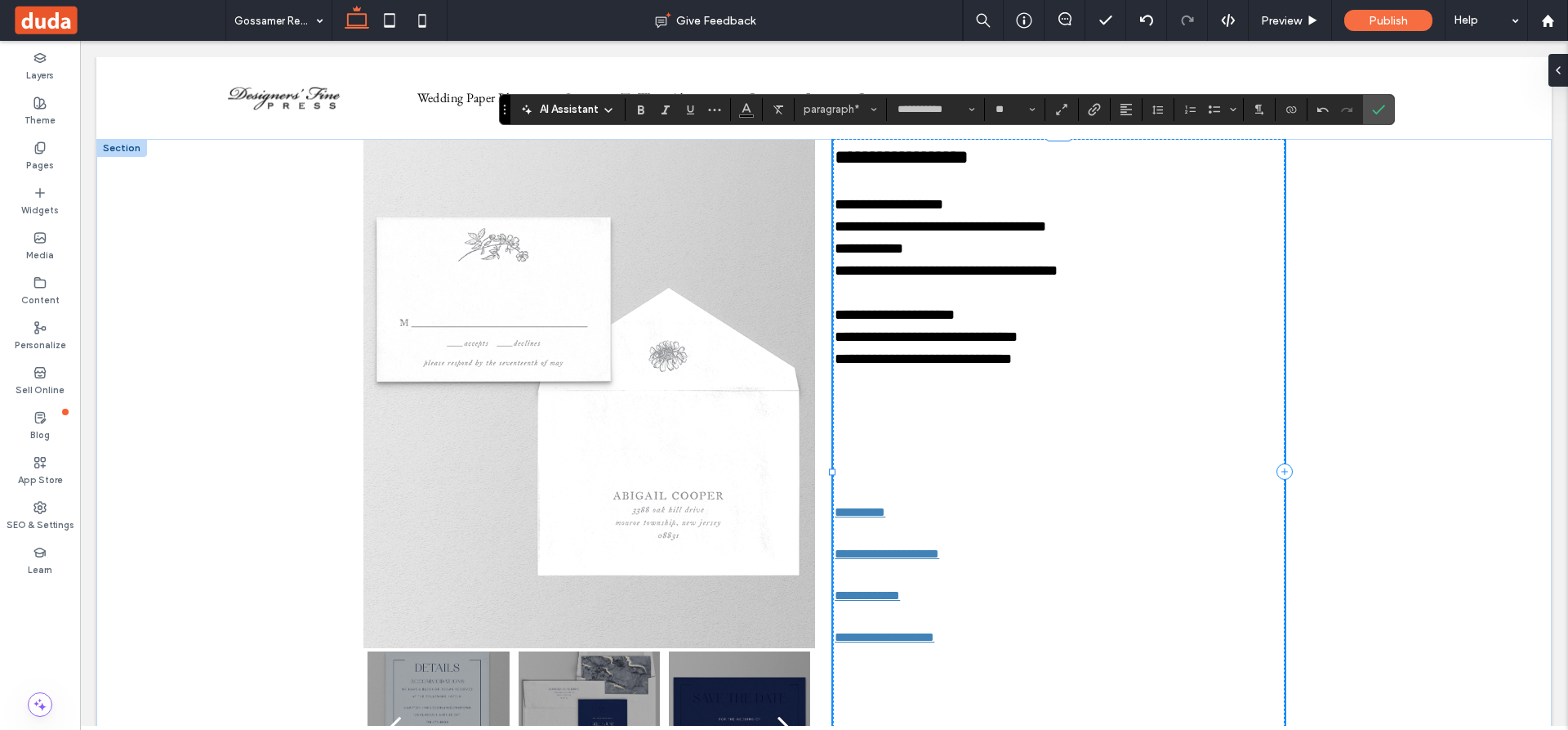
click at [1046, 501] on p at bounding box center [1059, 491] width 448 height 22
click at [1019, 447] on p at bounding box center [1059, 459] width 448 height 44
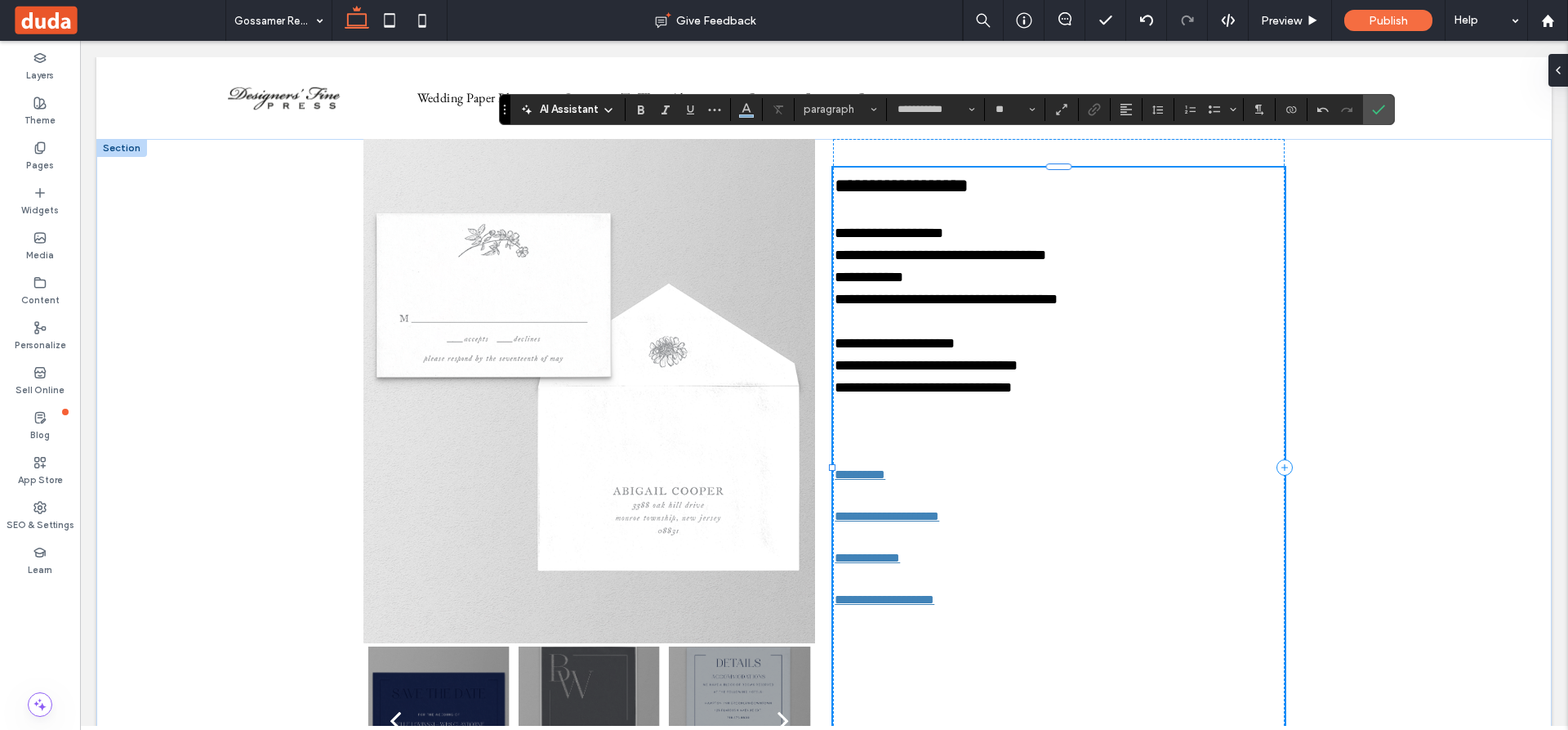
click at [1096, 501] on p at bounding box center [1059, 495] width 448 height 22
click at [40, 148] on icon at bounding box center [40, 148] width 13 height 13
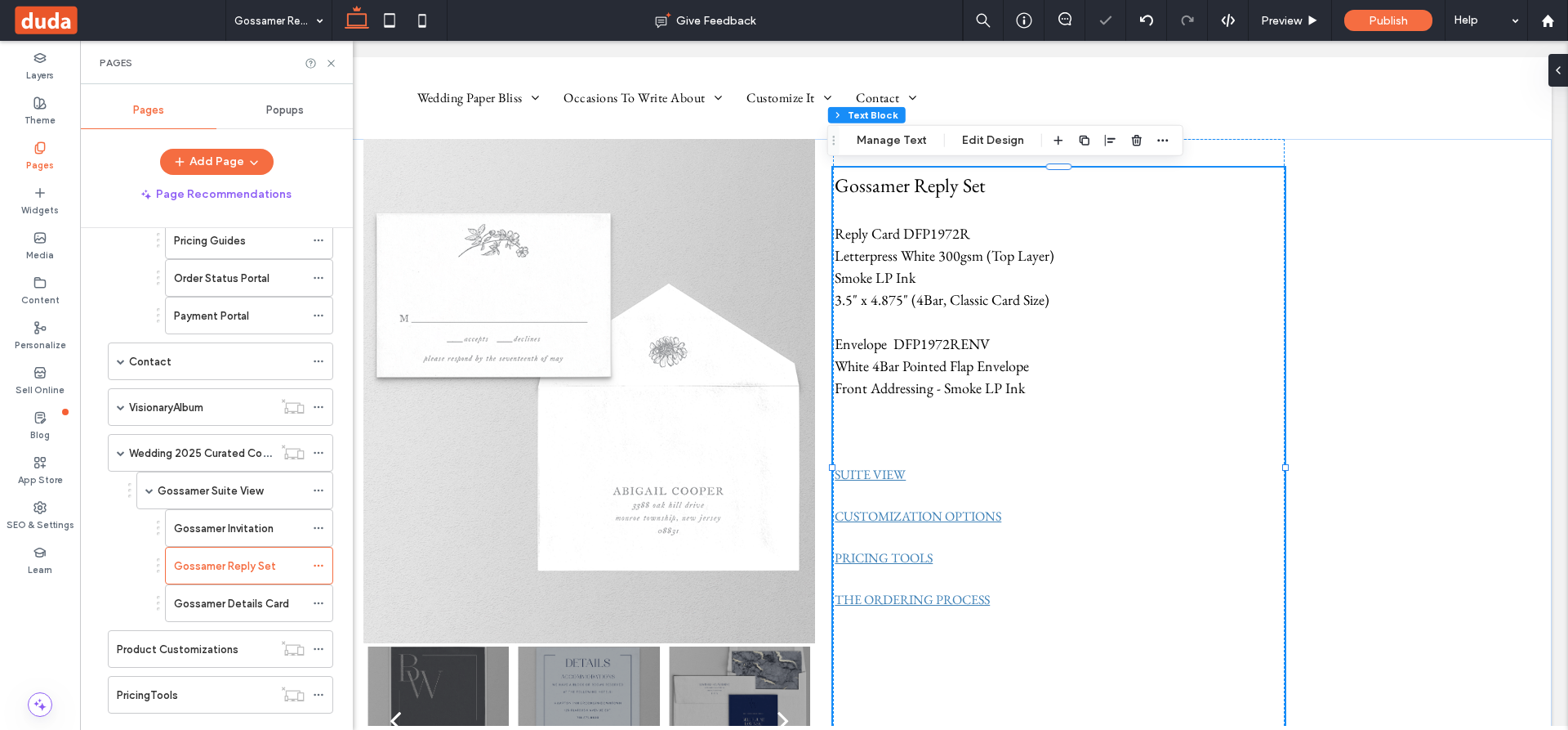
scroll to position [491, 0]
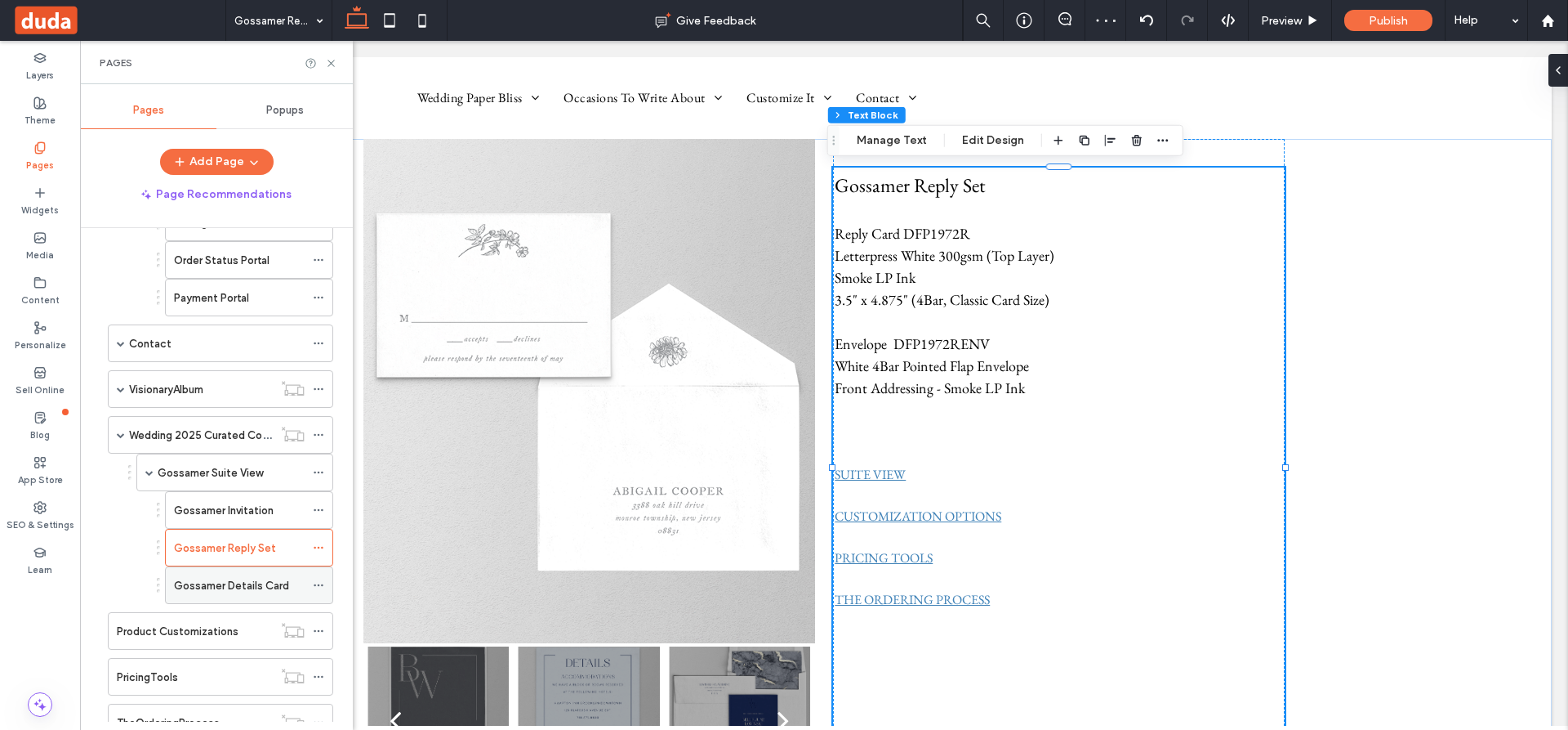
click at [225, 585] on label "Gossamer Details Card" at bounding box center [232, 586] width 115 height 28
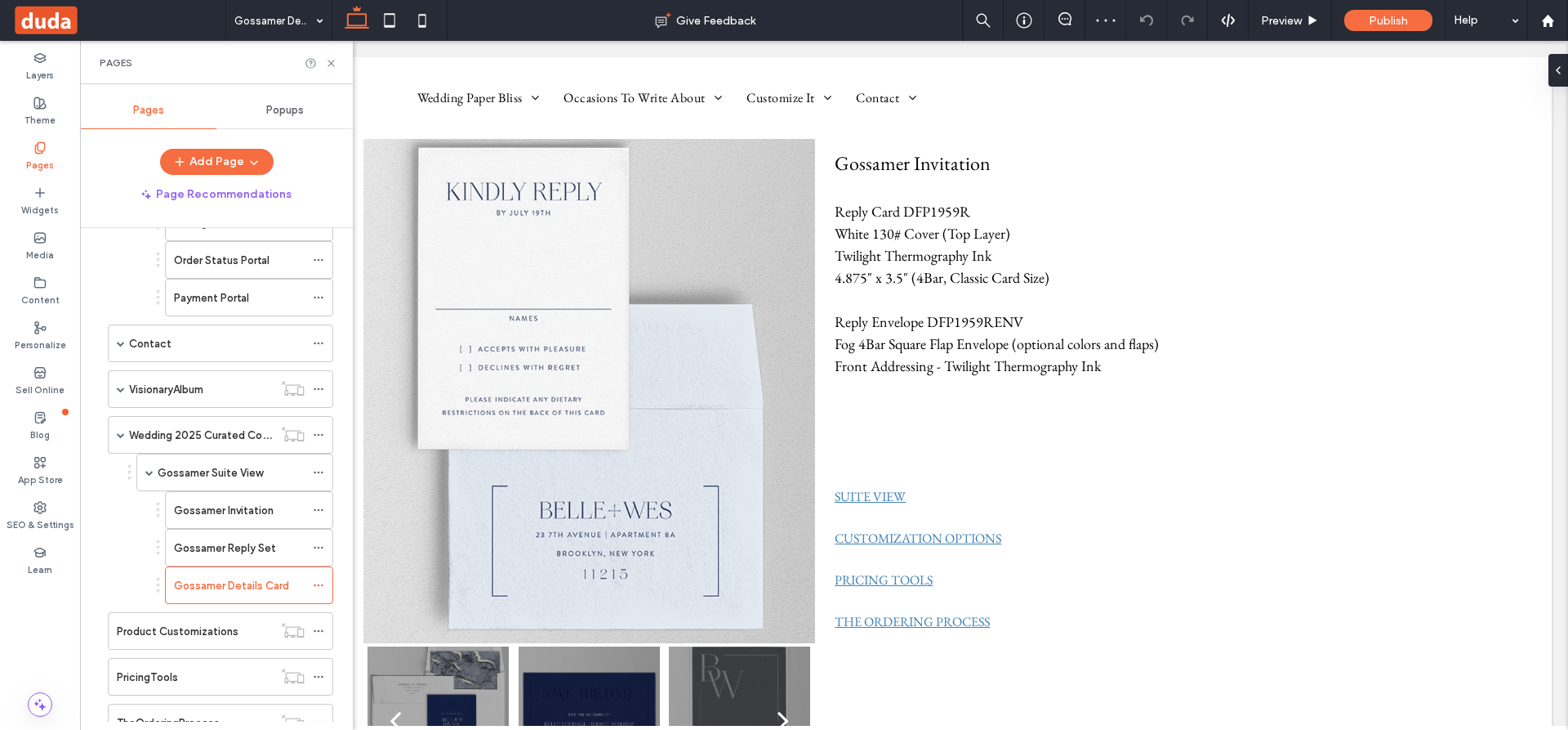
click at [667, 393] on img at bounding box center [590, 390] width 452 height 509
click at [666, 393] on img at bounding box center [590, 390] width 452 height 509
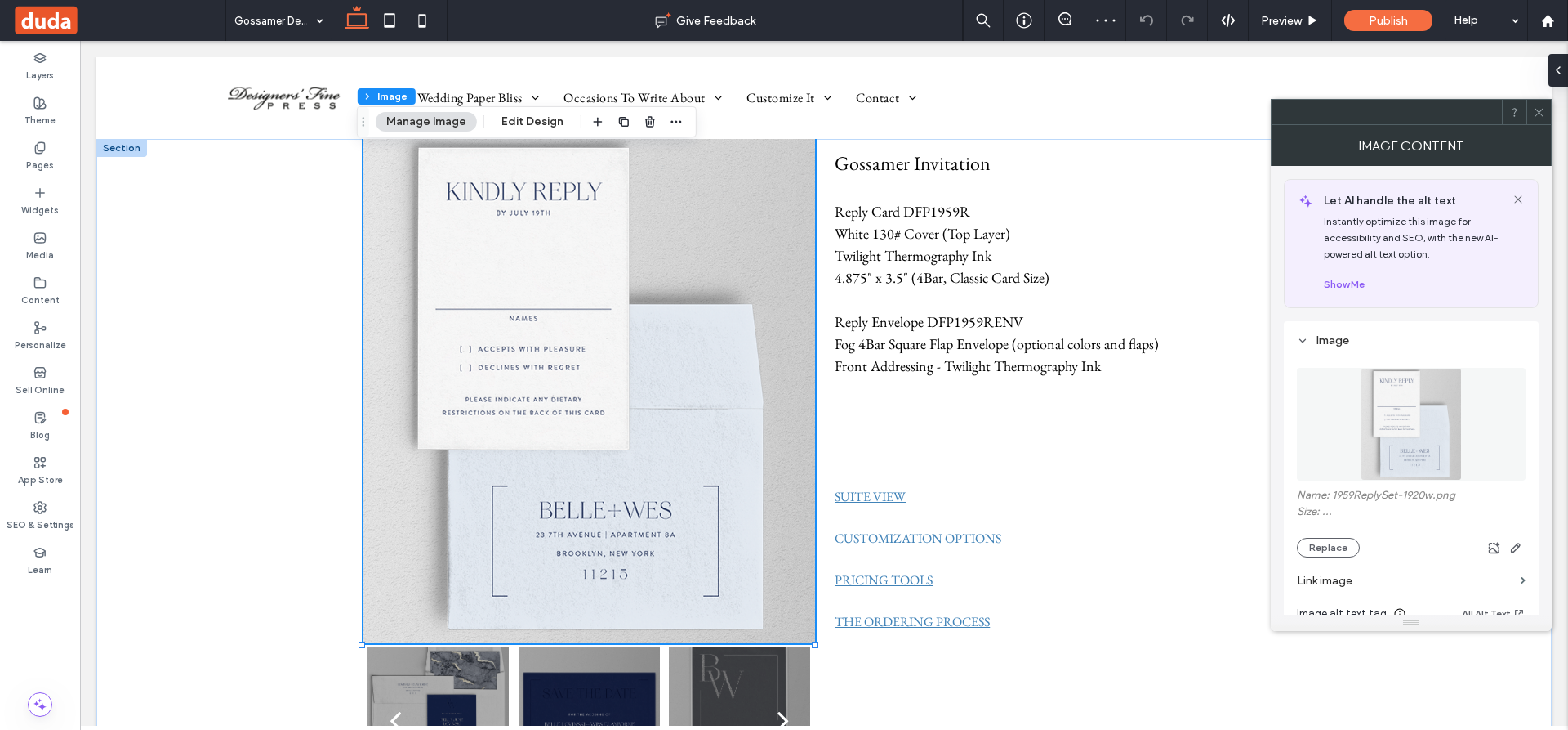
click at [579, 448] on img at bounding box center [590, 390] width 452 height 509
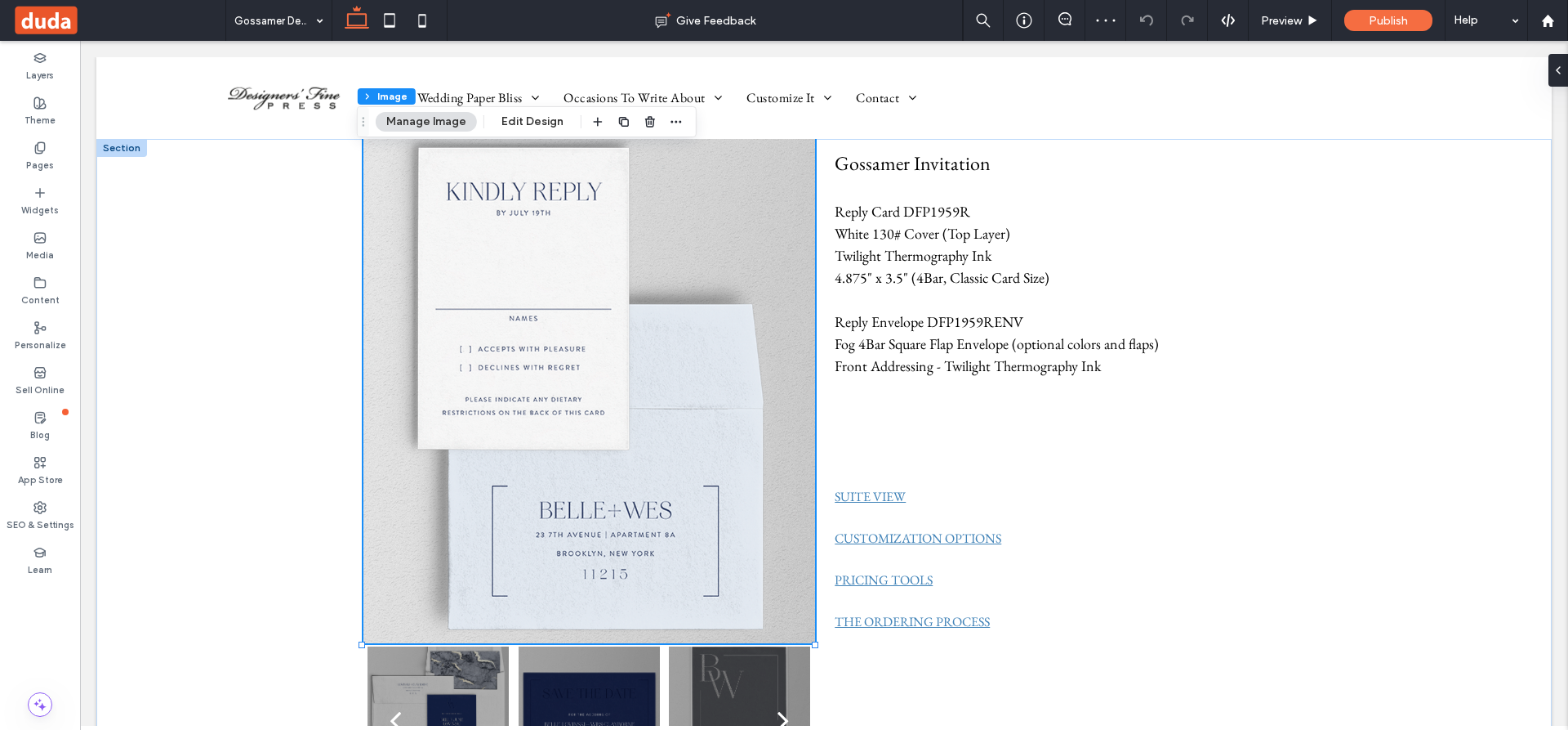
click at [579, 448] on img at bounding box center [590, 390] width 452 height 509
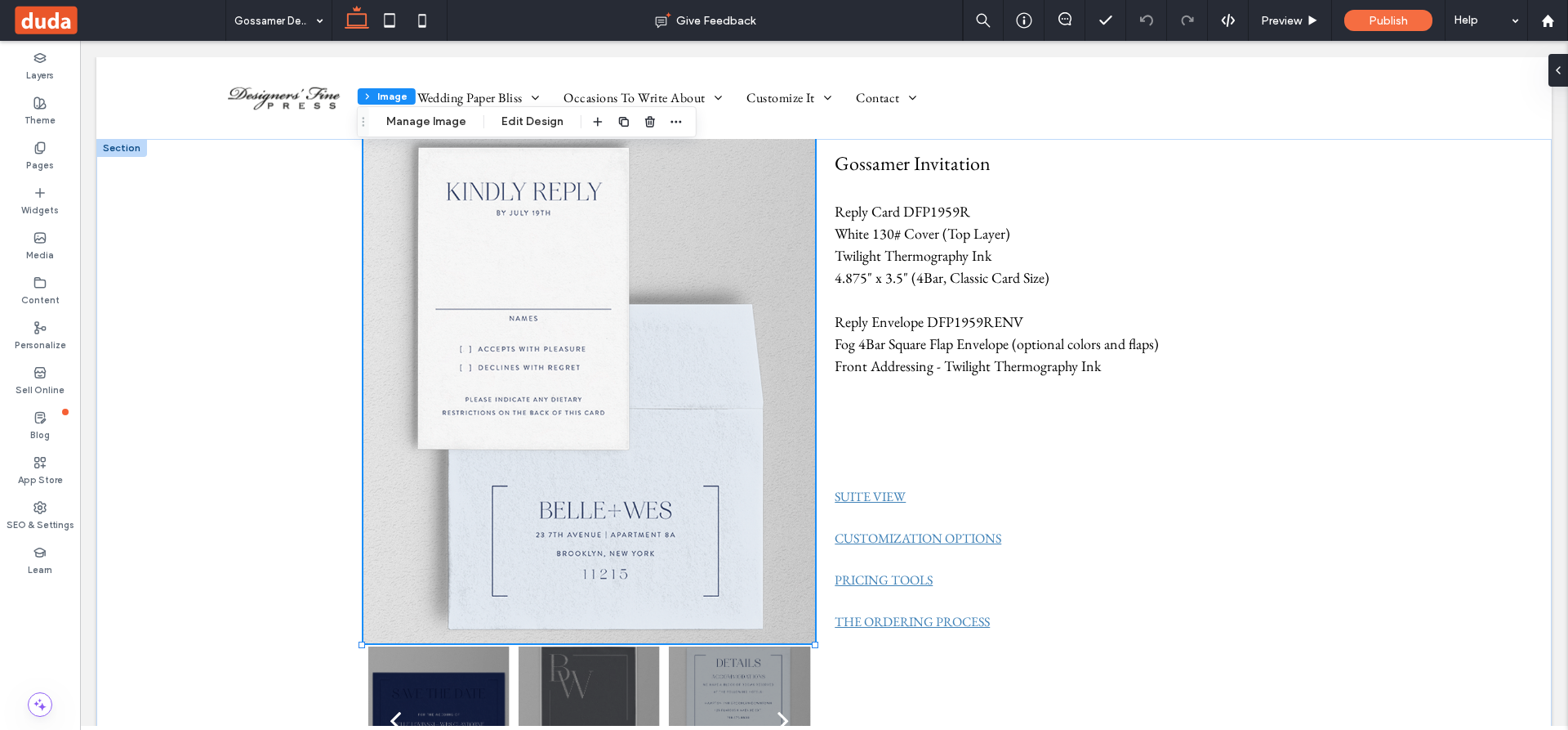
click at [693, 466] on img at bounding box center [590, 390] width 452 height 509
click at [692, 466] on img at bounding box center [590, 390] width 452 height 509
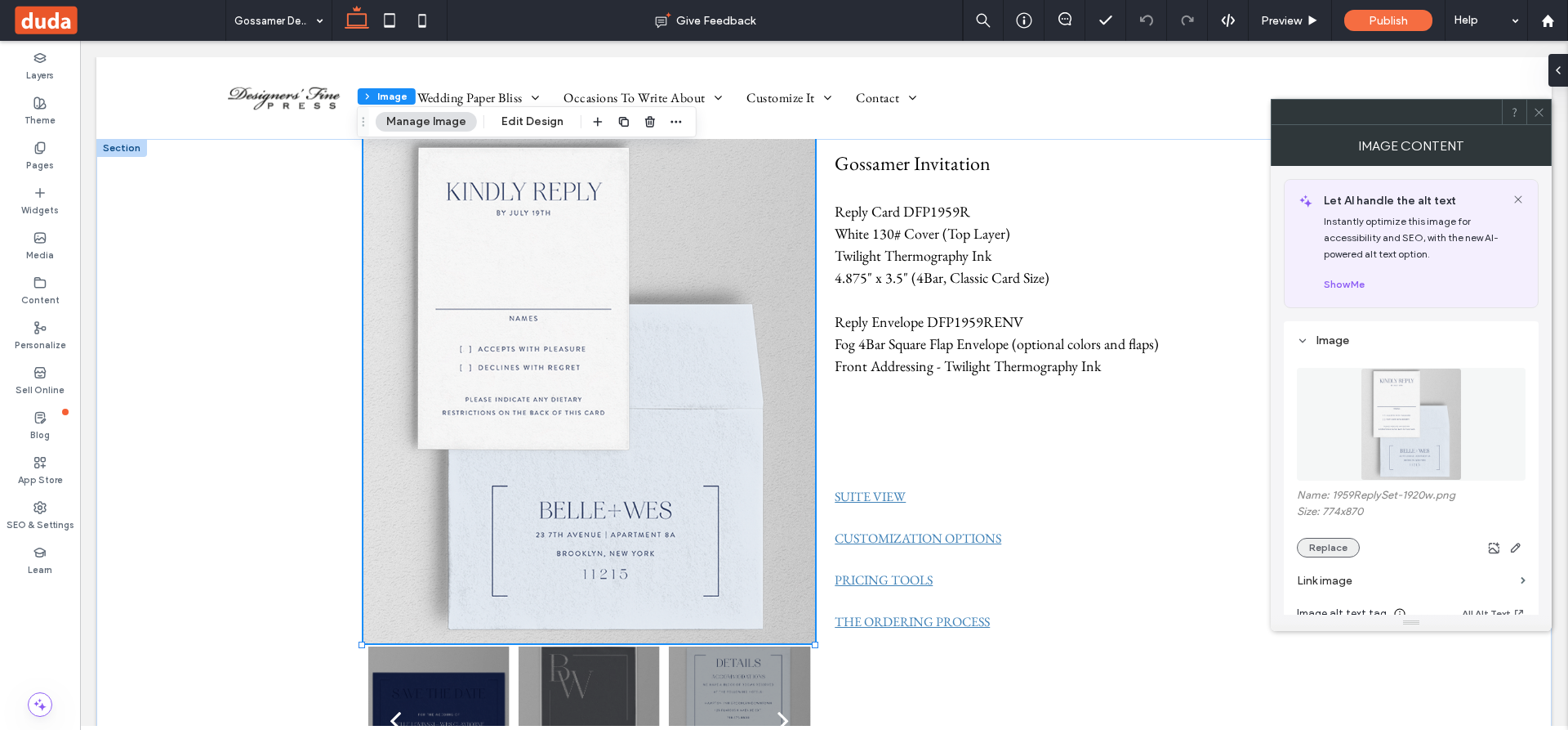
click at [1324, 548] on button "Replace" at bounding box center [1328, 548] width 63 height 19
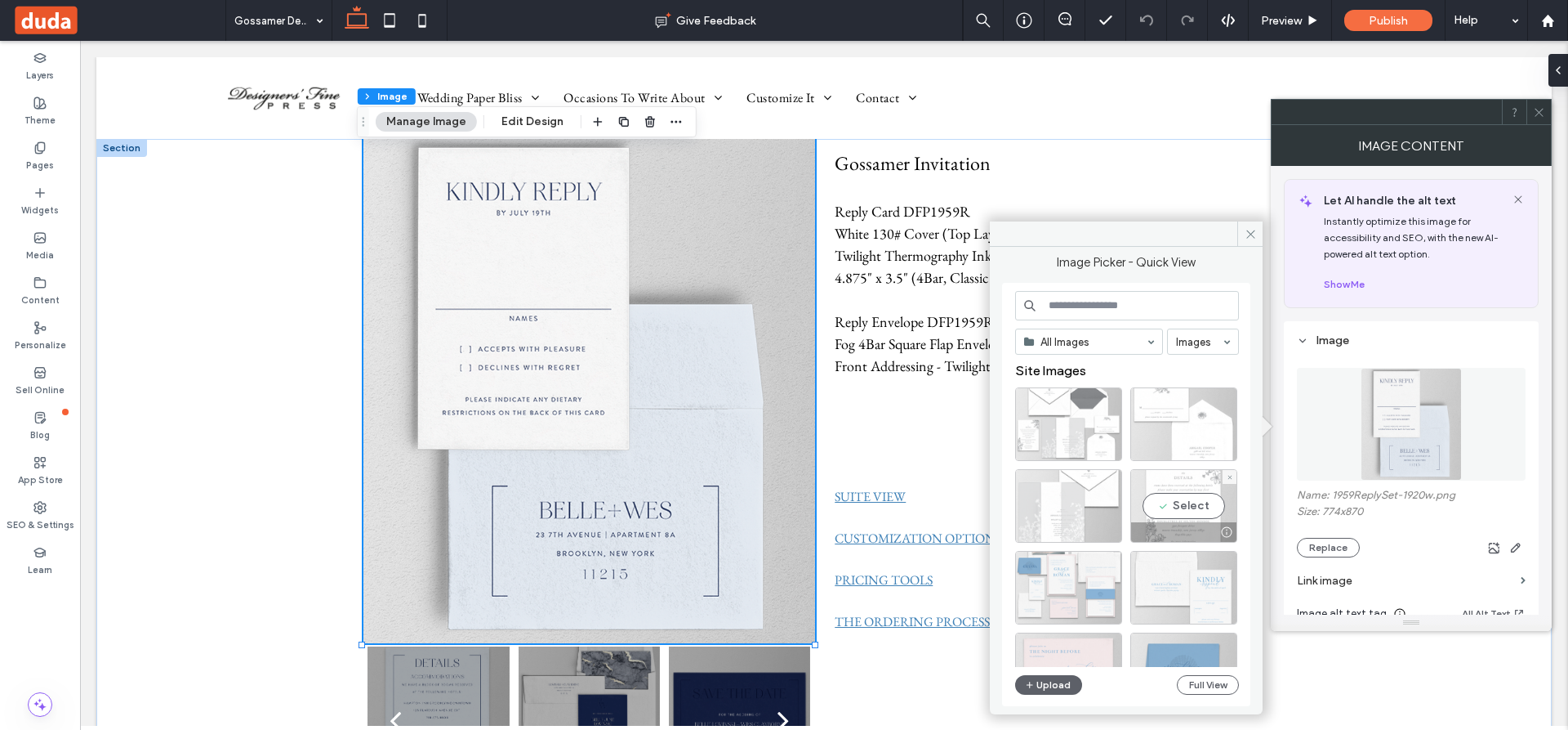
click at [1193, 503] on div "Select" at bounding box center [1184, 506] width 107 height 74
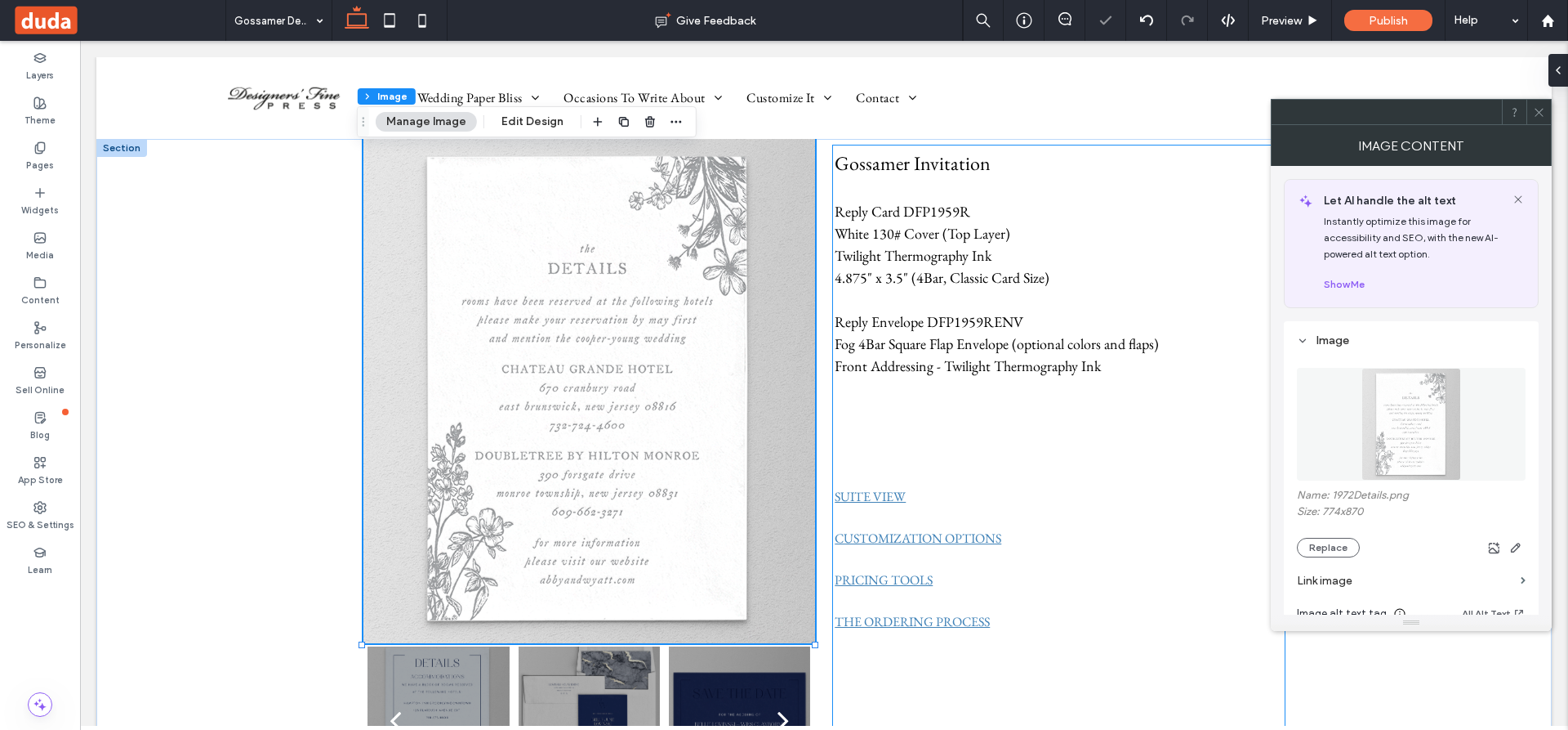
click at [985, 435] on p at bounding box center [1059, 443] width 448 height 44
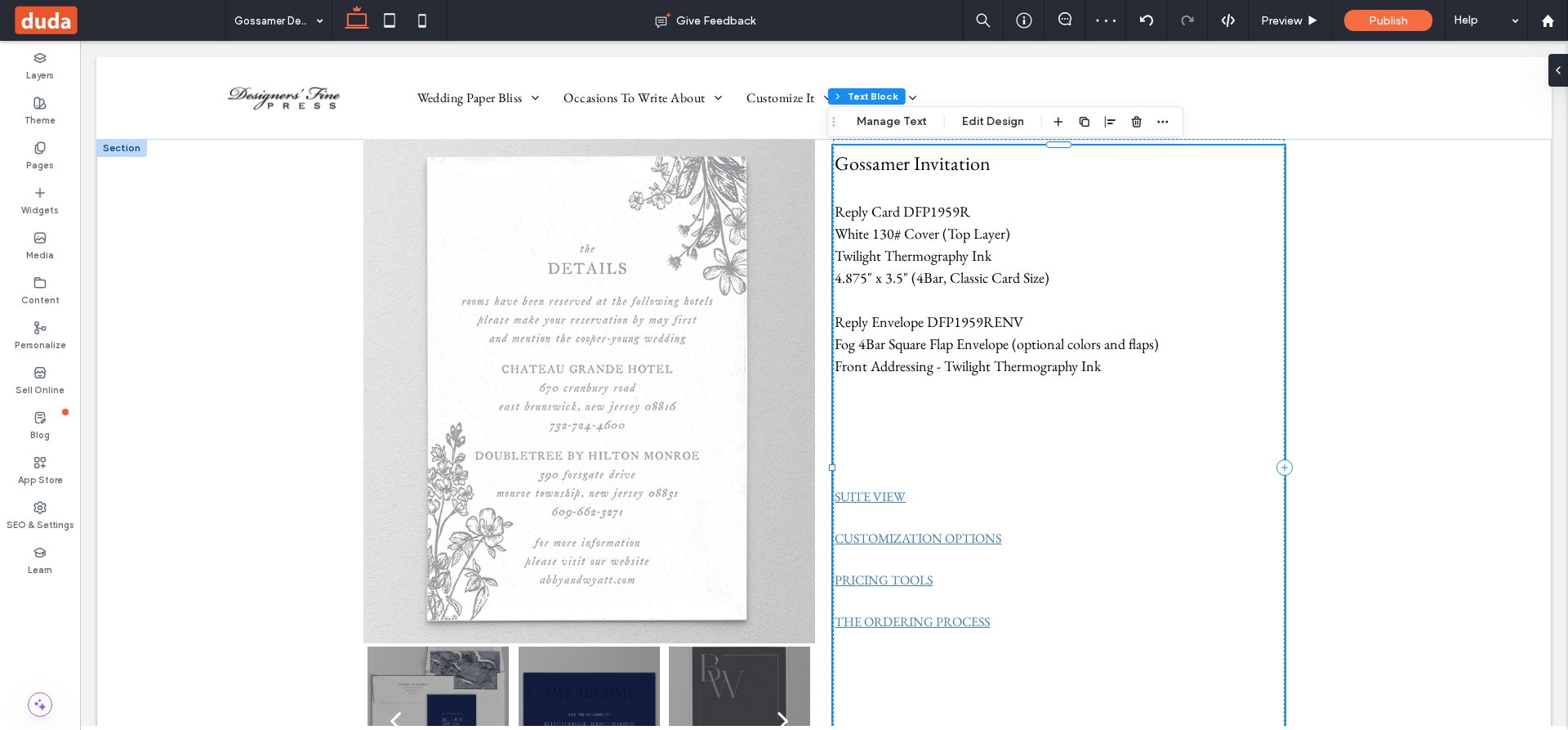
click at [954, 161] on span "Gossamer Invitation" at bounding box center [913, 163] width 156 height 26
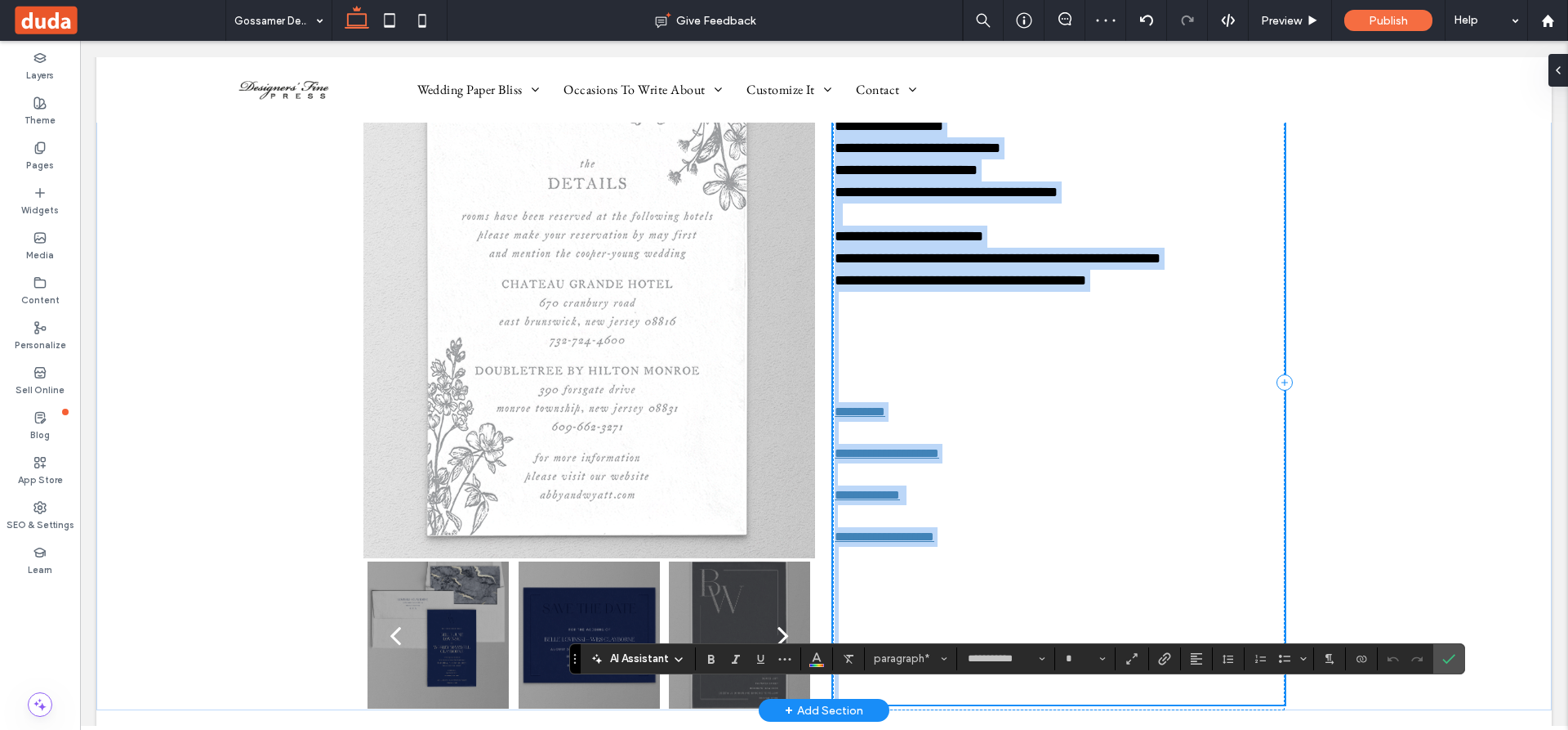
scroll to position [68, 0]
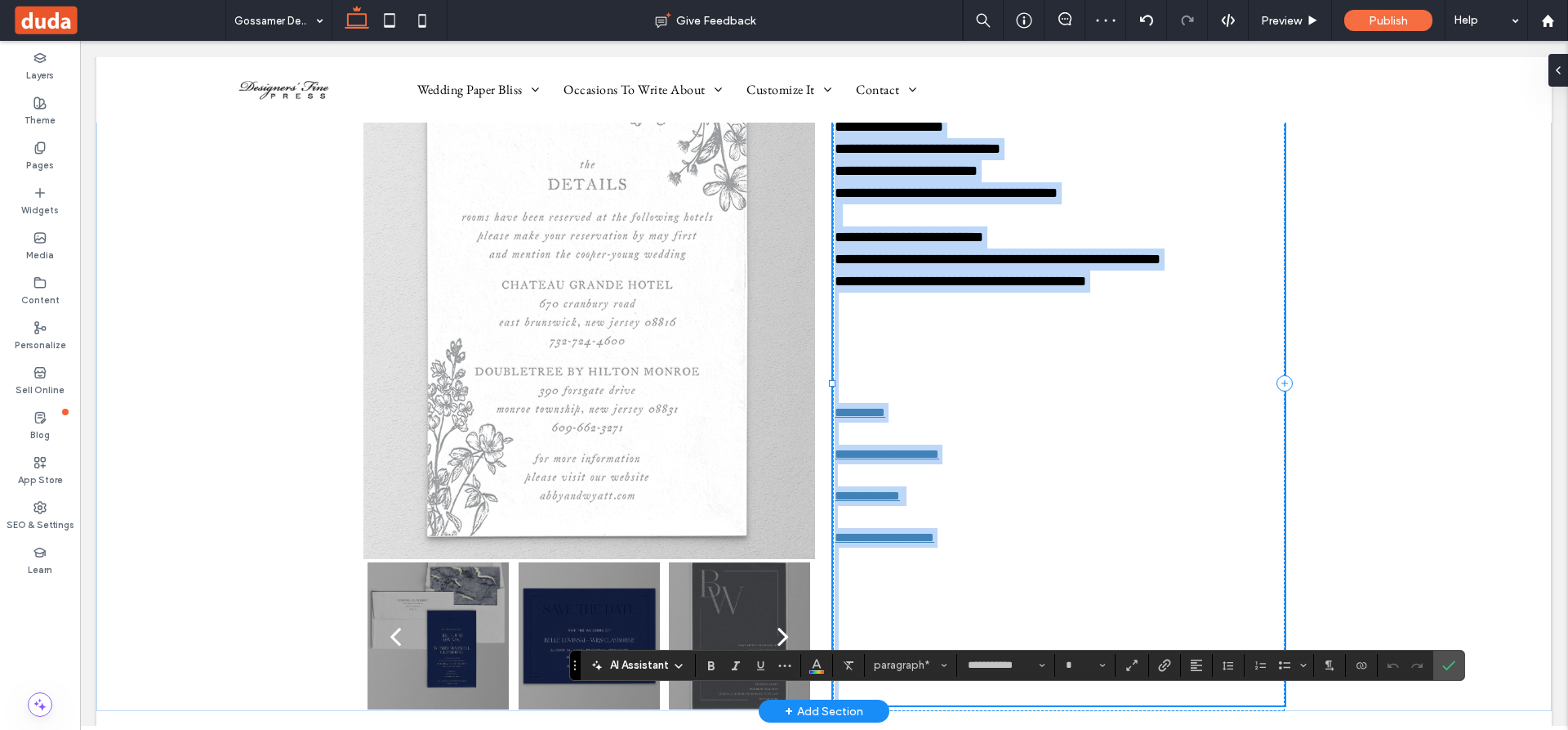
click at [1138, 209] on p at bounding box center [1059, 215] width 448 height 22
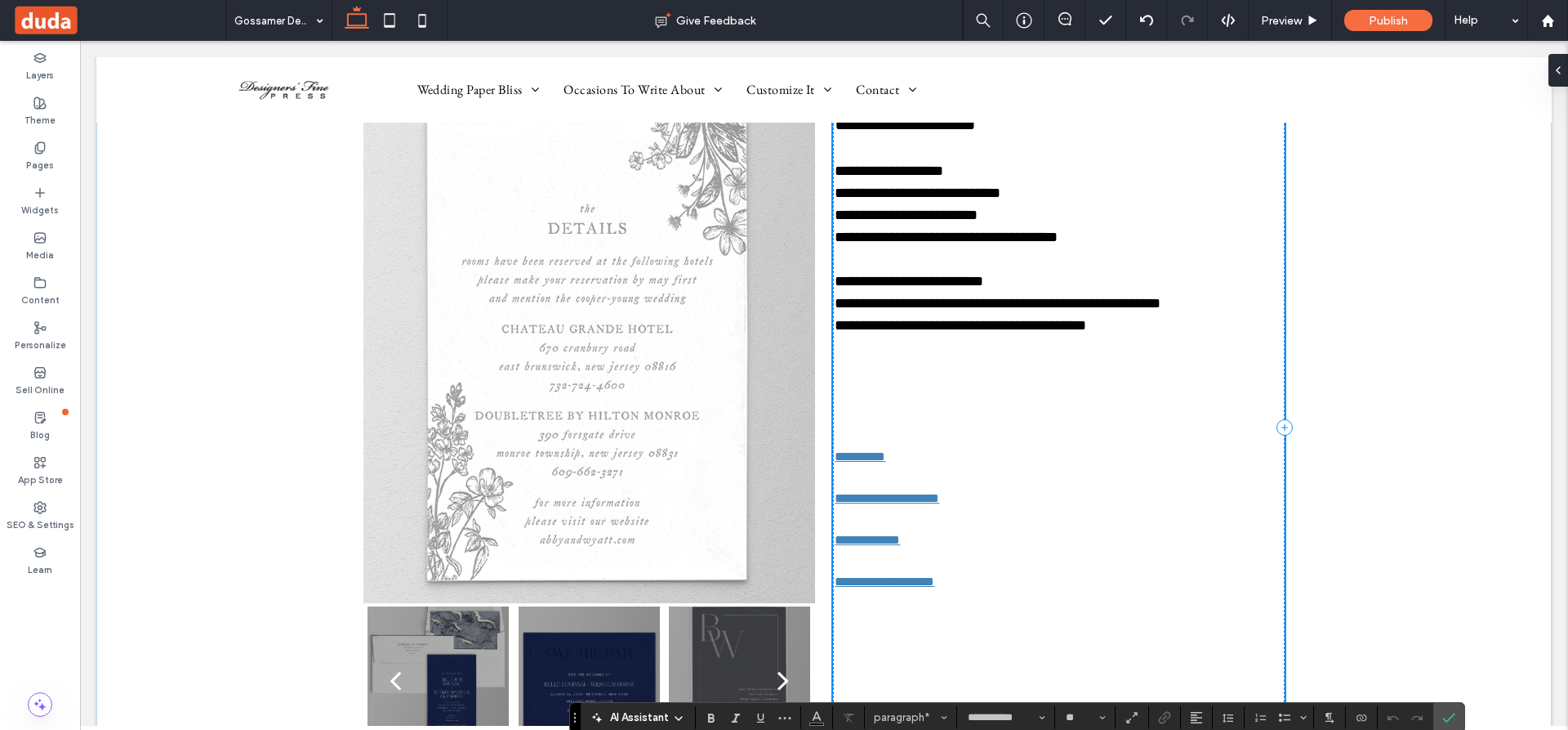
scroll to position [0, 0]
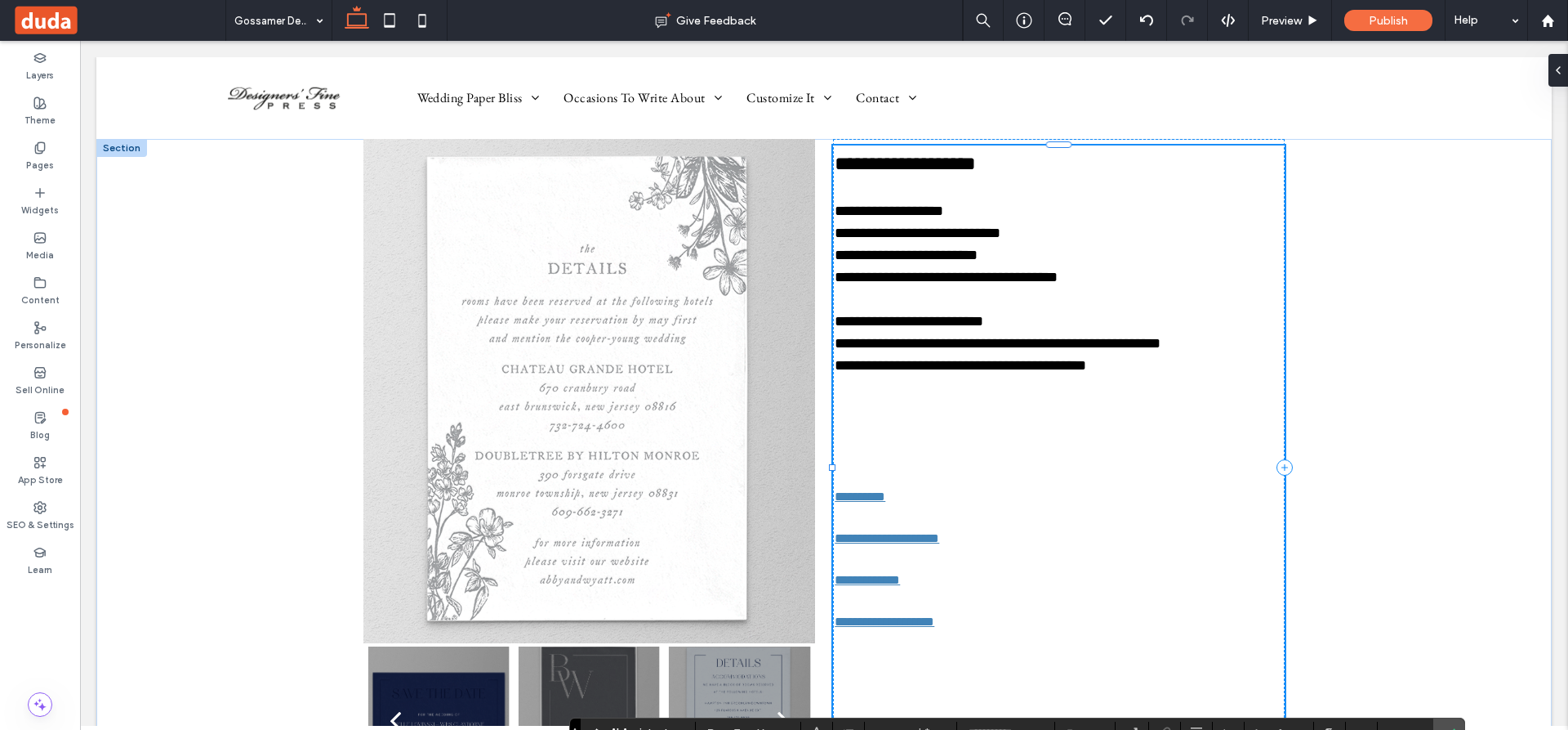
type input "**"
click at [1016, 165] on p "**********" at bounding box center [1059, 163] width 448 height 29
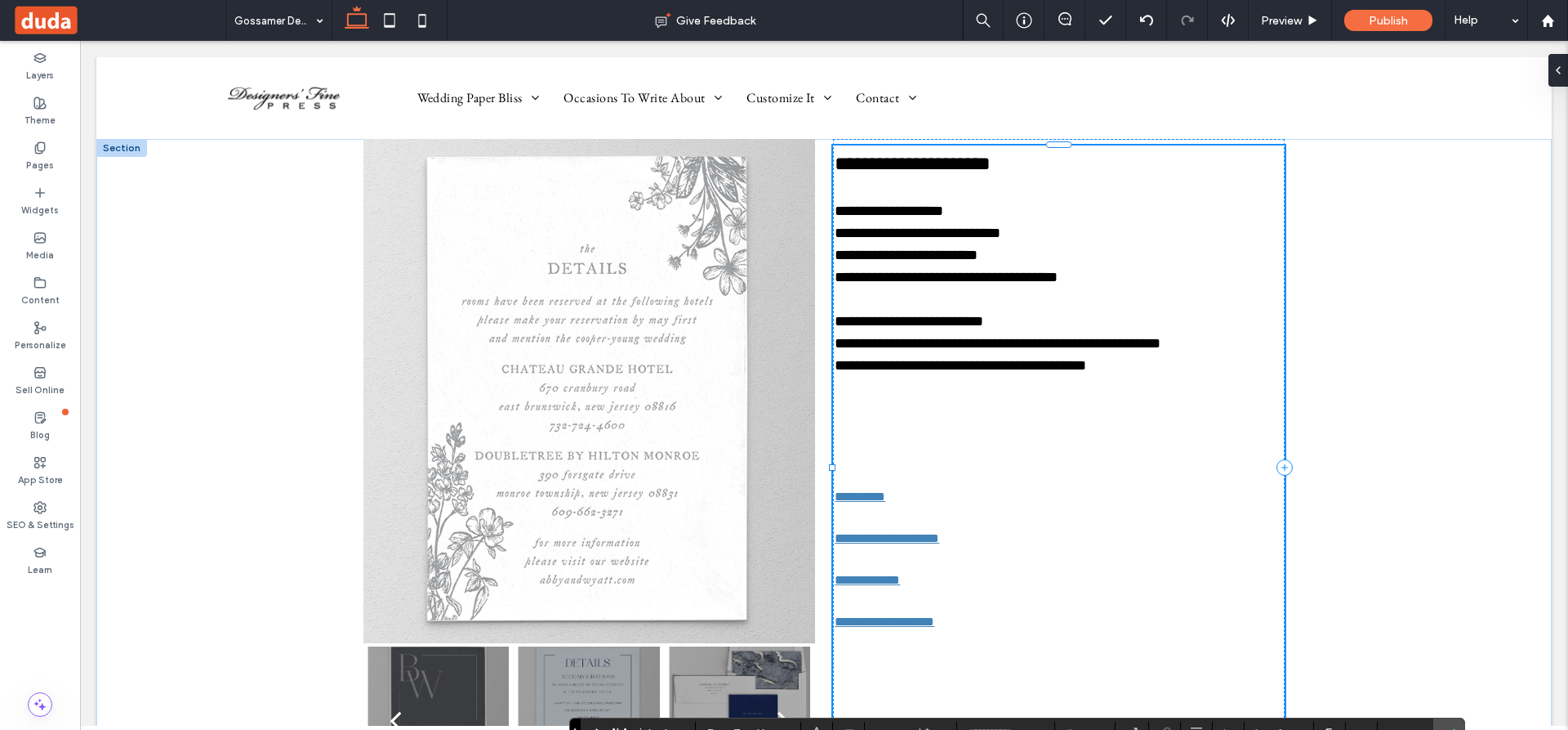
type input "**"
click at [957, 424] on p at bounding box center [1059, 443] width 448 height 44
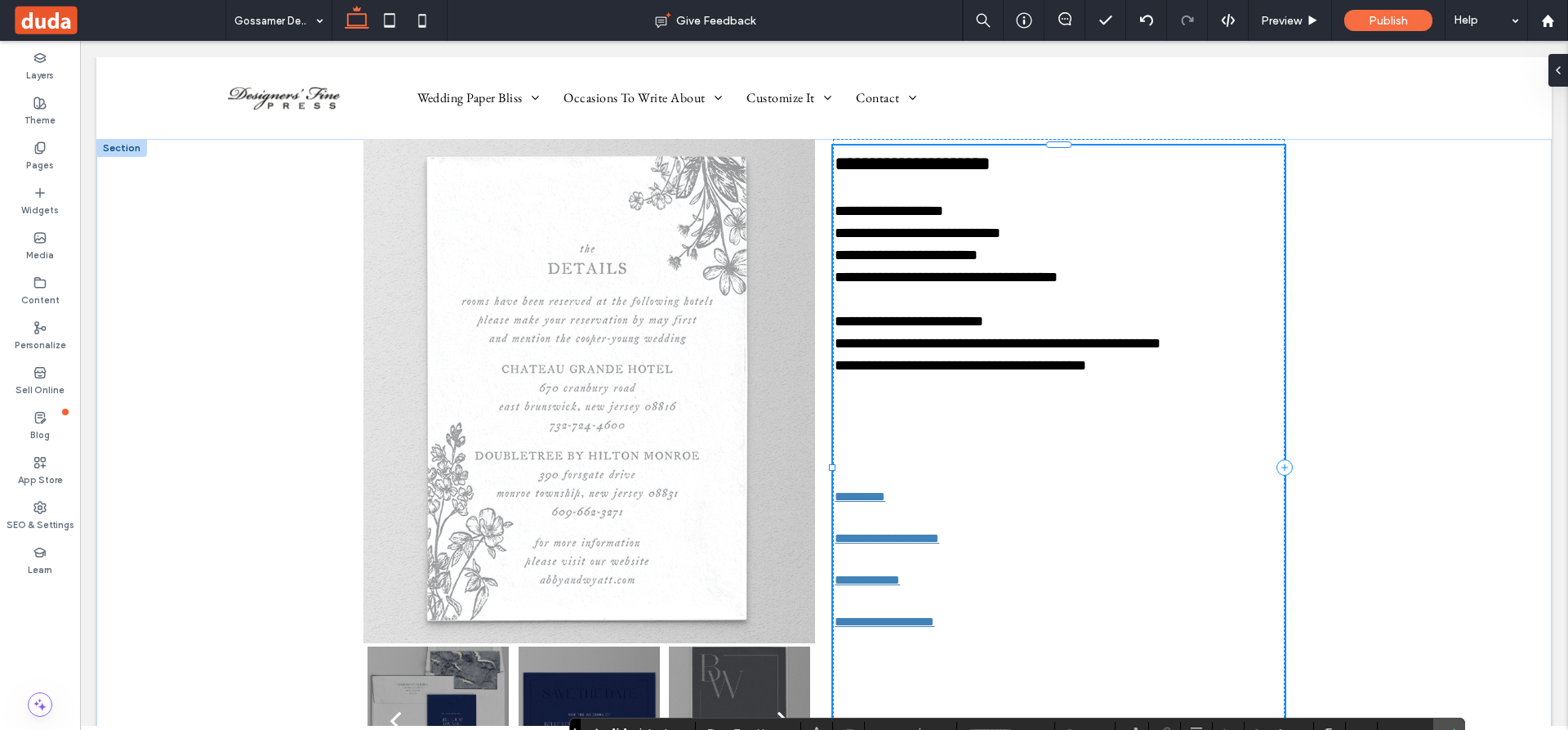
click at [966, 396] on p at bounding box center [1059, 387] width 448 height 22
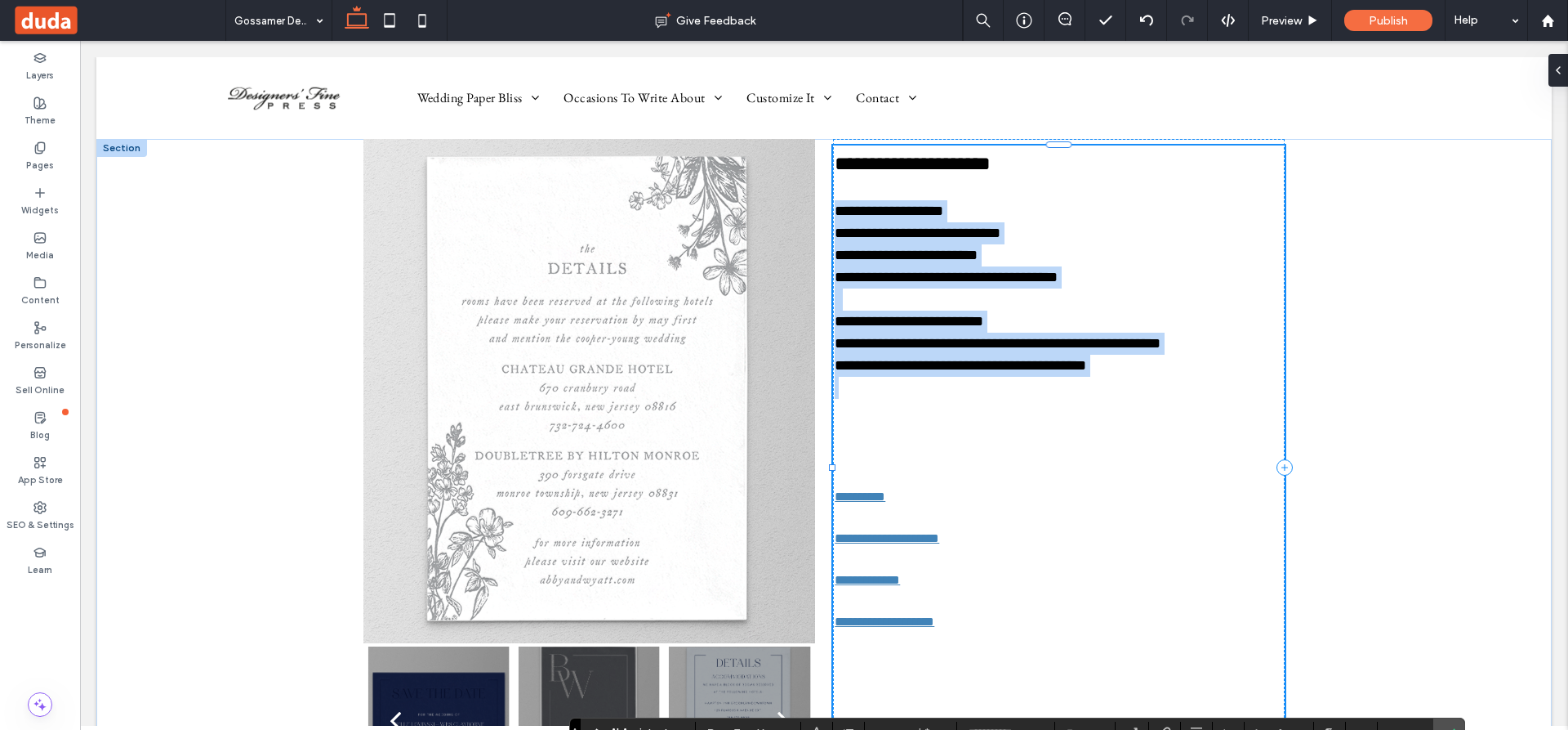
drag, startPoint x: 831, startPoint y: 206, endPoint x: 1186, endPoint y: 393, distance: 401.2
click at [1186, 393] on div "**********" at bounding box center [1059, 468] width 448 height 638
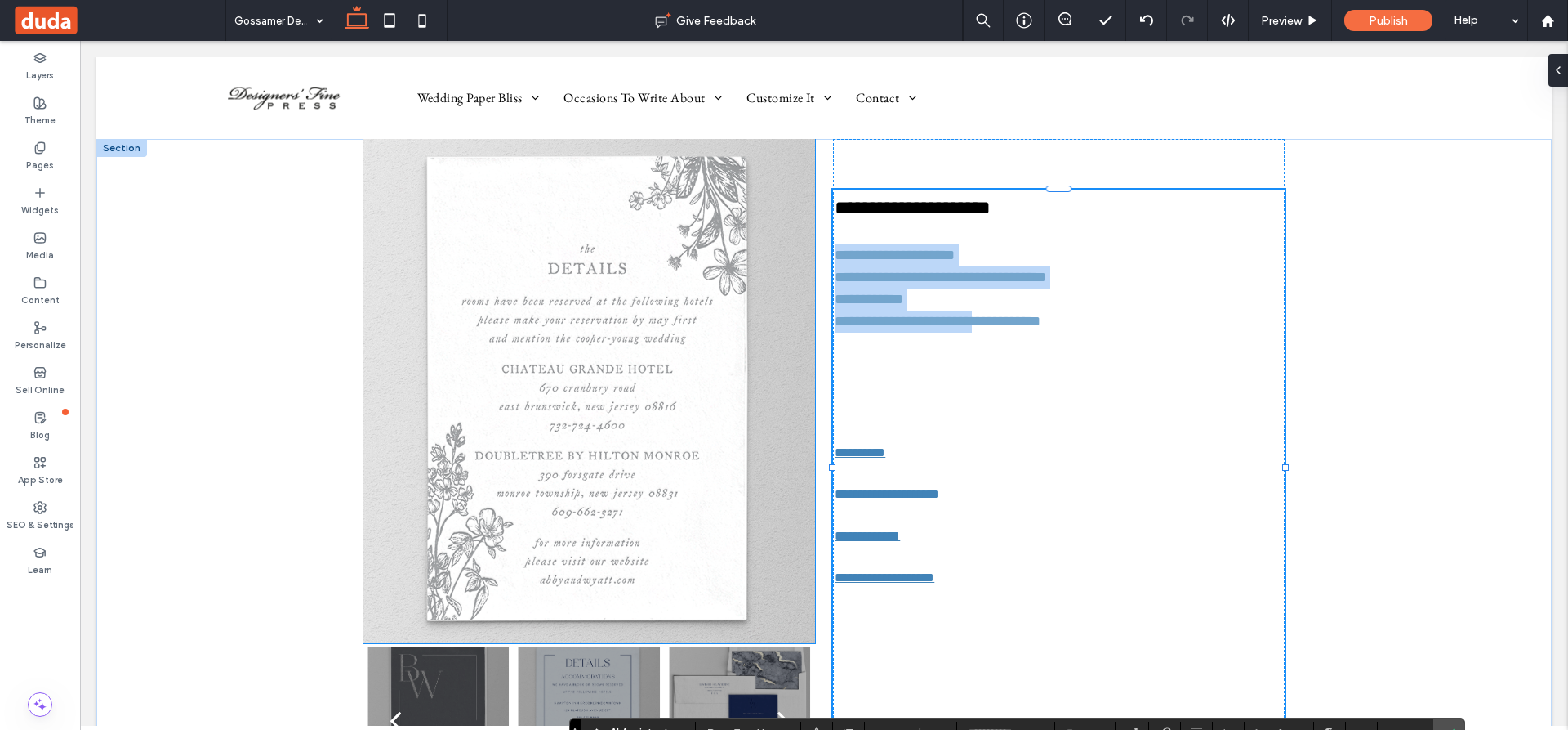
drag, startPoint x: 1079, startPoint y: 349, endPoint x: 758, endPoint y: 257, distance: 333.9
click at [758, 257] on div "**********" at bounding box center [823, 468] width 980 height 657
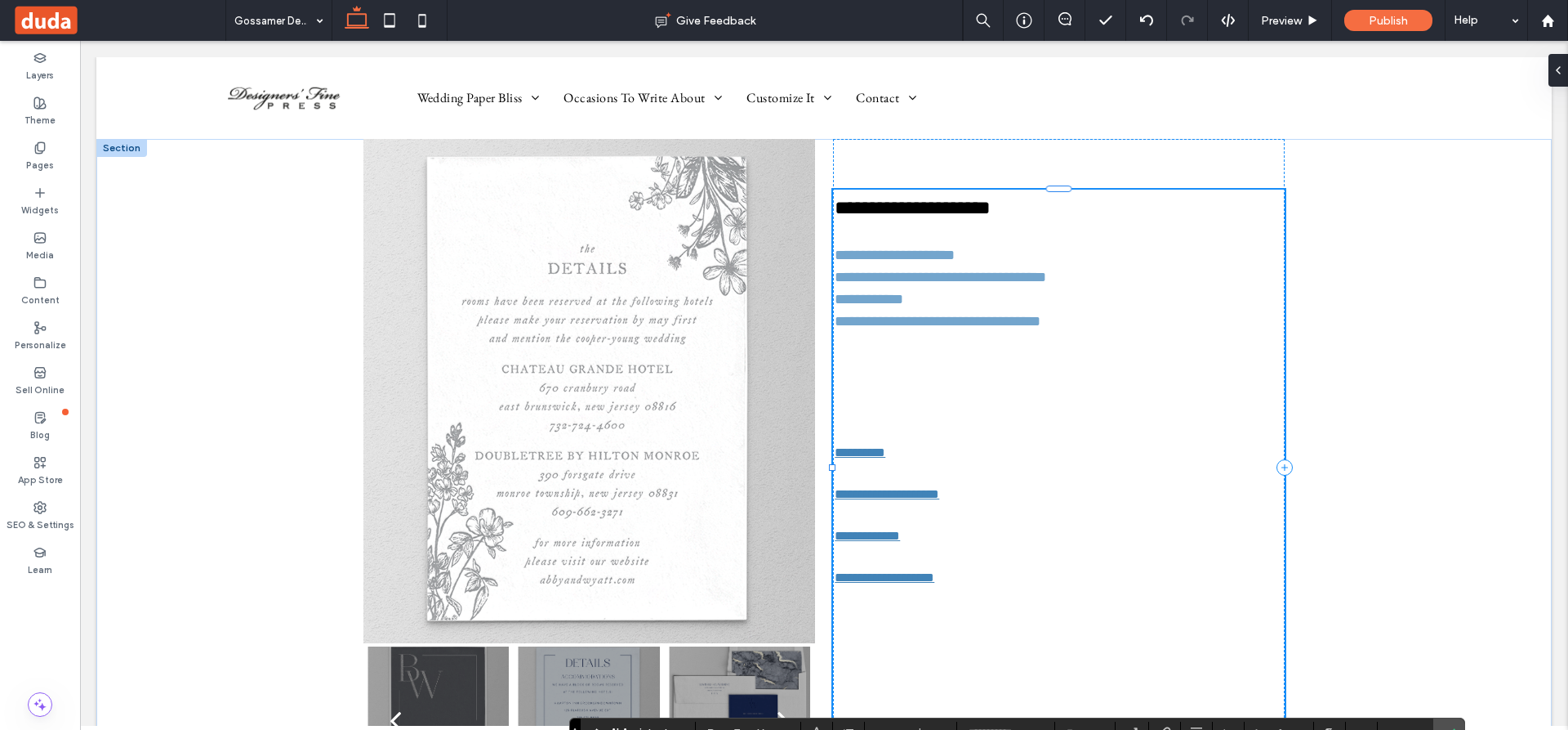
click at [836, 242] on p at bounding box center [1059, 233] width 448 height 22
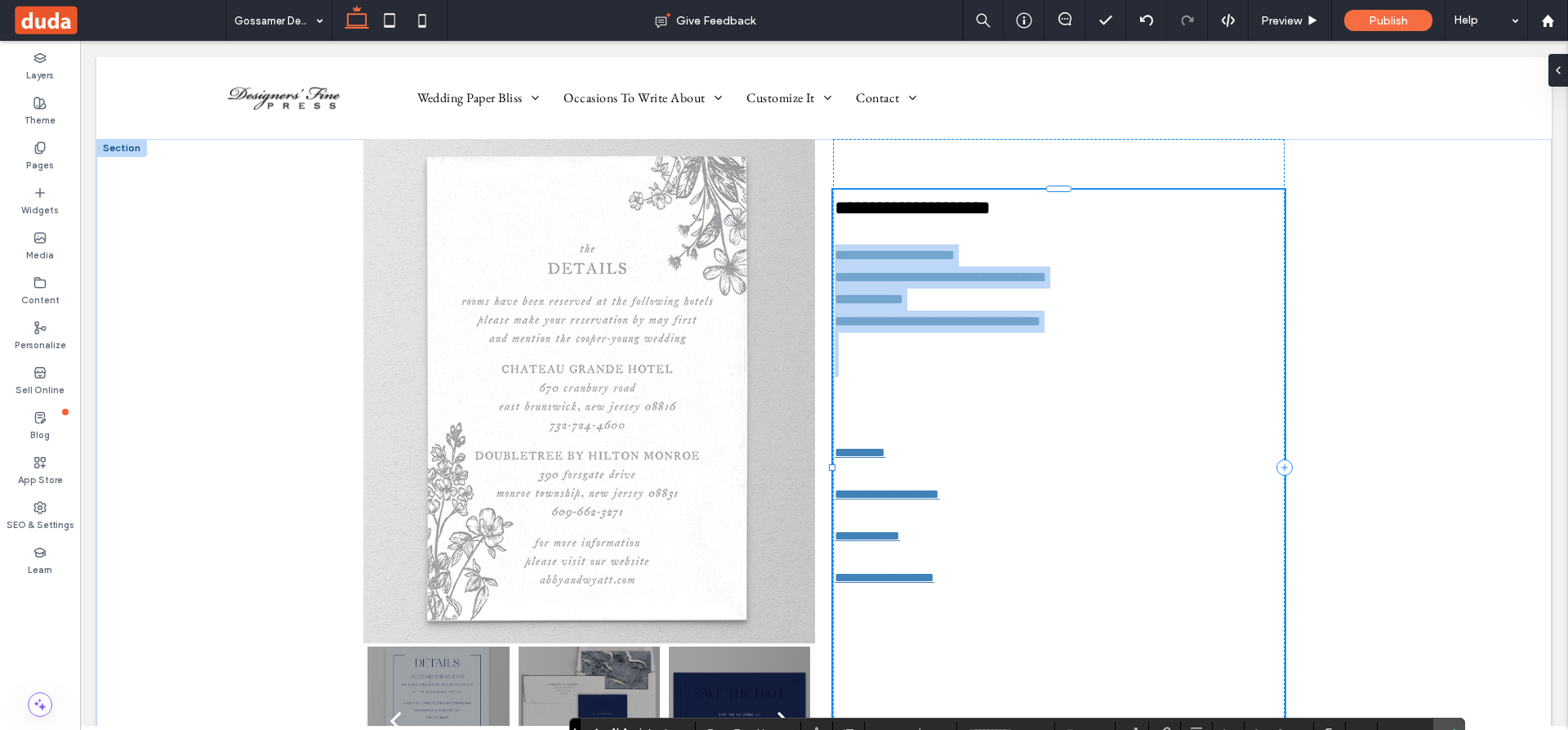
drag, startPoint x: 832, startPoint y: 246, endPoint x: 1080, endPoint y: 353, distance: 270.1
click at [1080, 353] on div "**********" at bounding box center [1059, 468] width 448 height 549
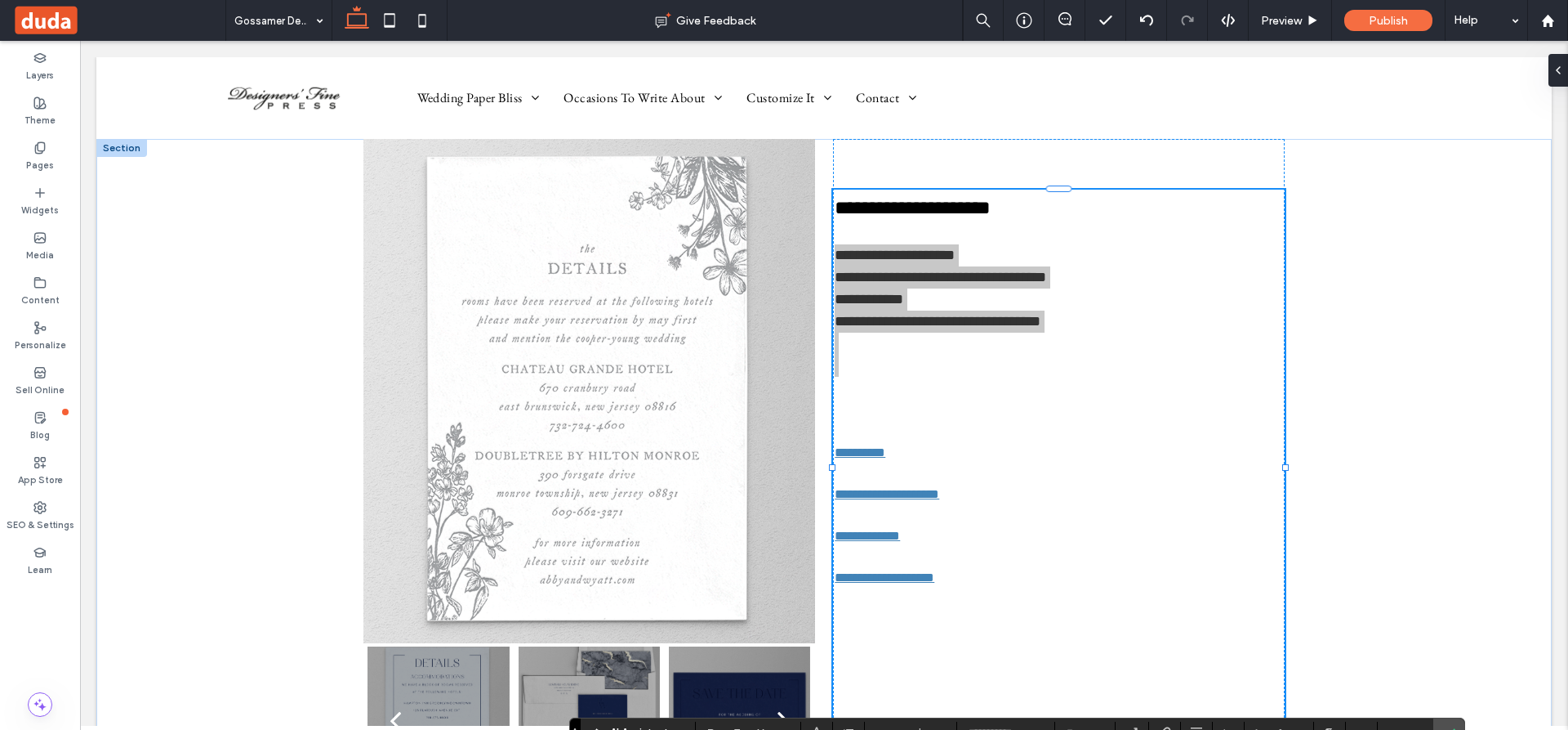
click at [693, 723] on section "AI Assistant" at bounding box center [638, 734] width 115 height 23
drag, startPoint x: 693, startPoint y: 723, endPoint x: 711, endPoint y: 723, distance: 18.0
click at [711, 723] on div "**********" at bounding box center [1016, 733] width 895 height 31
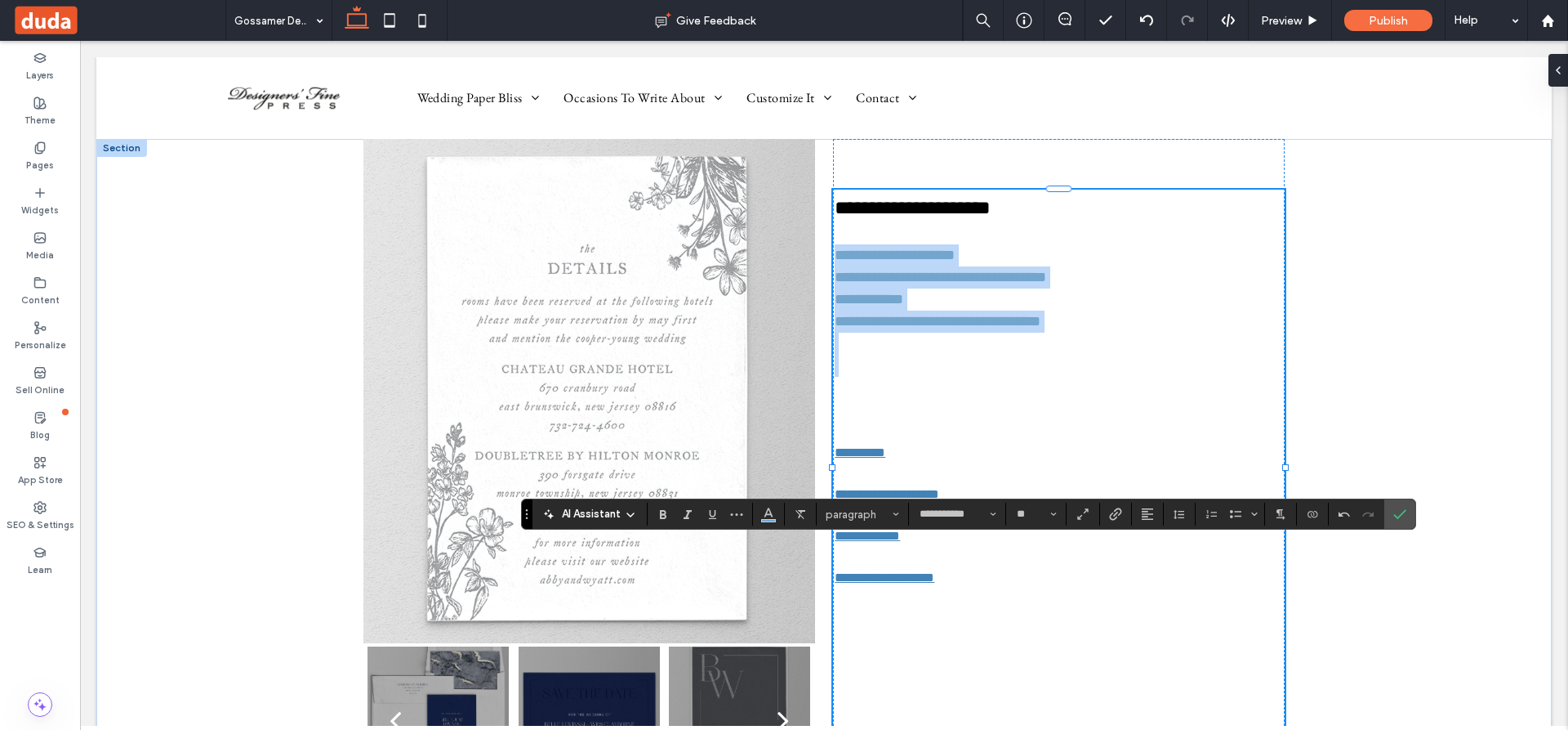
drag, startPoint x: 574, startPoint y: 726, endPoint x: 525, endPoint y: 507, distance: 224.4
click at [525, 507] on section "Drag" at bounding box center [528, 514] width 11 height 29
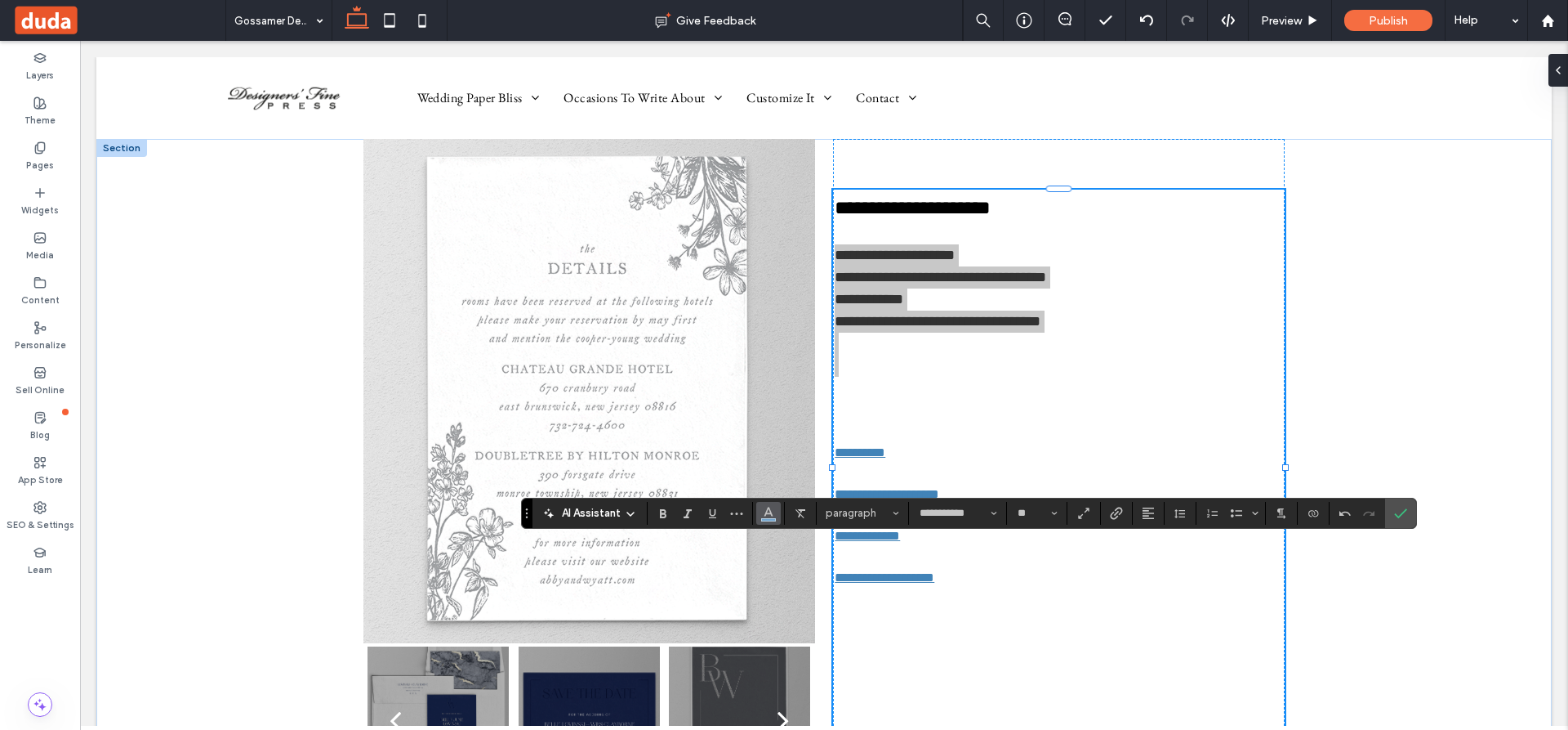
click at [769, 515] on icon "Color" at bounding box center [769, 511] width 13 height 13
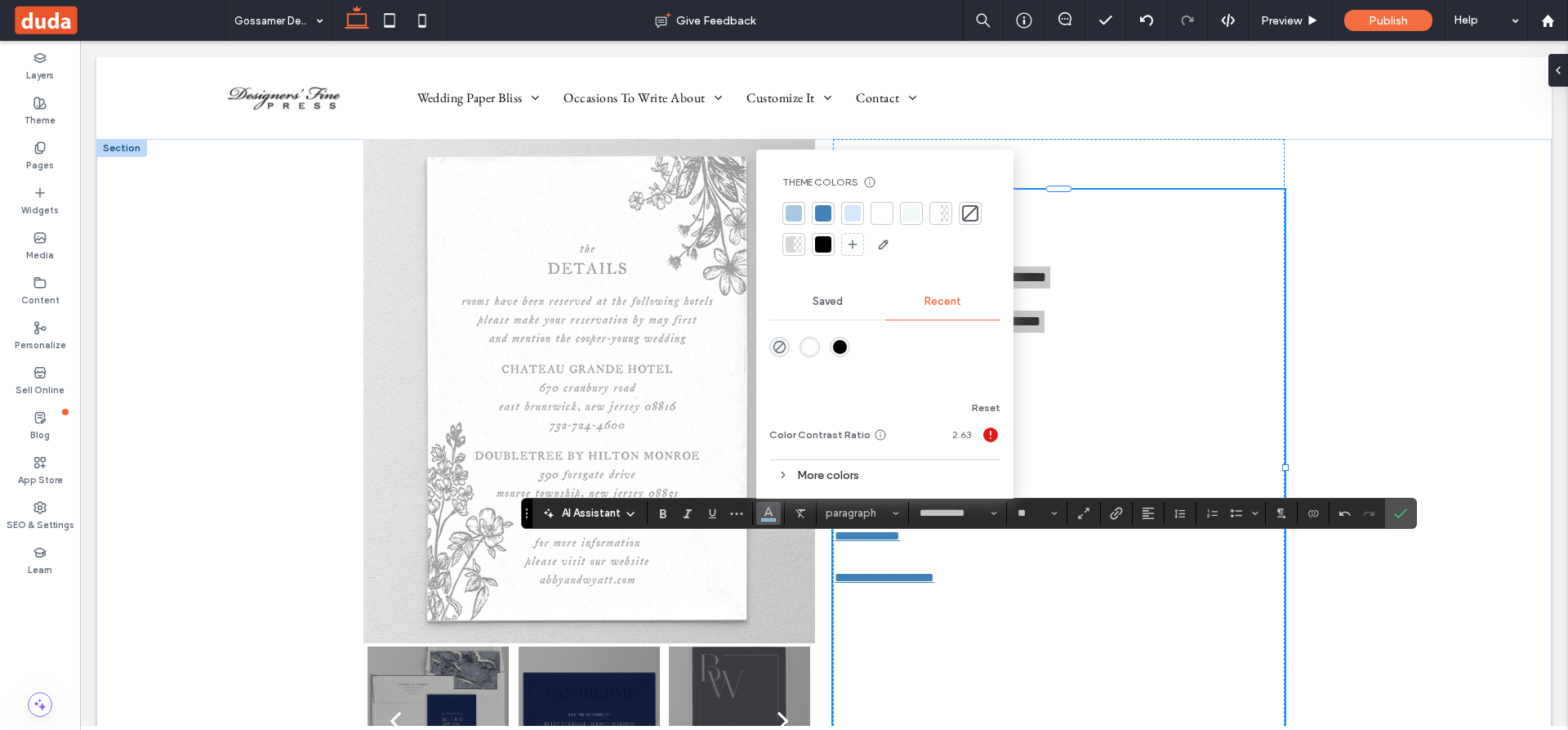
click at [828, 242] on div at bounding box center [823, 245] width 16 height 16
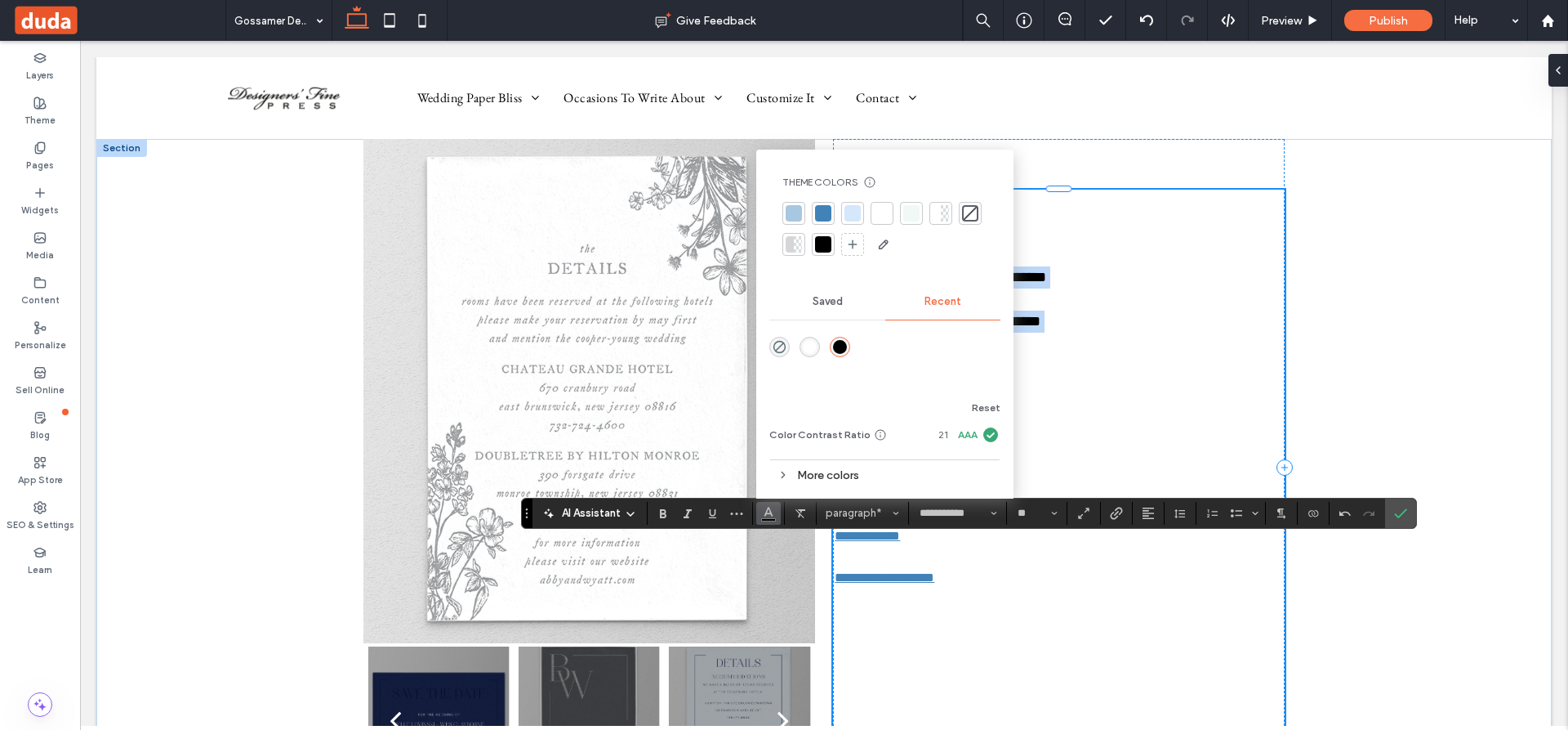
click at [1135, 355] on p at bounding box center [1059, 365] width 448 height 22
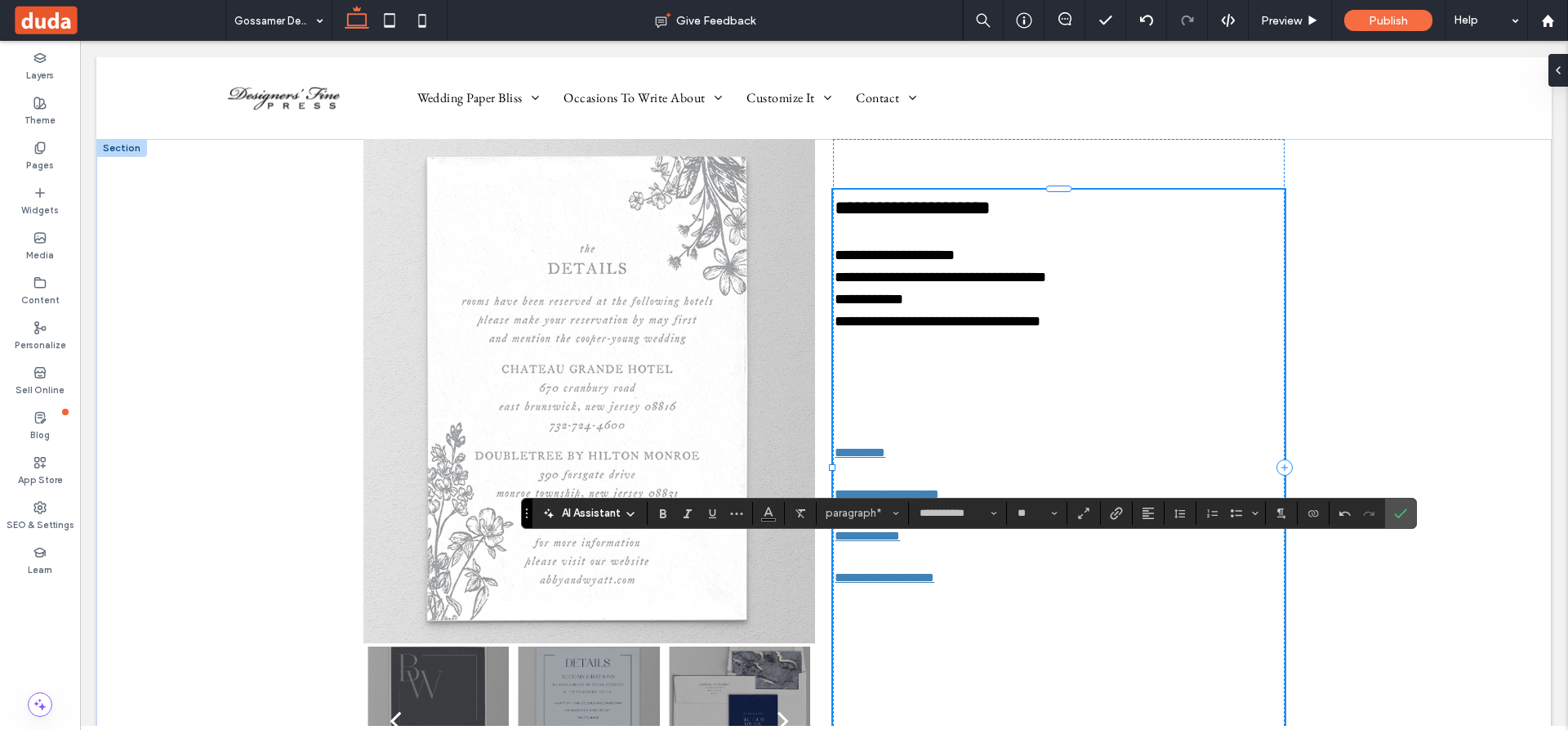
click at [1061, 389] on p at bounding box center [1059, 399] width 448 height 44
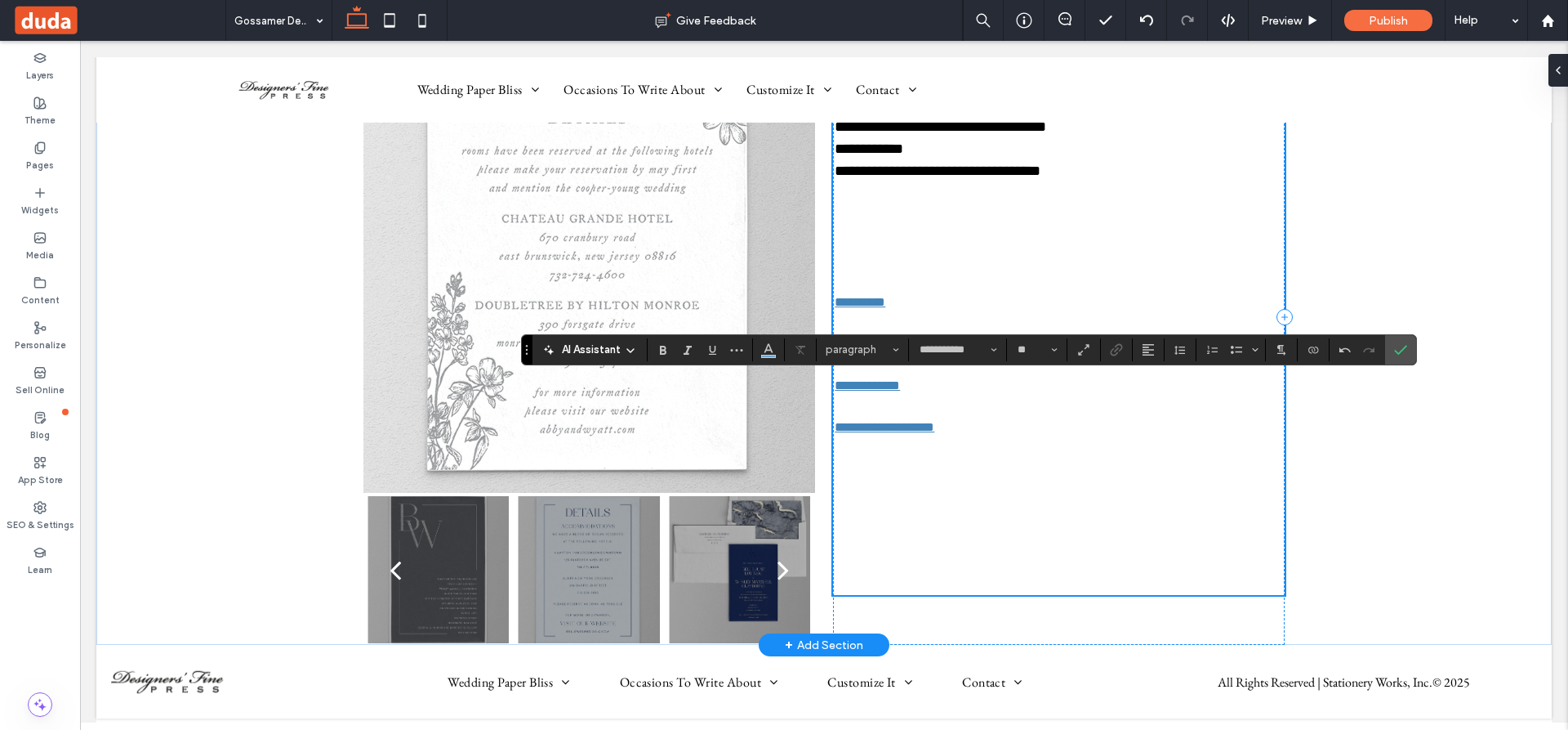
scroll to position [164, 0]
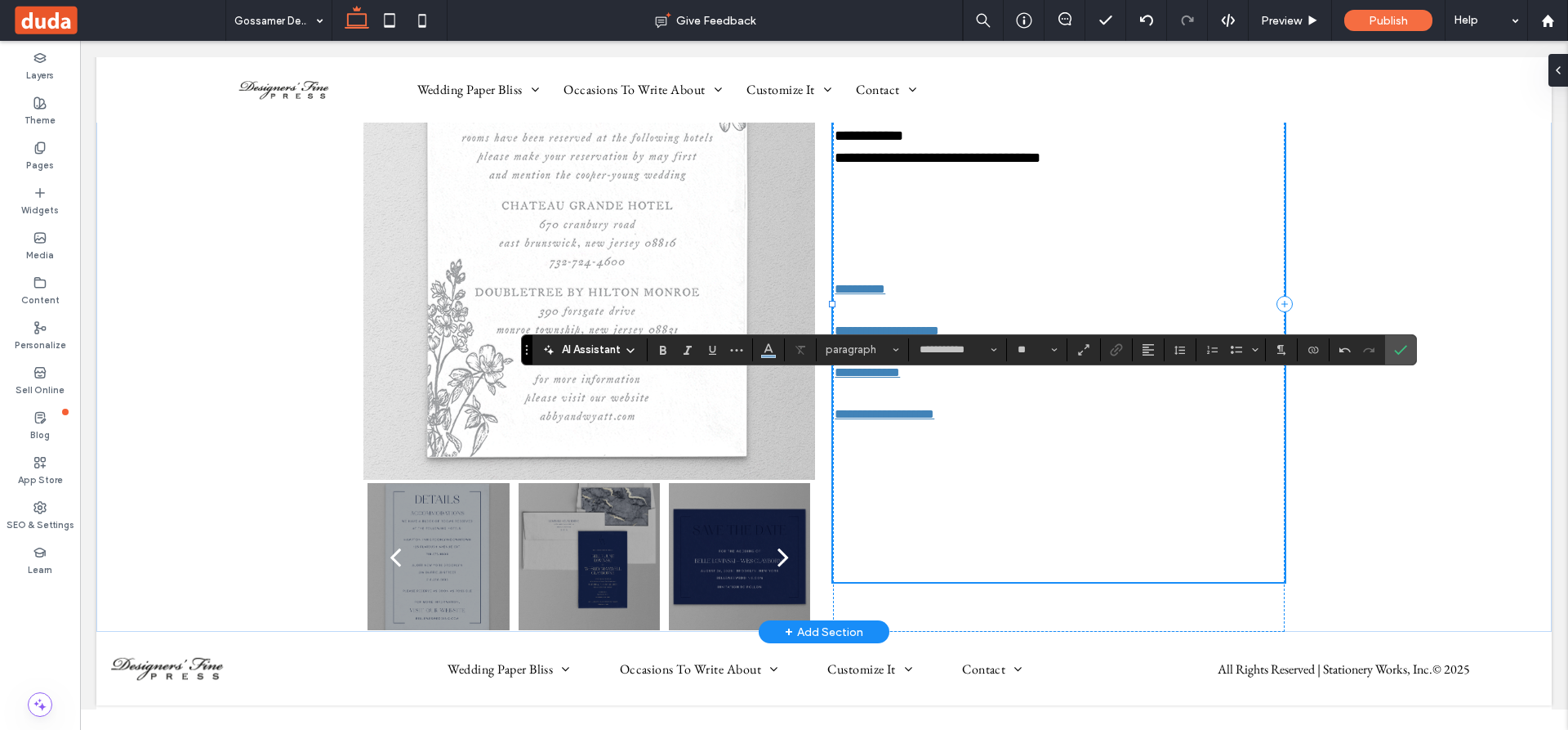
click at [1039, 482] on p at bounding box center [1059, 479] width 448 height 22
click at [998, 258] on p at bounding box center [1059, 268] width 448 height 22
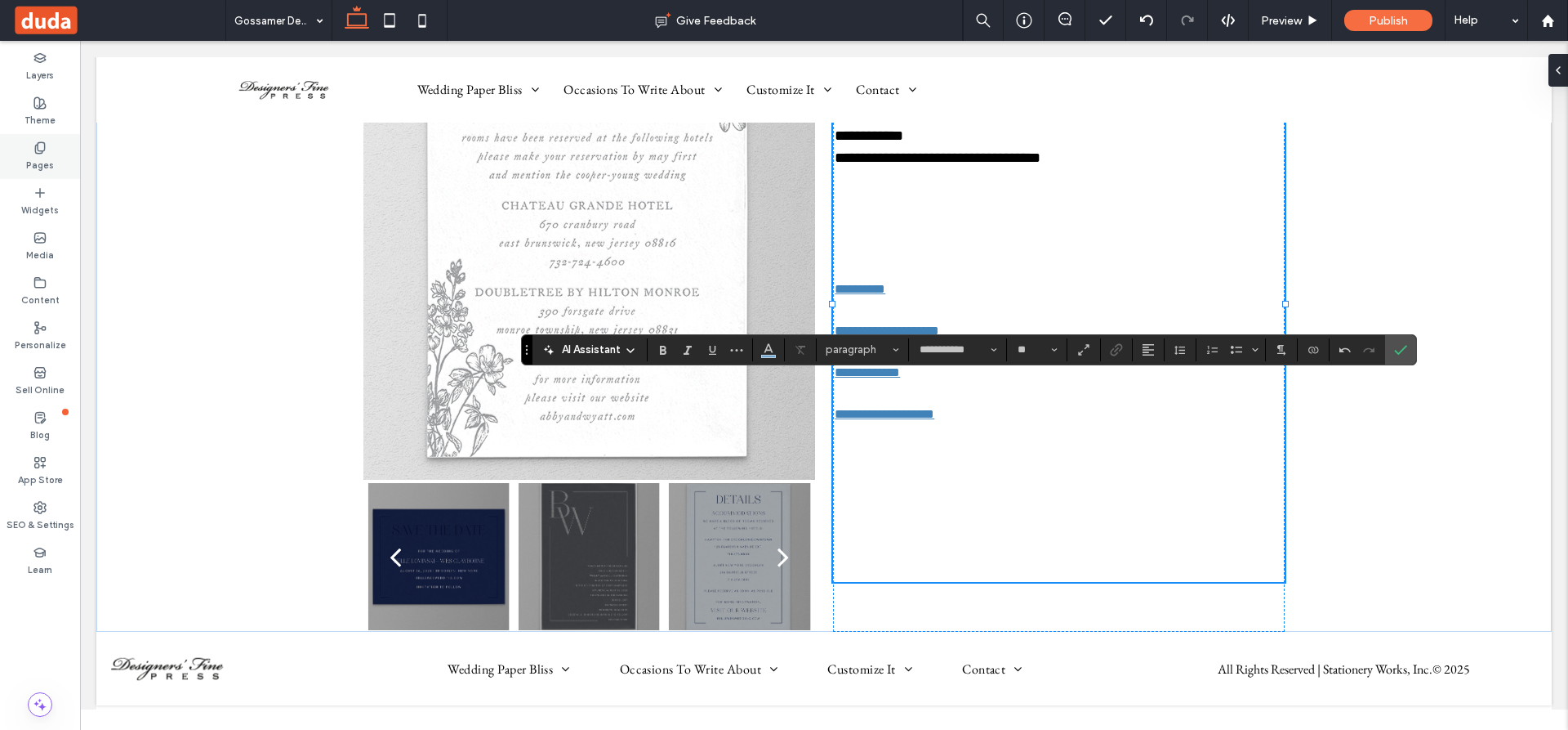
drag, startPoint x: 35, startPoint y: 151, endPoint x: 67, endPoint y: 145, distance: 32.6
click at [36, 151] on use at bounding box center [40, 148] width 9 height 11
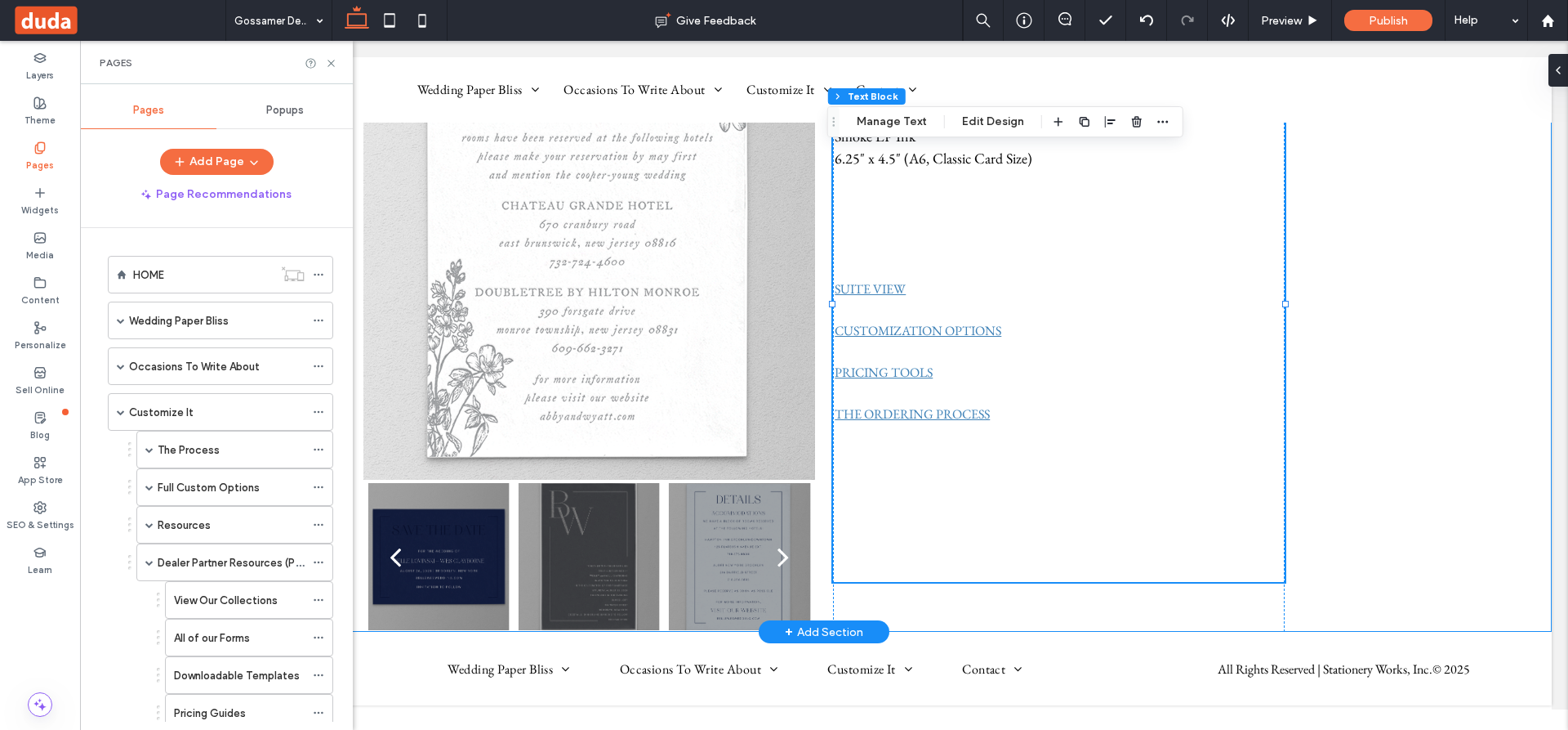
click at [1371, 337] on div "a a a a Gossamer Details Card Details Card DFP1972A Letterpress White 300gsm (T…" at bounding box center [824, 304] width 1456 height 657
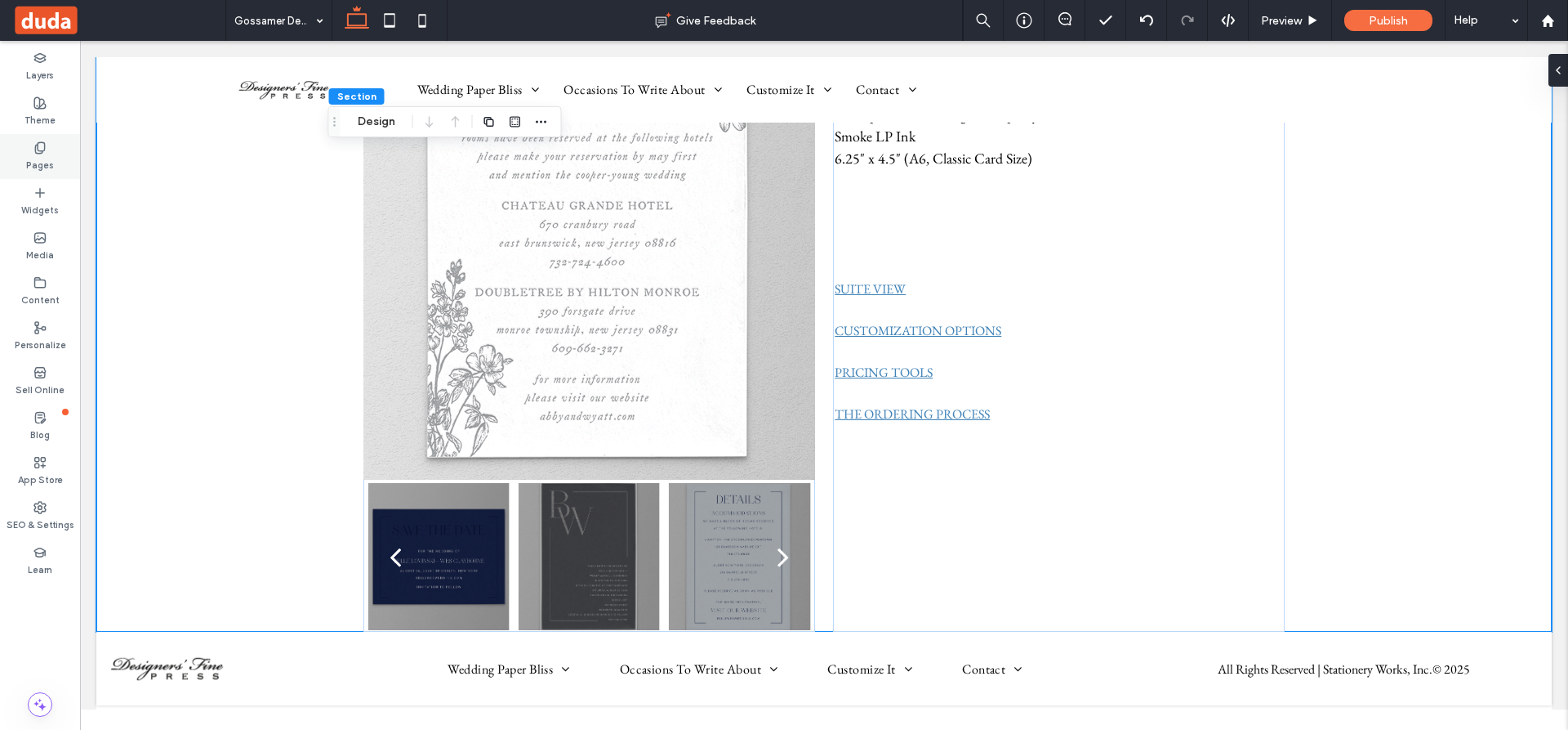
click at [38, 149] on icon at bounding box center [40, 148] width 13 height 13
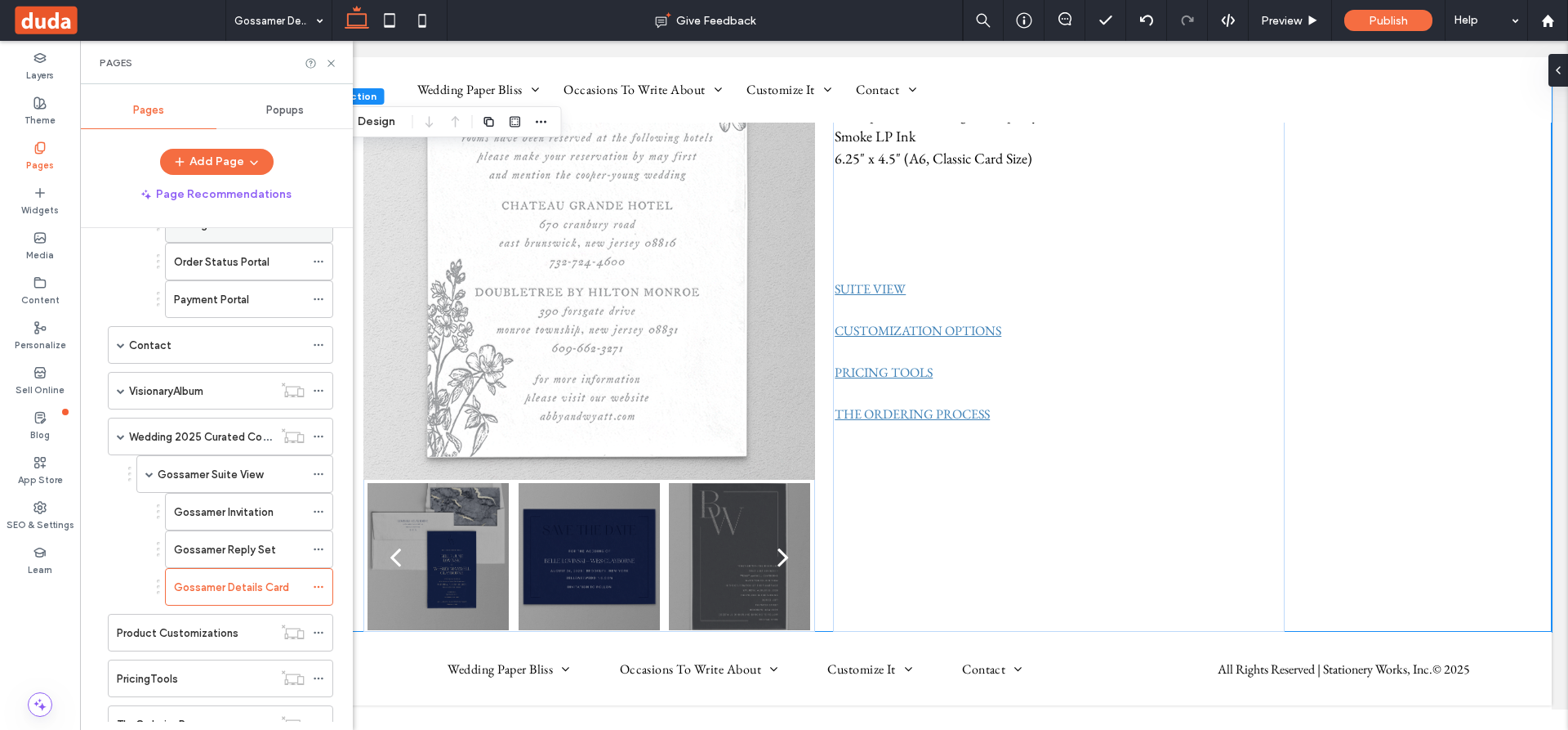
scroll to position [491, 0]
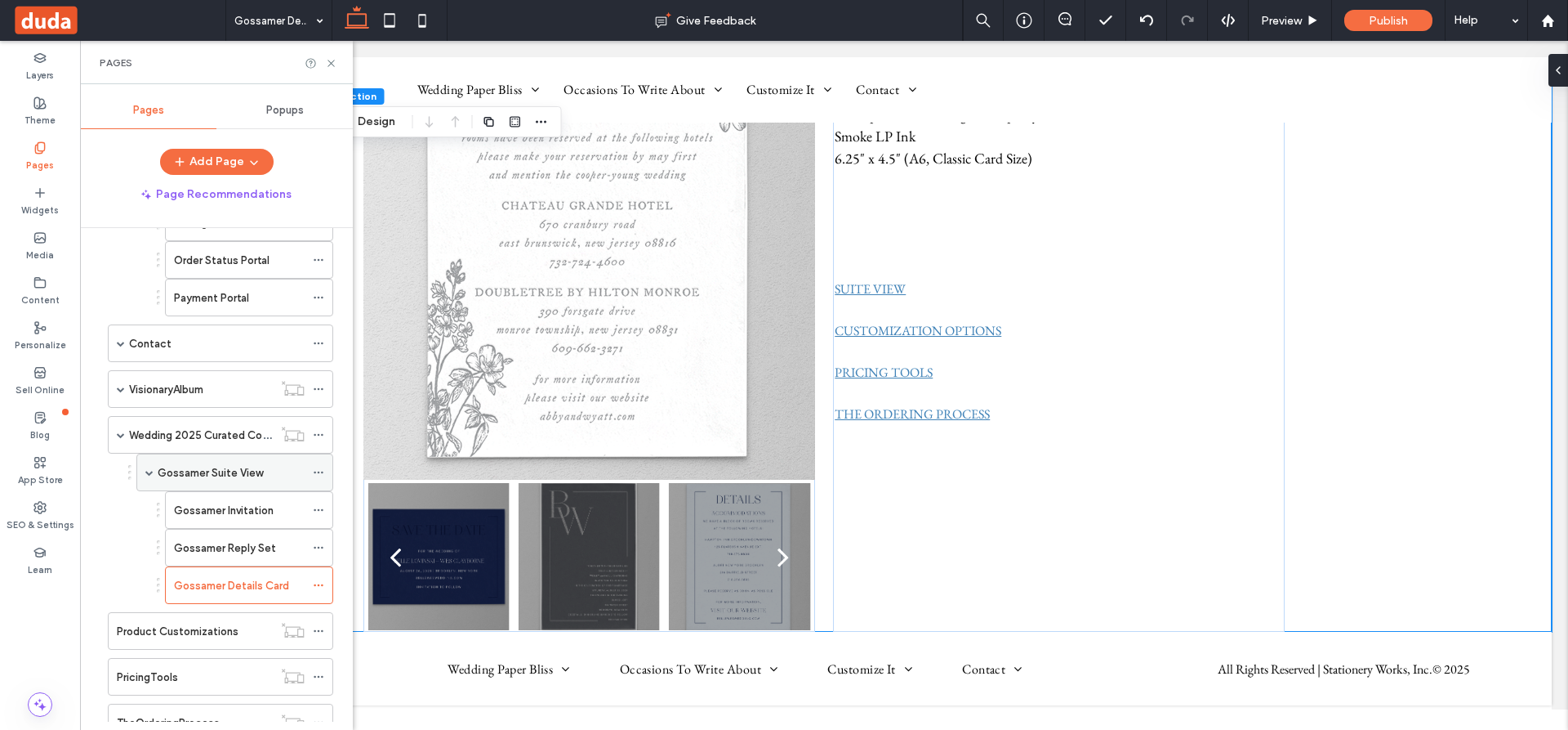
click at [150, 471] on span at bounding box center [149, 472] width 8 height 8
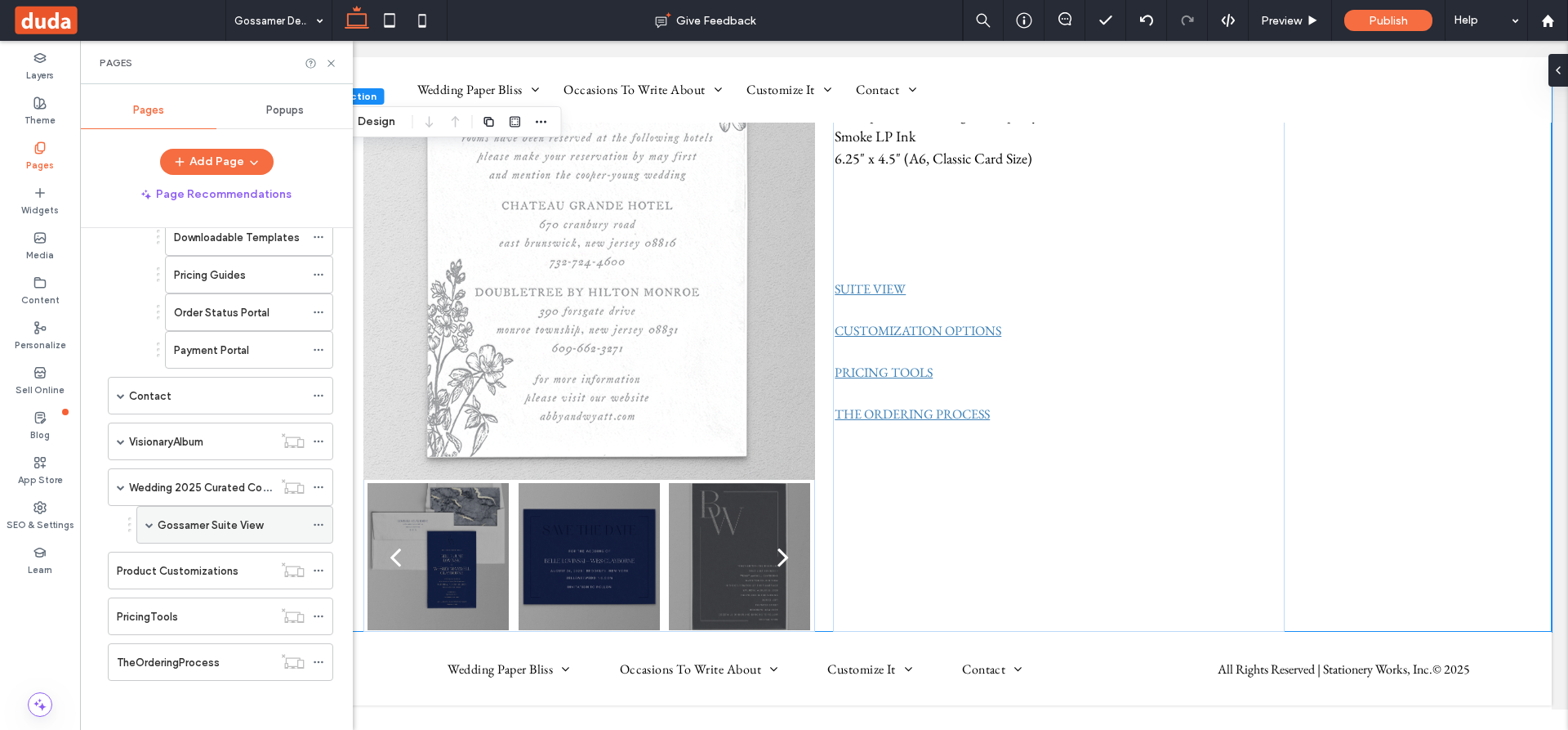
click at [318, 523] on icon at bounding box center [318, 524] width 12 height 12
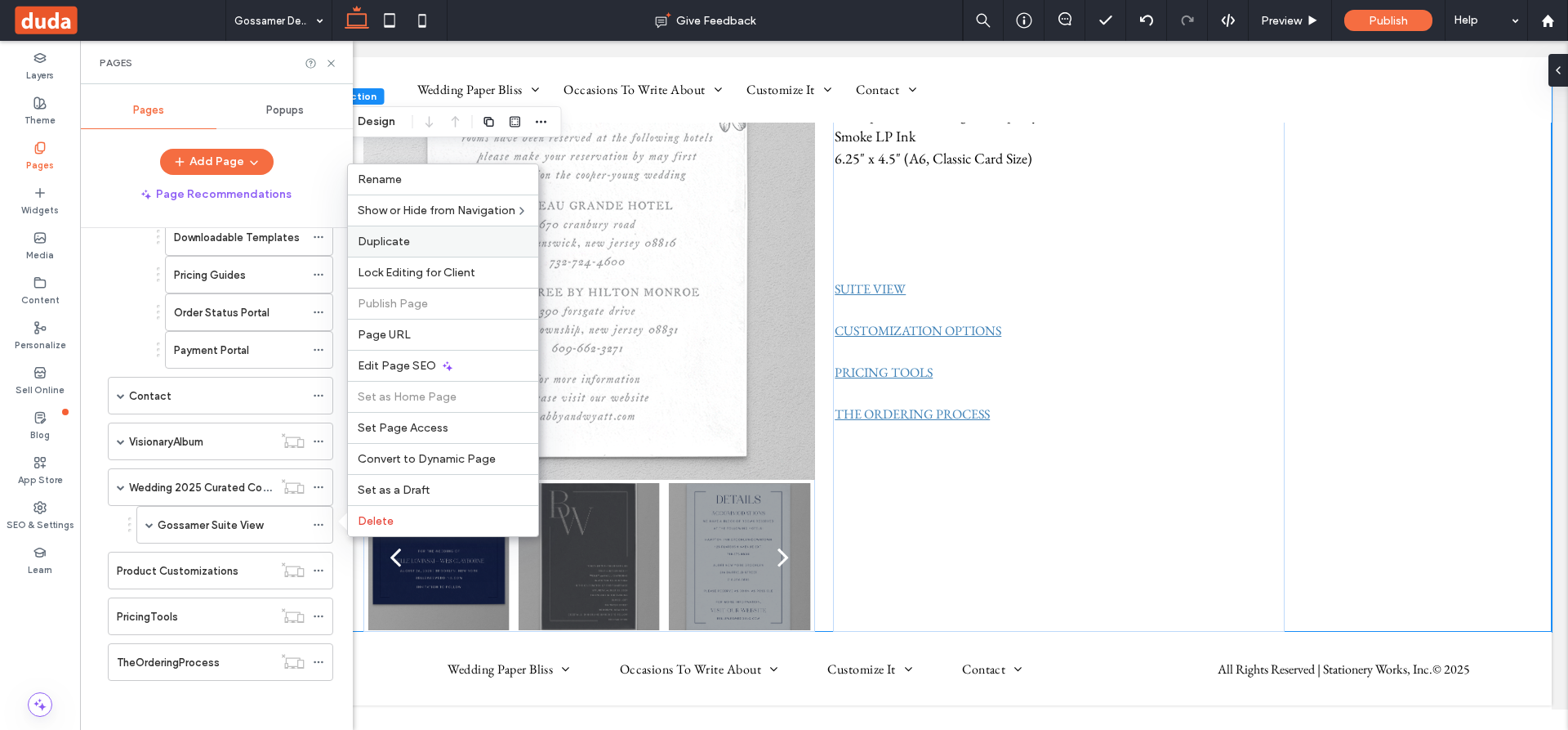
click at [398, 243] on span "Duplicate" at bounding box center [383, 242] width 52 height 14
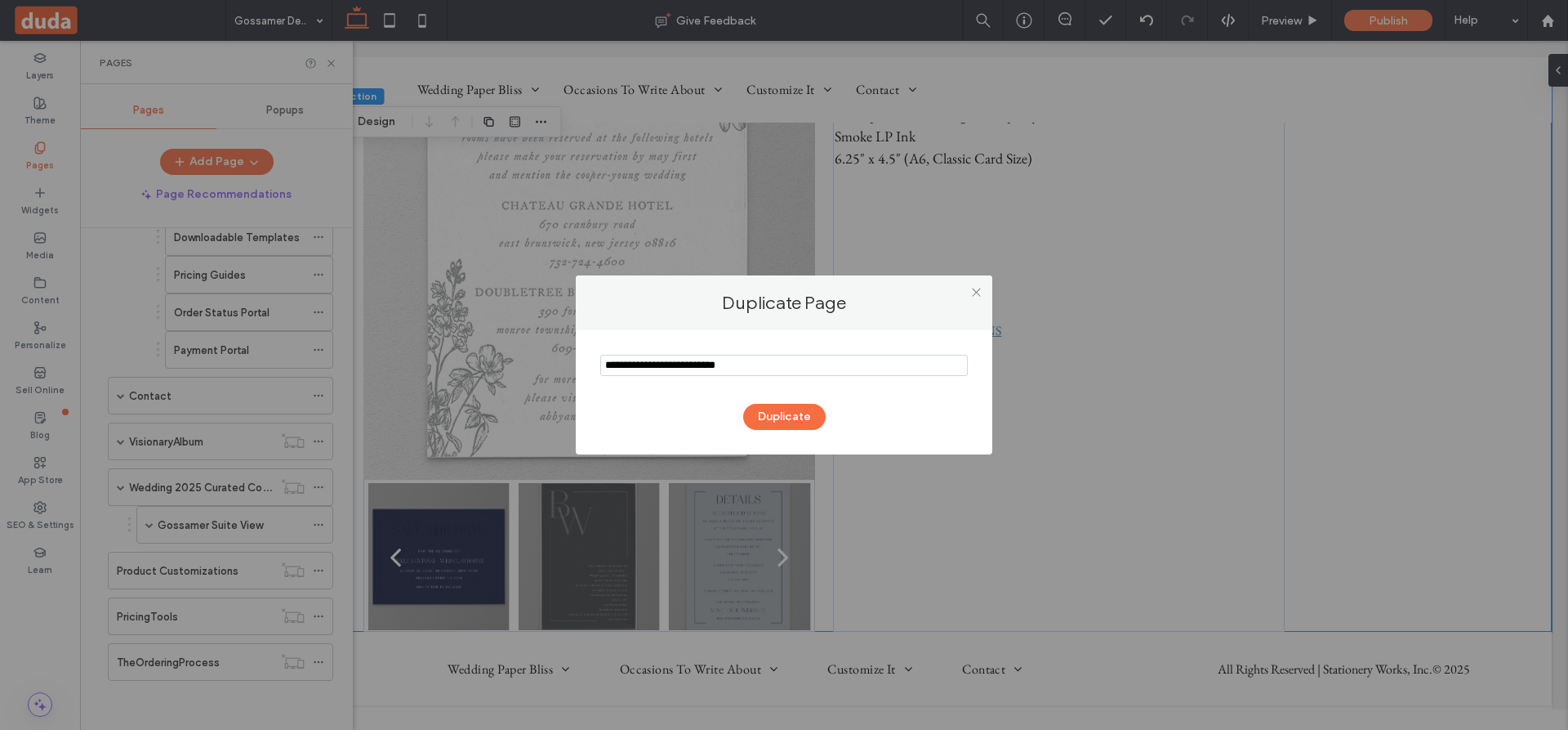
click at [695, 364] on input "notEmpty" at bounding box center [784, 365] width 367 height 21
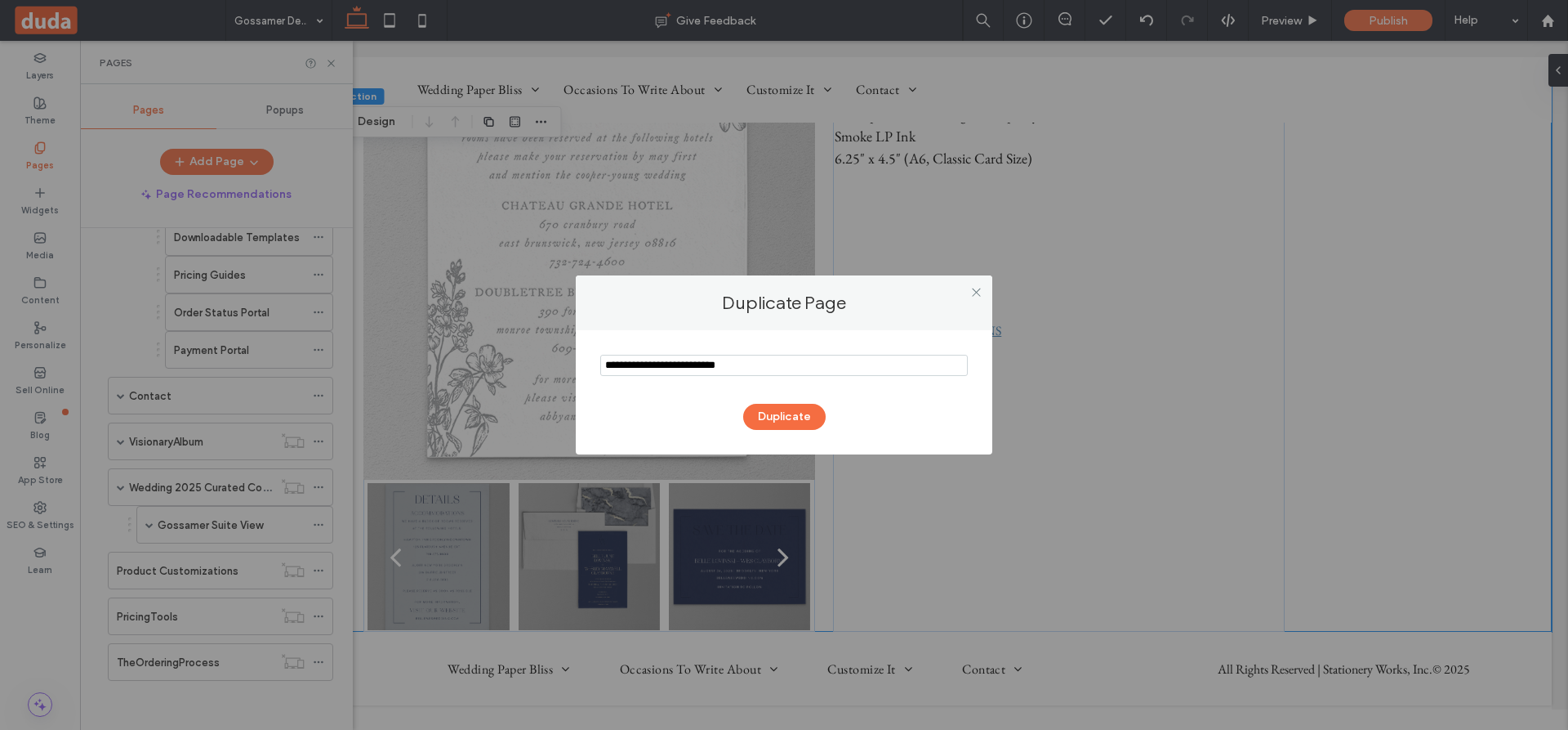
drag, startPoint x: 697, startPoint y: 367, endPoint x: 592, endPoint y: 361, distance: 105.2
click at [592, 361] on div "Duplicate" at bounding box center [784, 392] width 417 height 124
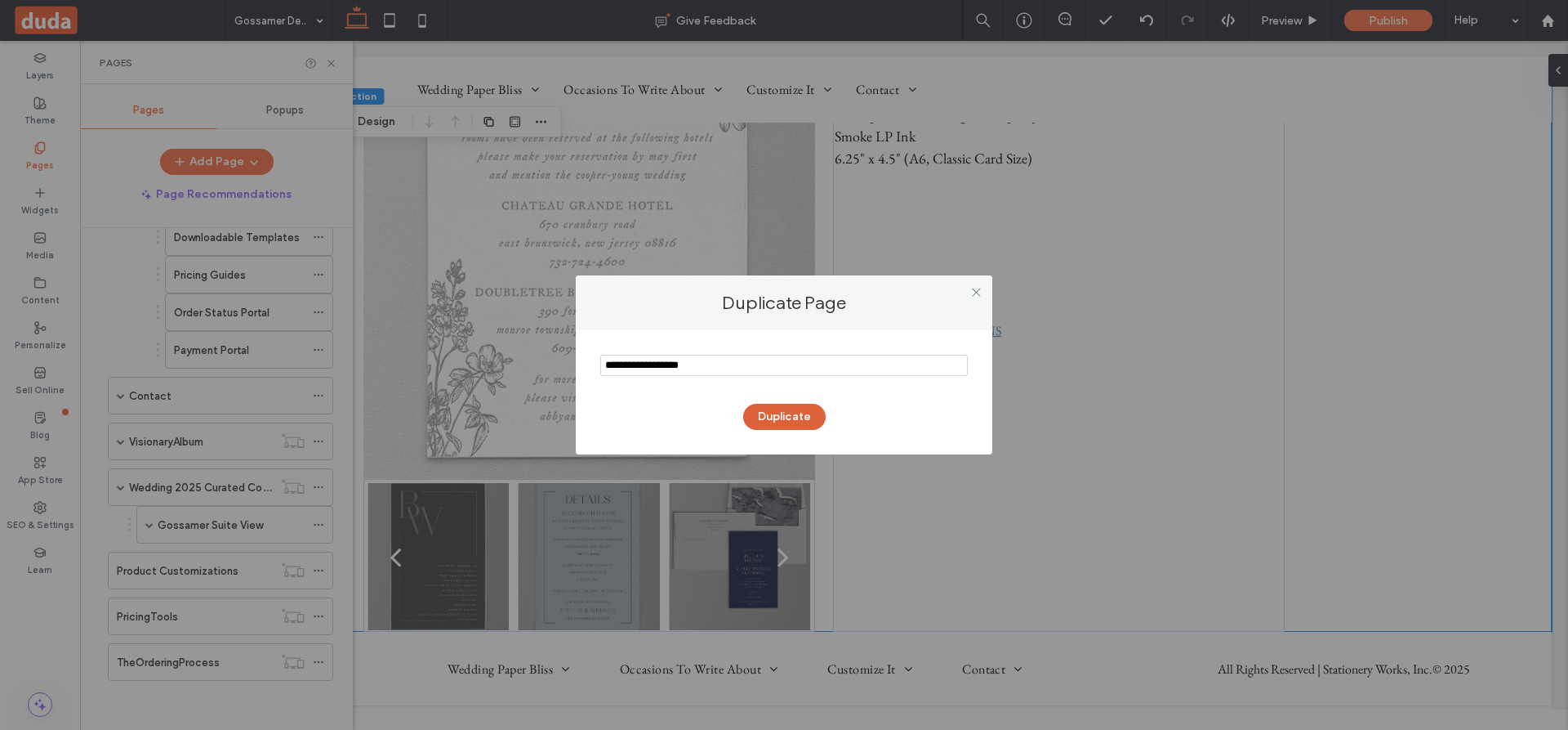
type input "**********"
click at [785, 417] on button "Duplicate" at bounding box center [784, 417] width 82 height 27
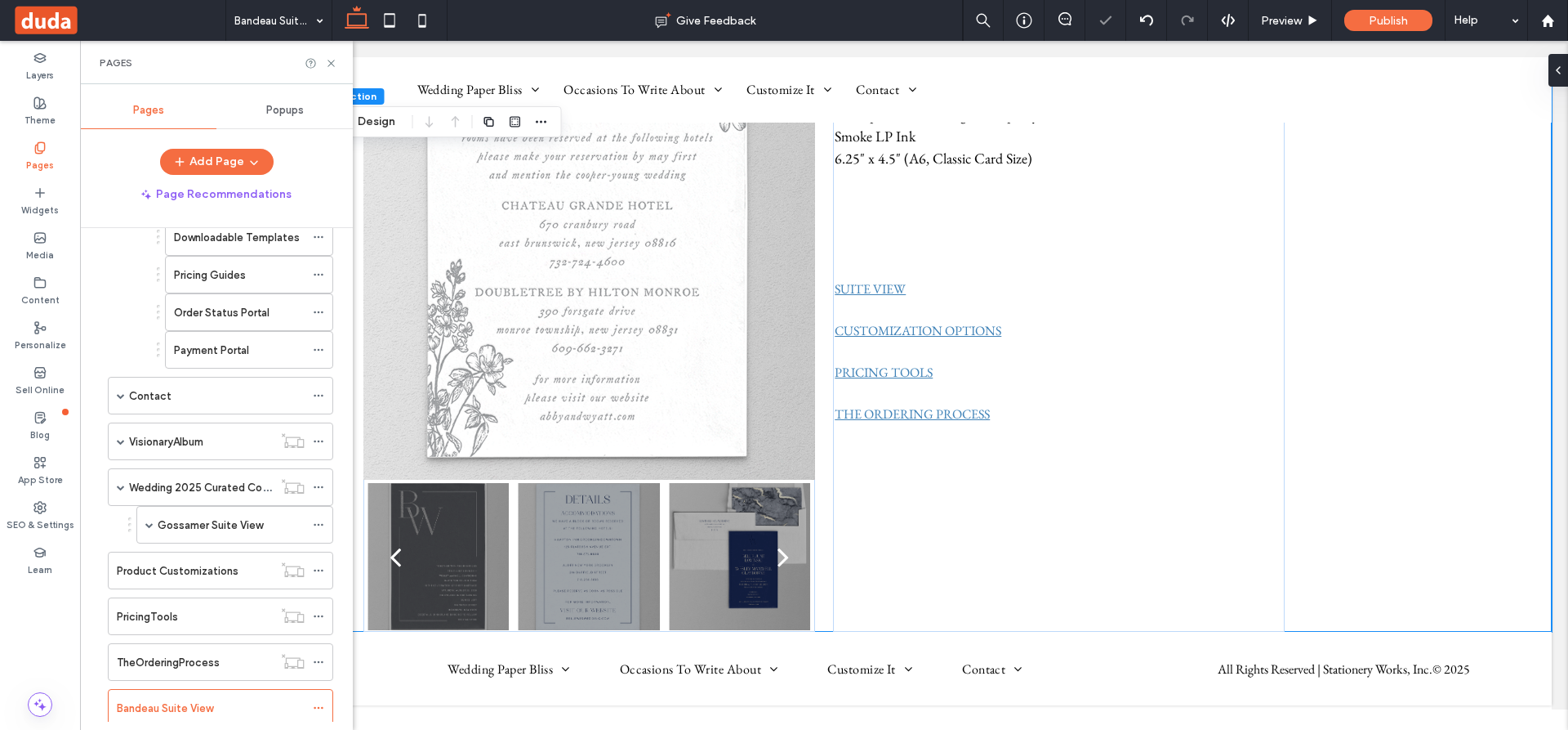
scroll to position [484, 0]
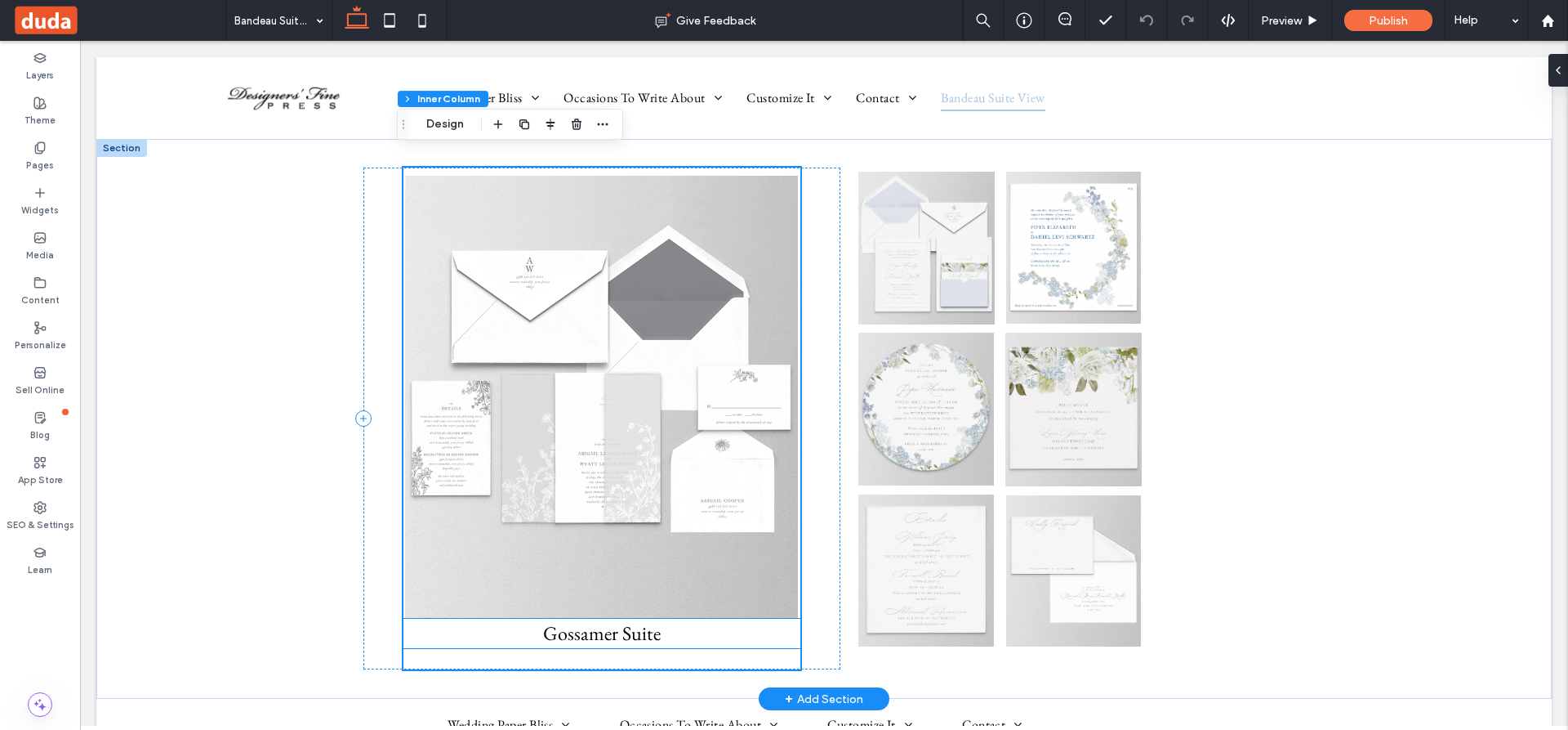
scroll to position [58, 0]
click at [691, 645] on p "Gossamer Suite" at bounding box center [602, 633] width 397 height 29
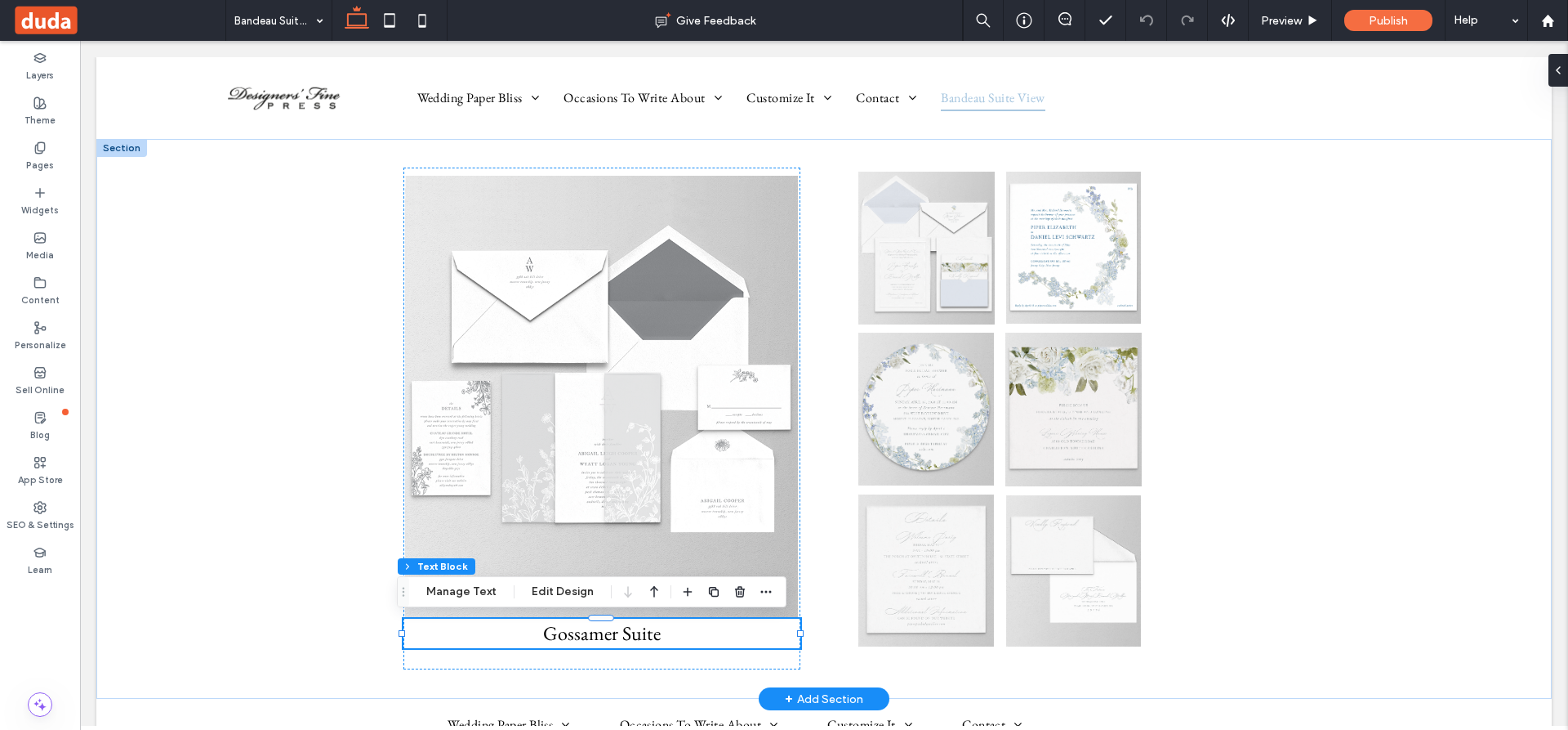
click at [608, 641] on span "Gossamer Suite" at bounding box center [602, 633] width 118 height 26
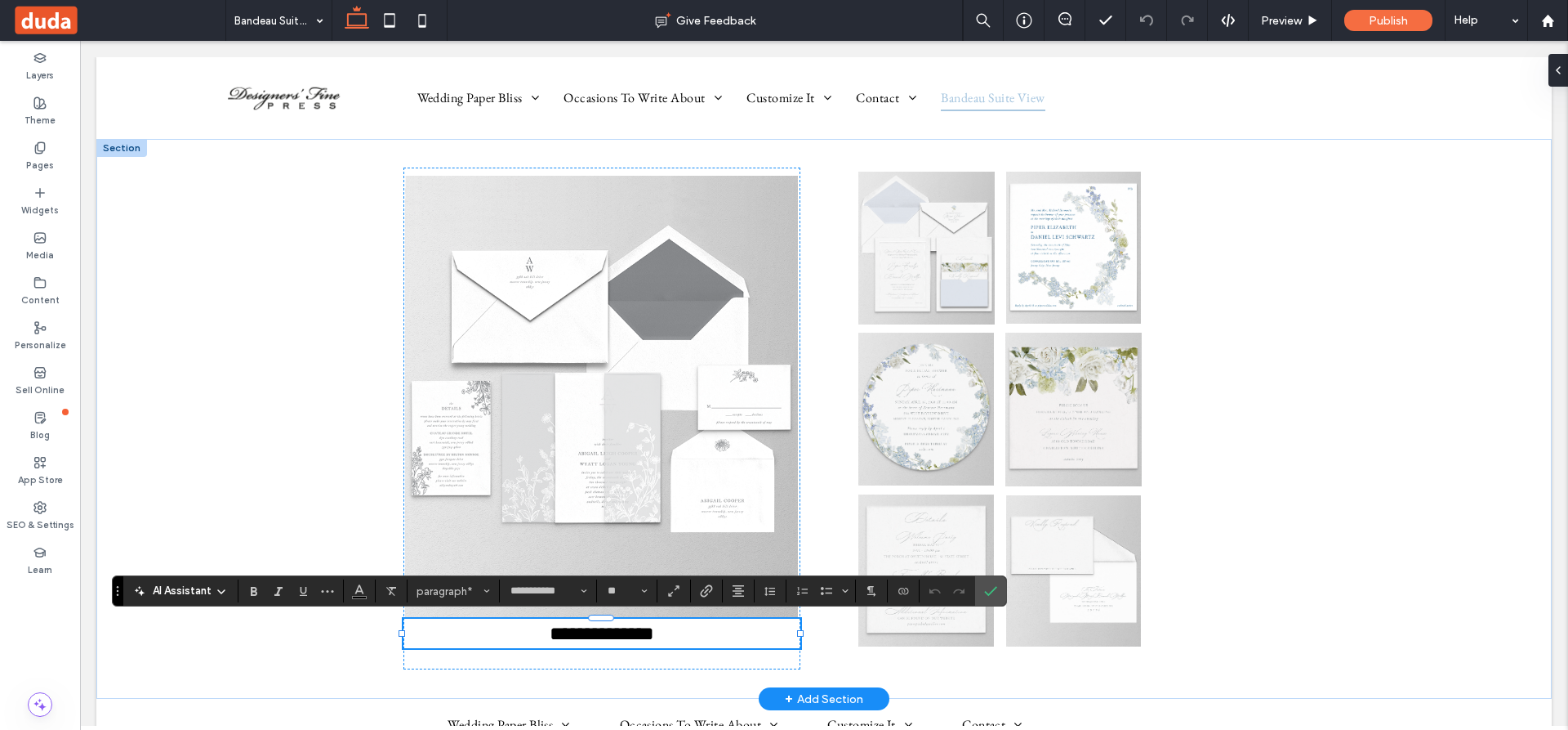
click at [606, 635] on span "**********" at bounding box center [602, 633] width 104 height 19
click at [612, 633] on span "**********" at bounding box center [602, 633] width 104 height 19
click at [714, 647] on p "**********" at bounding box center [602, 633] width 397 height 29
click at [39, 147] on icon at bounding box center [40, 148] width 13 height 13
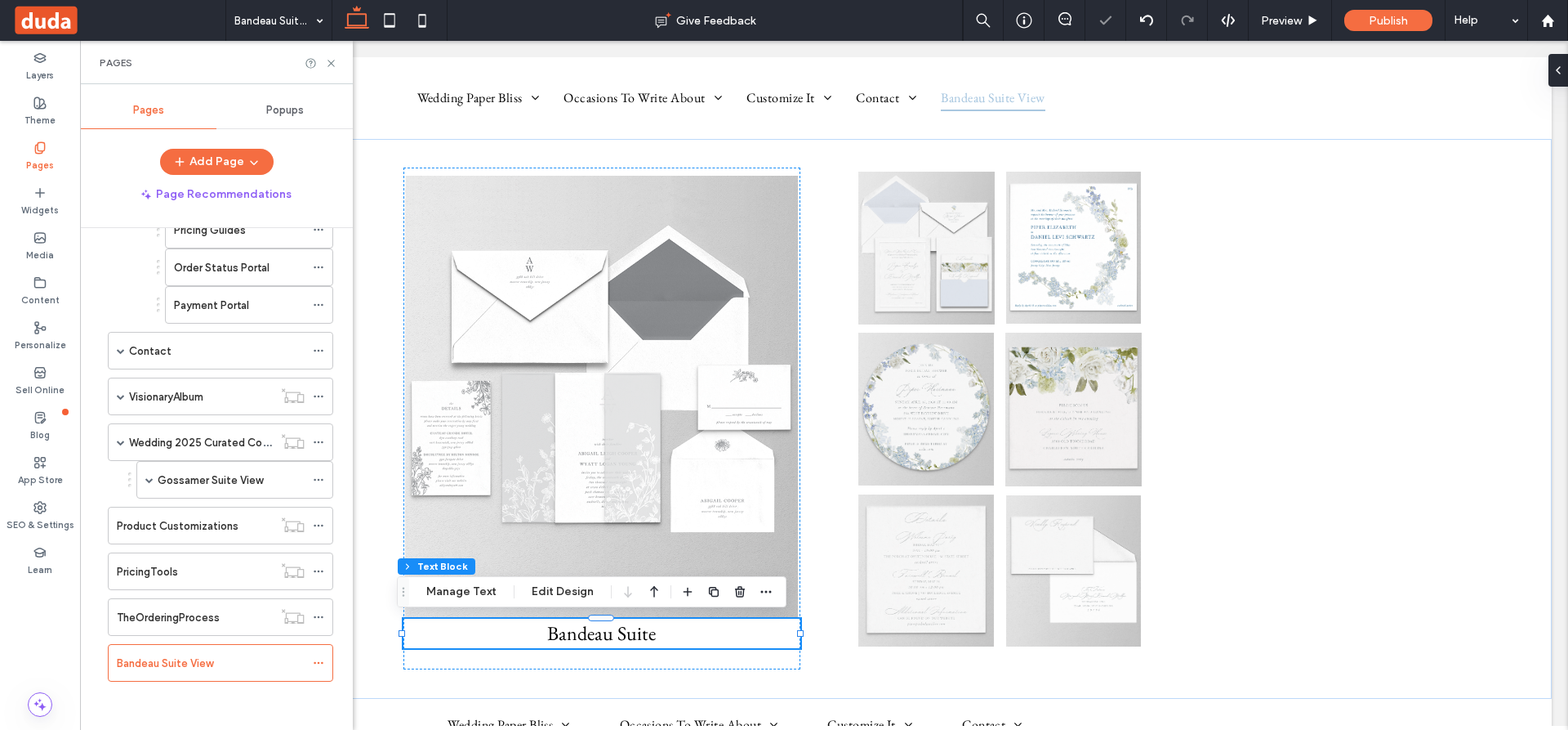
scroll to position [484, 0]
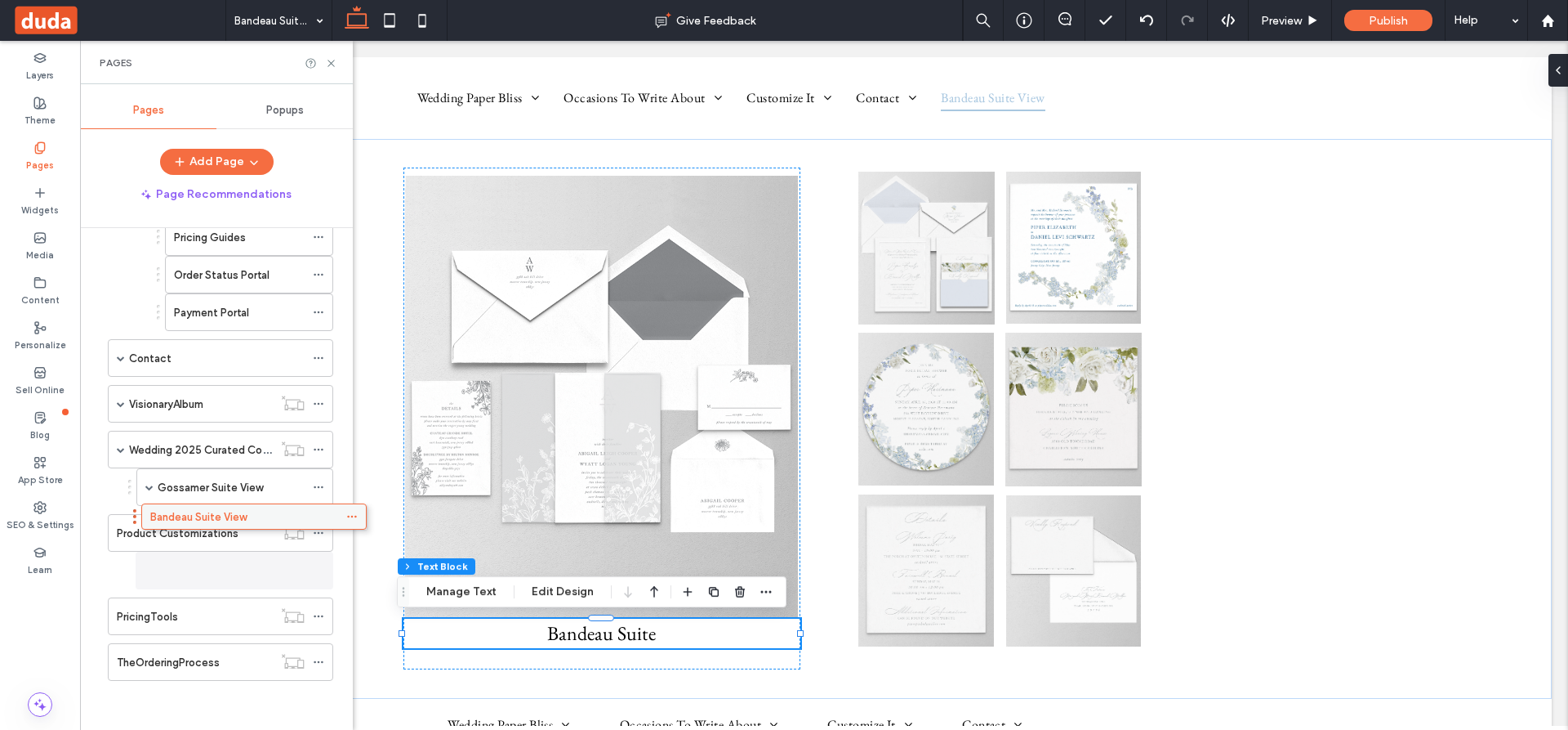
scroll to position [476, 0]
drag, startPoint x: 212, startPoint y: 660, endPoint x: 246, endPoint y: 520, distance: 144.1
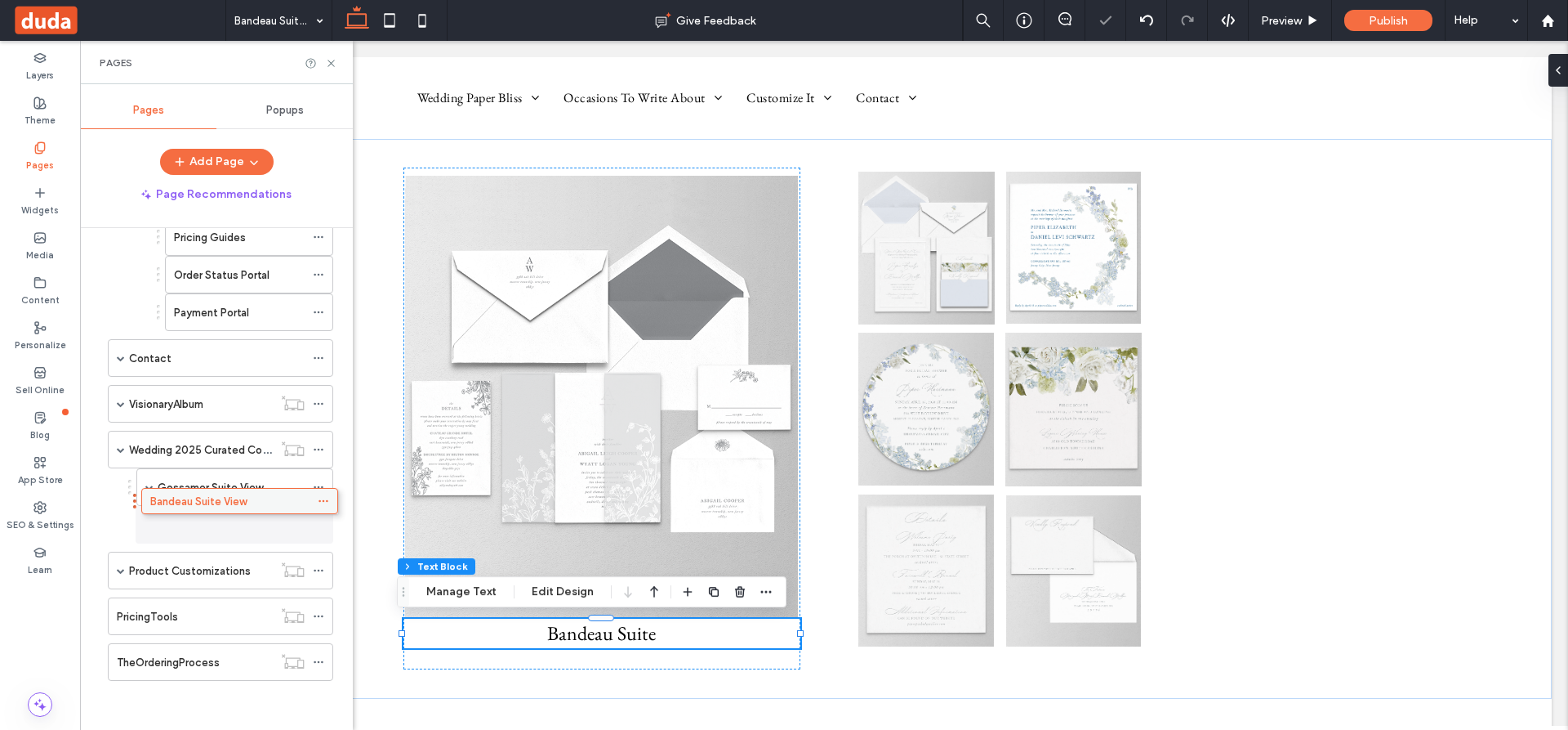
drag, startPoint x: 243, startPoint y: 573, endPoint x: 248, endPoint y: 509, distance: 64.2
click at [314, 485] on icon at bounding box center [318, 486] width 12 height 12
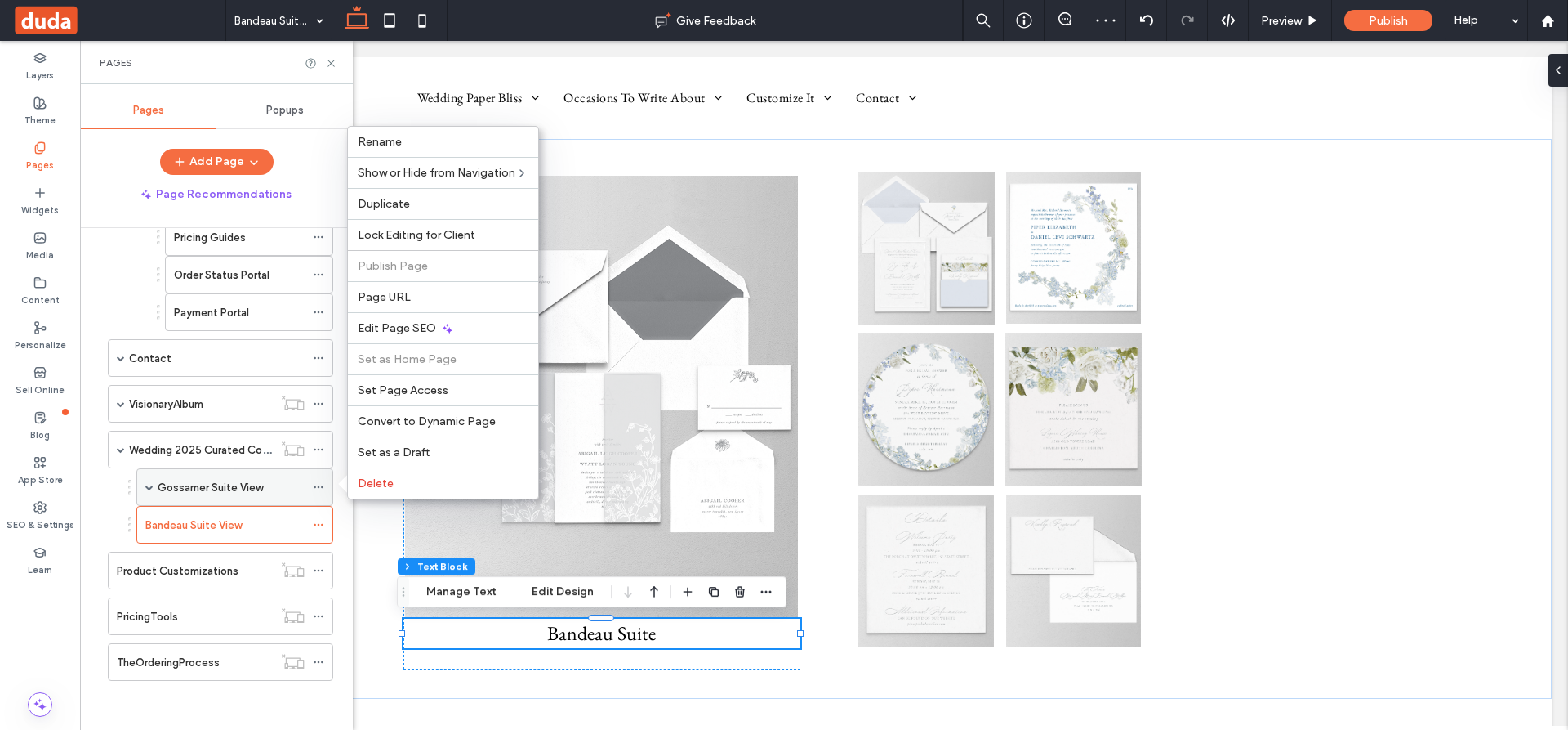
click at [238, 487] on label "Gossamer Suite View" at bounding box center [210, 487] width 105 height 28
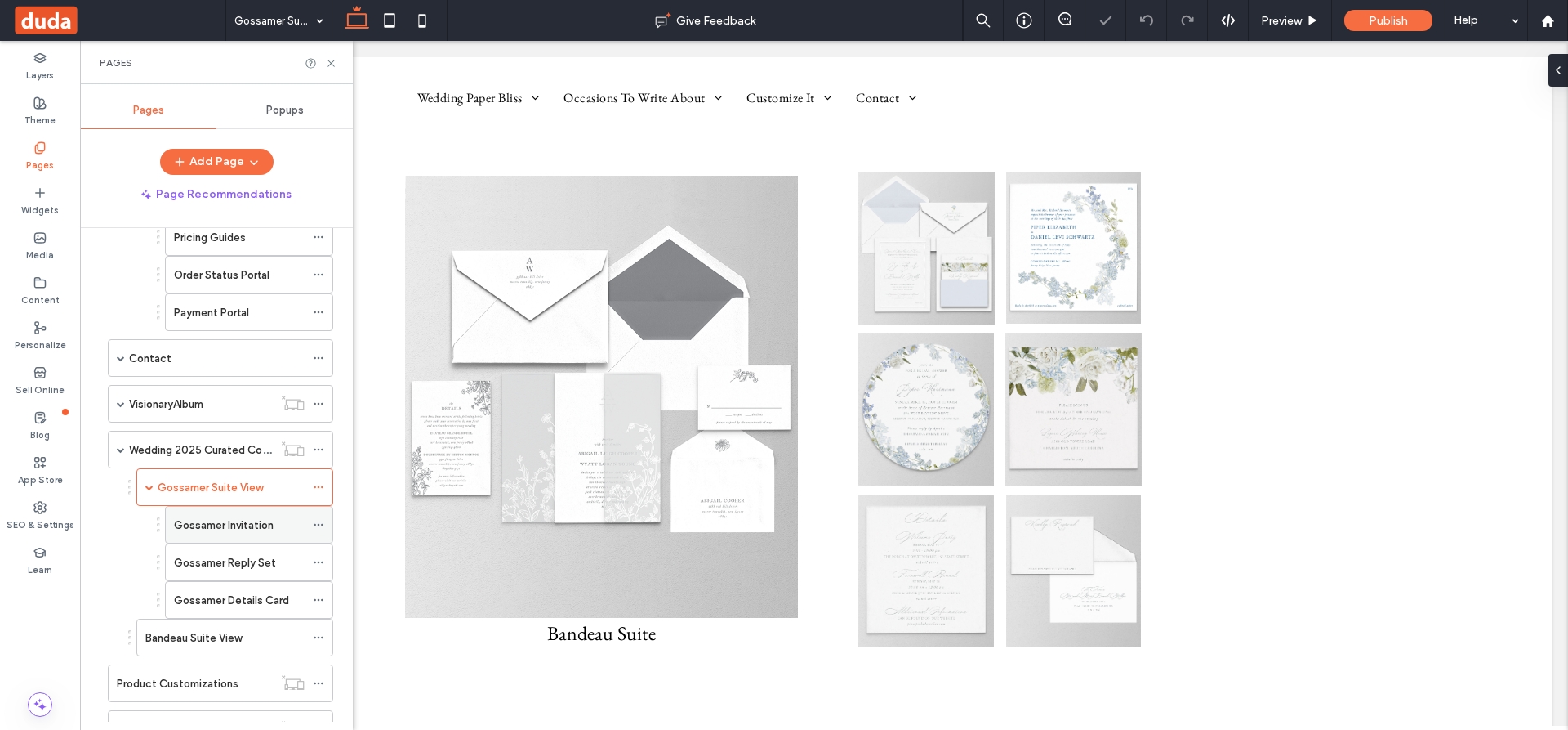
click at [320, 521] on icon at bounding box center [318, 524] width 12 height 12
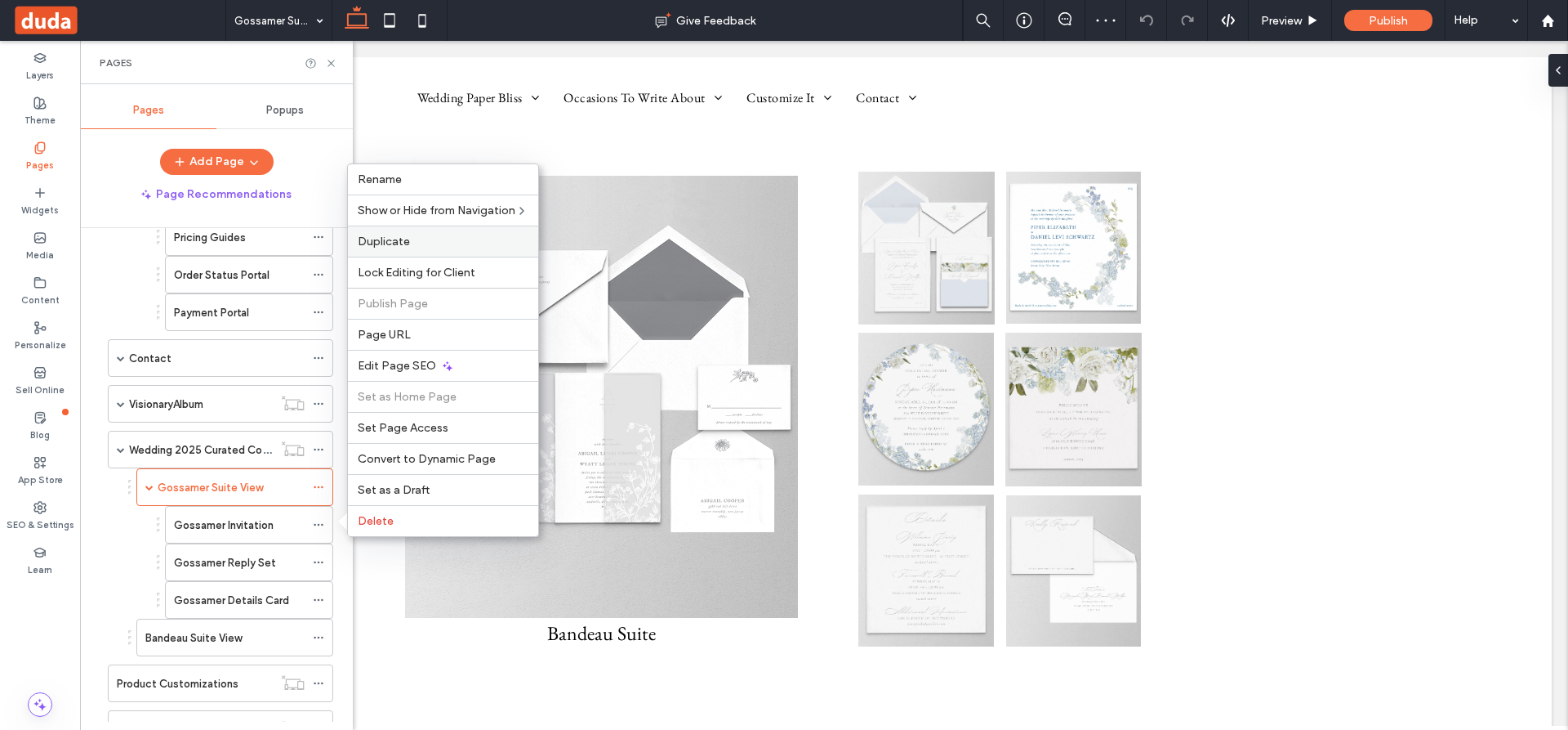
click at [394, 232] on div "Duplicate" at bounding box center [443, 241] width 190 height 31
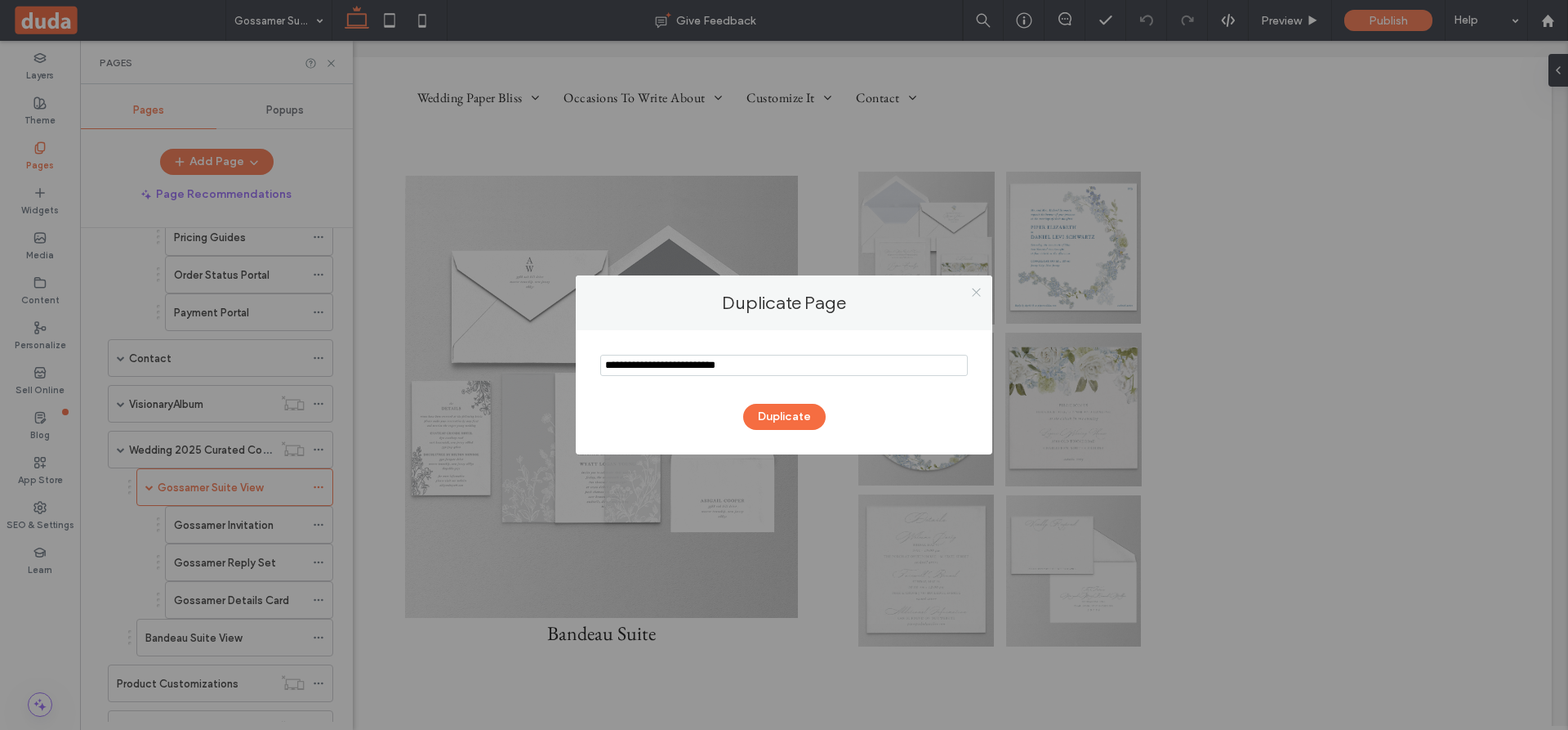
click at [980, 291] on icon at bounding box center [977, 292] width 12 height 12
